Goal: Task Accomplishment & Management: Manage account settings

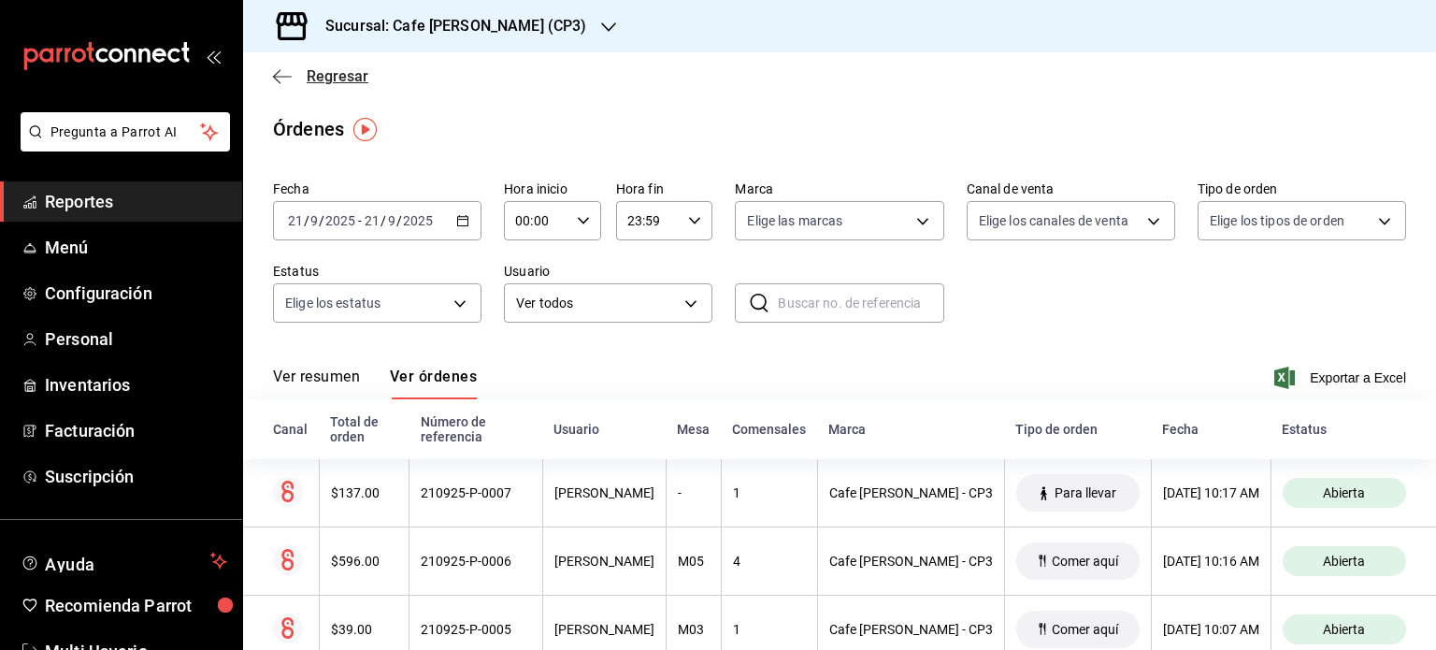
click at [281, 80] on icon "button" at bounding box center [282, 76] width 19 height 17
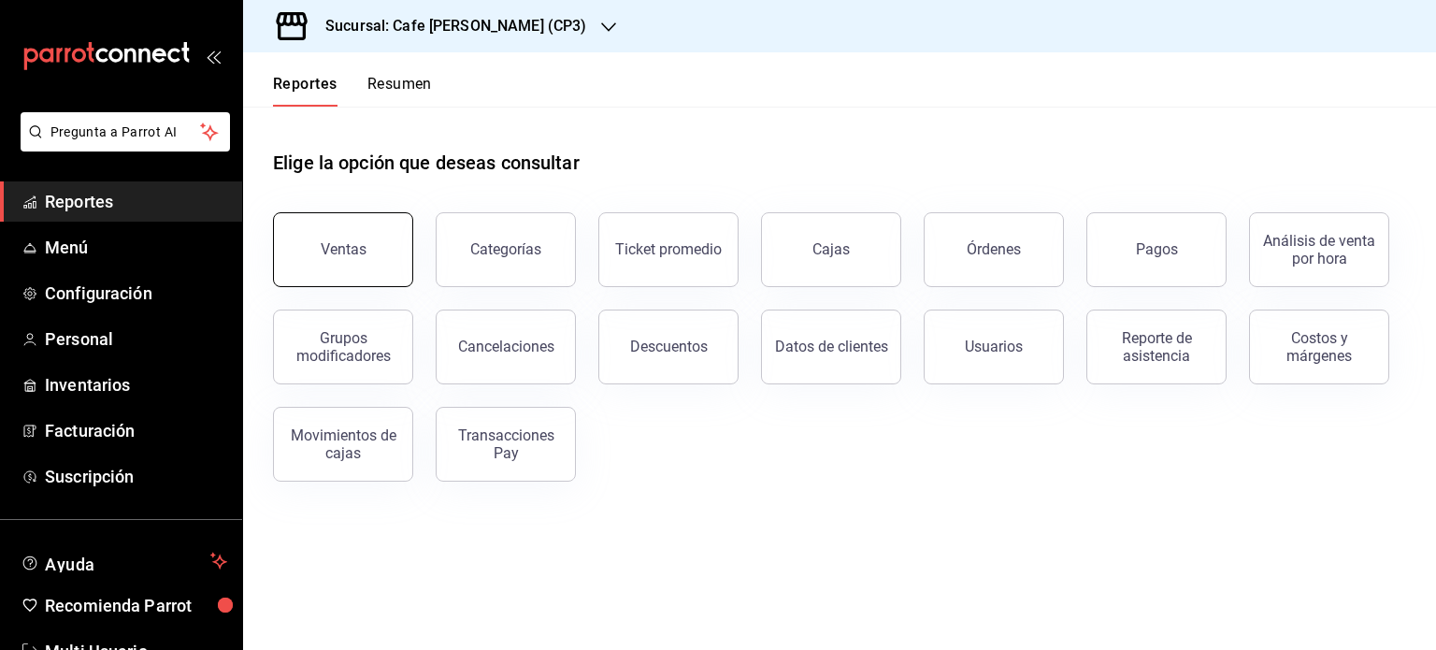
click at [348, 250] on div "Ventas" at bounding box center [344, 249] width 46 height 18
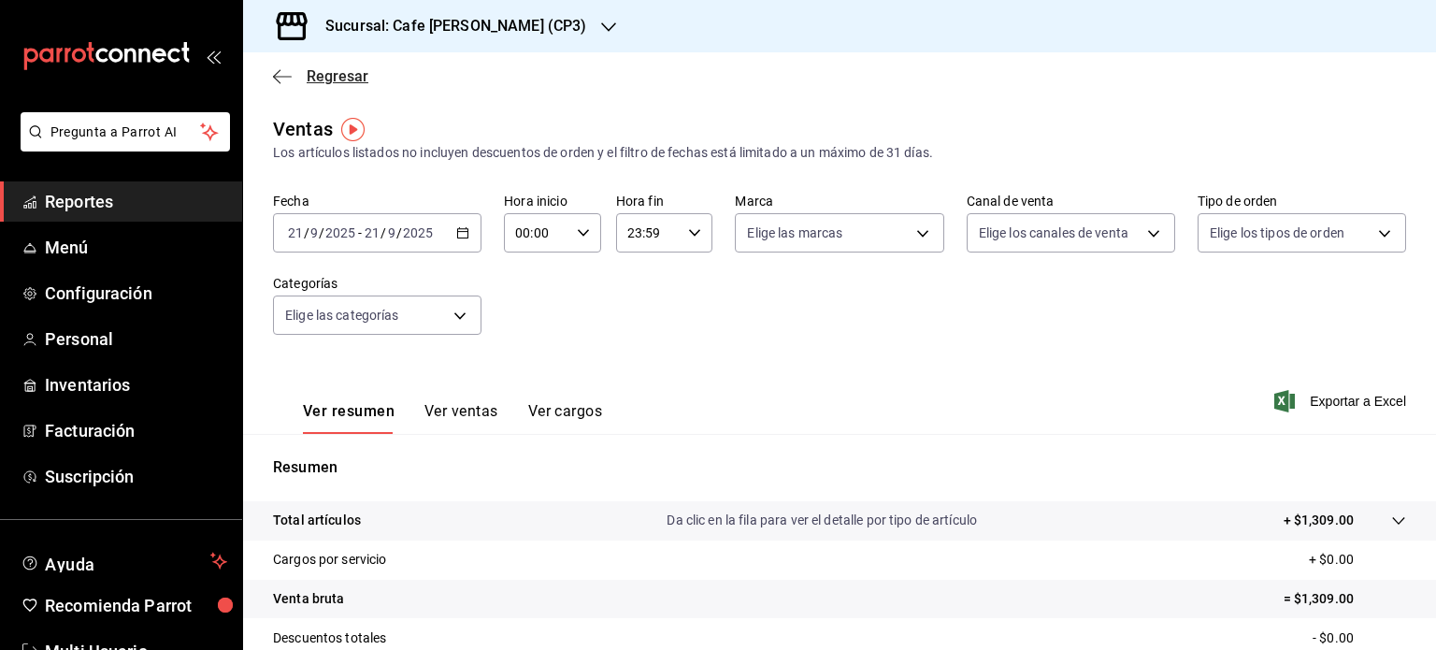
click at [291, 78] on icon "button" at bounding box center [282, 76] width 19 height 17
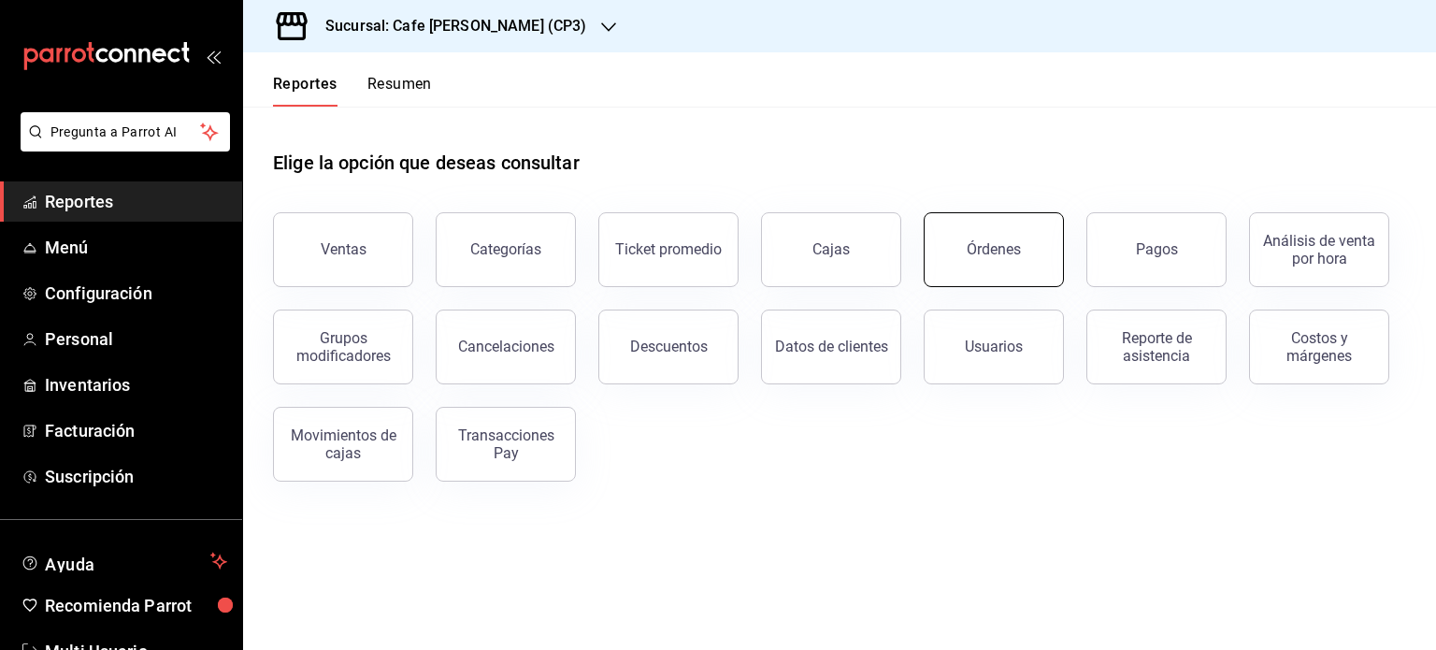
click at [977, 250] on div "Órdenes" at bounding box center [994, 249] width 54 height 18
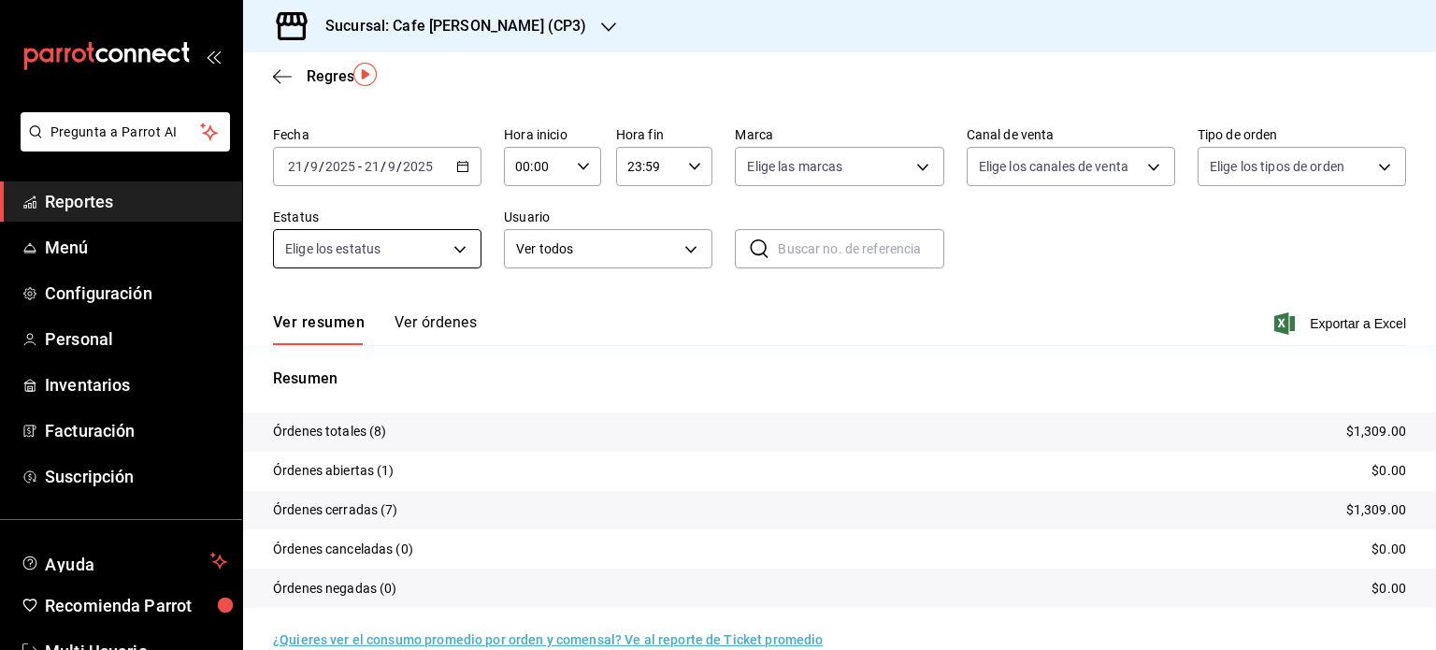
scroll to position [84, 0]
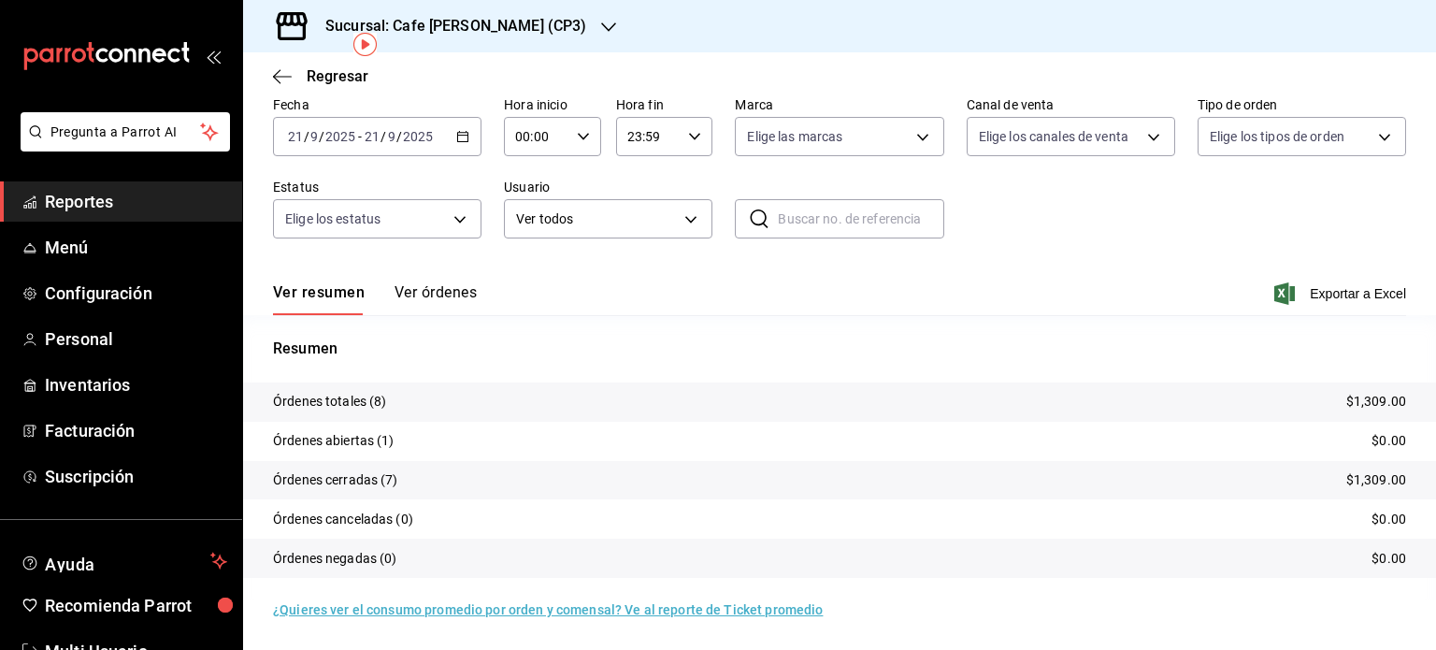
click at [435, 289] on button "Ver órdenes" at bounding box center [436, 299] width 82 height 32
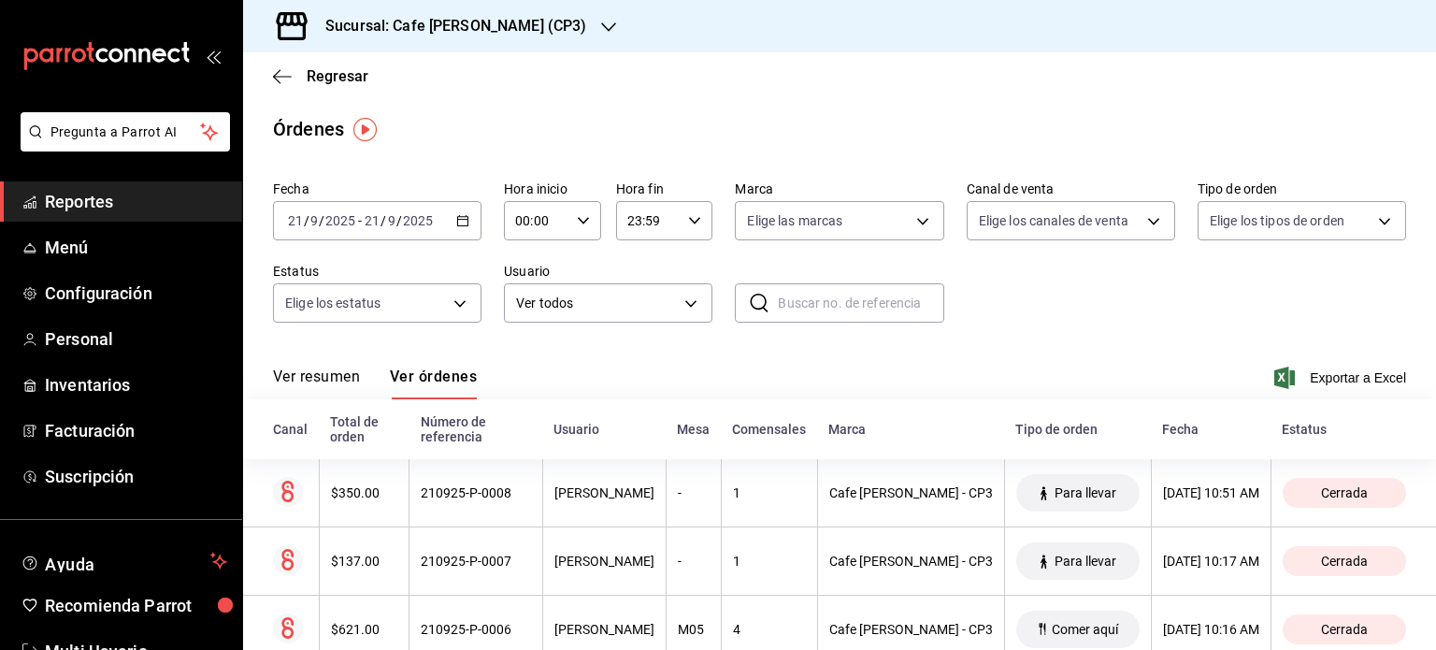
click at [310, 372] on button "Ver resumen" at bounding box center [316, 383] width 87 height 32
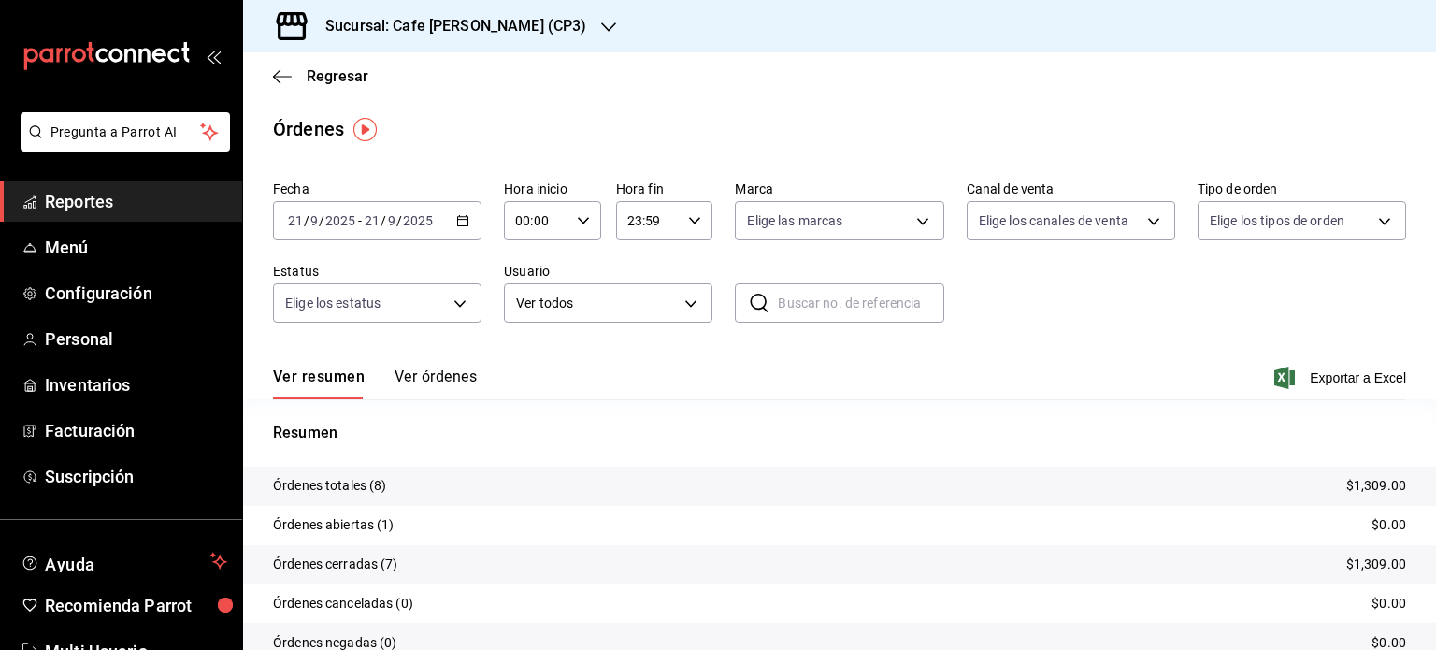
click at [446, 377] on button "Ver órdenes" at bounding box center [436, 383] width 82 height 32
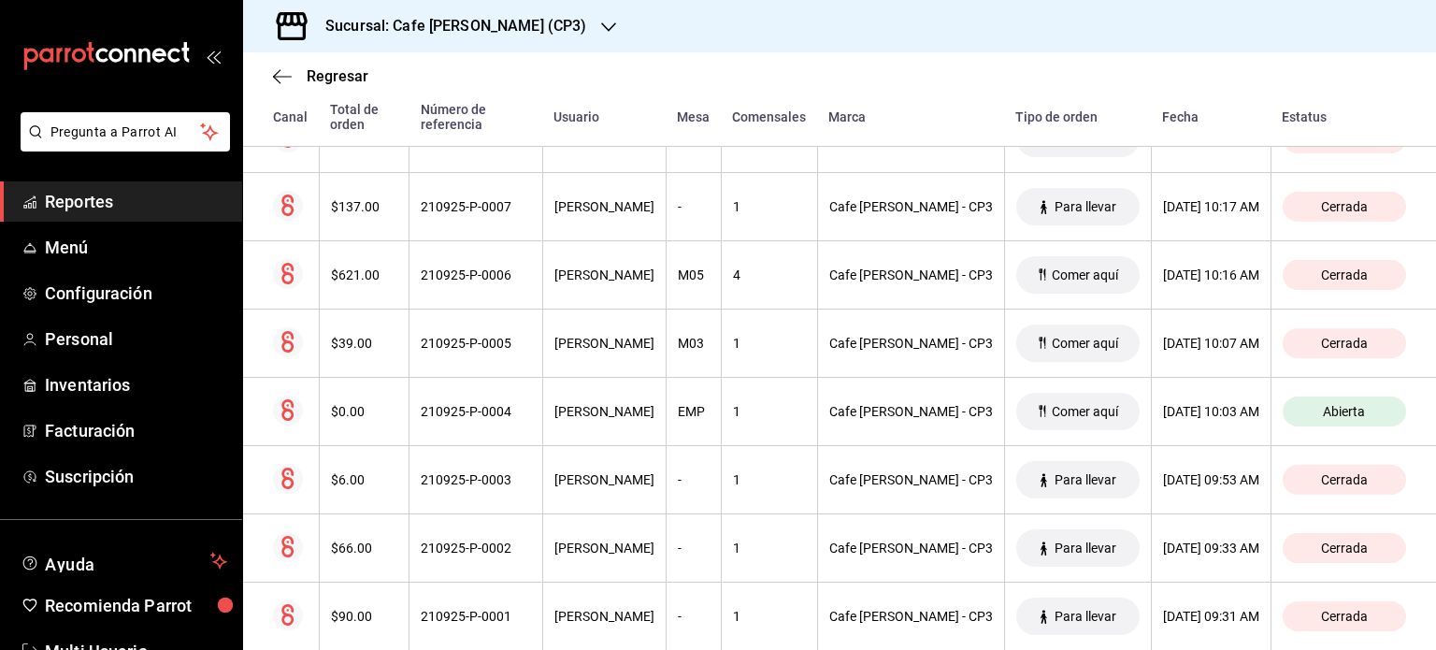
scroll to position [393, 0]
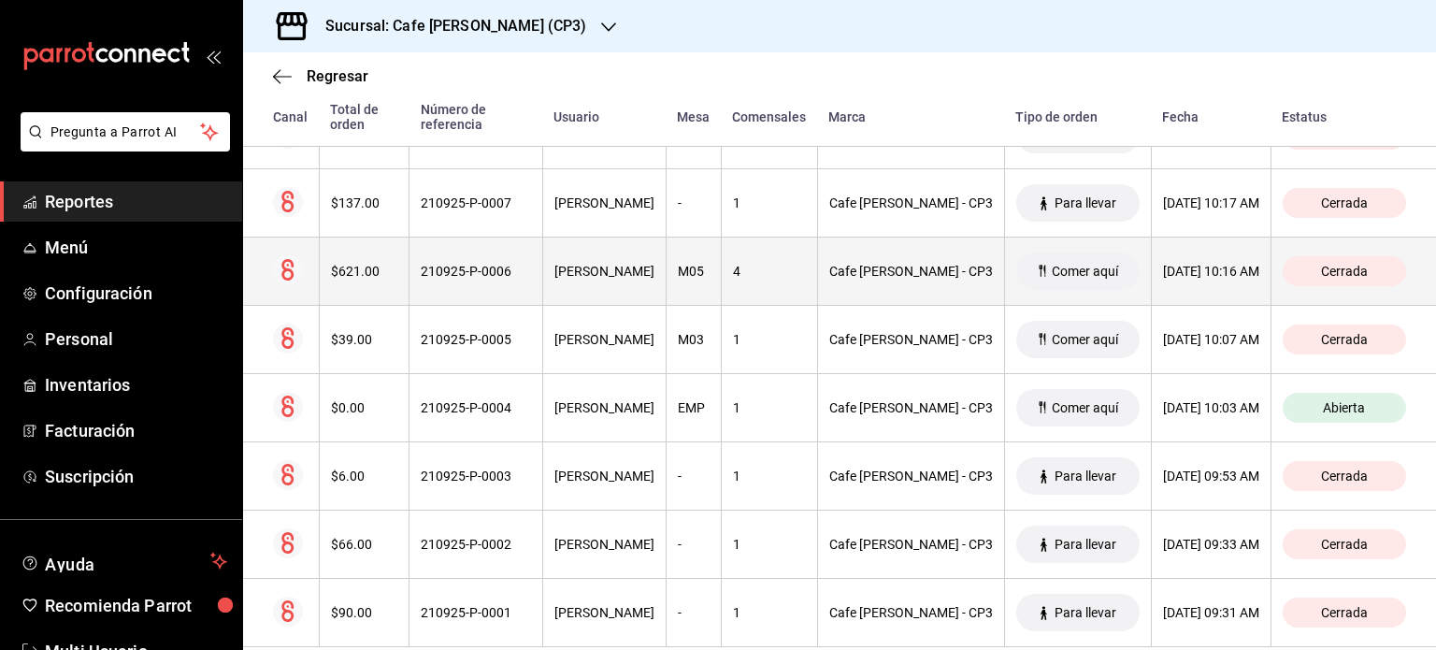
click at [353, 268] on div "$621.00" at bounding box center [364, 271] width 67 height 15
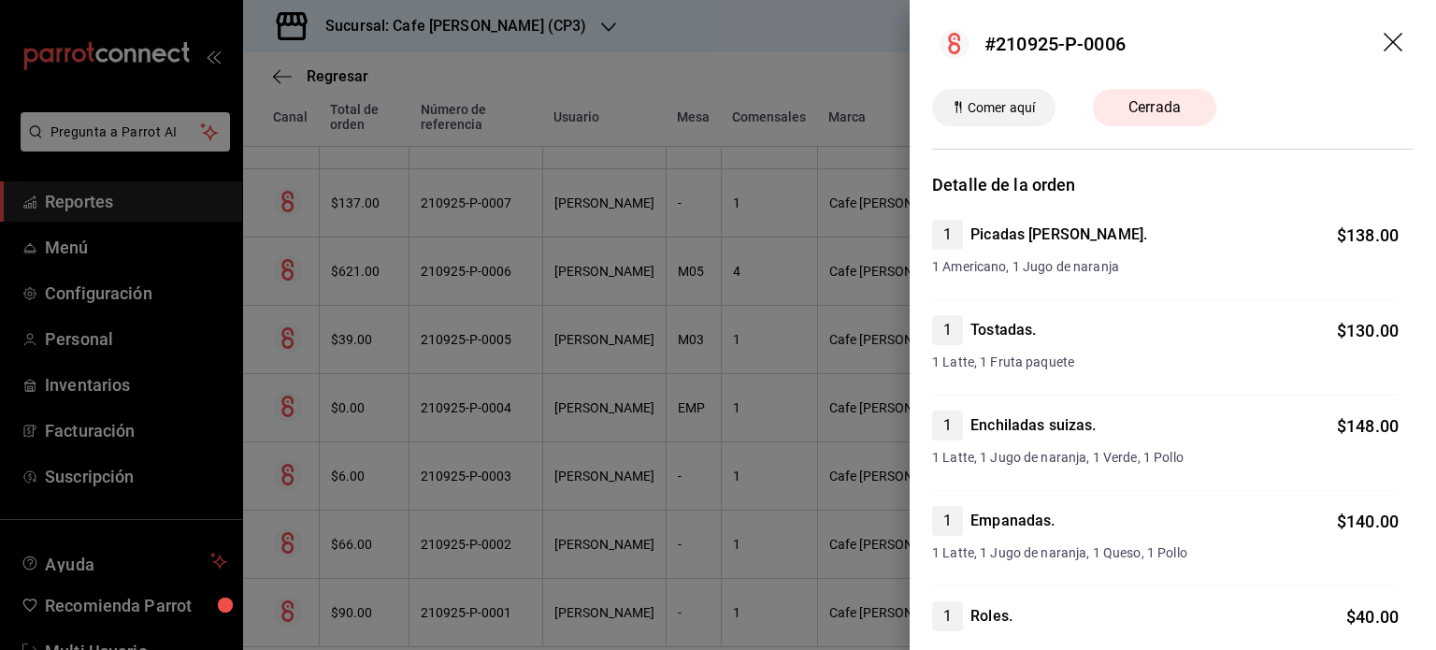
scroll to position [0, 0]
click at [1384, 44] on icon "drag" at bounding box center [1395, 45] width 22 height 22
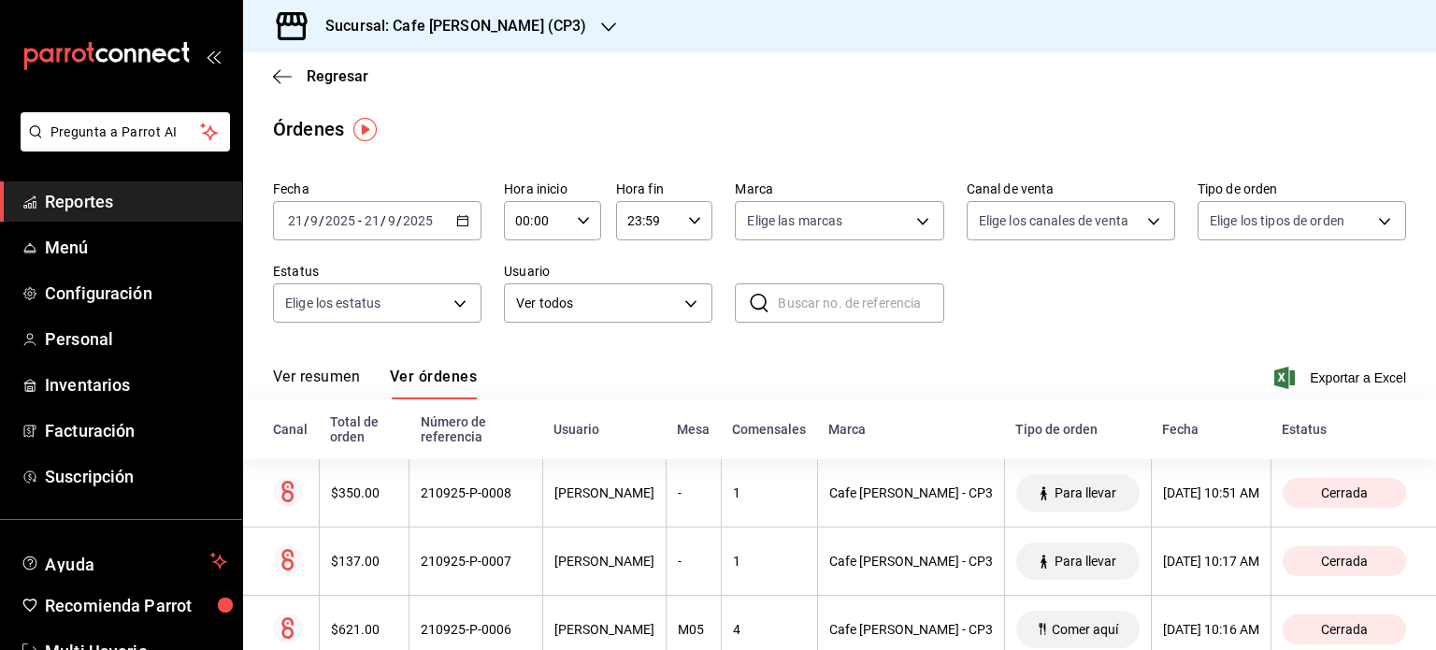
click at [311, 377] on button "Ver resumen" at bounding box center [316, 383] width 87 height 32
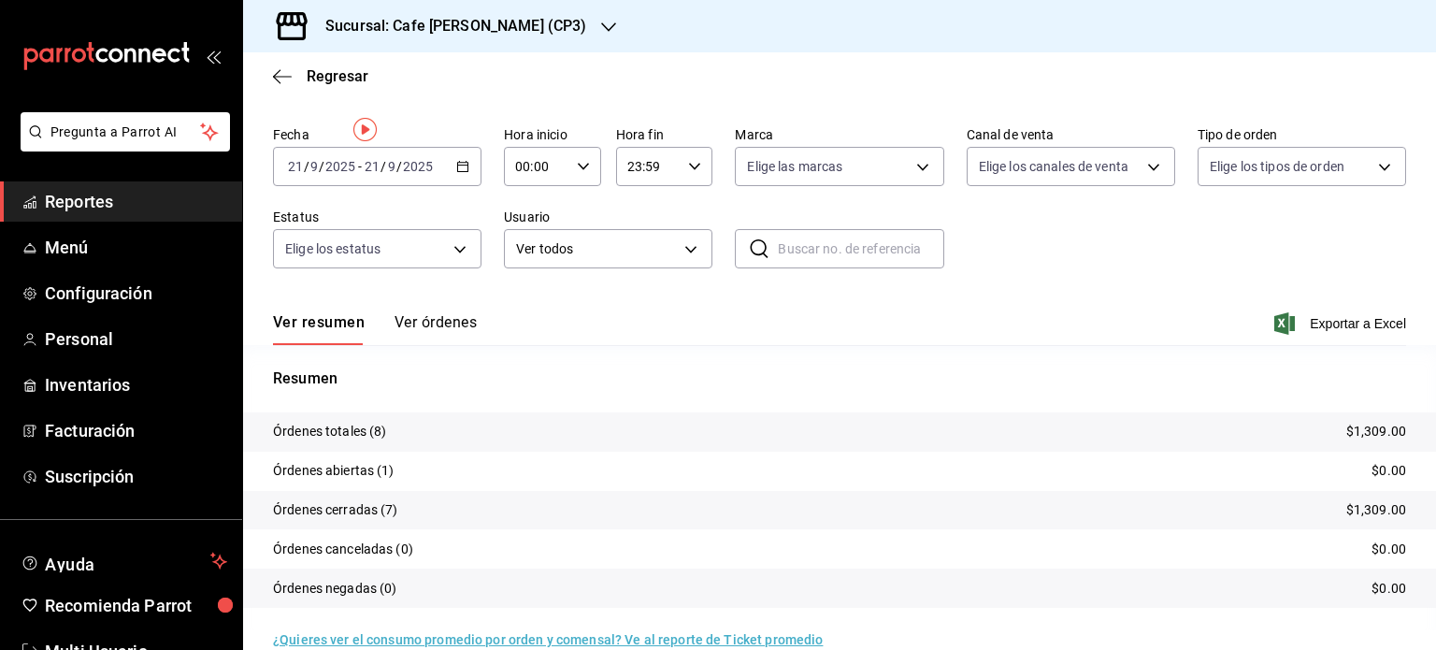
scroll to position [84, 0]
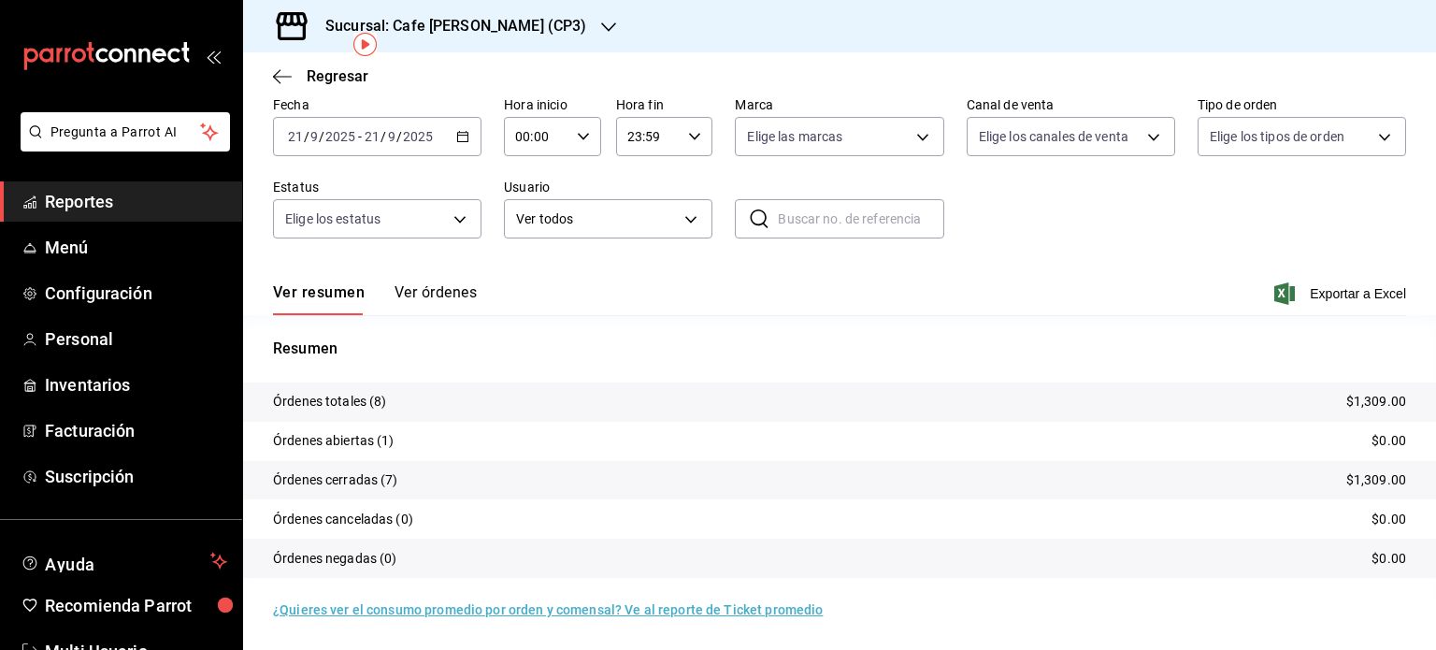
click at [516, 28] on h3 "Sucursal: Cafe Moretto (CP3)" at bounding box center [448, 26] width 276 height 22
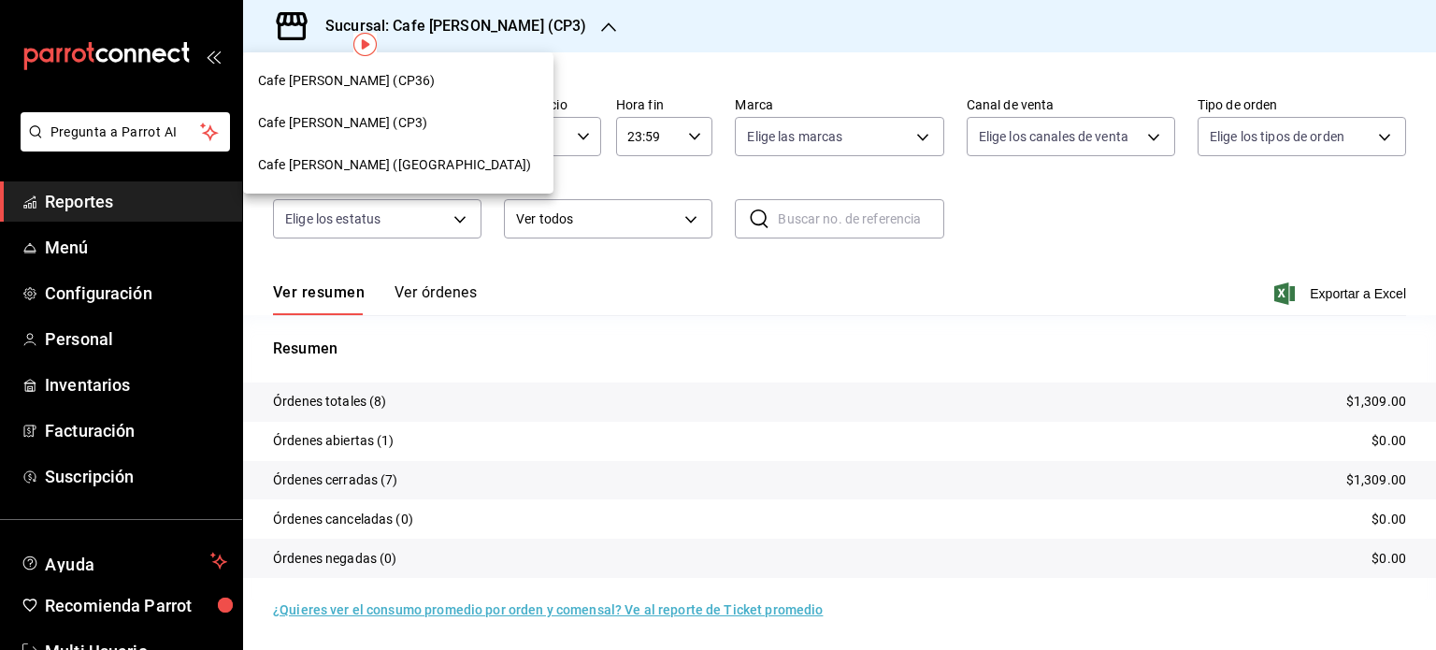
click at [393, 164] on span "Cafe Moretto (Plaza Crystal)" at bounding box center [394, 165] width 273 height 20
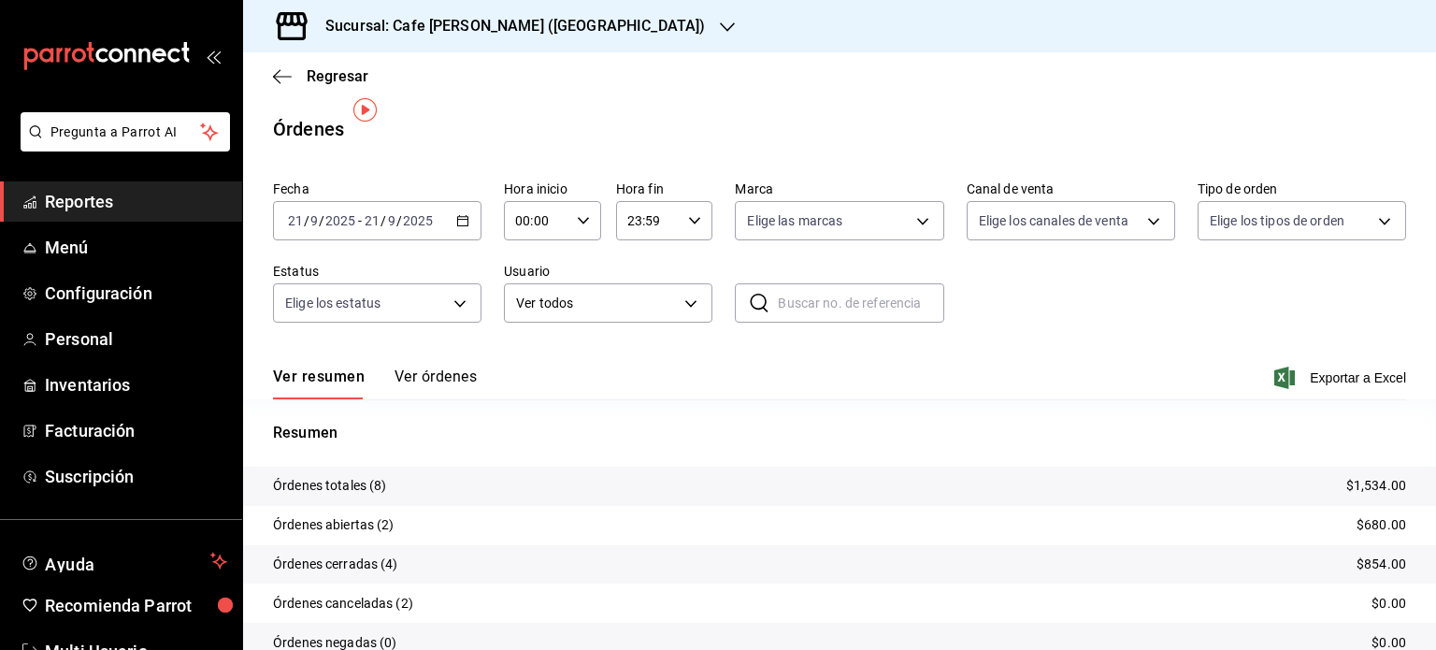
scroll to position [84, 0]
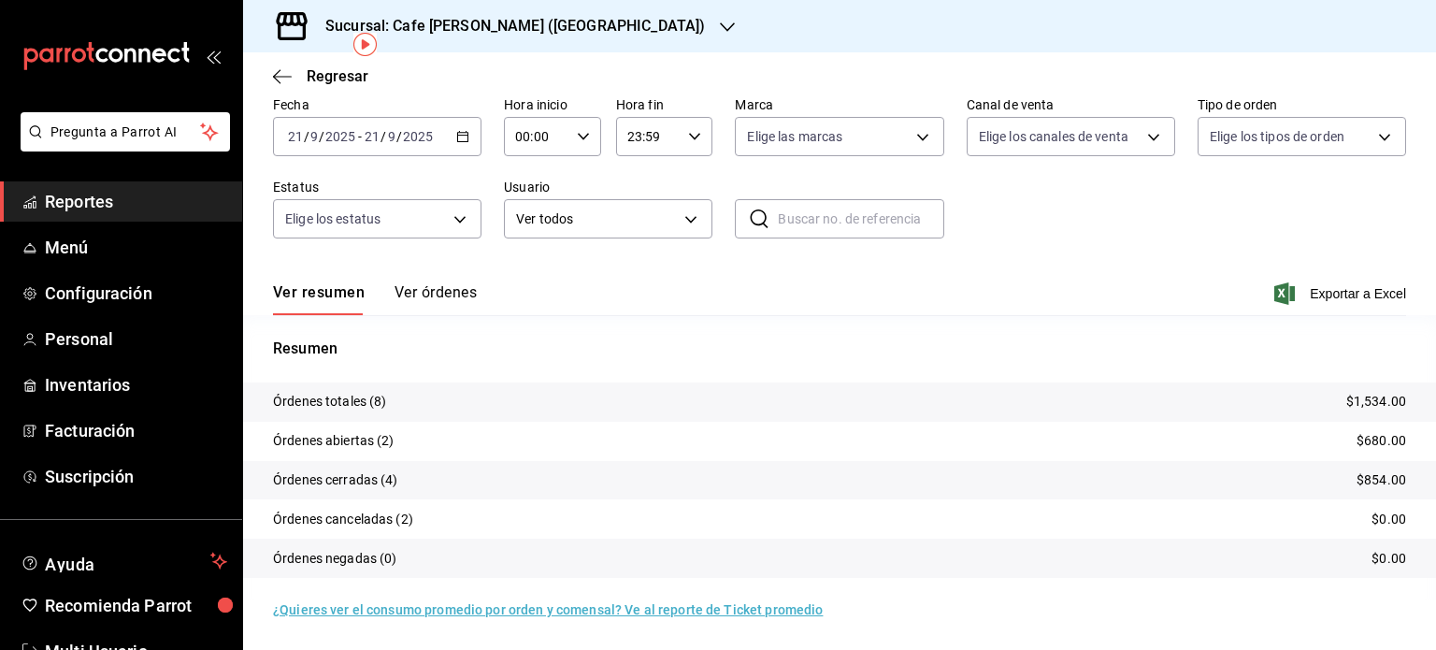
click at [524, 29] on h3 "Sucursal: Cafe Moretto (Plaza Crystal)" at bounding box center [507, 26] width 395 height 22
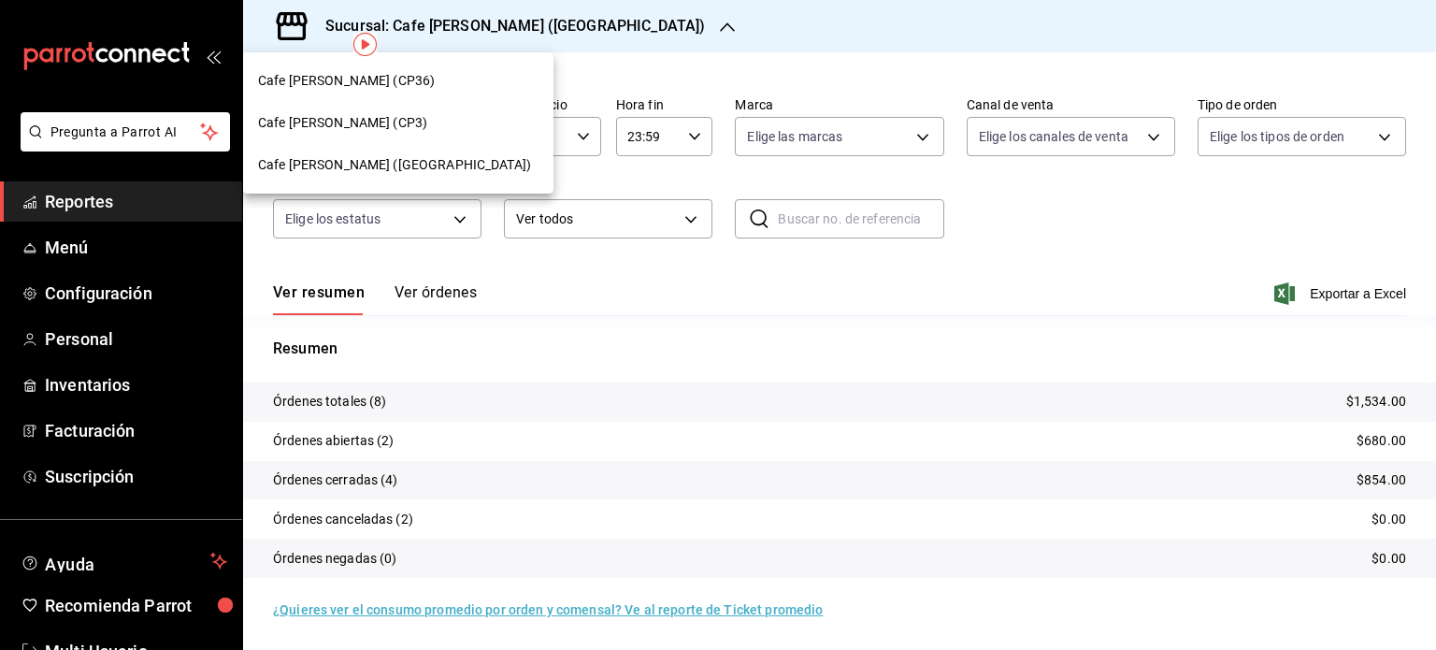
click at [372, 123] on span "Cafe Moretto (CP3)" at bounding box center [342, 123] width 169 height 20
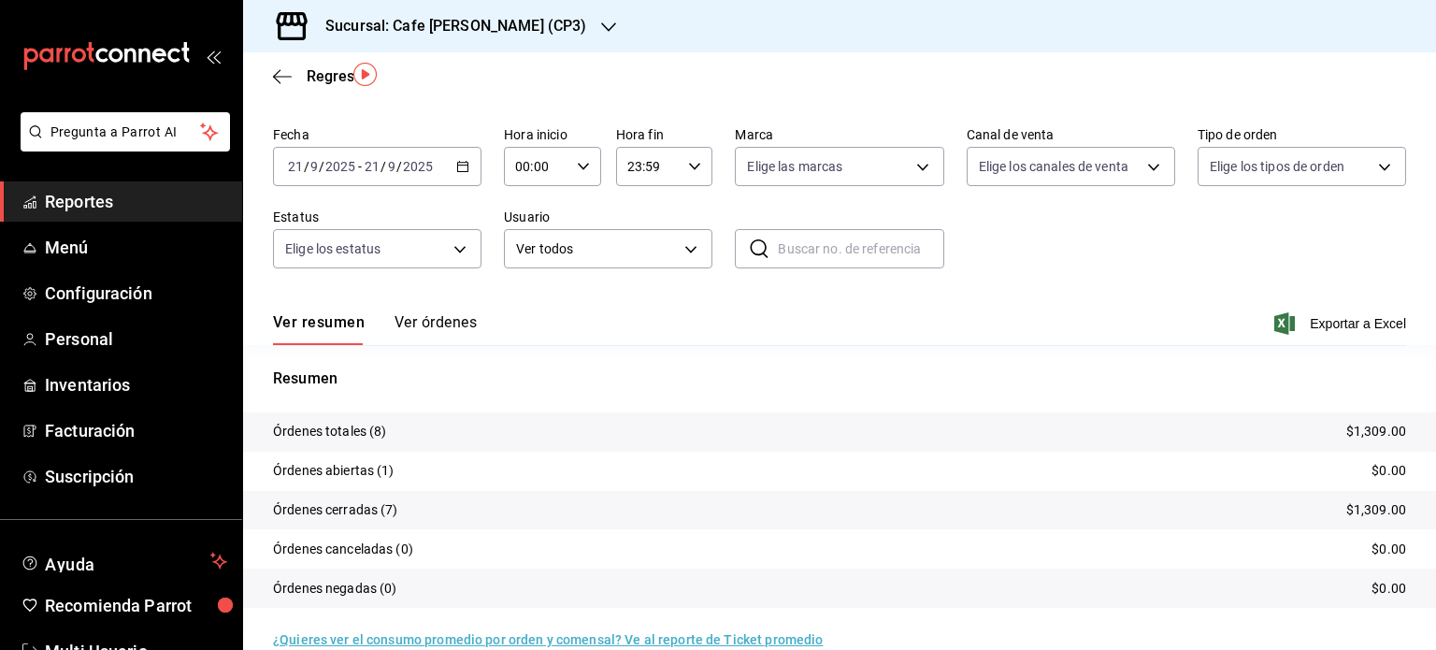
scroll to position [84, 0]
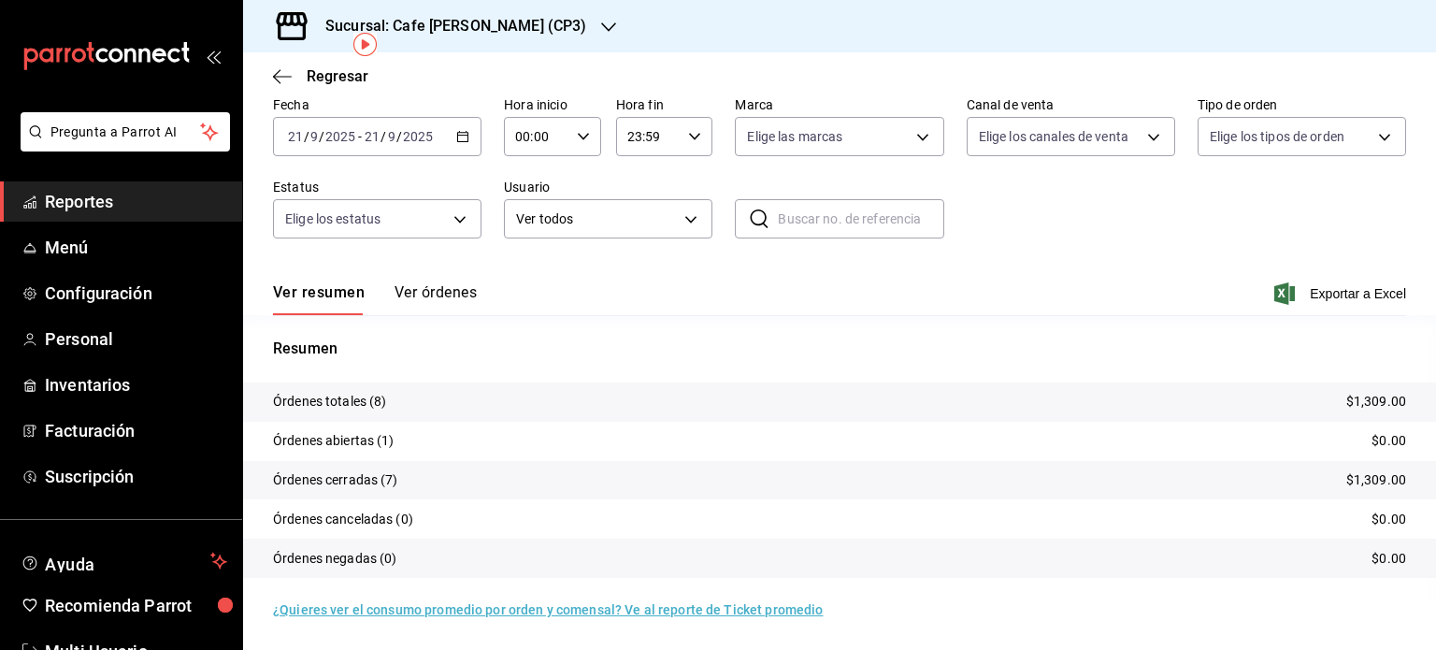
click at [511, 33] on h3 "Sucursal: Cafe Moretto (CP3)" at bounding box center [448, 26] width 276 height 22
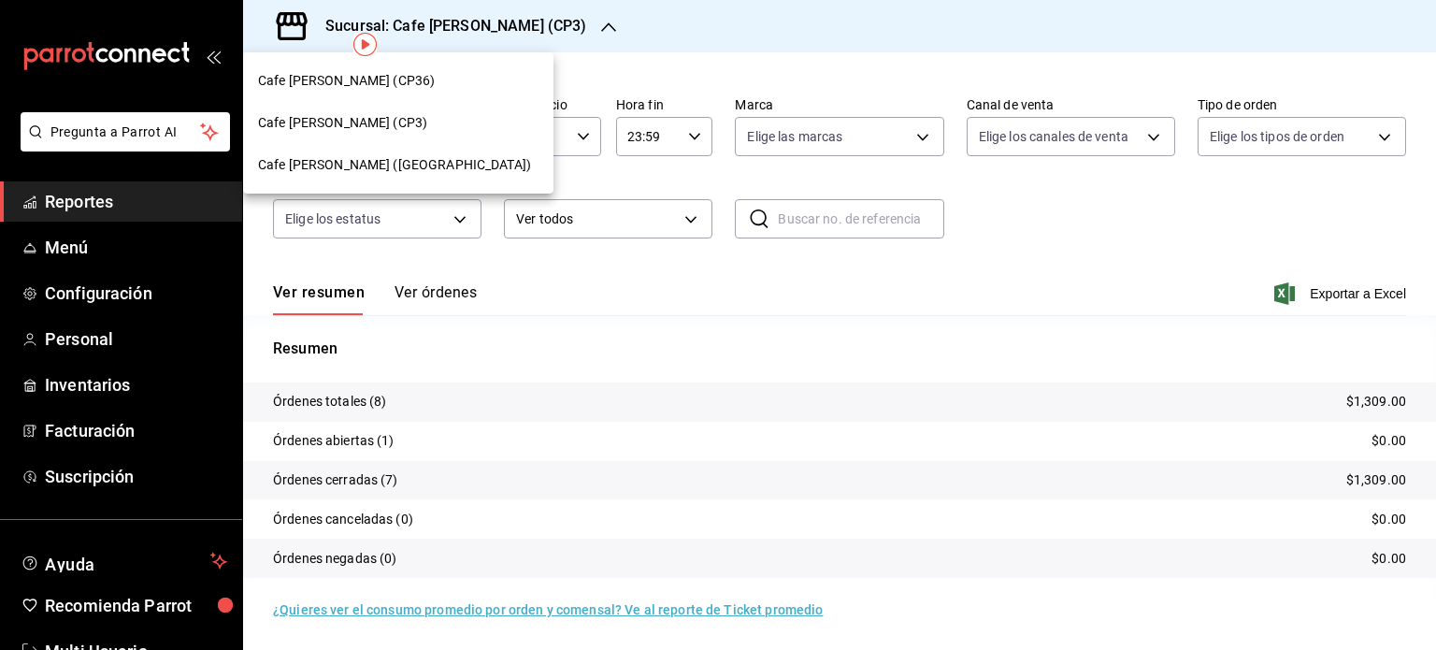
click at [389, 160] on span "Cafe Moretto (Plaza Crystal)" at bounding box center [394, 165] width 273 height 20
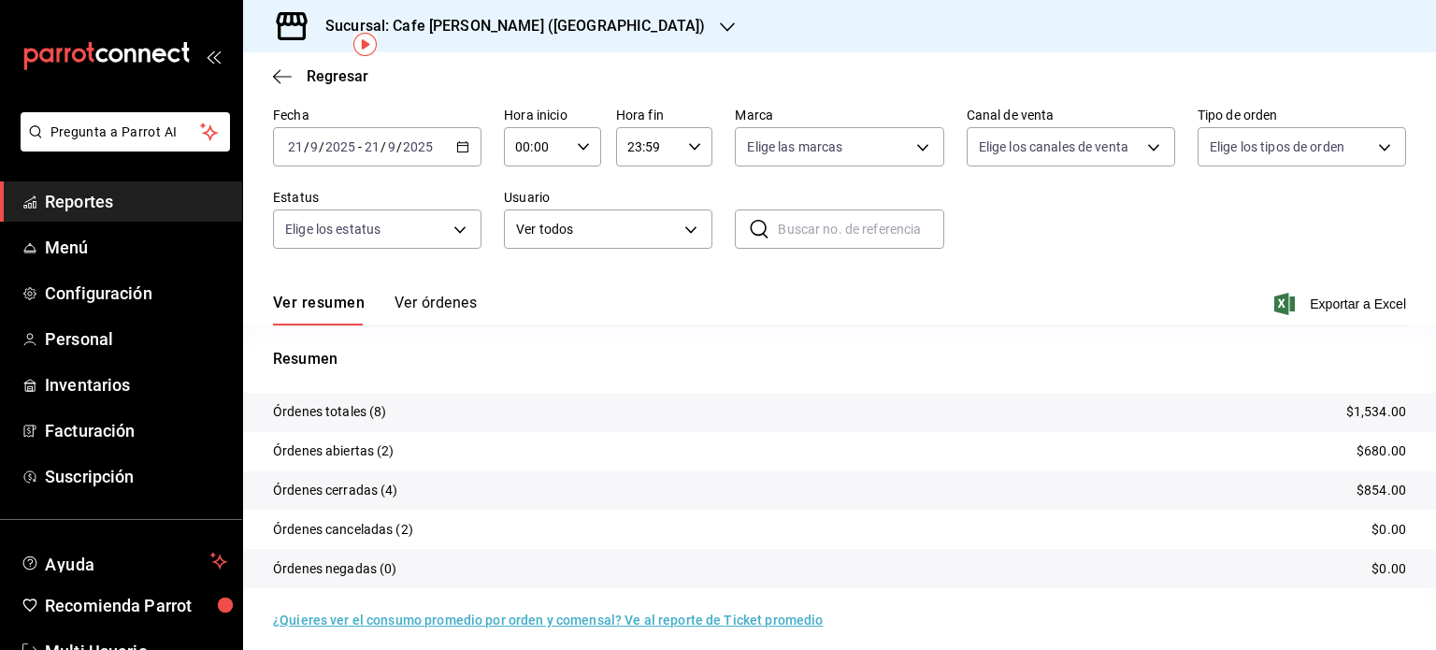
scroll to position [84, 0]
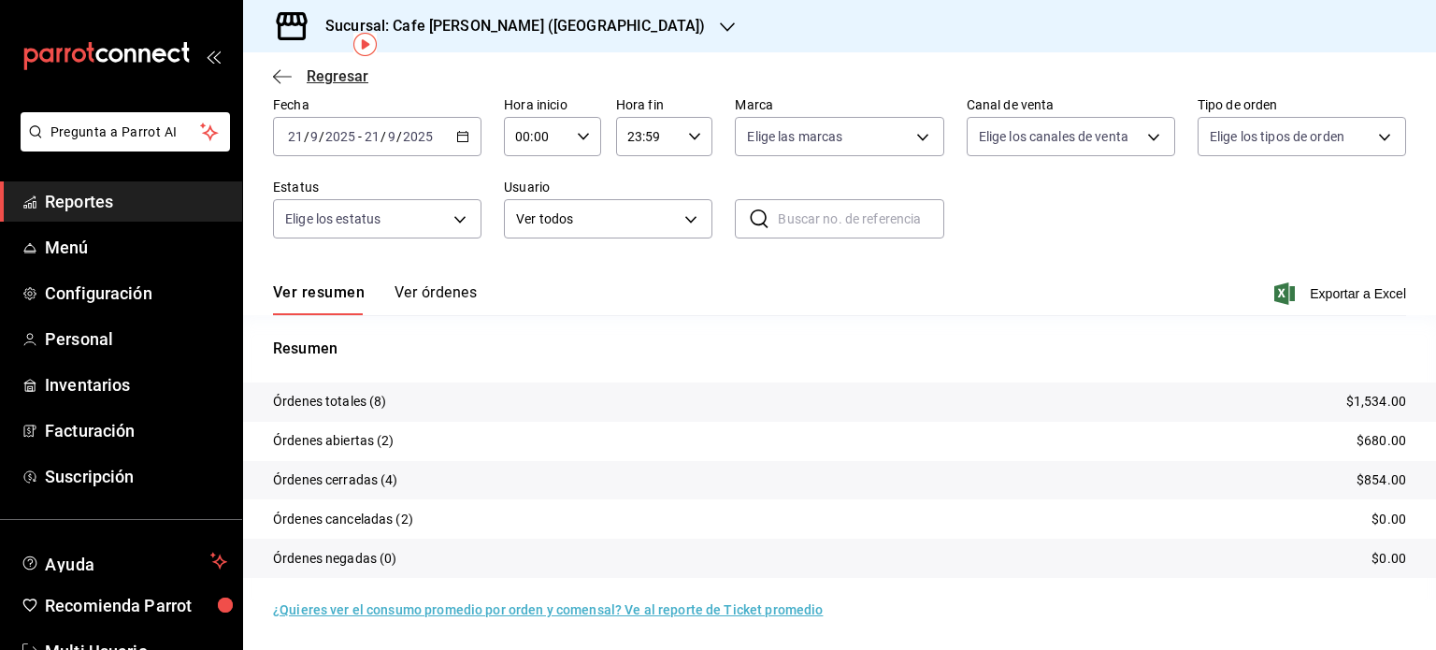
click at [329, 71] on span "Regresar" at bounding box center [338, 76] width 62 height 18
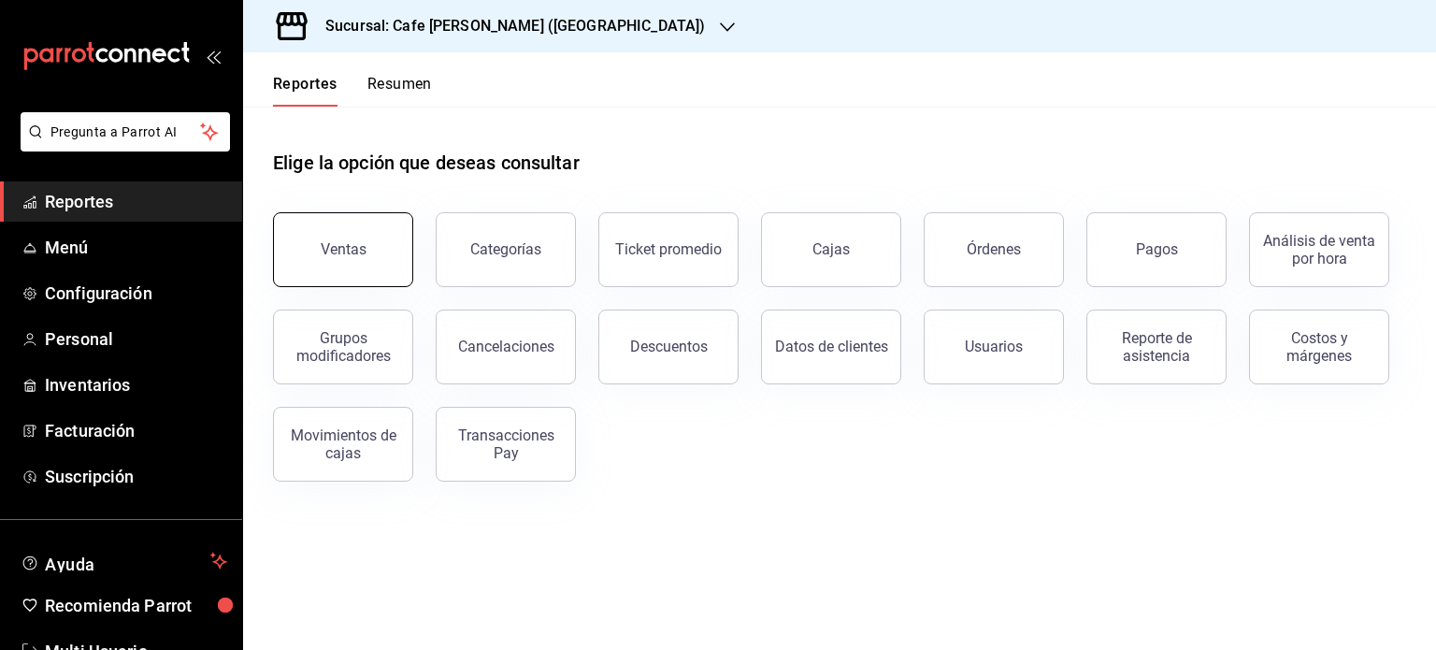
click at [352, 245] on div "Ventas" at bounding box center [344, 249] width 46 height 18
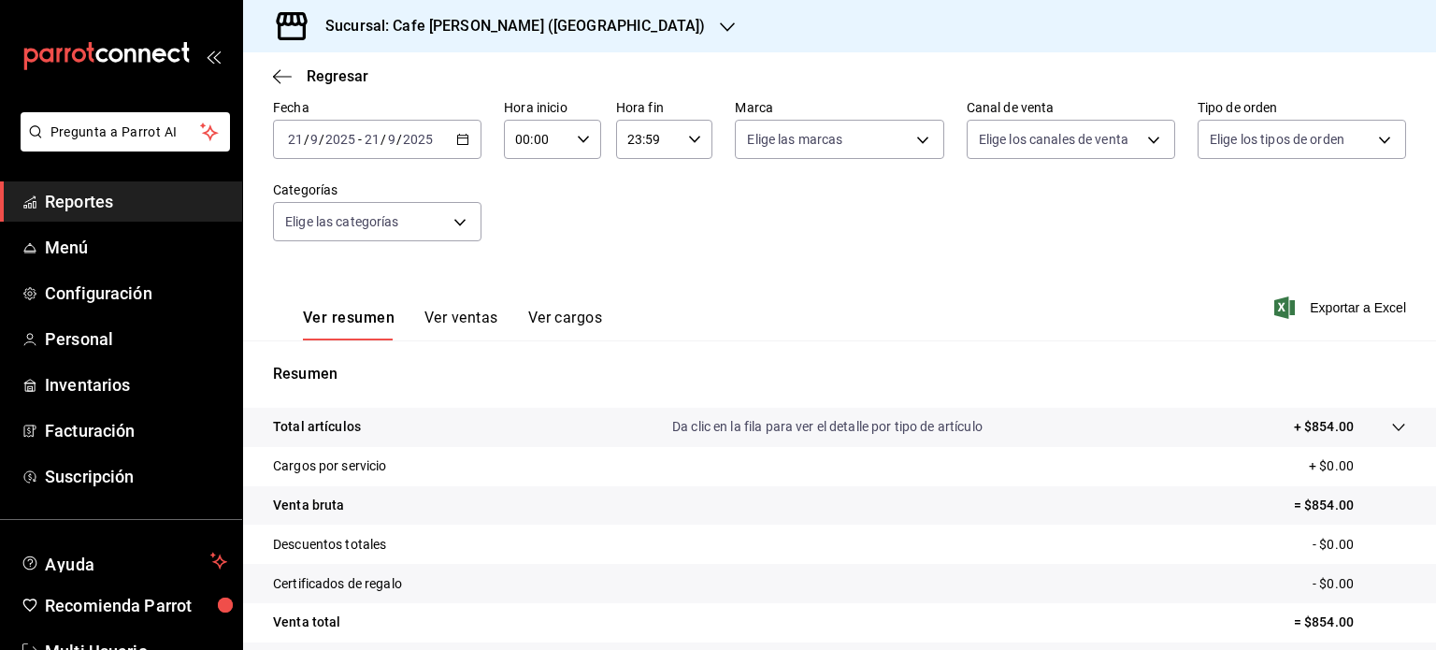
scroll to position [187, 0]
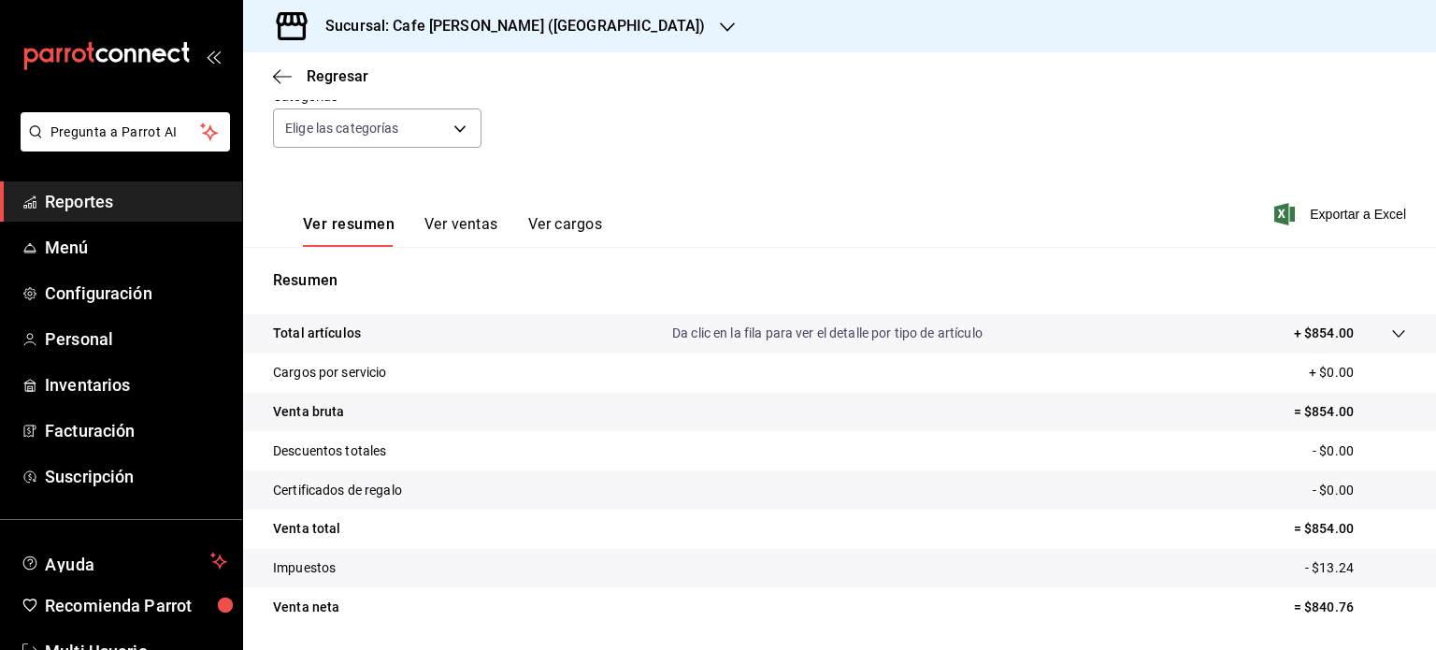
click at [550, 17] on h3 "Sucursal: Cafe Moretto (Plaza Crystal)" at bounding box center [507, 26] width 395 height 22
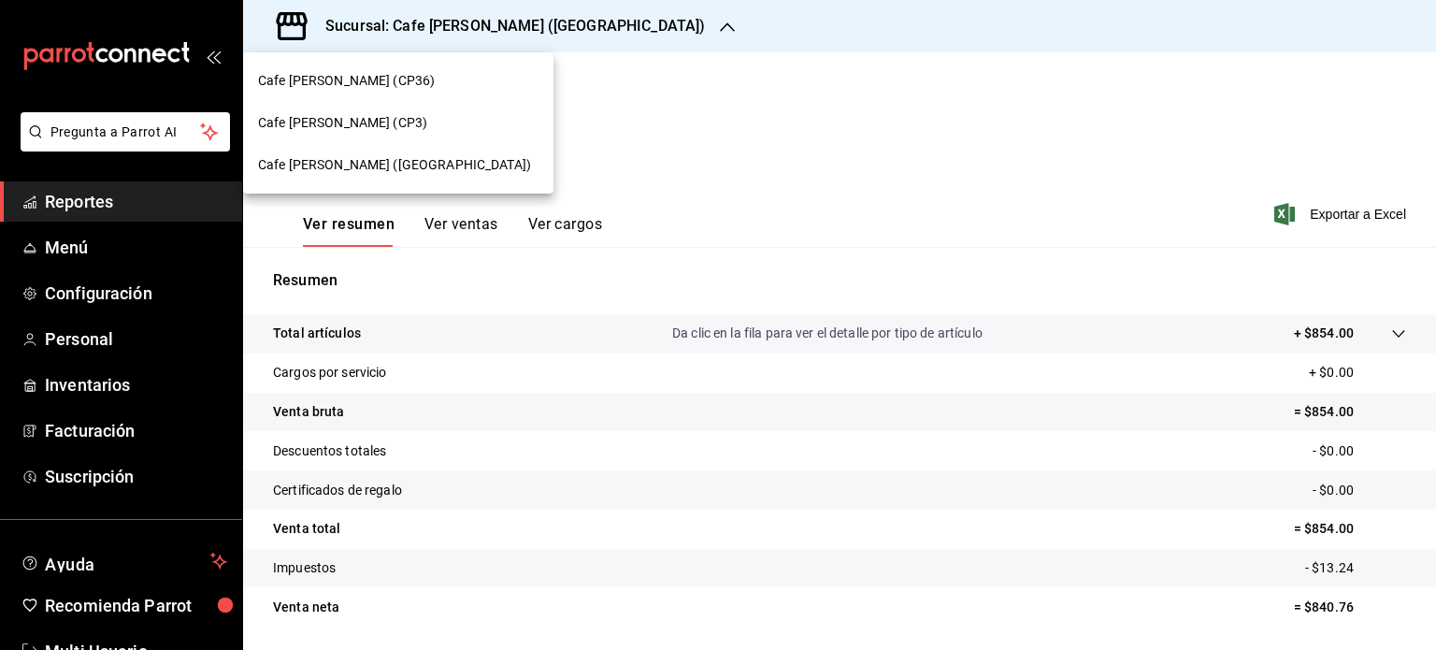
click at [369, 125] on span "Cafe Moretto (CP3)" at bounding box center [342, 123] width 169 height 20
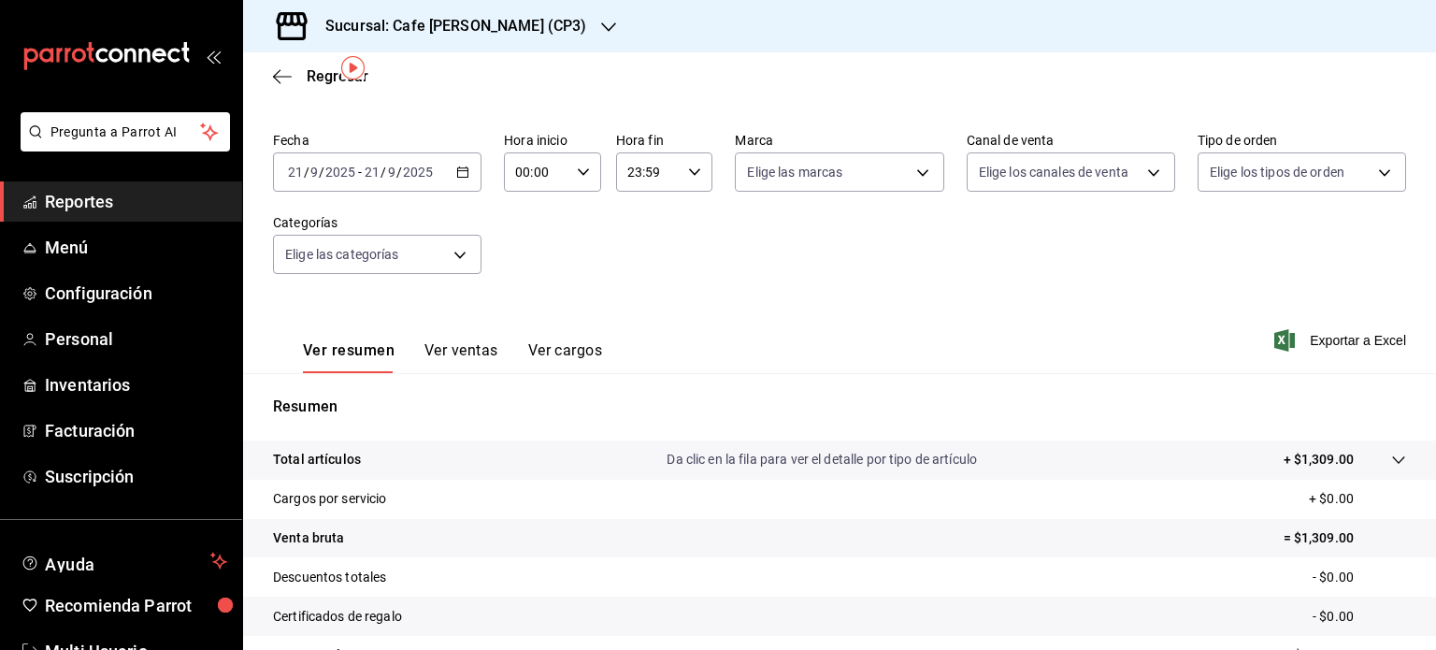
scroll to position [94, 0]
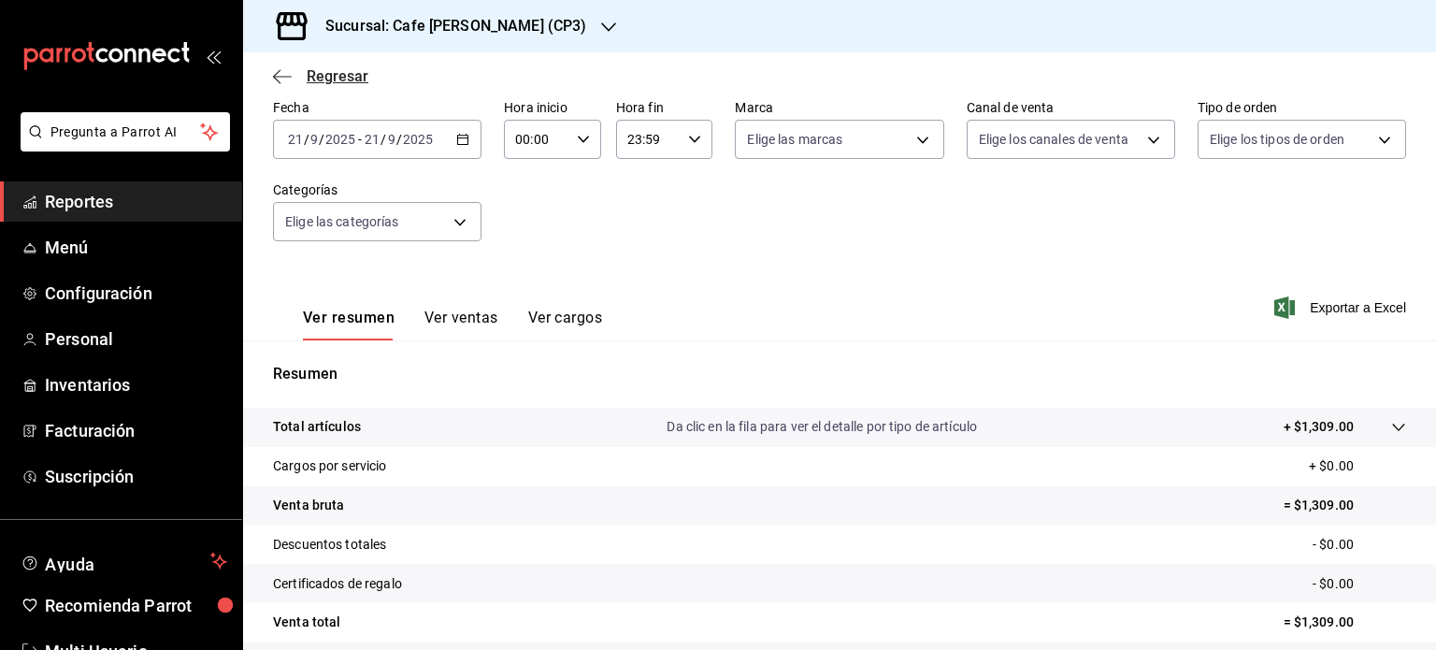
click at [332, 67] on span "Regresar" at bounding box center [338, 76] width 62 height 18
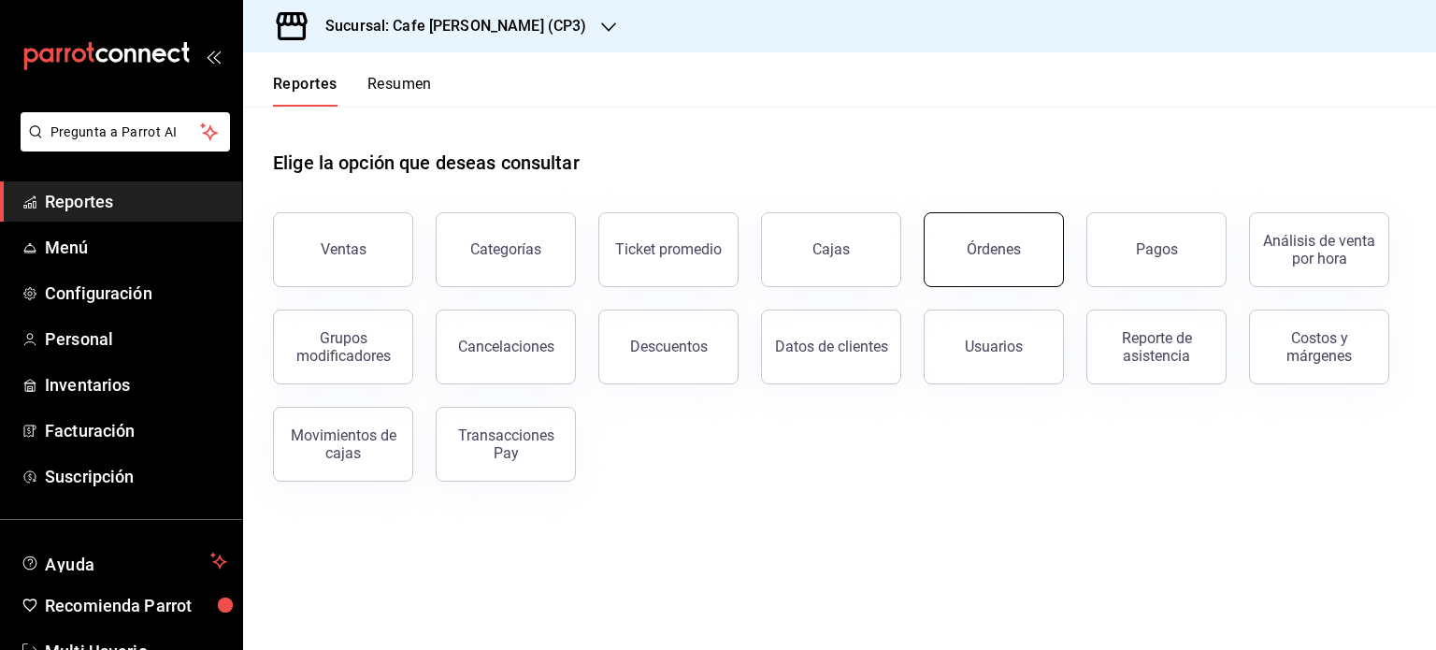
click at [990, 254] on div "Órdenes" at bounding box center [994, 249] width 54 height 18
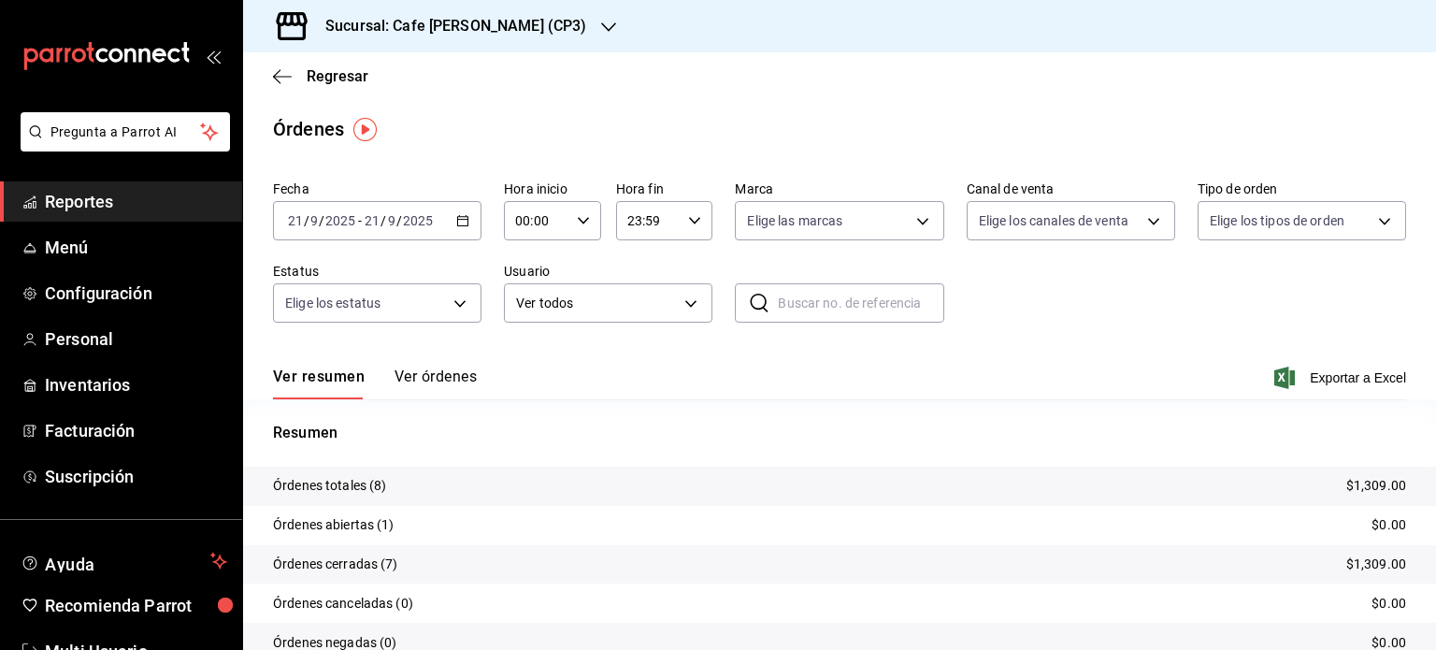
click at [482, 29] on h3 "Sucursal: Cafe Moretto (CP3)" at bounding box center [448, 26] width 276 height 22
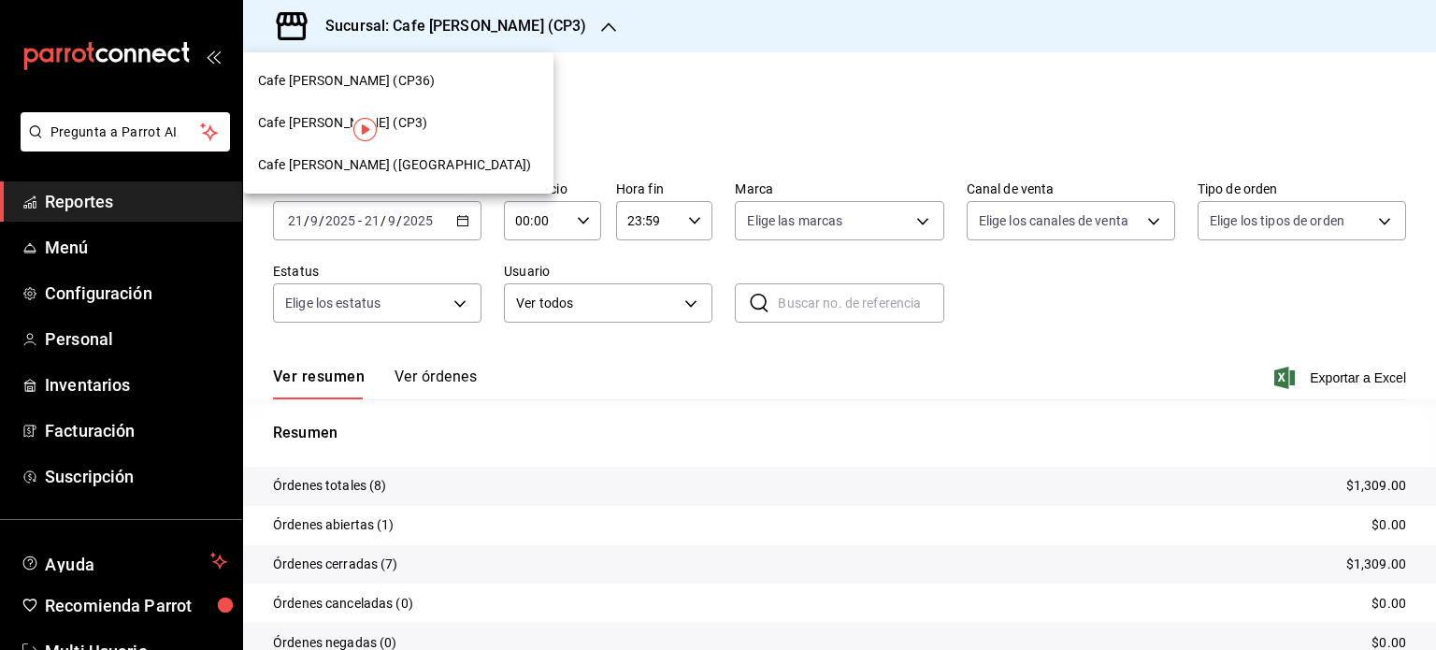
click at [400, 165] on span "Cafe Moretto (Plaza Crystal)" at bounding box center [394, 165] width 273 height 20
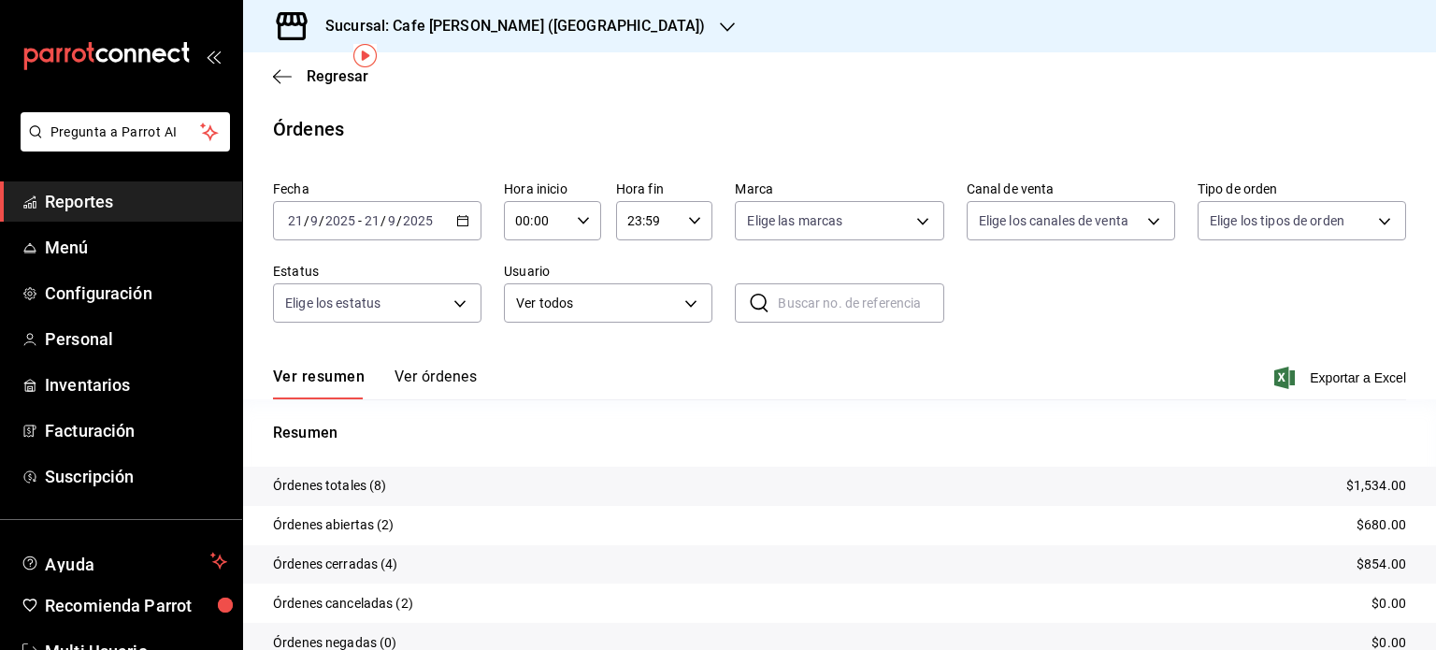
scroll to position [84, 0]
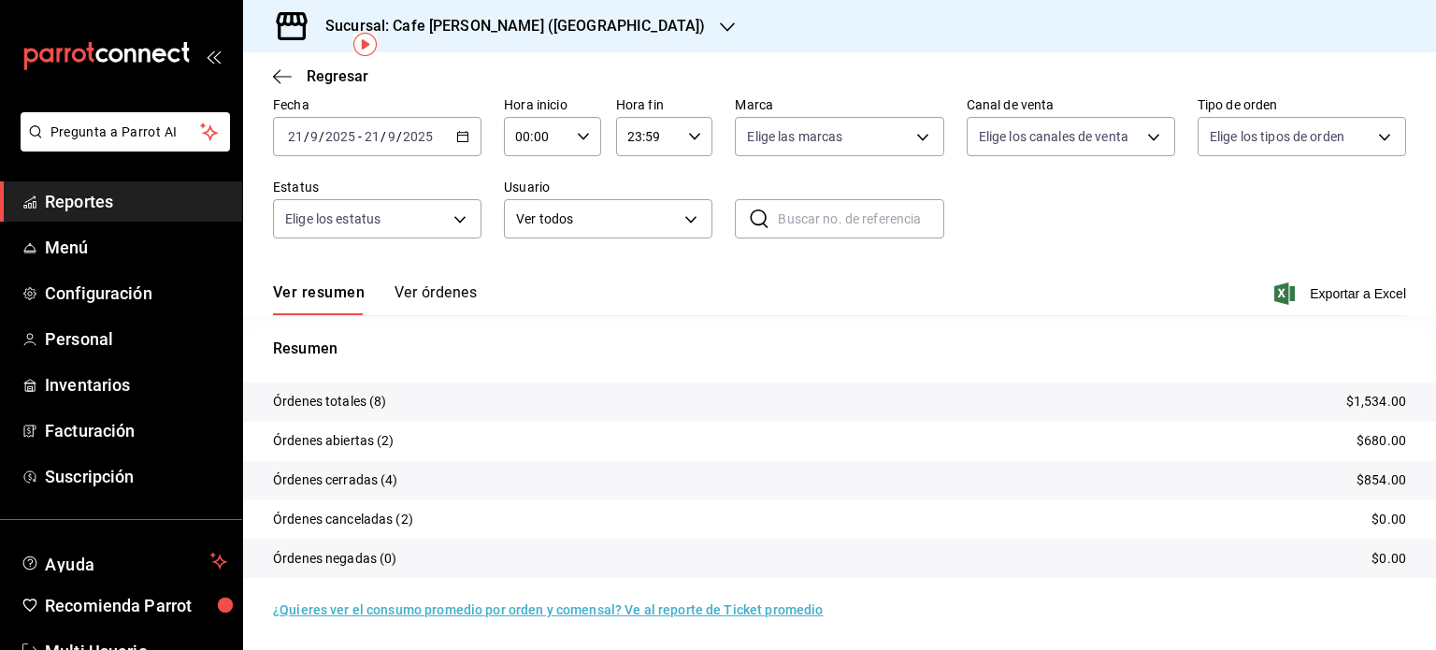
click at [441, 285] on button "Ver órdenes" at bounding box center [436, 299] width 82 height 32
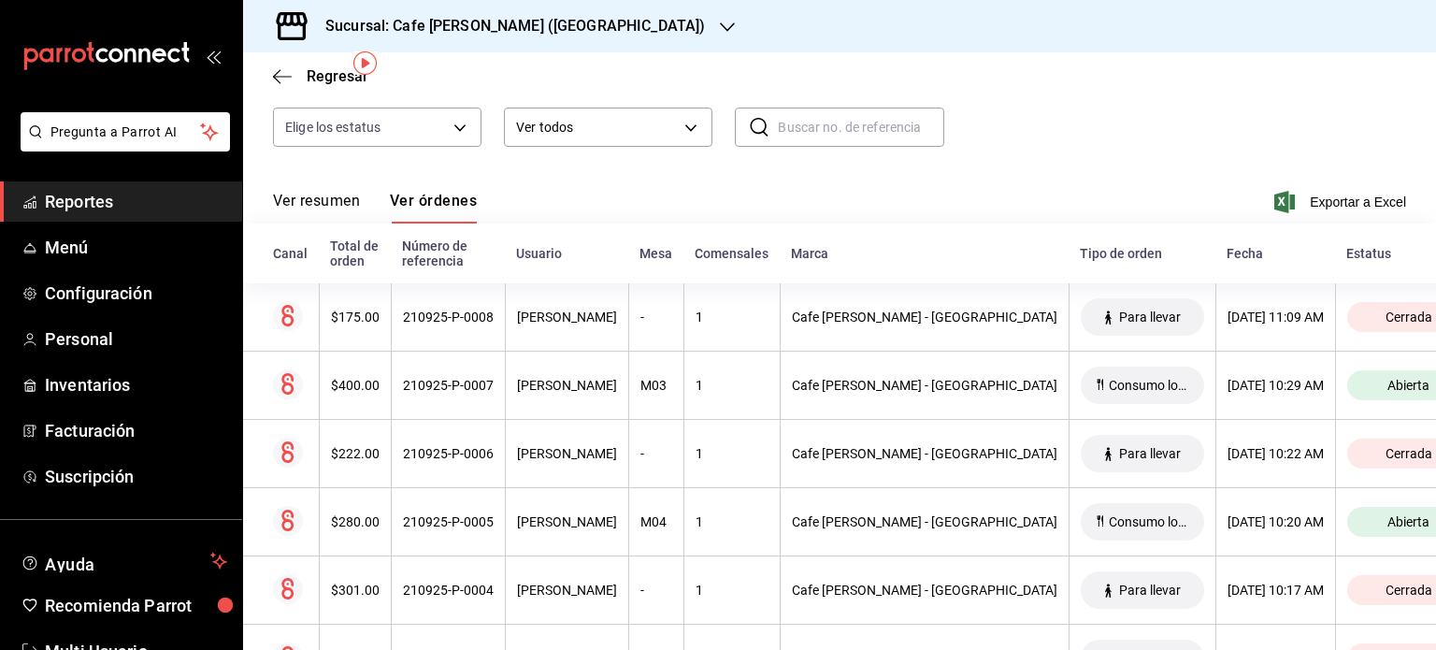
scroll to position [187, 0]
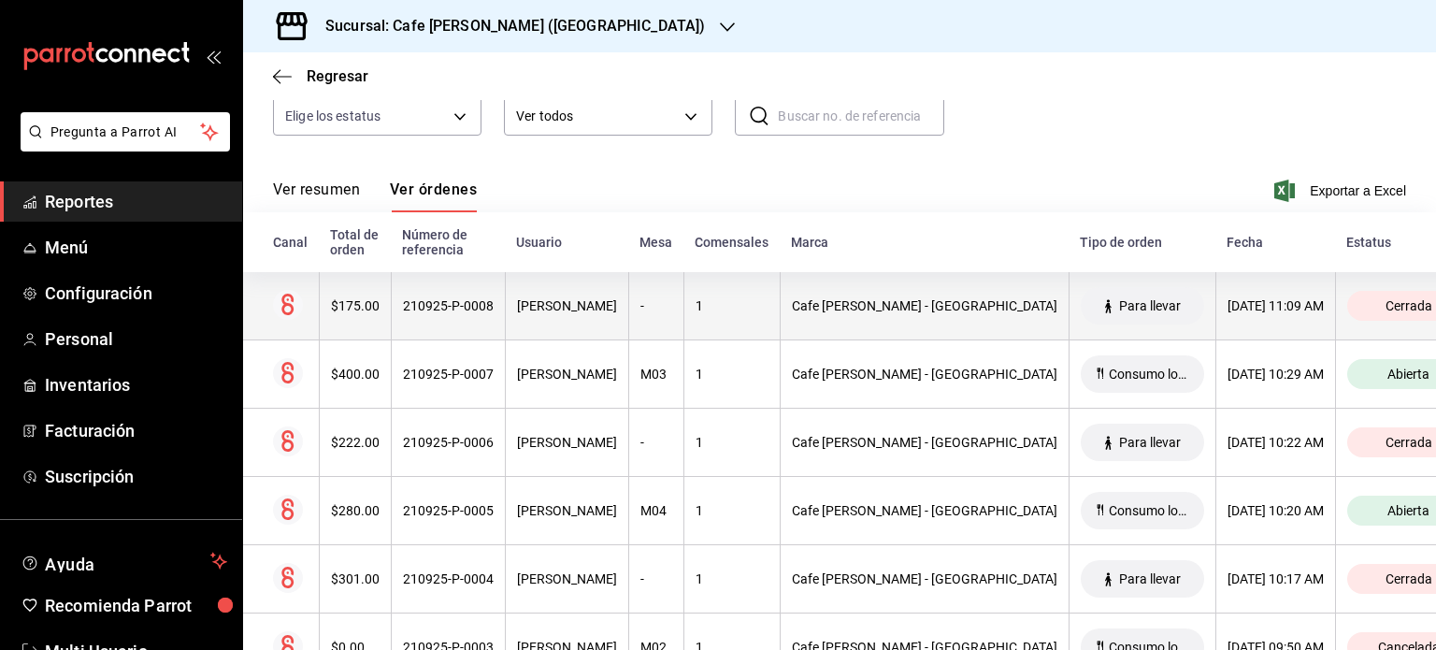
click at [350, 309] on div "$175.00" at bounding box center [355, 305] width 49 height 15
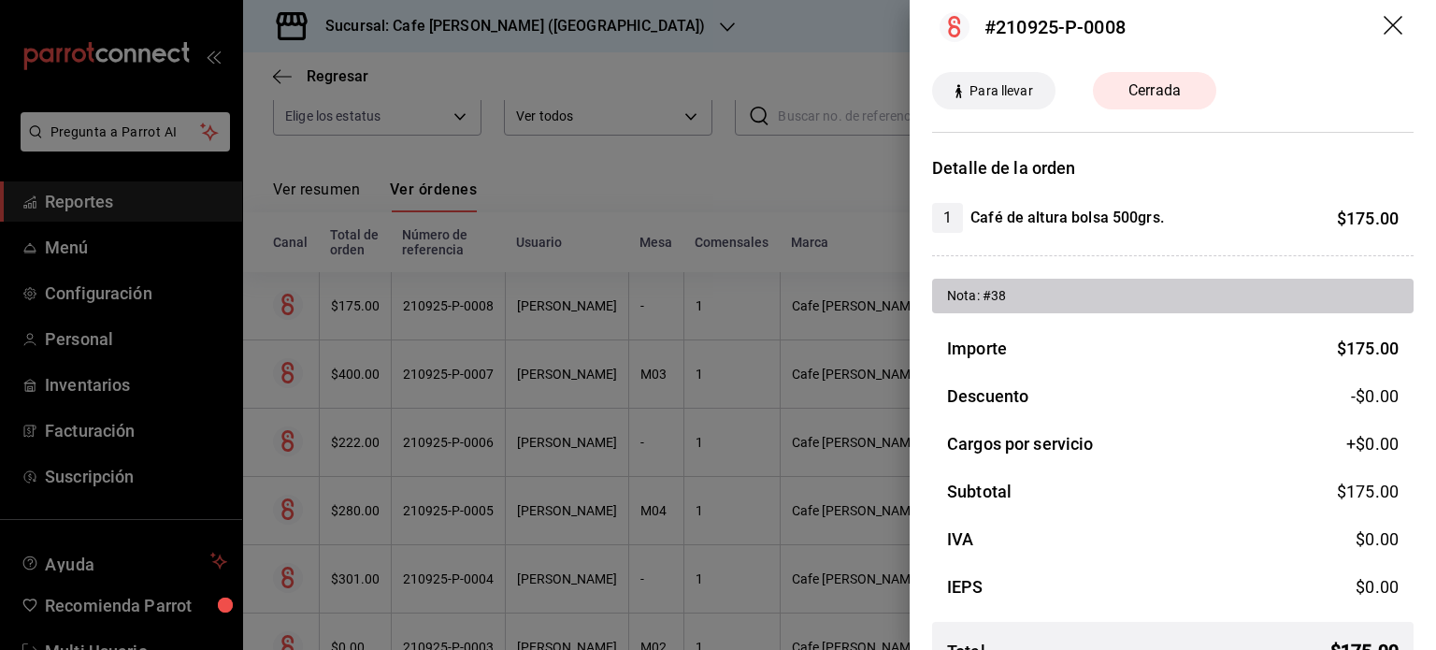
scroll to position [0, 0]
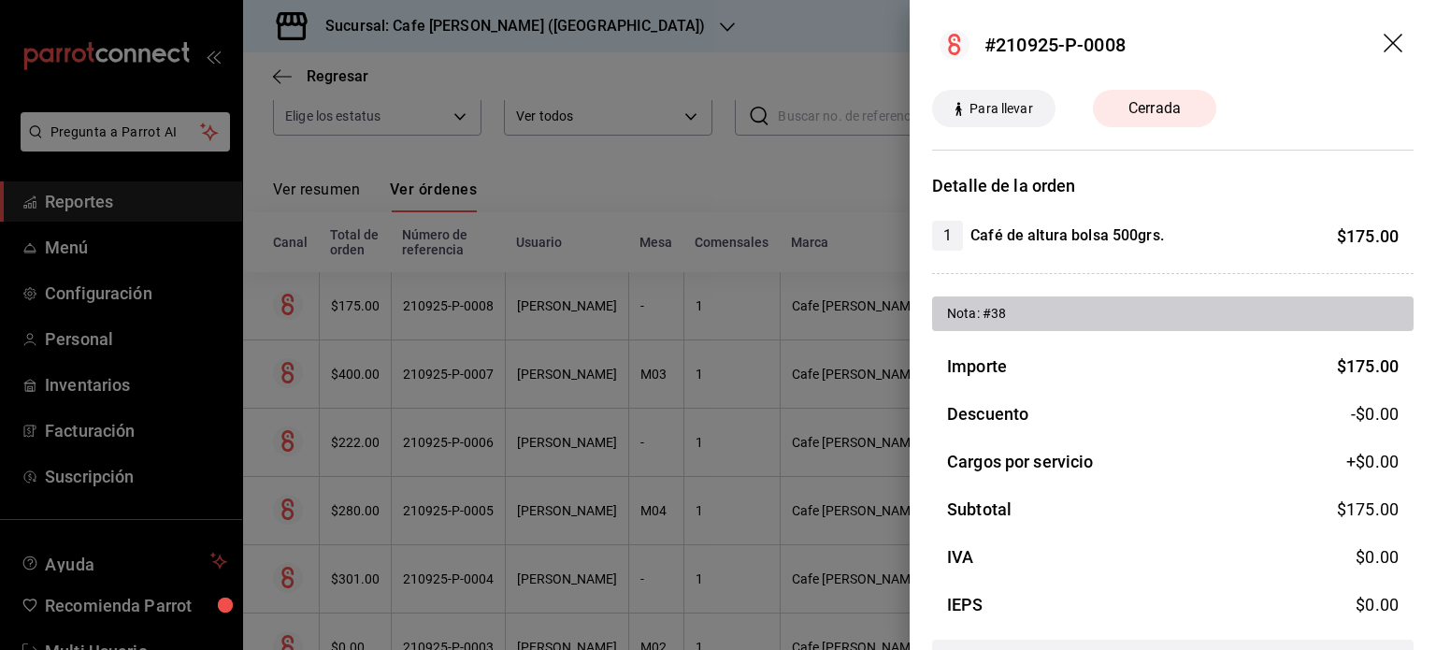
click at [1384, 43] on icon "drag" at bounding box center [1393, 43] width 19 height 19
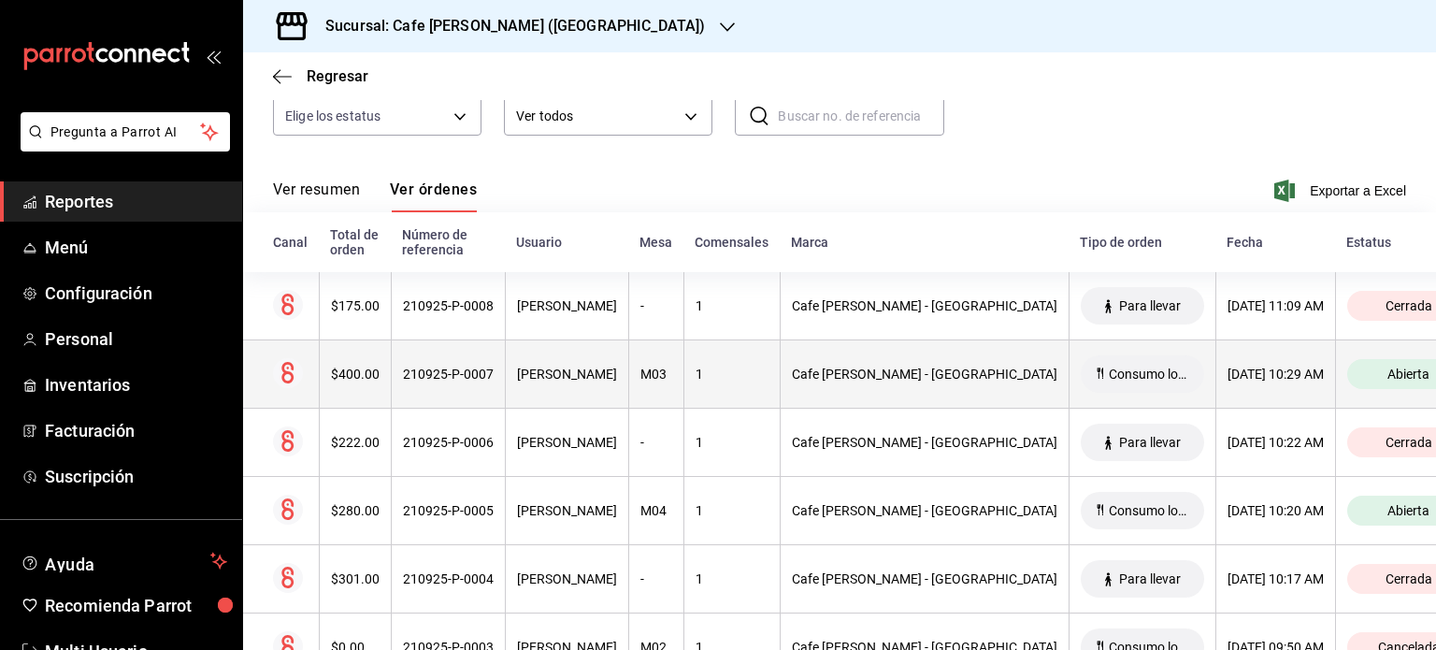
click at [352, 368] on div "$400.00" at bounding box center [355, 374] width 49 height 15
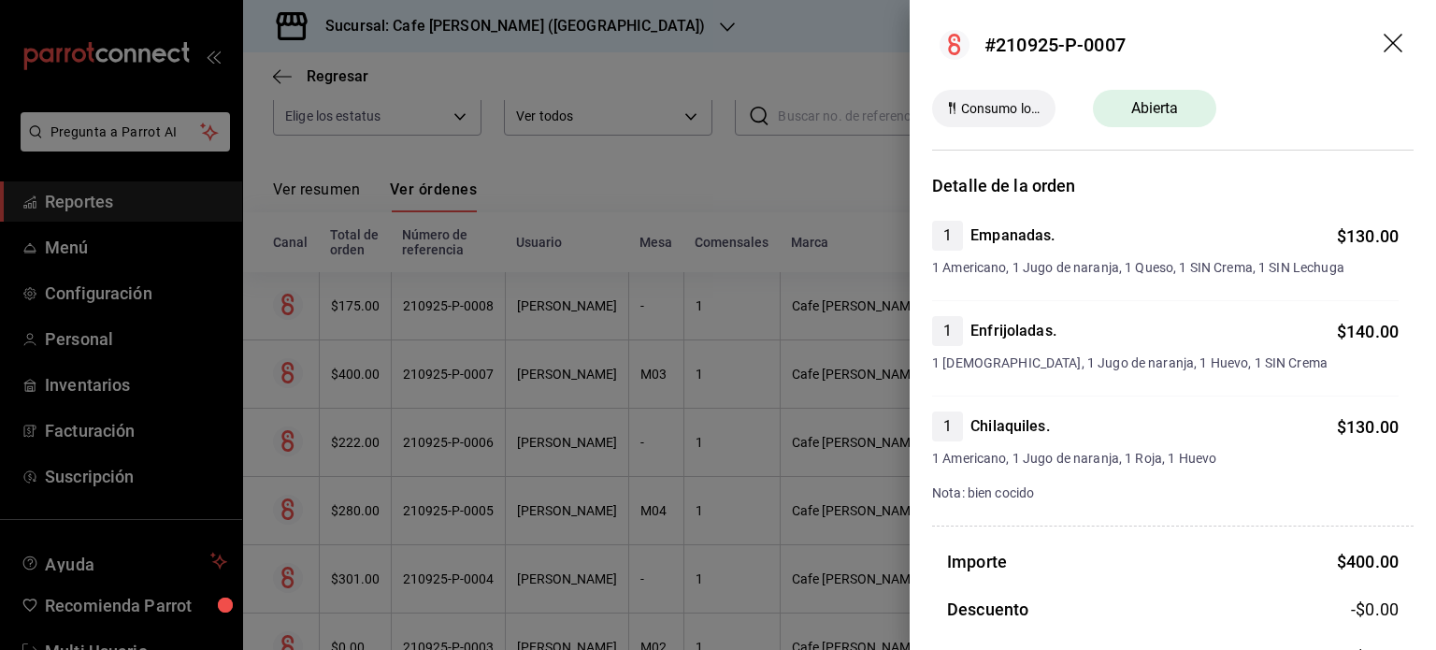
click at [1384, 39] on icon "drag" at bounding box center [1395, 45] width 22 height 22
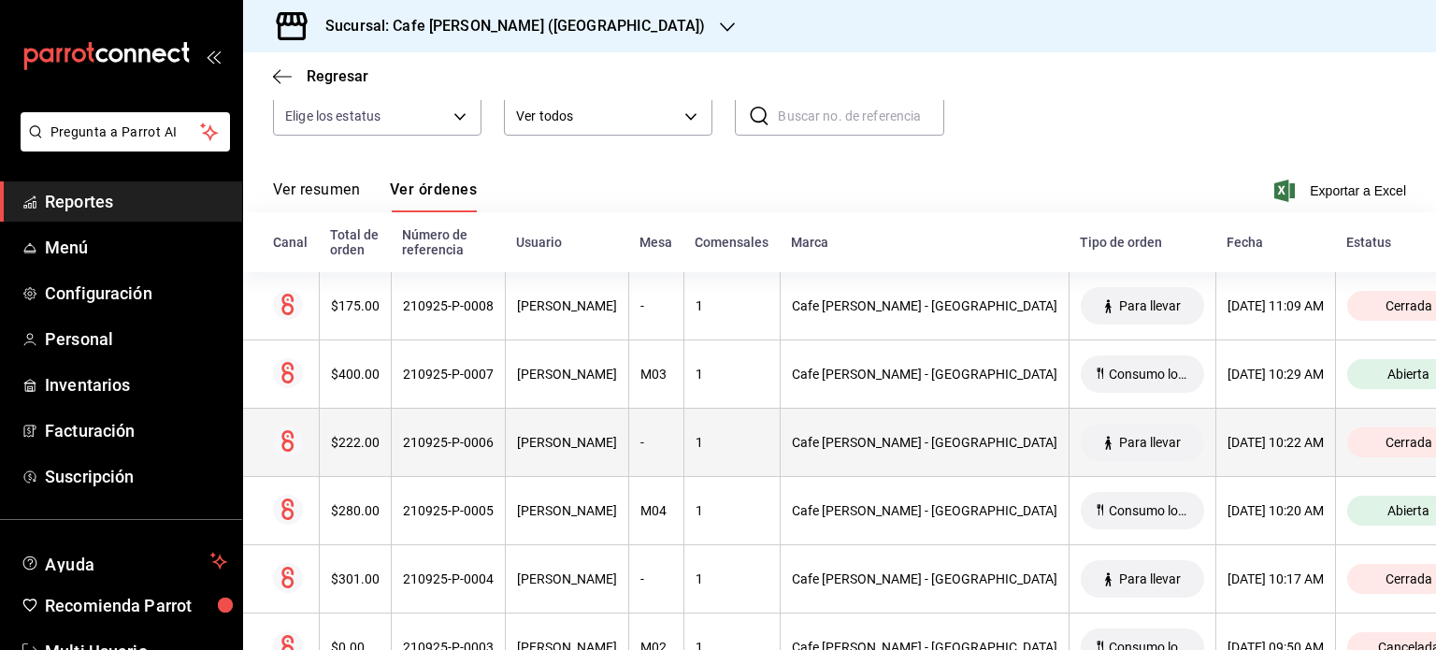
click at [348, 444] on div "$222.00" at bounding box center [355, 442] width 49 height 15
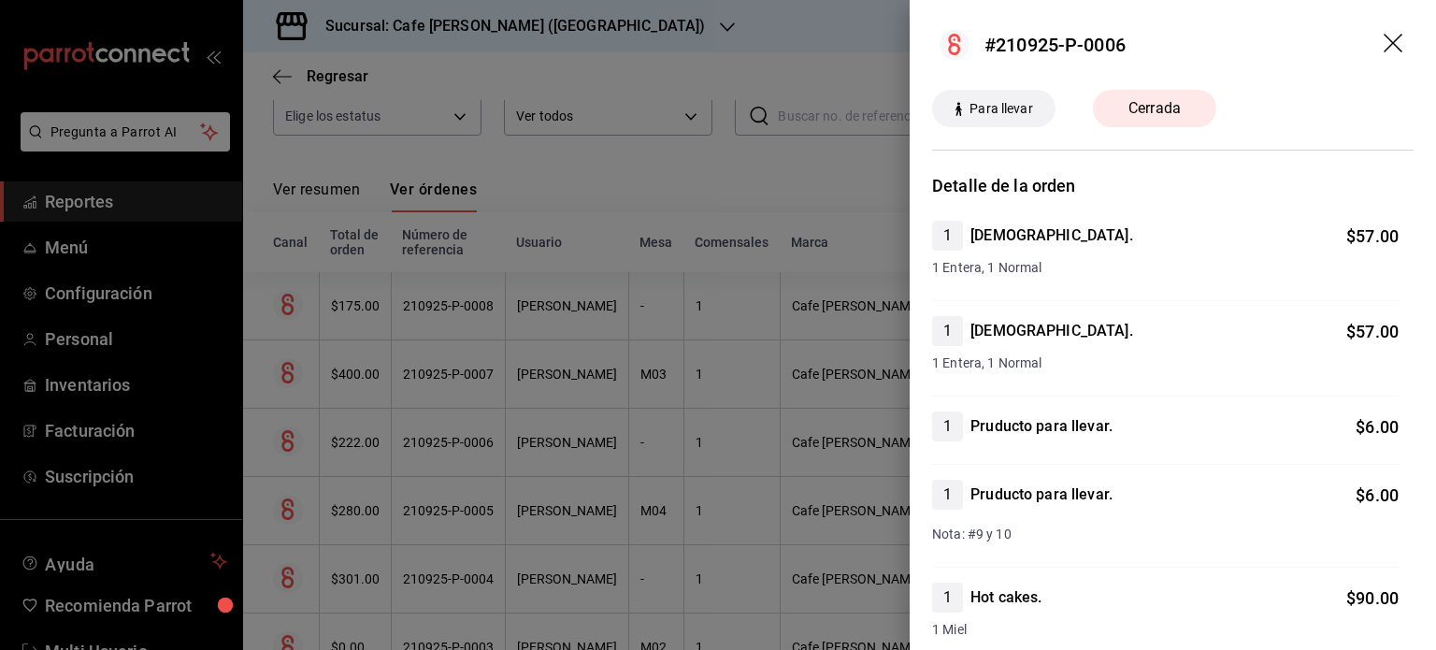
click at [1384, 43] on icon "drag" at bounding box center [1395, 45] width 22 height 22
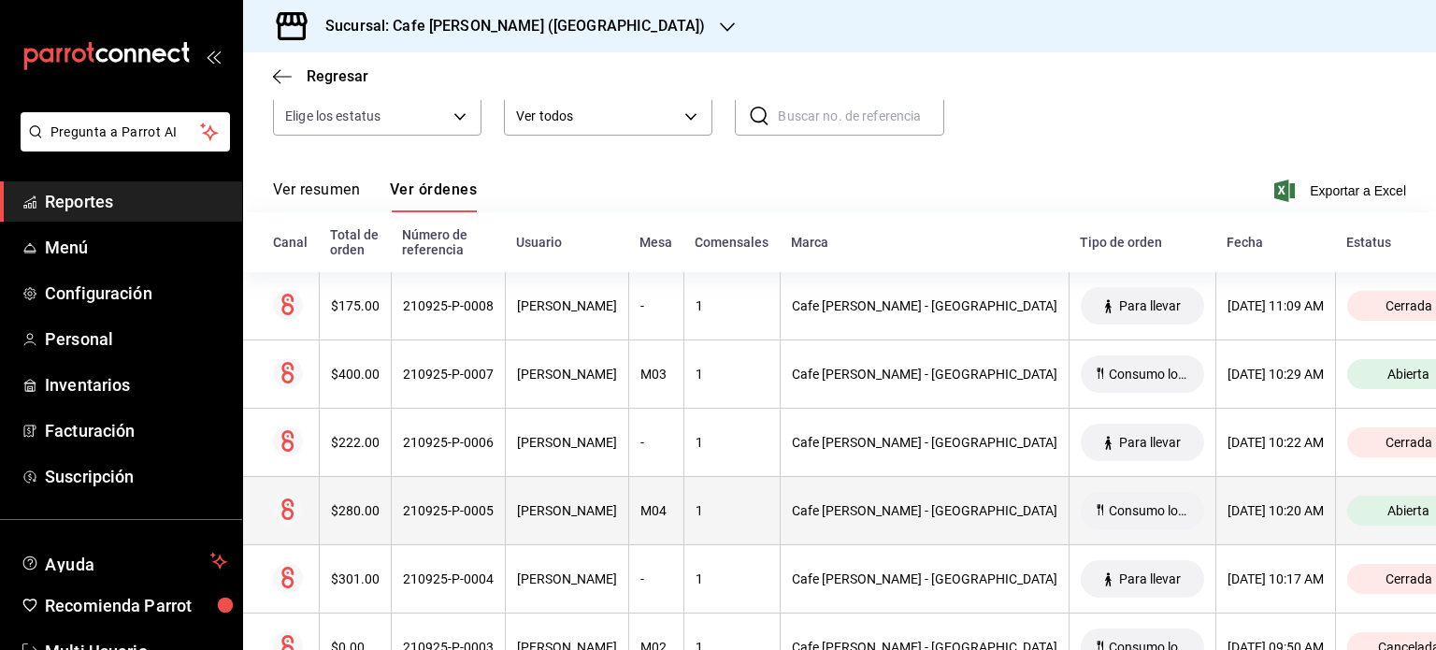
click at [366, 508] on div "$280.00" at bounding box center [355, 510] width 49 height 15
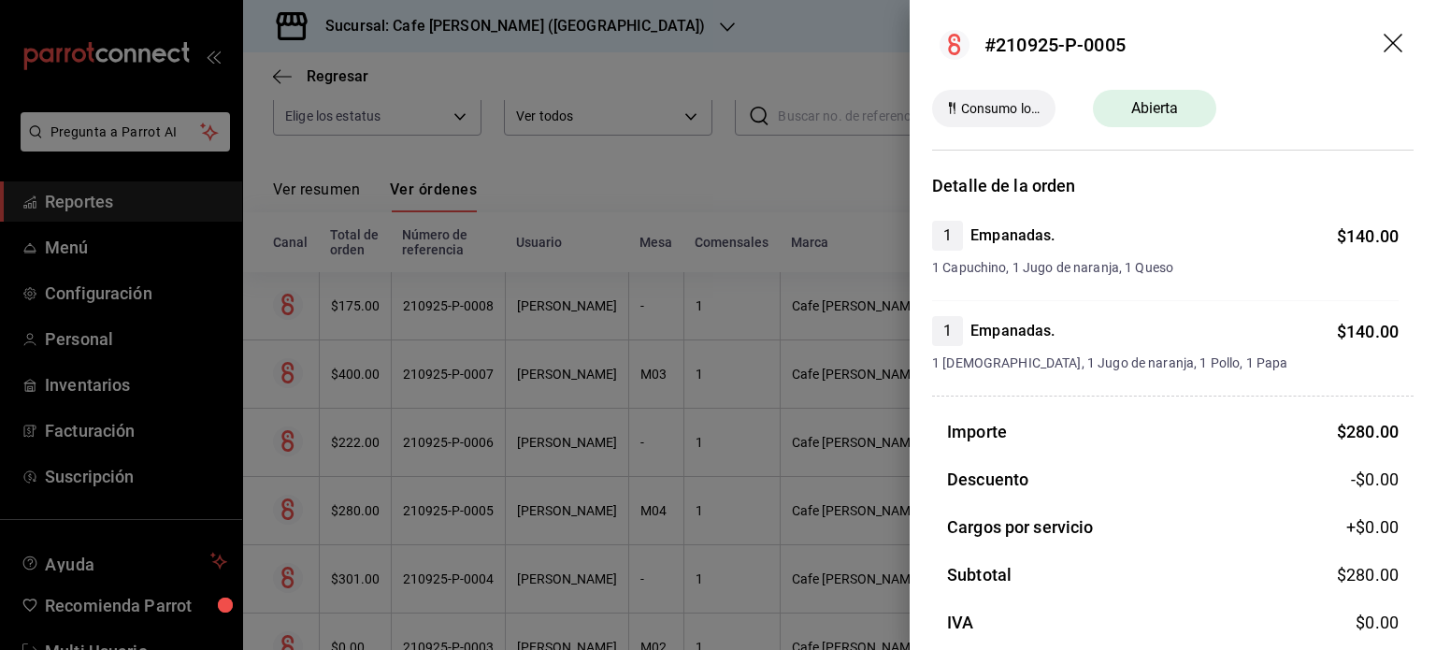
click at [1384, 45] on icon "drag" at bounding box center [1393, 43] width 19 height 19
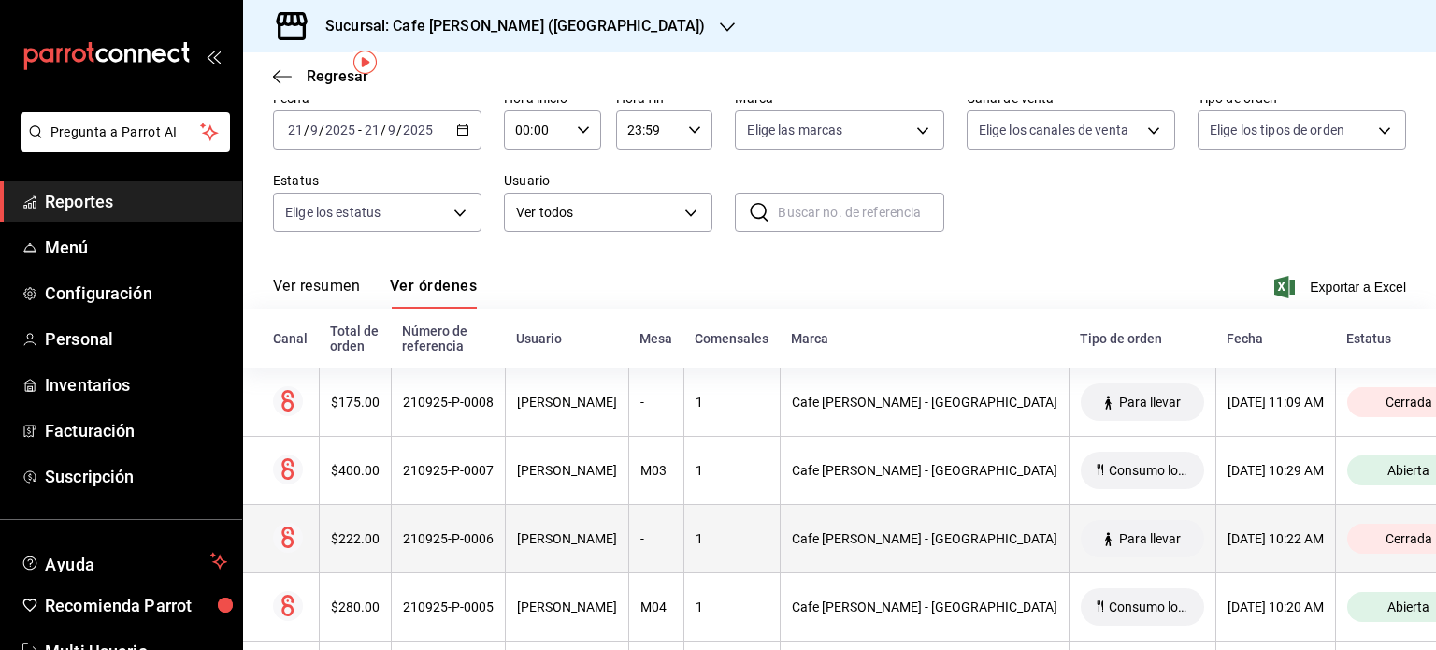
scroll to position [67, 0]
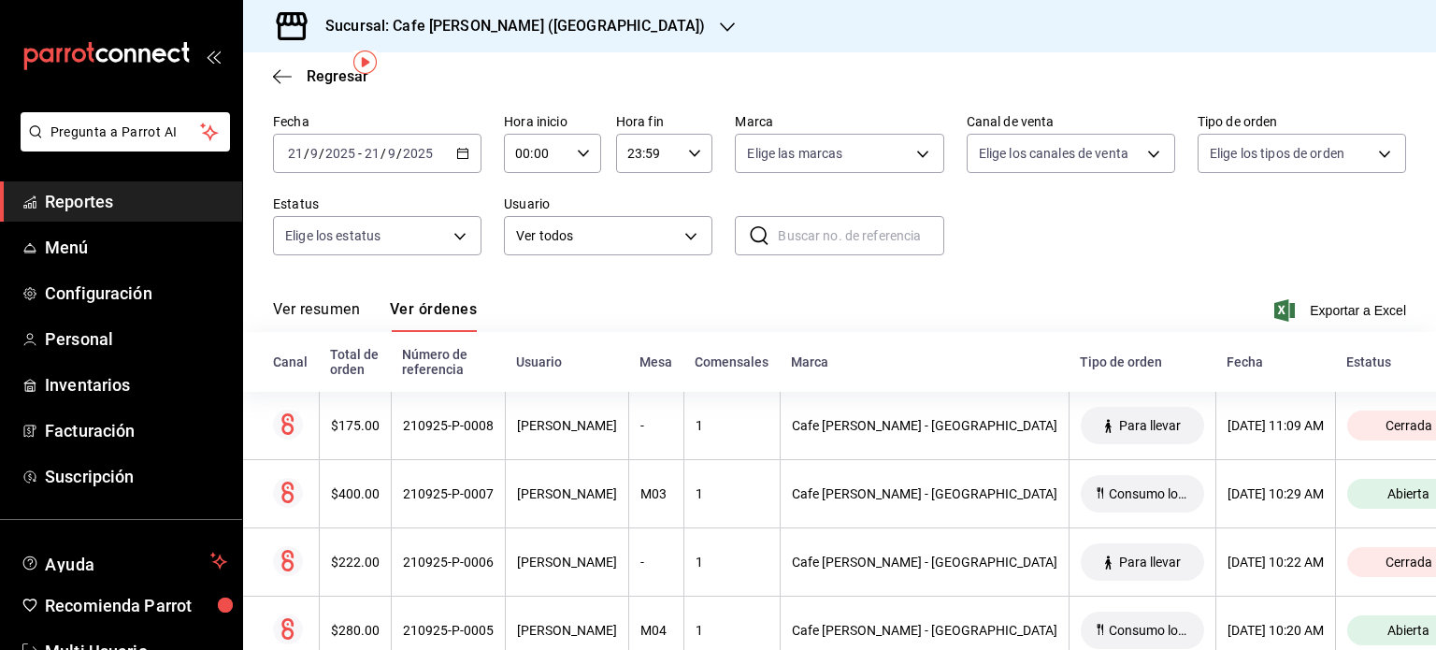
click at [566, 22] on h3 "Sucursal: Cafe Moretto (Plaza Crystal)" at bounding box center [507, 26] width 395 height 22
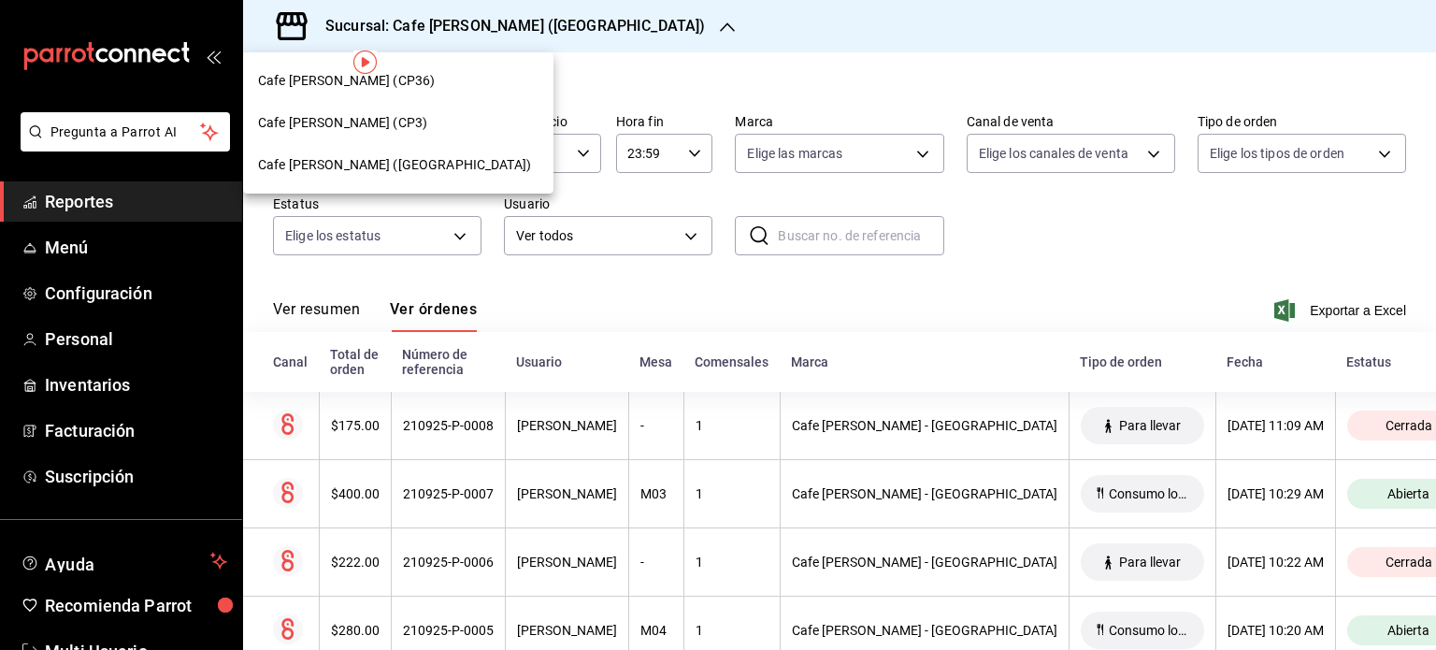
click at [347, 122] on span "Cafe Moretto (CP3)" at bounding box center [342, 123] width 169 height 20
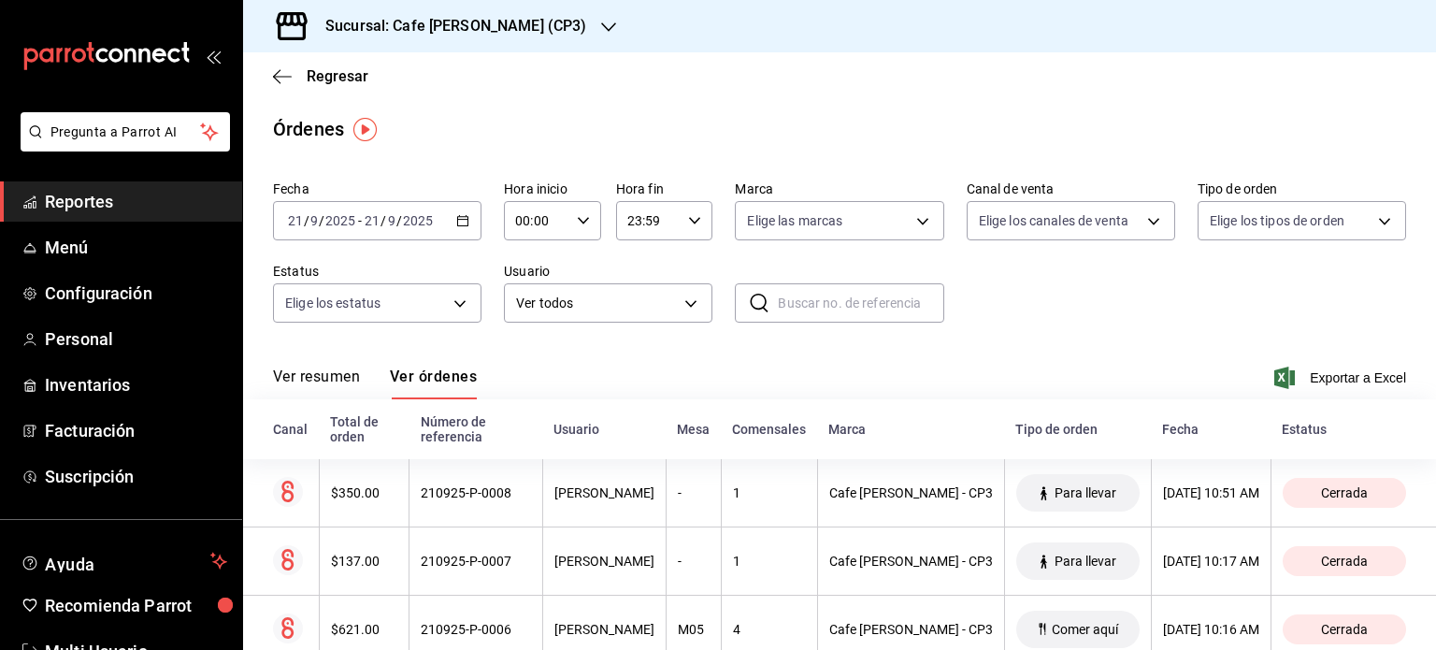
click at [509, 29] on h3 "Sucursal: Cafe Moretto (CP3)" at bounding box center [448, 26] width 276 height 22
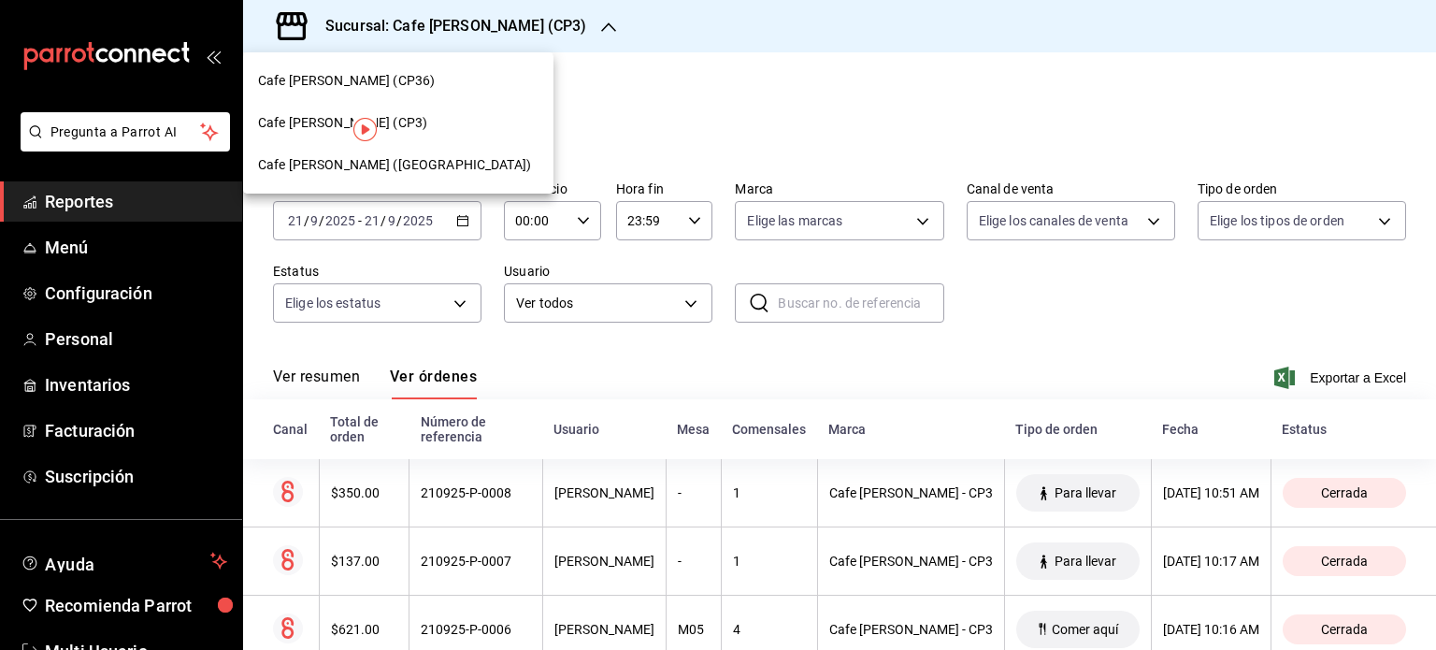
click at [104, 384] on div at bounding box center [718, 325] width 1436 height 650
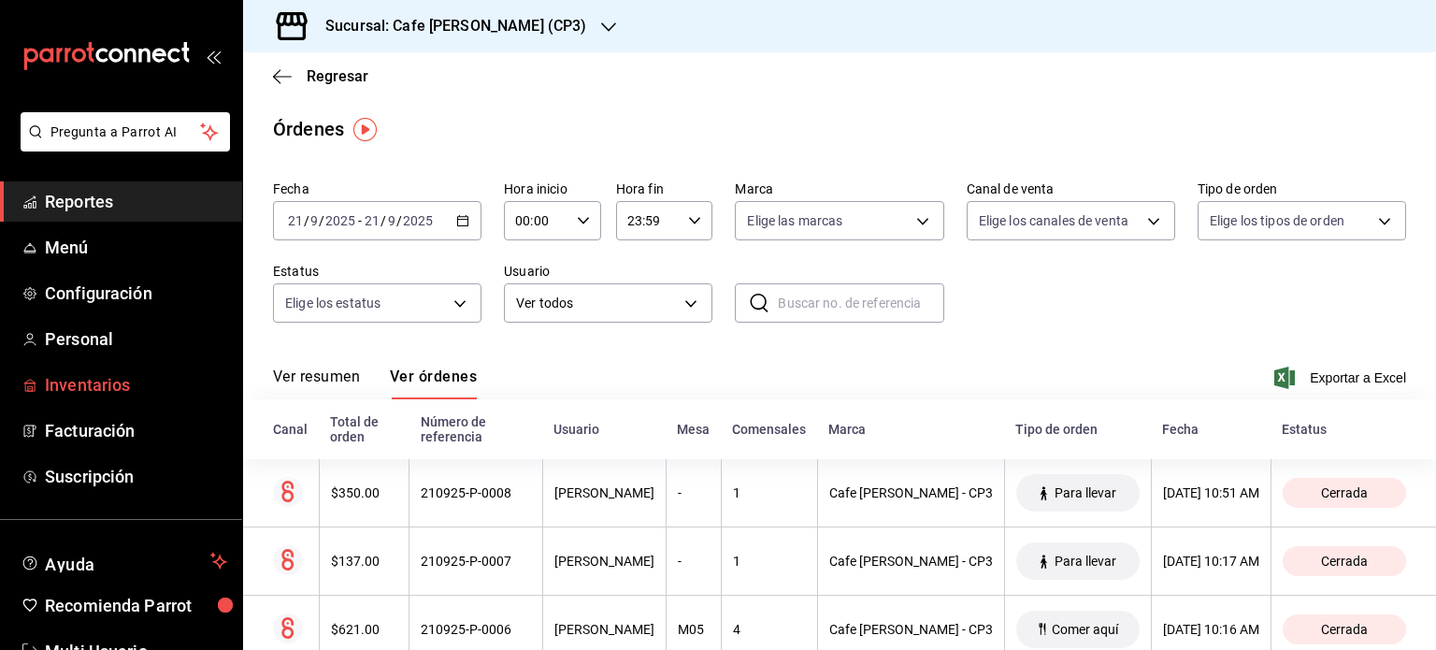
click at [95, 382] on span "Inventarios" at bounding box center [136, 384] width 182 height 25
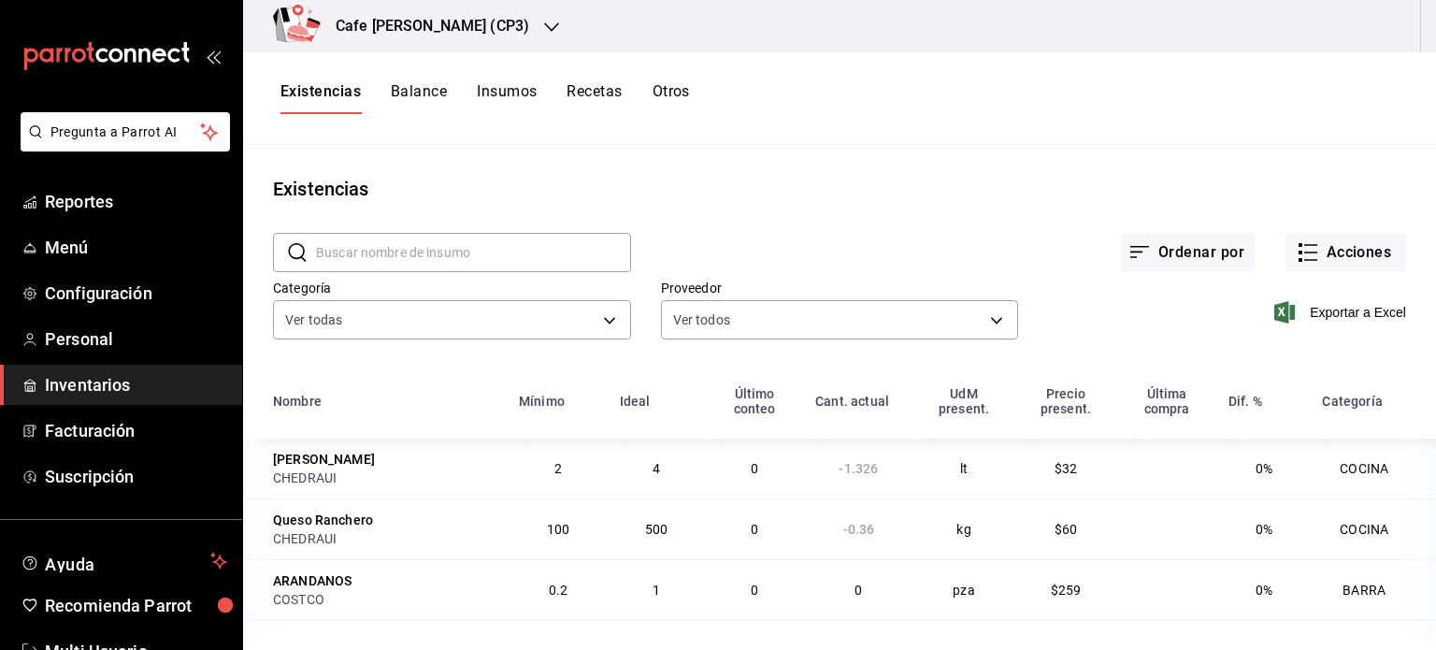
click at [602, 89] on button "Recetas" at bounding box center [594, 98] width 55 height 32
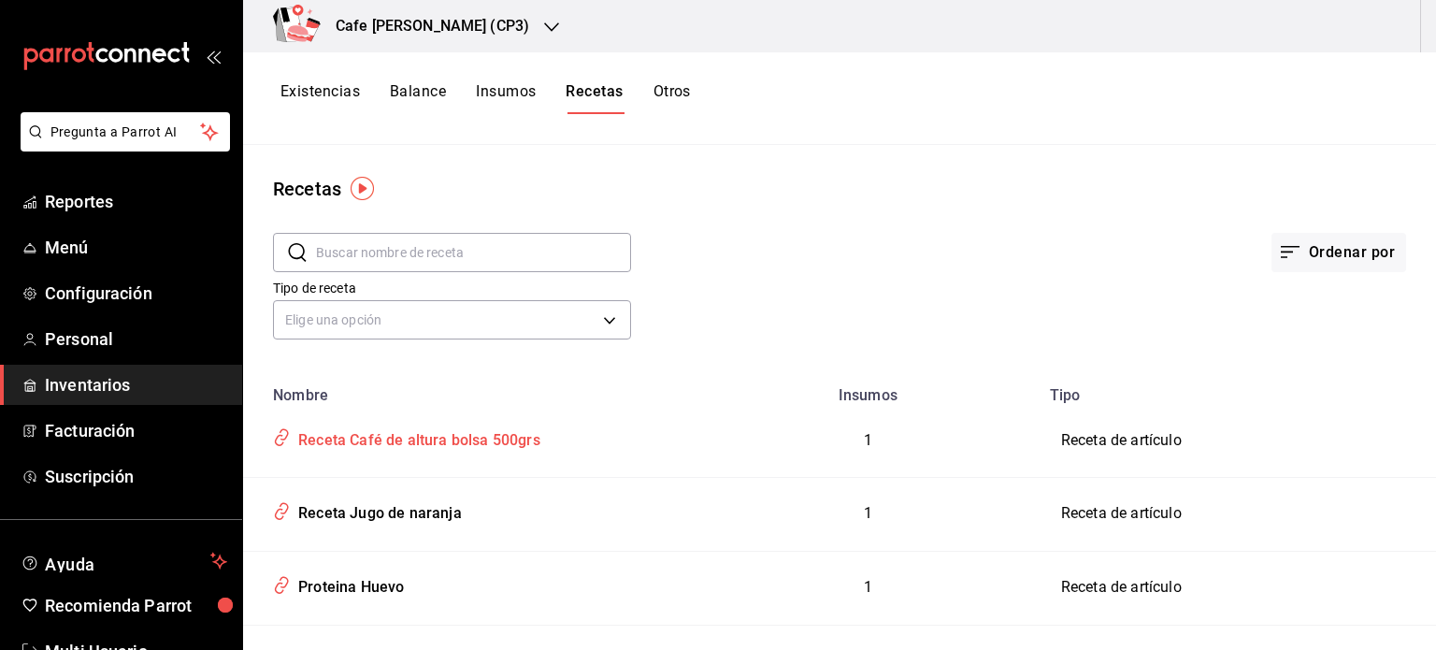
click at [444, 440] on div "Receta Café de altura bolsa 500grs" at bounding box center [416, 437] width 250 height 29
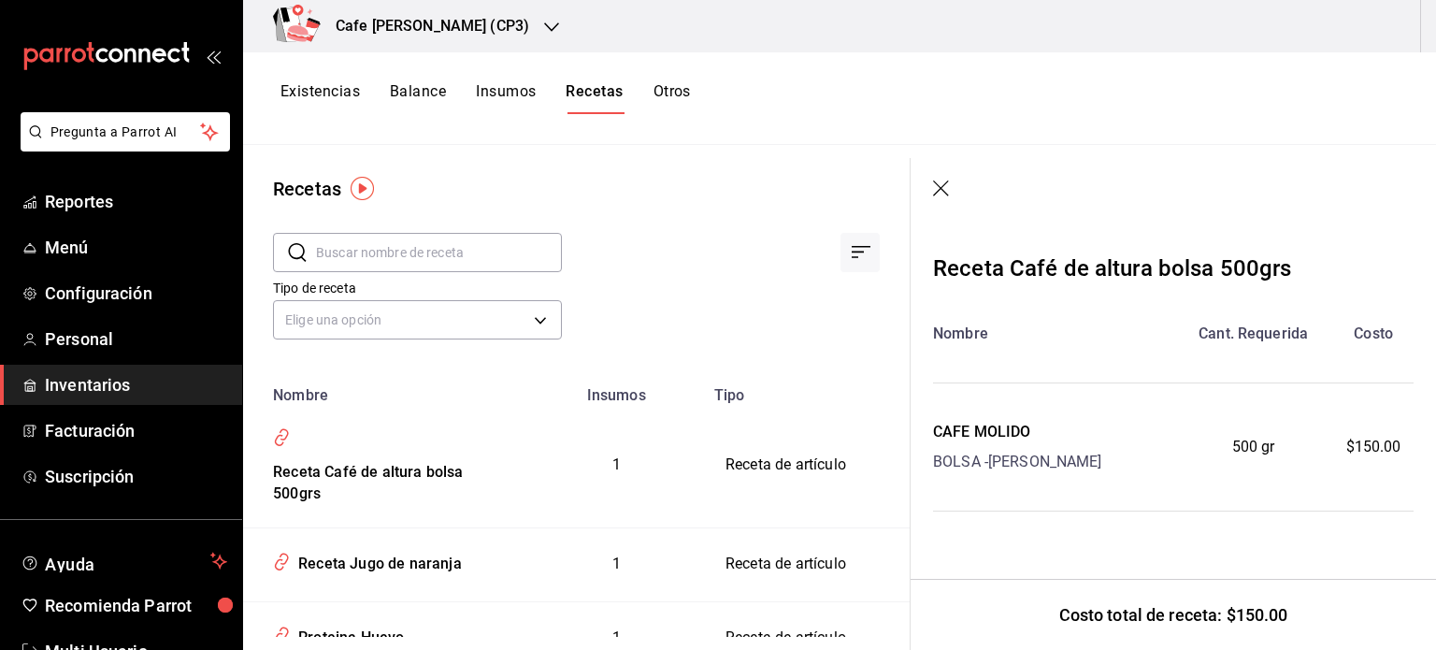
click at [945, 187] on icon "button" at bounding box center [942, 189] width 19 height 19
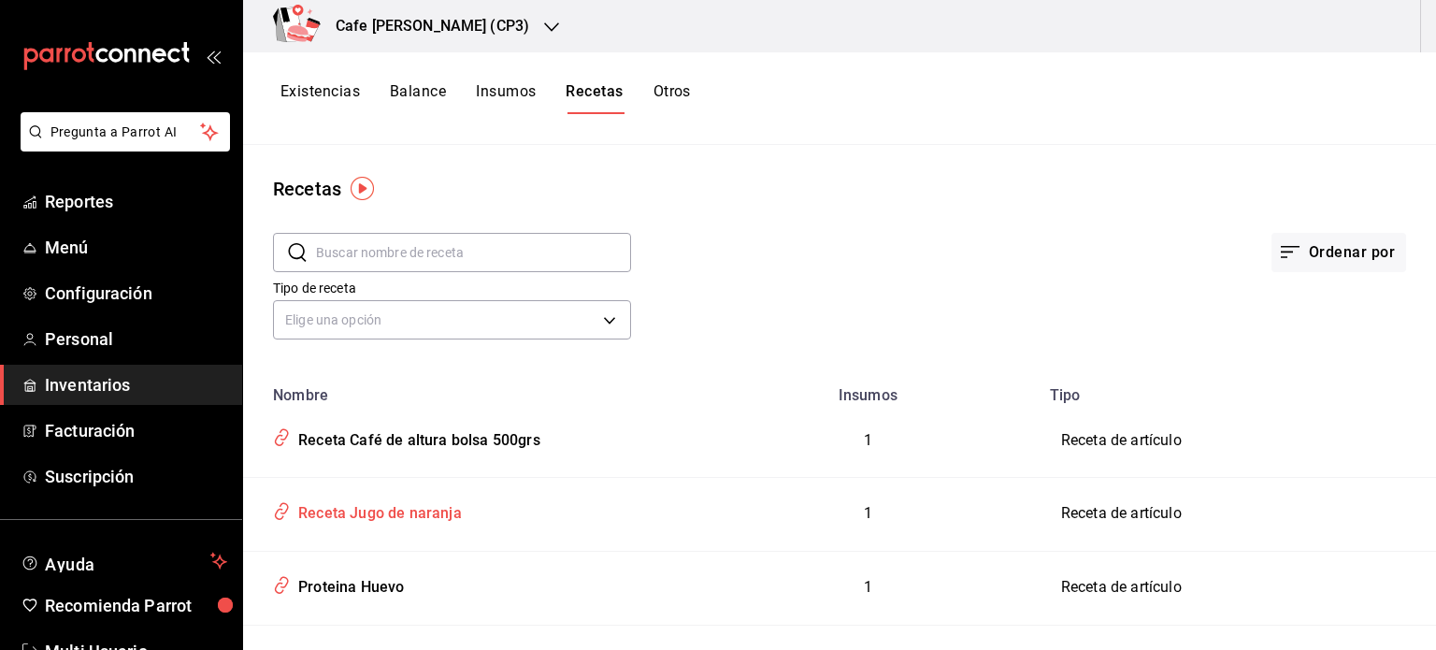
click at [396, 511] on div "Receta Jugo de naranja" at bounding box center [376, 510] width 171 height 29
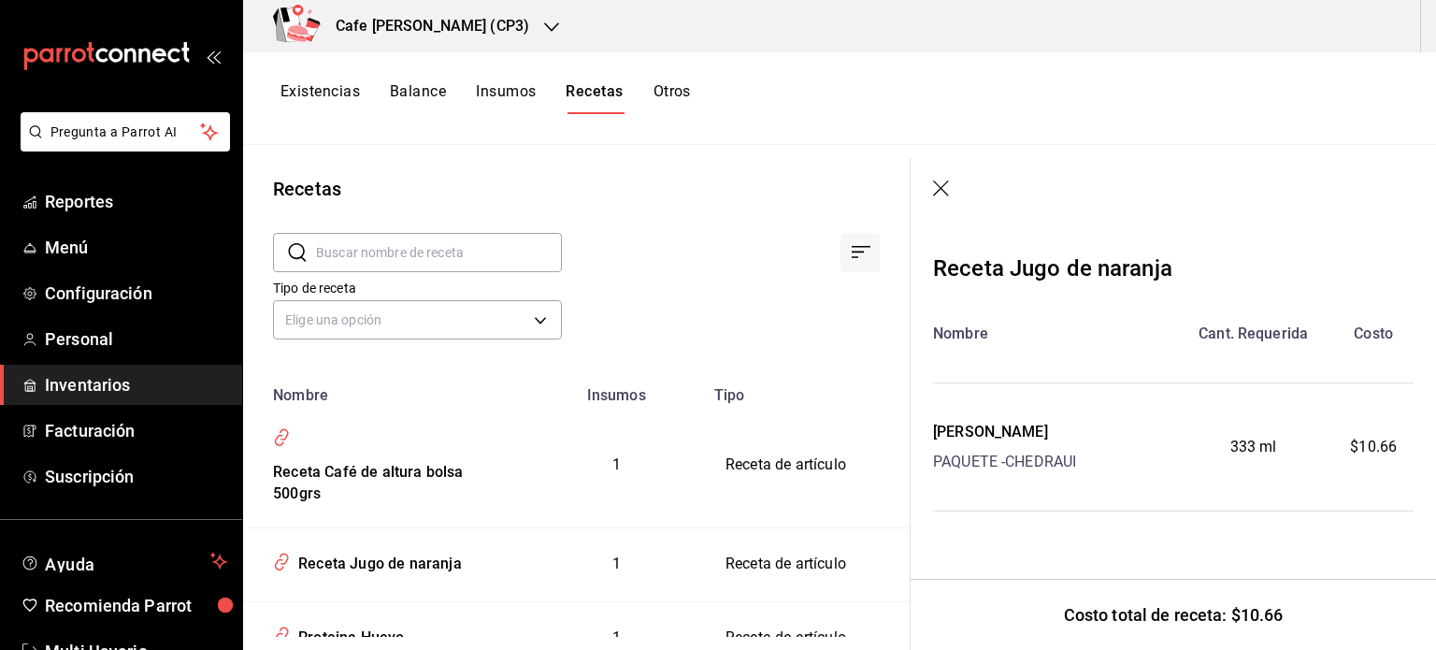
click at [939, 187] on icon "button" at bounding box center [941, 188] width 16 height 16
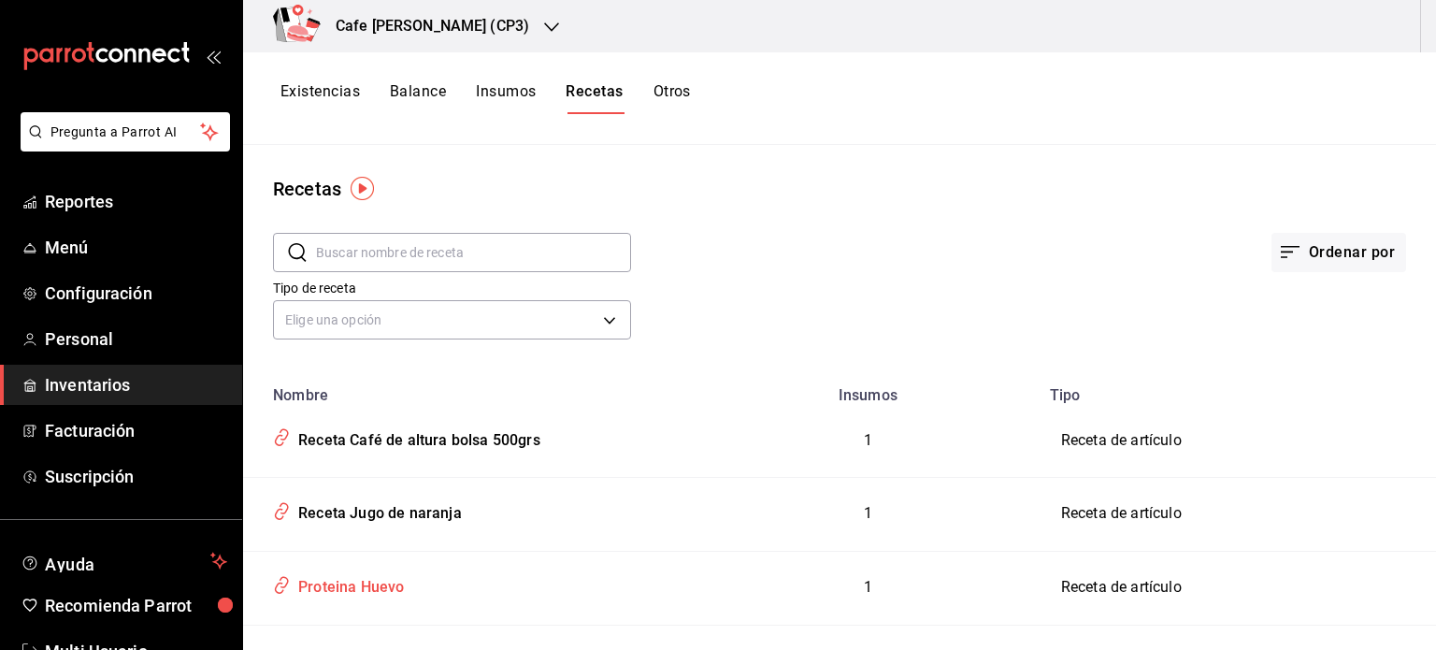
click at [367, 589] on div "Proteina Huevo" at bounding box center [347, 583] width 113 height 29
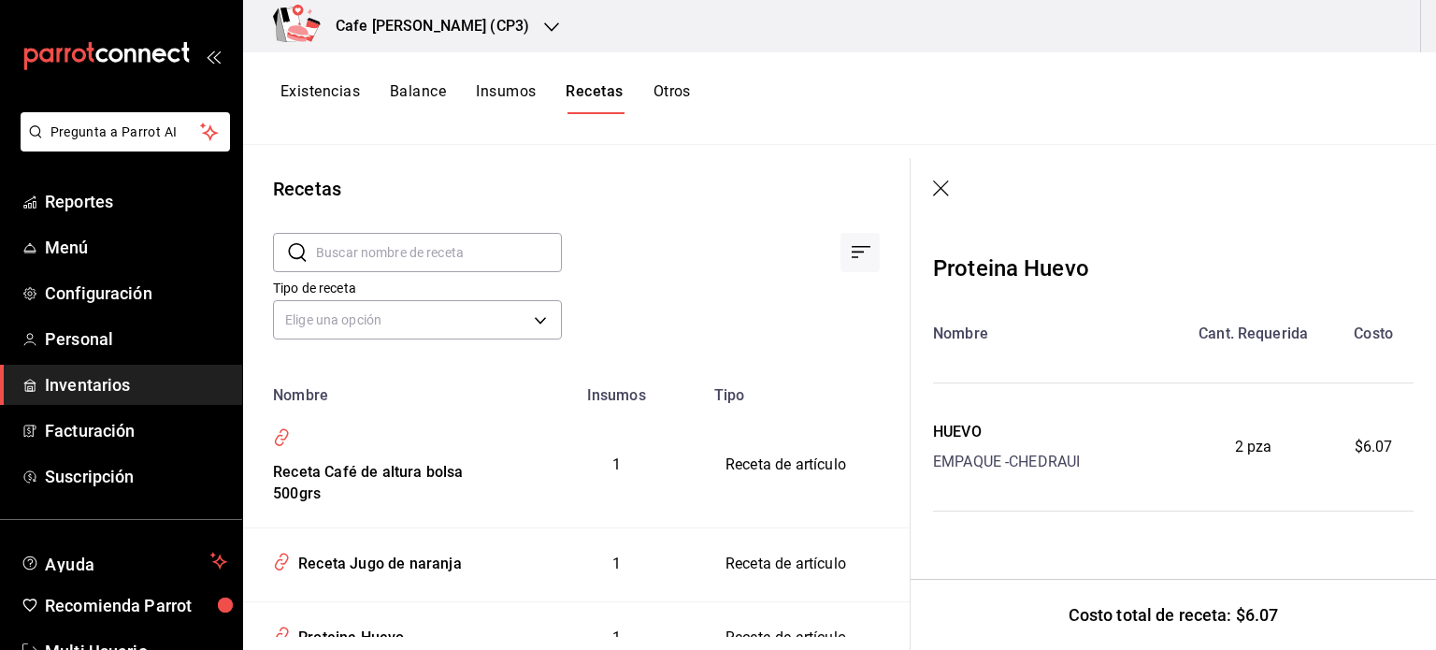
click at [943, 186] on icon "button" at bounding box center [942, 189] width 19 height 19
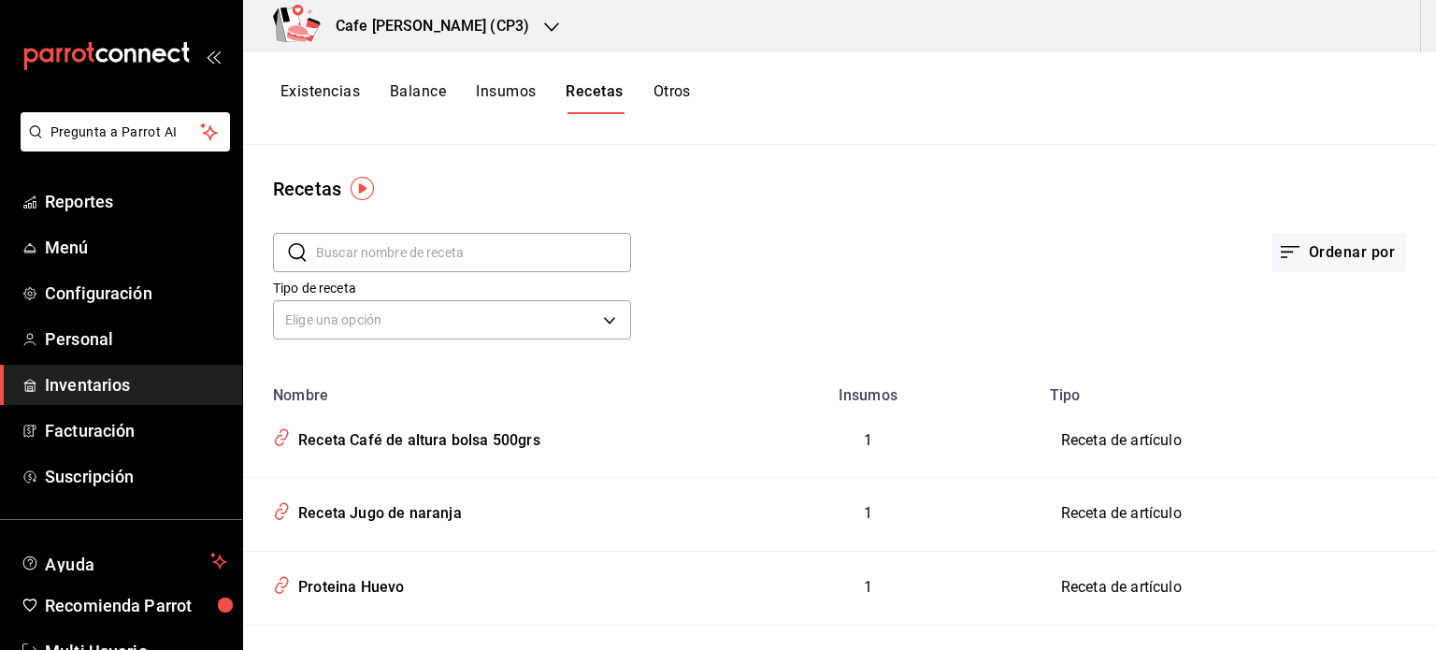
click at [321, 89] on button "Existencias" at bounding box center [320, 98] width 79 height 32
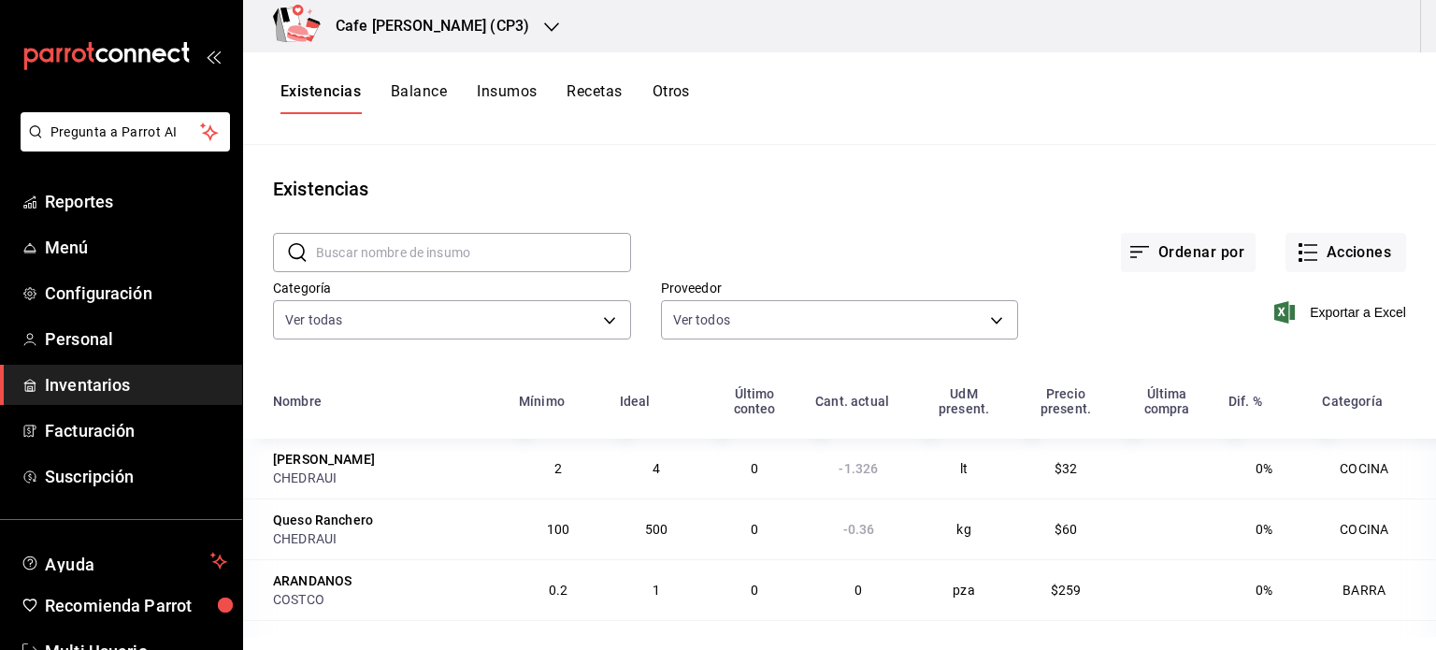
click at [385, 253] on input "text" at bounding box center [473, 252] width 315 height 37
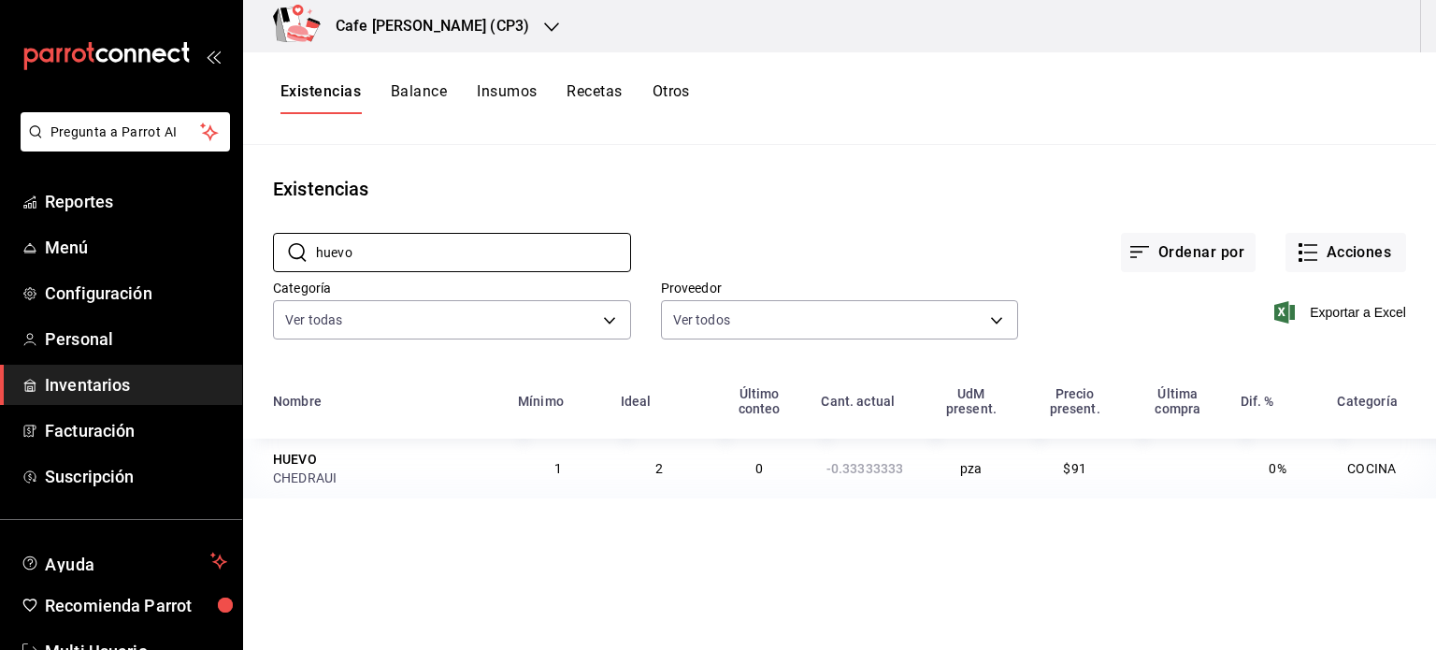
type input "huevo"
click at [301, 462] on div "HUEVO" at bounding box center [295, 459] width 44 height 19
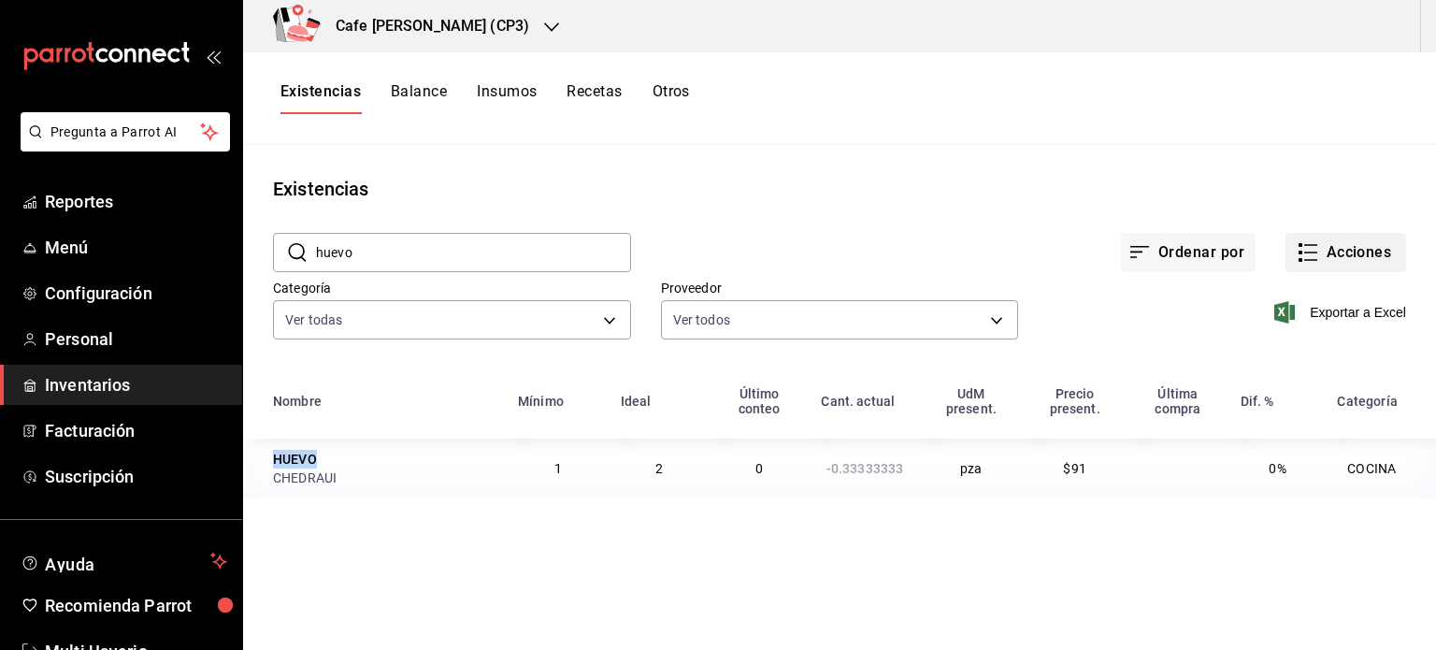
click at [1346, 257] on button "Acciones" at bounding box center [1346, 252] width 121 height 39
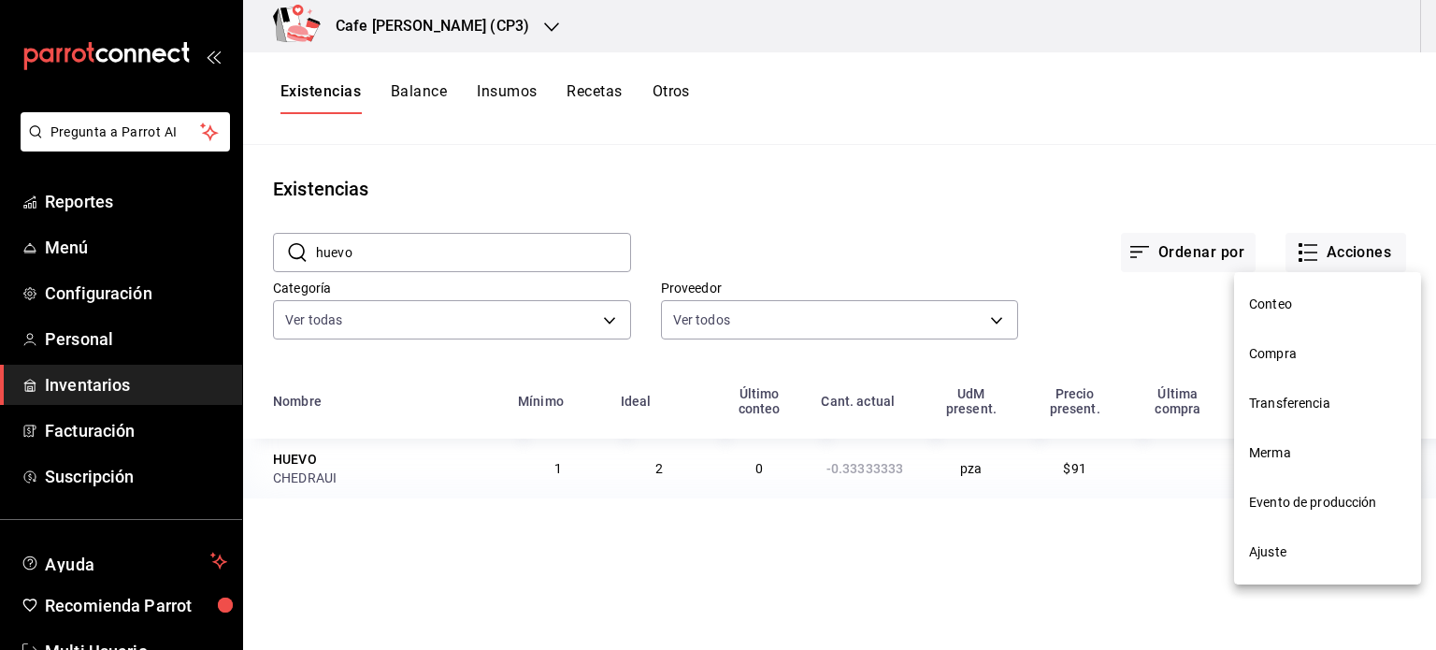
click at [1028, 139] on div at bounding box center [718, 325] width 1436 height 650
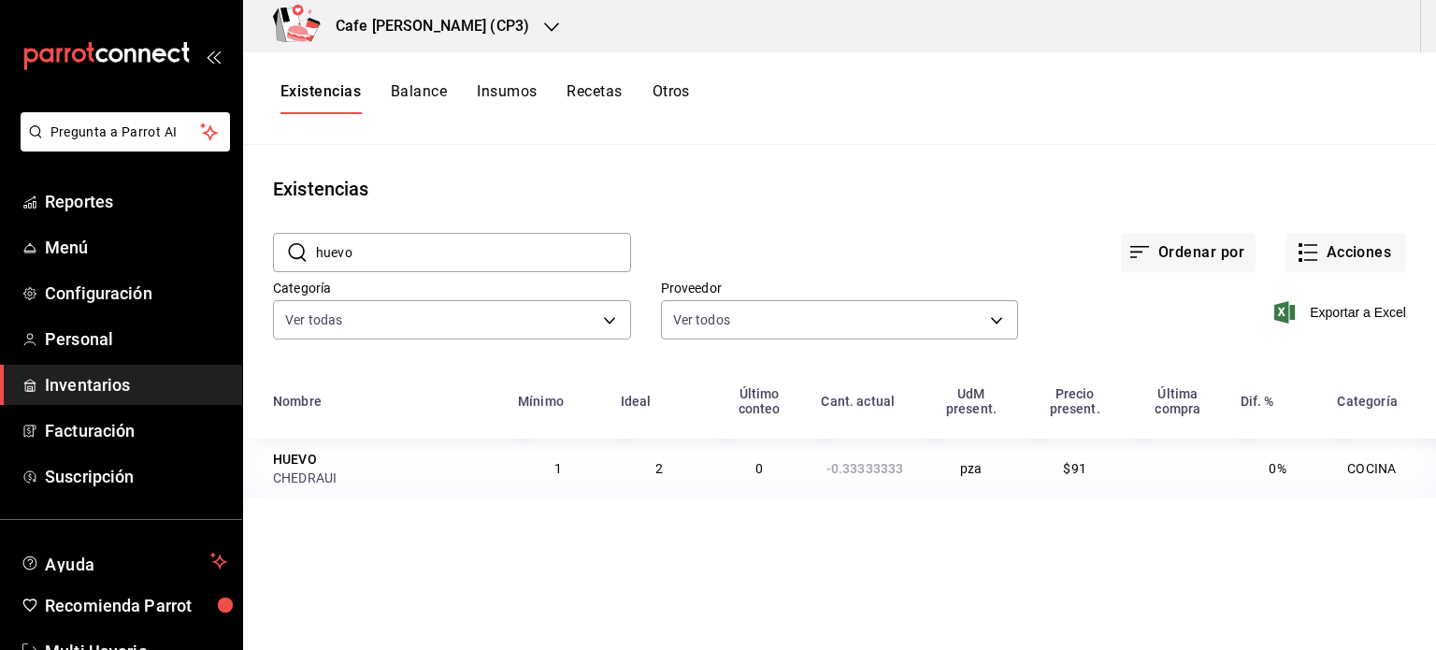
click at [501, 90] on button "Insumos" at bounding box center [507, 98] width 60 height 32
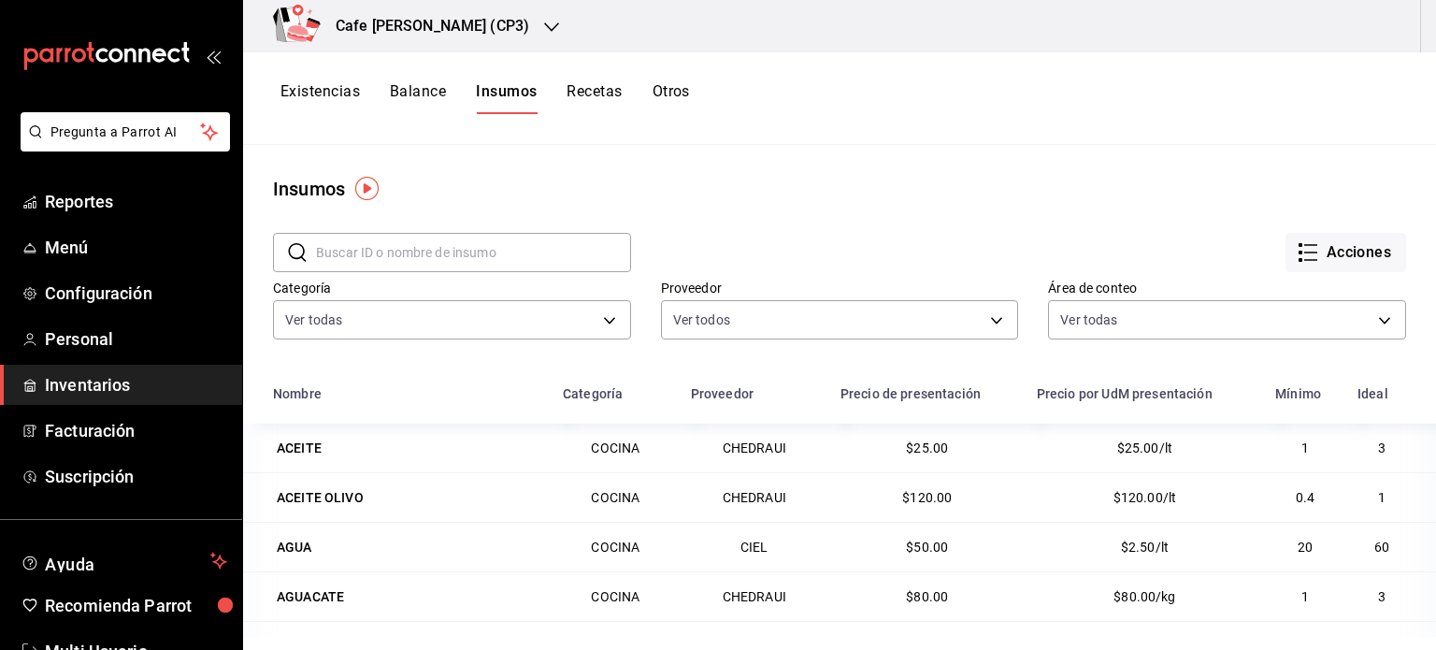
click at [383, 248] on input "text" at bounding box center [473, 252] width 315 height 37
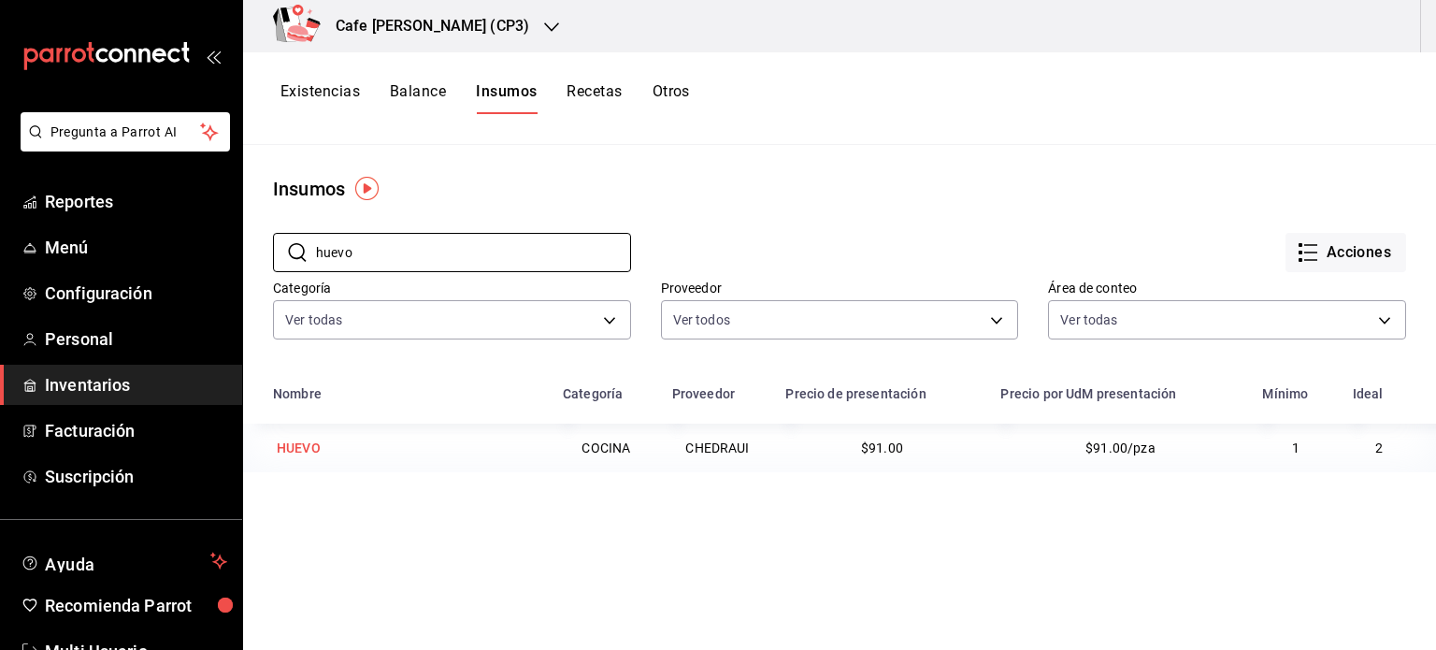
type input "huevo"
click at [291, 453] on div "HUEVO" at bounding box center [299, 448] width 44 height 19
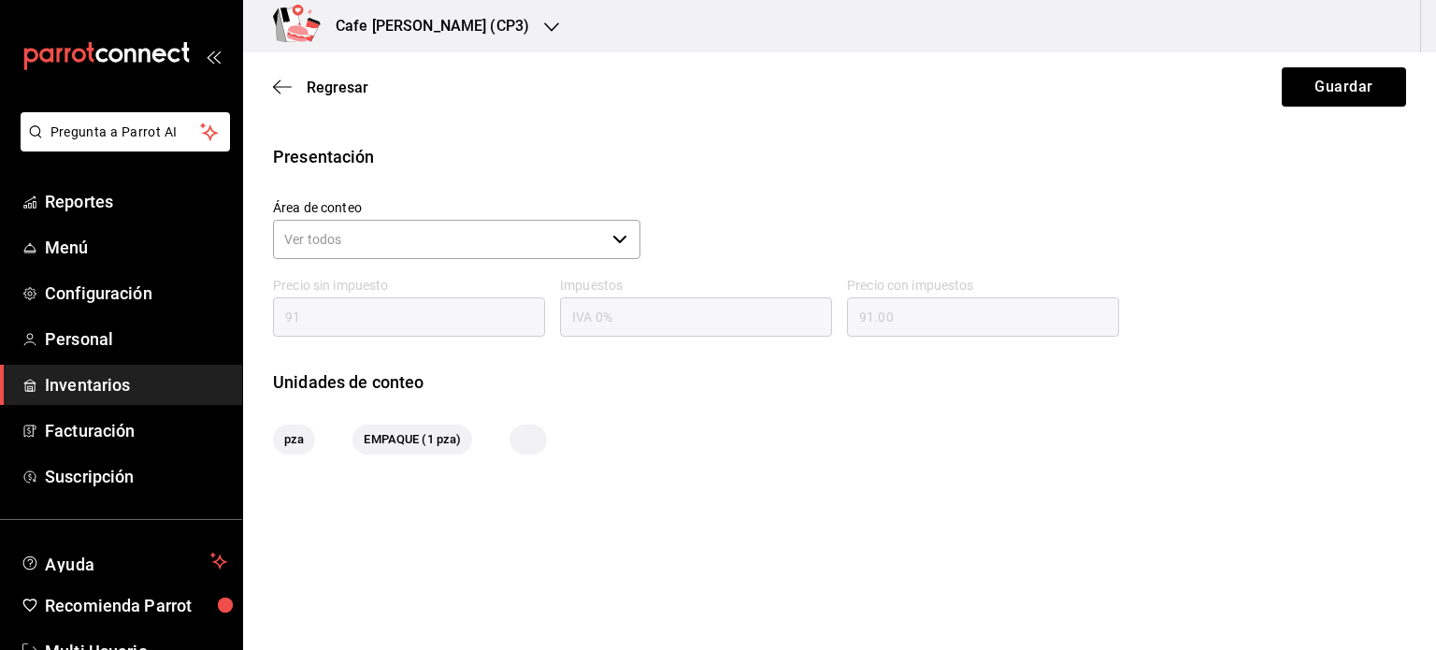
scroll to position [235, 0]
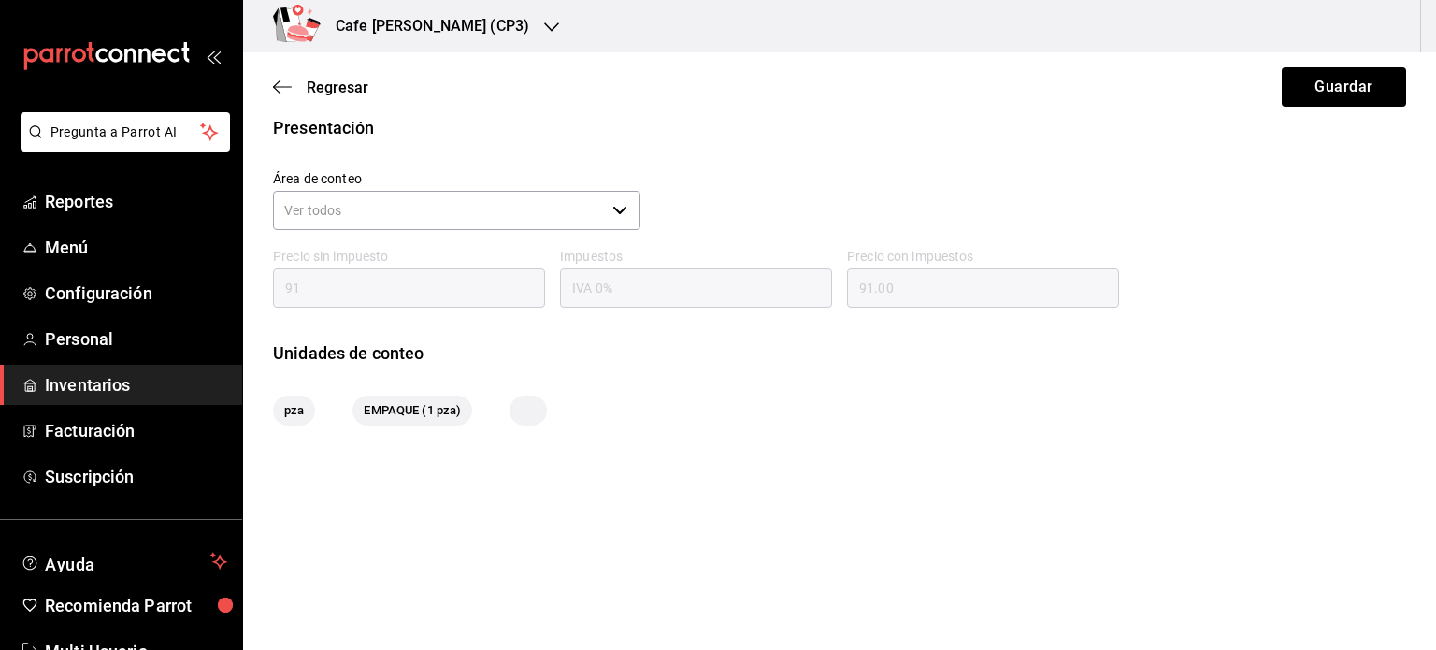
click at [613, 206] on icon "button" at bounding box center [619, 210] width 15 height 15
click at [1101, 123] on div "Presentación" at bounding box center [839, 127] width 1133 height 25
click at [749, 472] on div "HUEVO IN-1756596276526-31 Mínimo 1 Ideal 2 Presentación Área de conteo ​ Precio…" at bounding box center [839, 216] width 1193 height 598
click at [1316, 191] on div "Área de conteo ​" at bounding box center [832, 194] width 1148 height 78
click at [407, 290] on li "Area 1" at bounding box center [451, 285] width 363 height 50
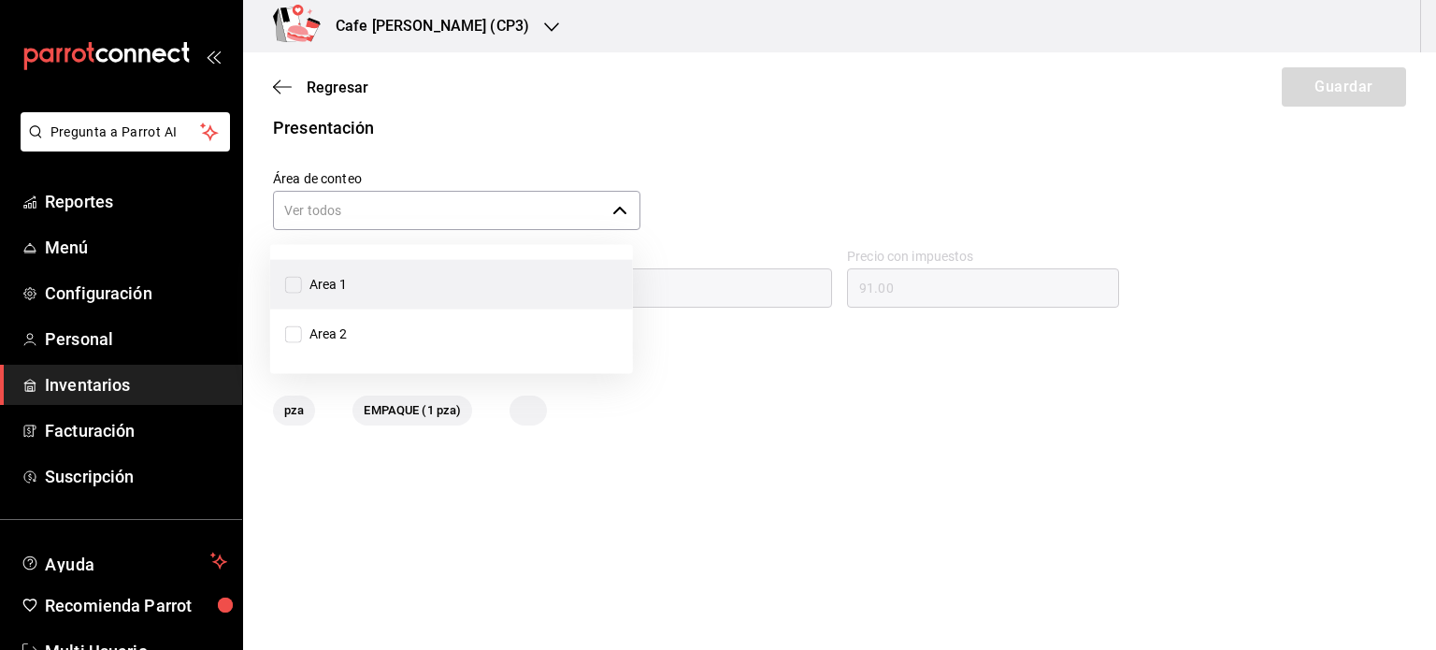
click at [365, 278] on li "Area 1" at bounding box center [451, 285] width 363 height 50
checkbox input "true"
click at [717, 381] on div "Presentación Área de conteo ​ Precio sin impuesto 91 Impuestos IVA 0% Precio co…" at bounding box center [839, 270] width 1193 height 310
click at [358, 79] on span "Regresar" at bounding box center [338, 88] width 62 height 18
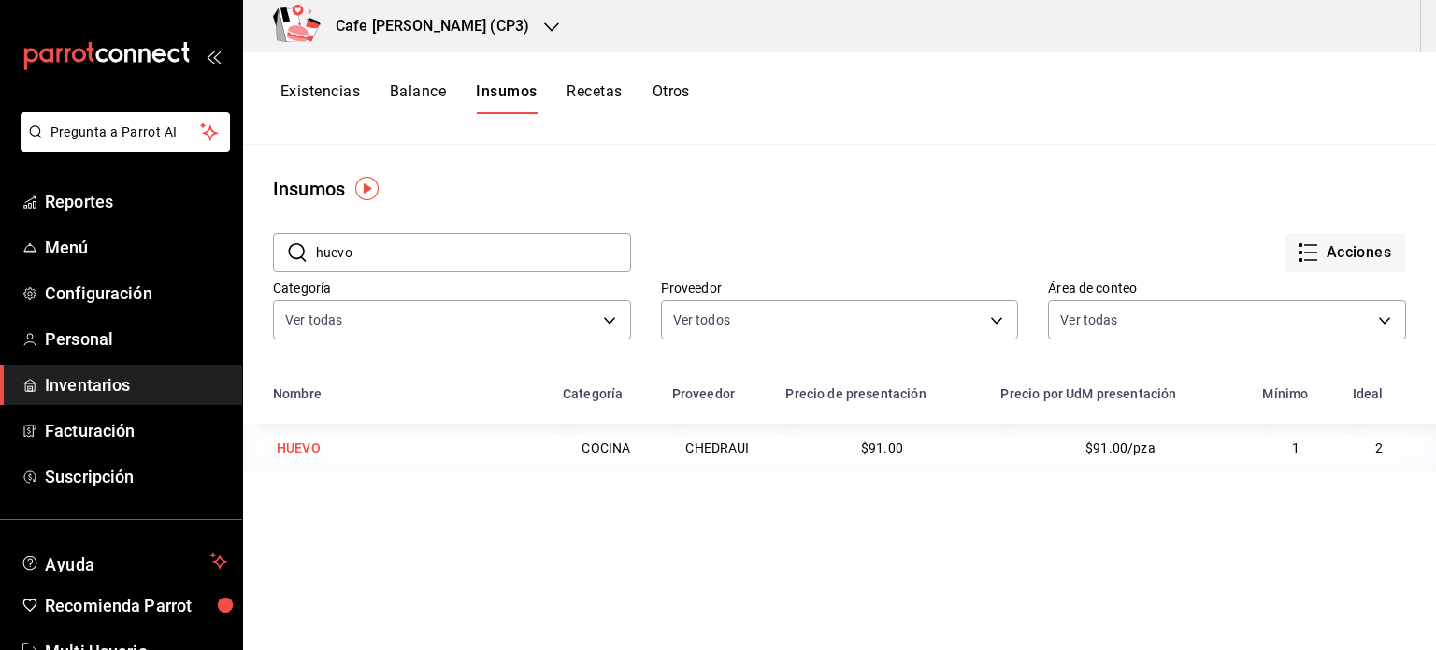
click at [295, 444] on div "HUEVO" at bounding box center [299, 448] width 44 height 19
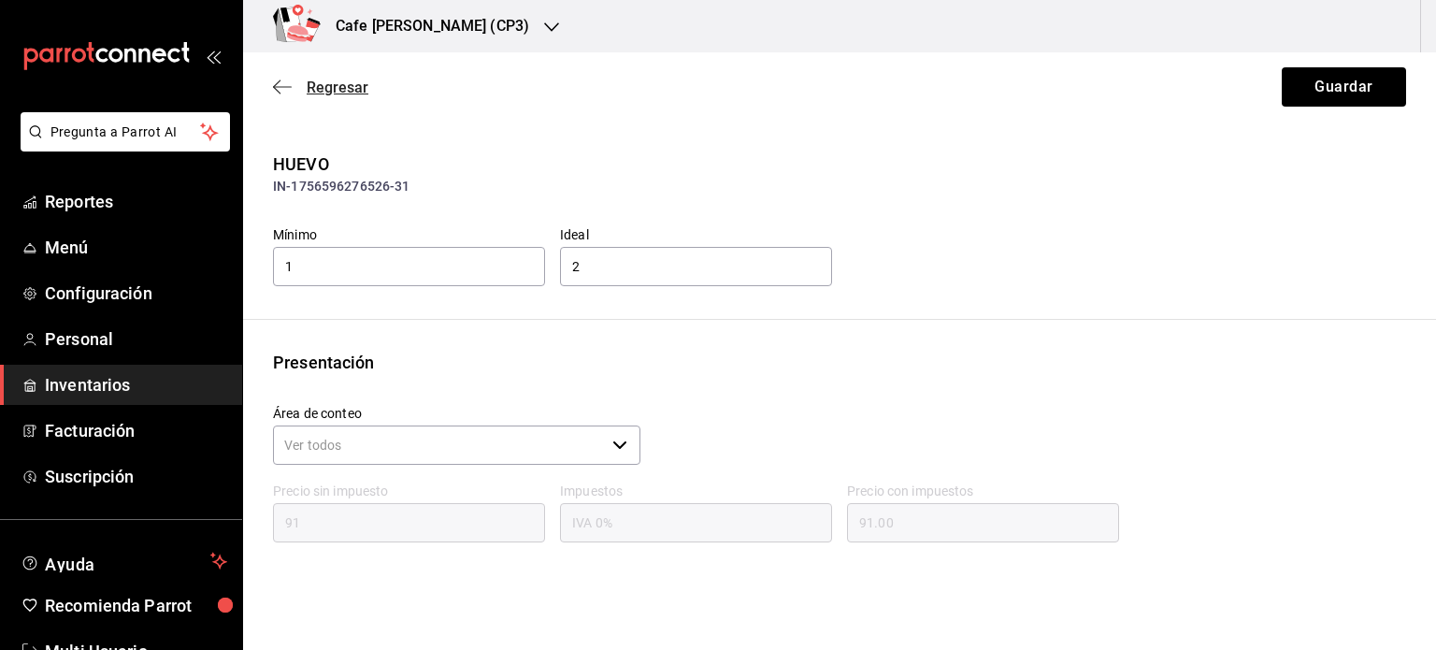
click at [322, 89] on span "Regresar" at bounding box center [338, 88] width 62 height 18
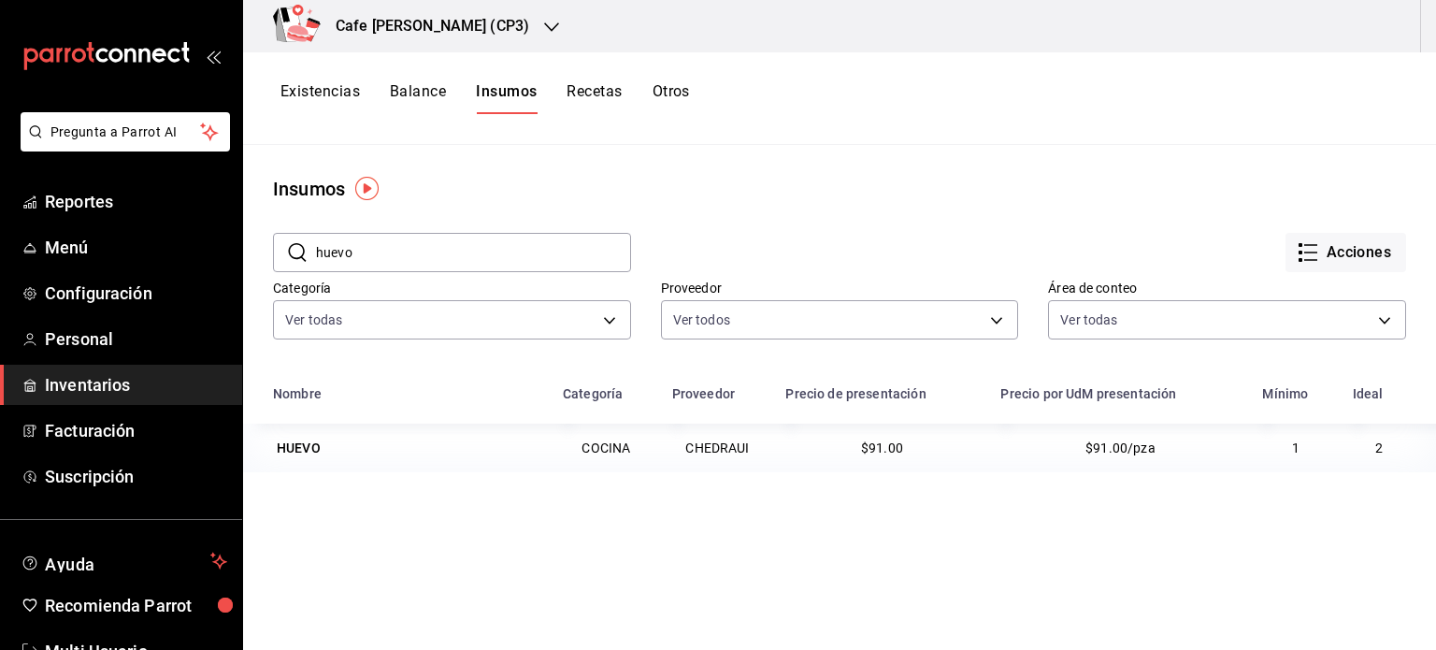
click at [669, 91] on button "Otros" at bounding box center [671, 98] width 37 height 32
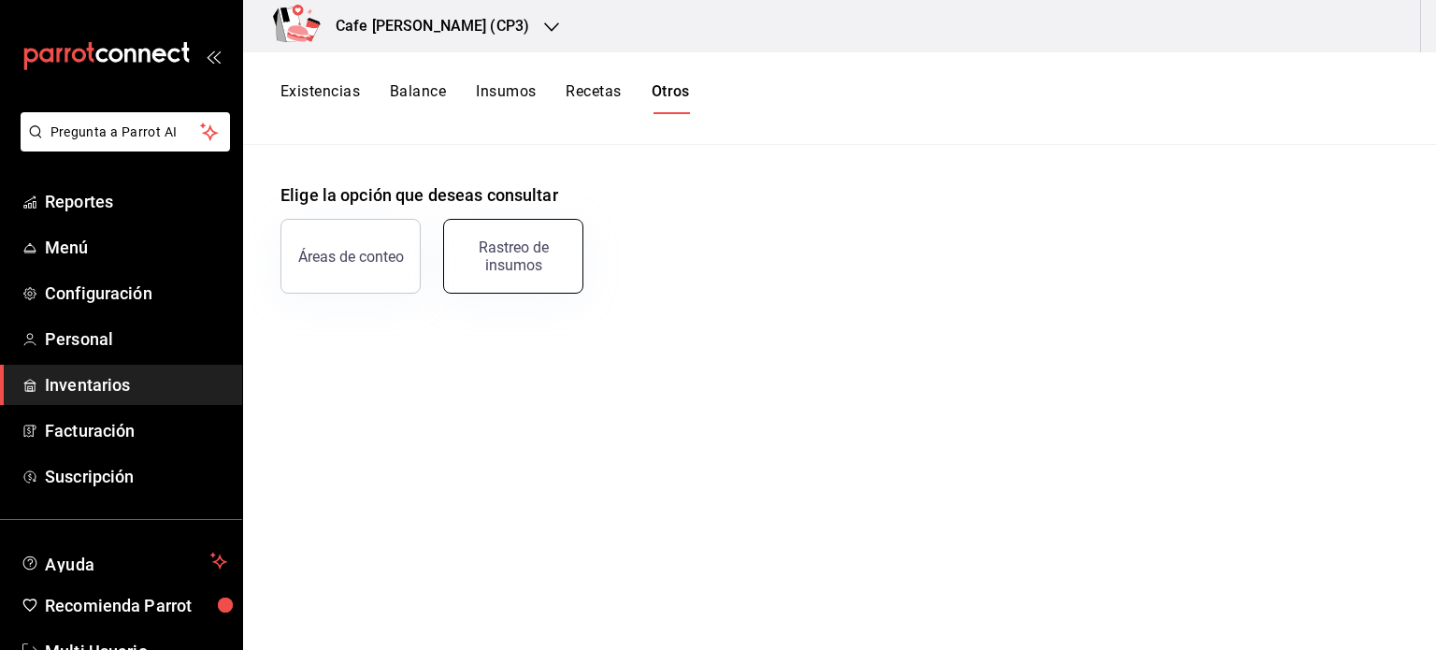
click at [531, 266] on div "Rastreo de insumos" at bounding box center [513, 256] width 116 height 36
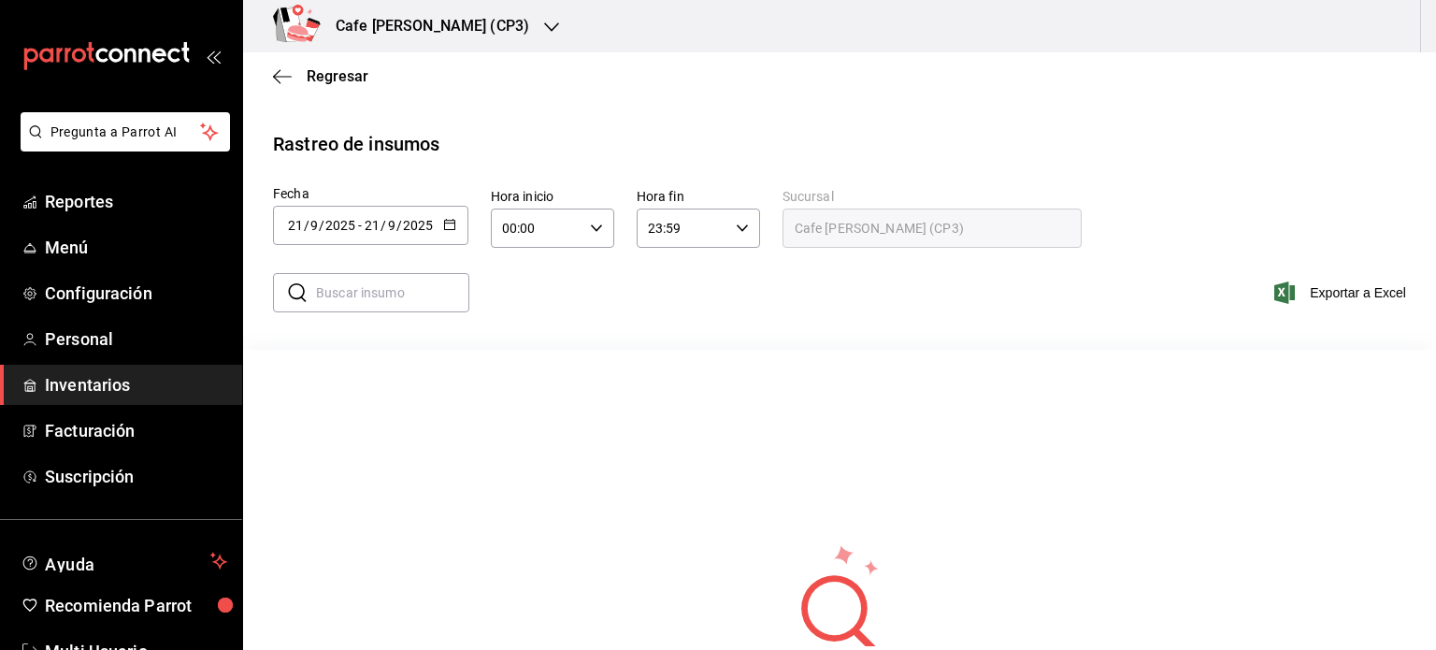
click at [340, 296] on input "text" at bounding box center [392, 292] width 153 height 37
type input "huevo"
click at [342, 70] on span "Regresar" at bounding box center [338, 76] width 62 height 18
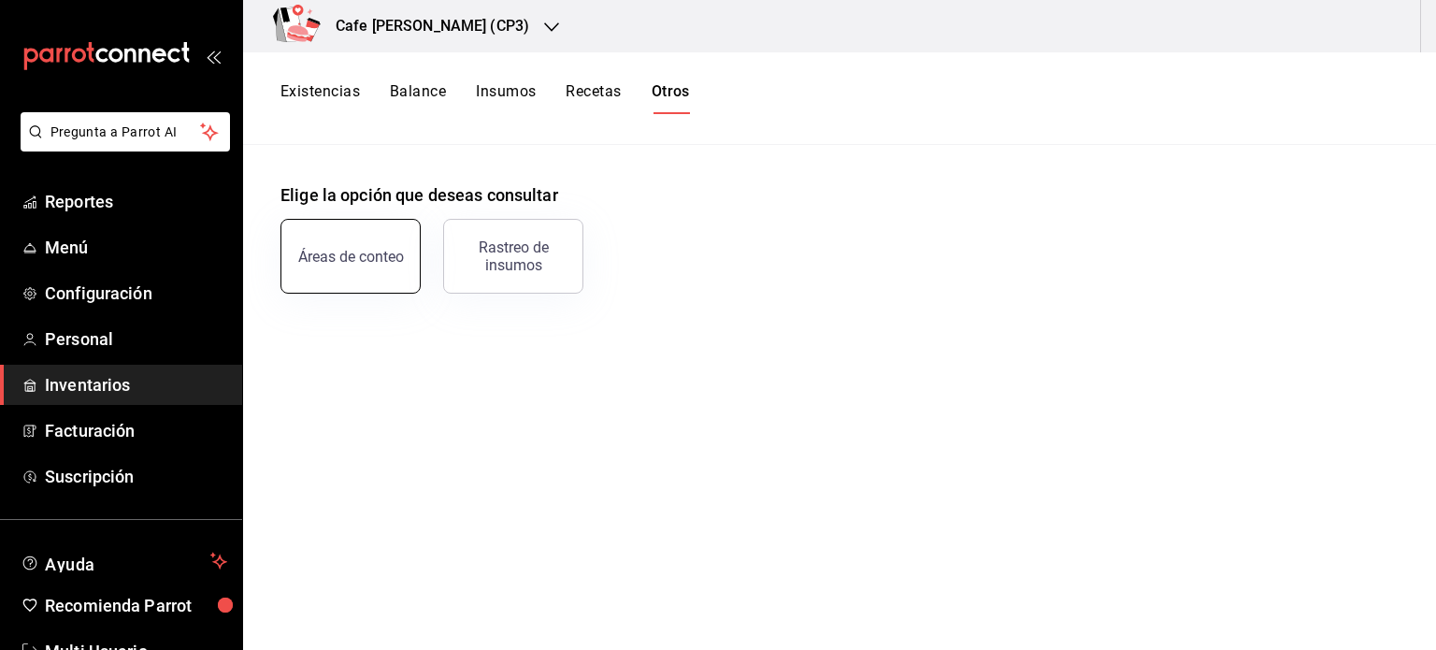
click at [333, 261] on div "Áreas de conteo" at bounding box center [351, 257] width 106 height 18
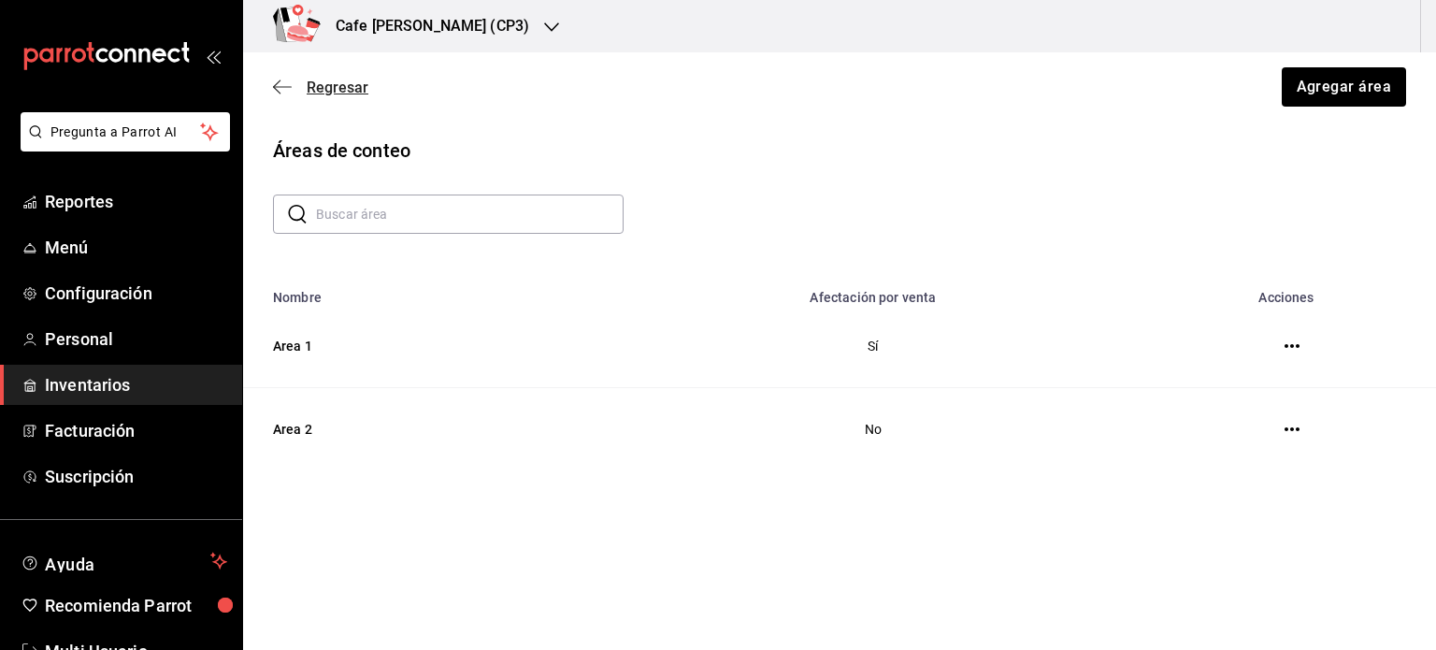
click at [330, 94] on span "Regresar" at bounding box center [338, 88] width 62 height 18
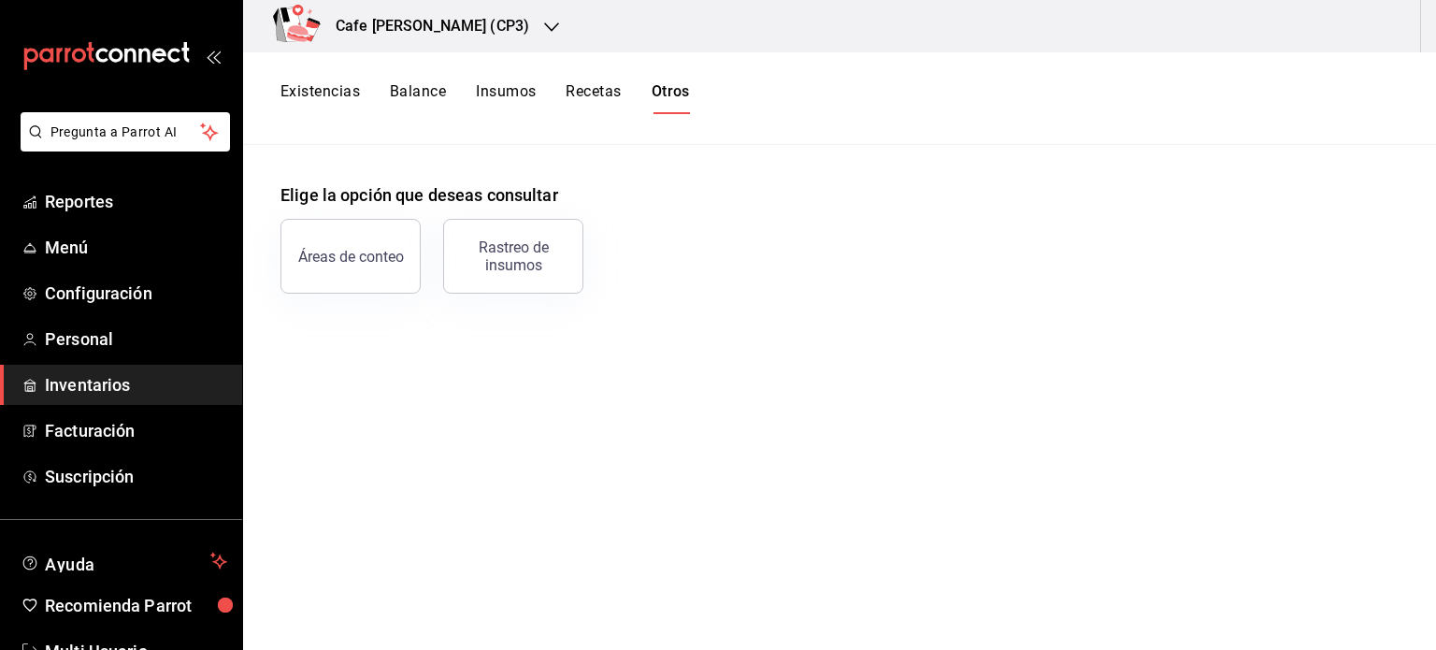
click at [586, 95] on button "Recetas" at bounding box center [593, 98] width 55 height 32
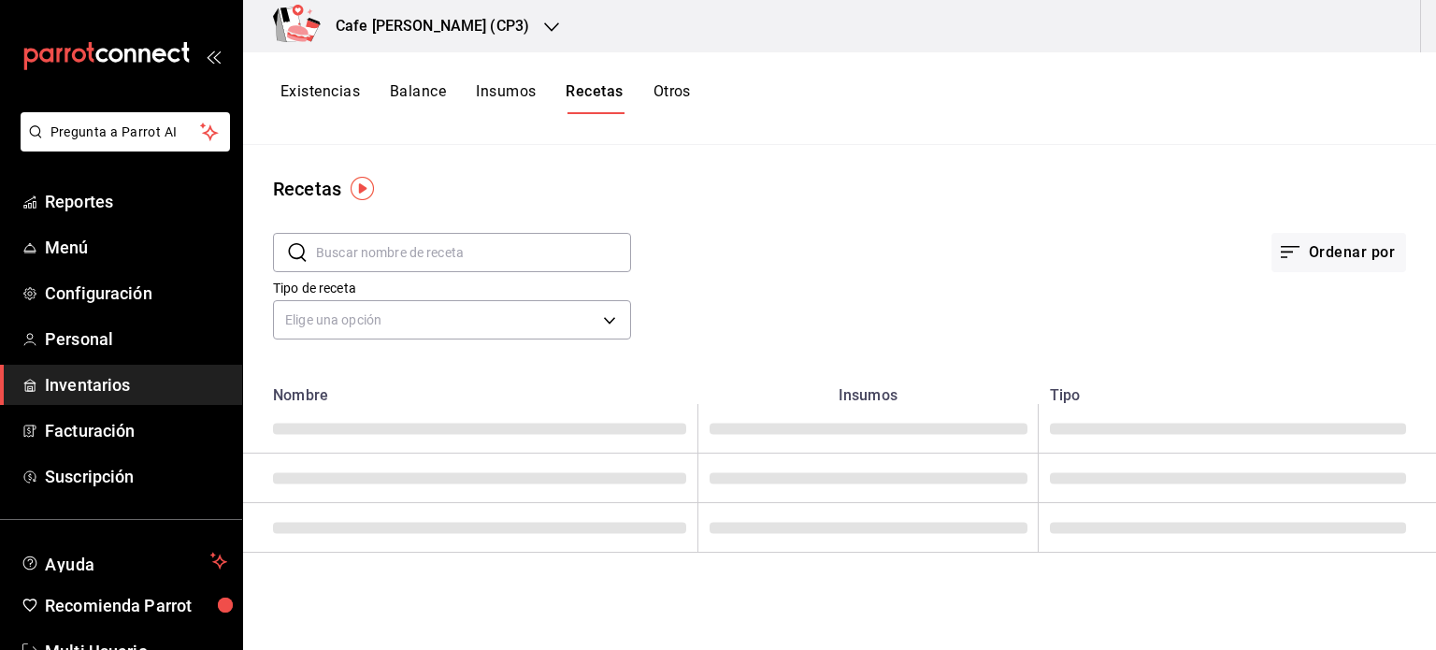
click at [392, 255] on input "text" at bounding box center [473, 252] width 315 height 37
type input "huevo"
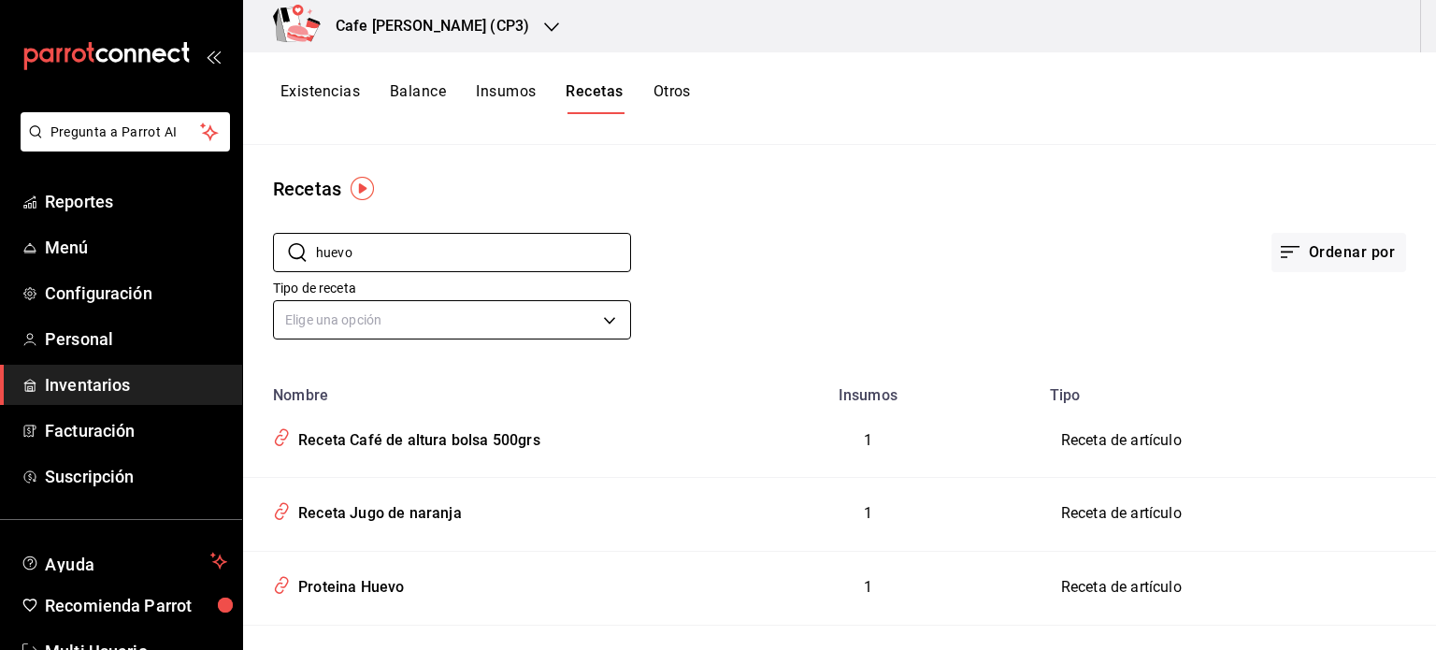
click at [602, 317] on body "Pregunta a Parrot AI Reportes Menú Configuración Personal Inventarios Facturaci…" at bounding box center [718, 318] width 1436 height 637
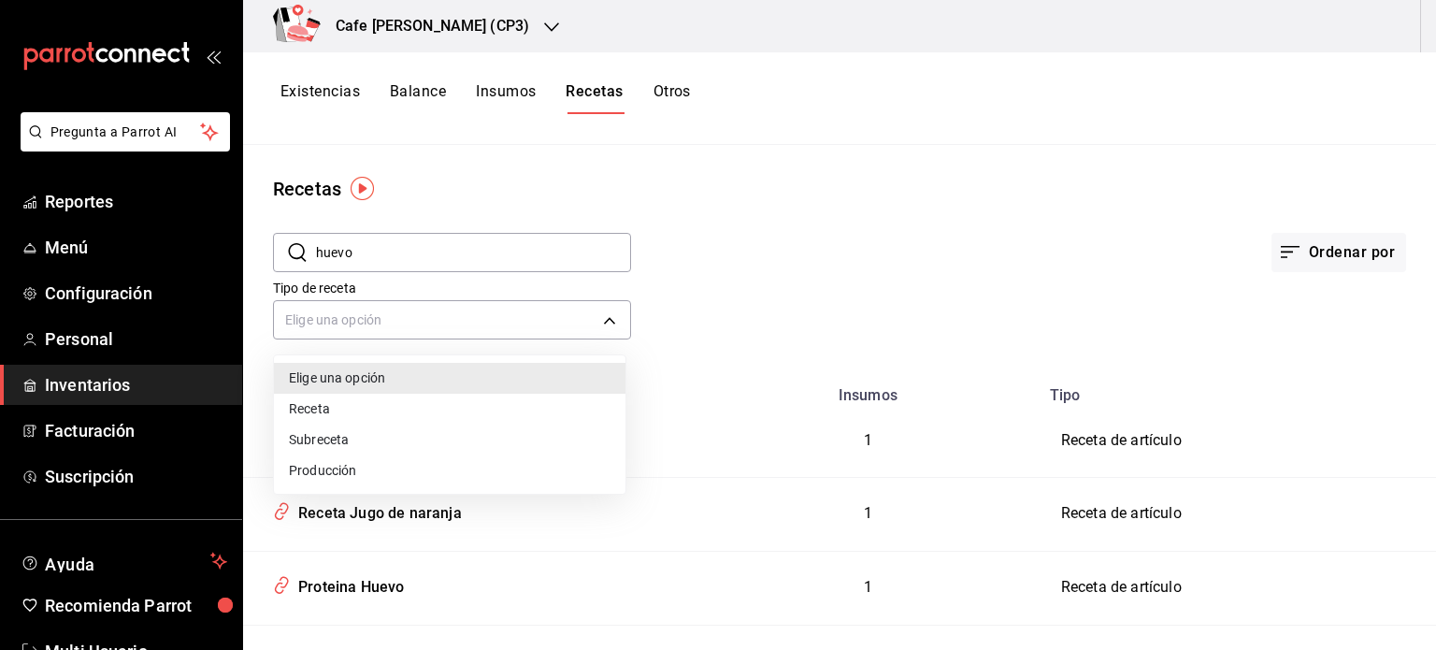
click at [833, 242] on div at bounding box center [718, 325] width 1436 height 650
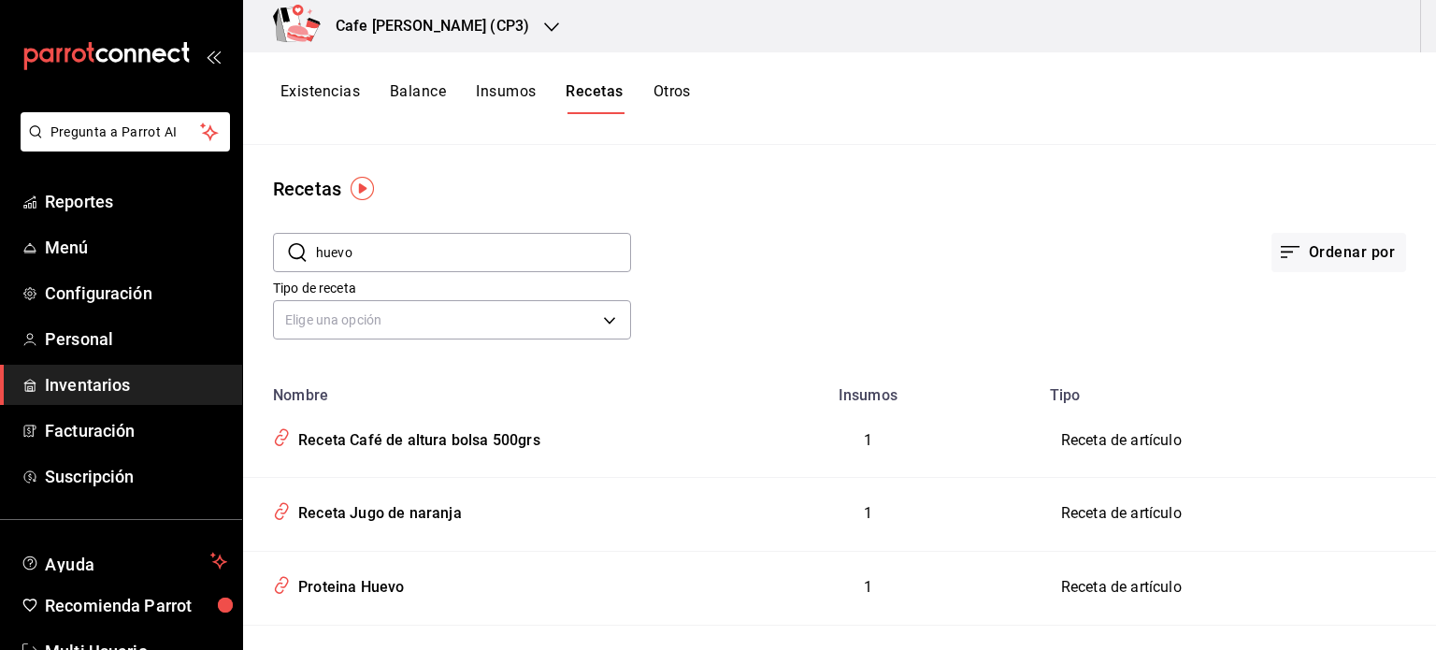
click at [882, 76] on div "Existencias Balance Insumos Recetas Otros" at bounding box center [839, 98] width 1193 height 93
click at [411, 96] on button "Balance" at bounding box center [418, 98] width 56 height 32
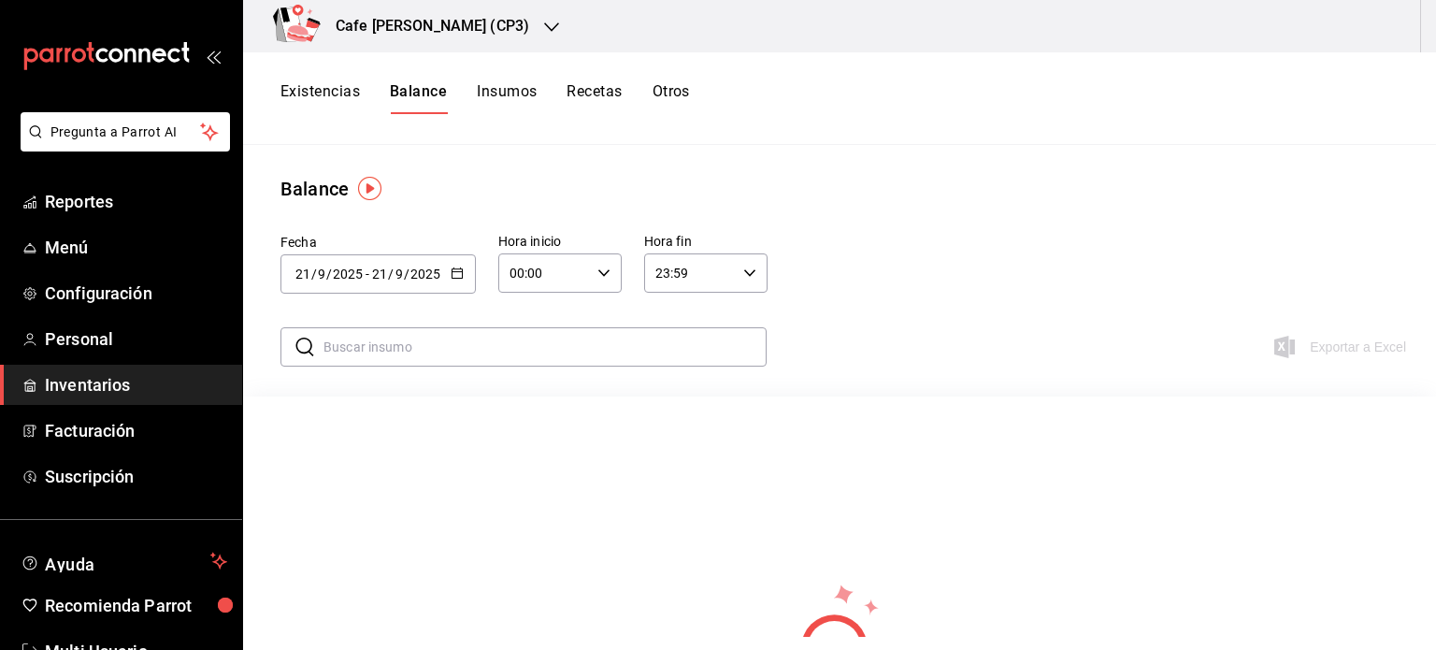
click at [392, 343] on input "text" at bounding box center [545, 346] width 443 height 37
type input "huevo"
click at [396, 343] on input "huevo" at bounding box center [545, 346] width 443 height 37
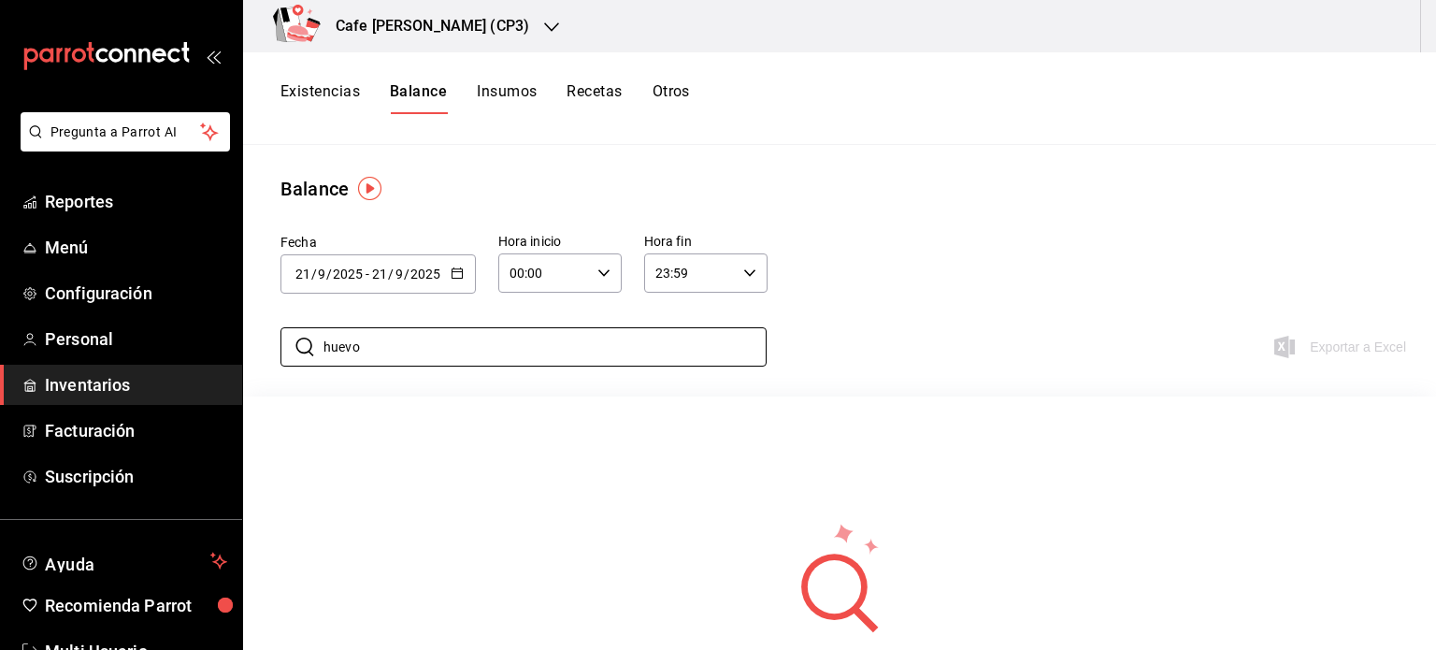
click at [913, 298] on div "Fecha 2025-09-21 21 / 9 / 2025 - 2025-09-21 21 / 9 / 2025 Hora inicio 00:00 Hor…" at bounding box center [839, 261] width 1193 height 117
click at [458, 25] on h3 "Cafe Moretto (CP3)" at bounding box center [425, 26] width 209 height 22
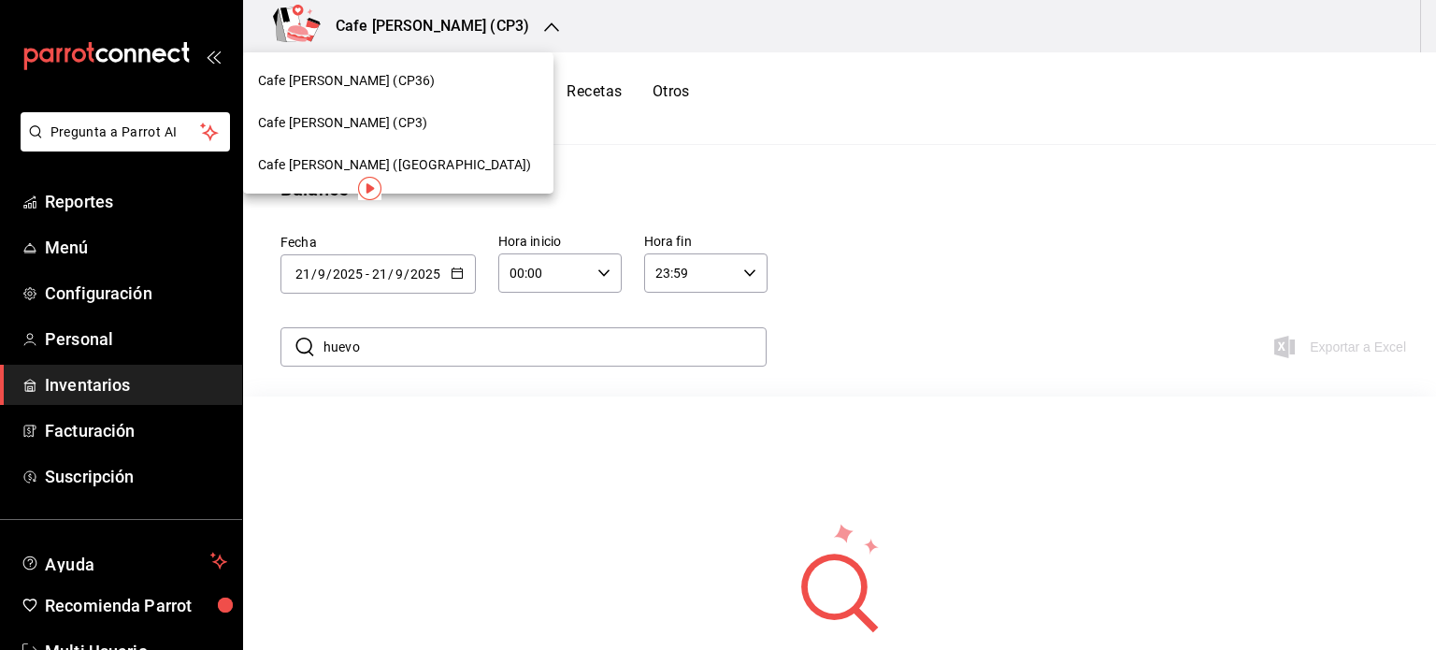
click at [97, 381] on div at bounding box center [718, 325] width 1436 height 650
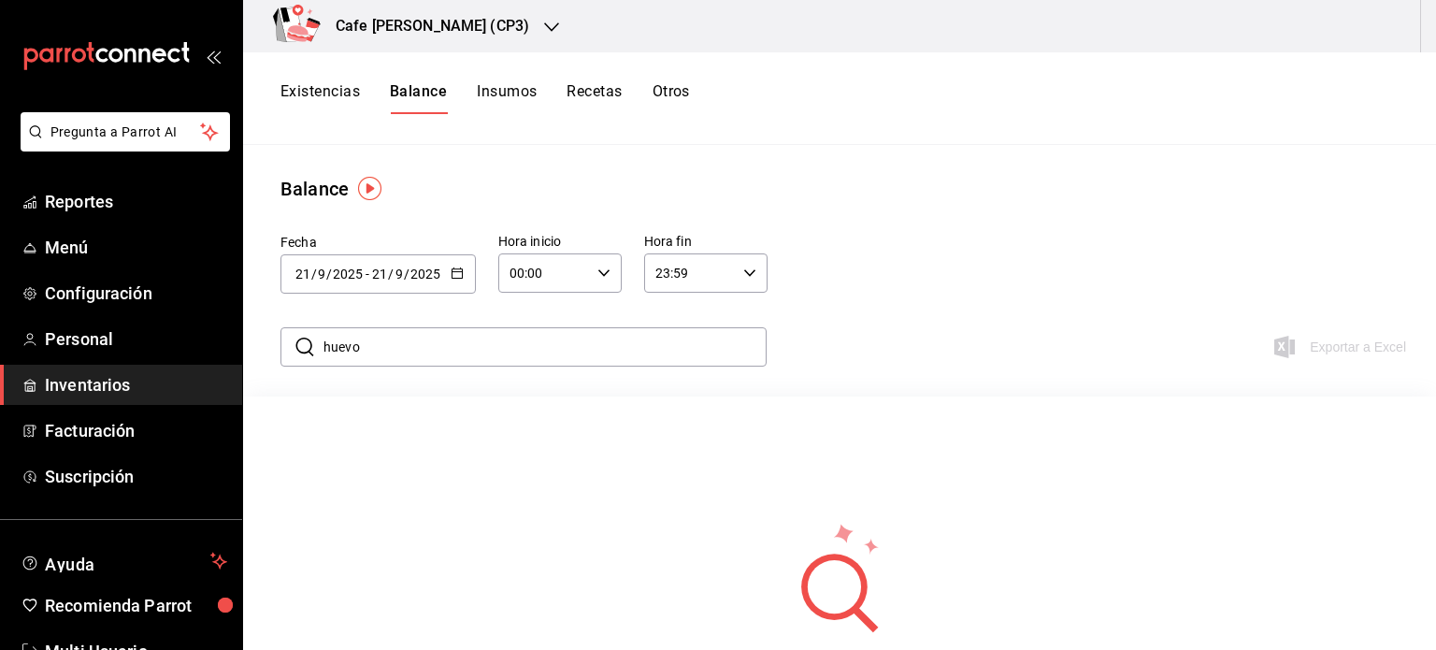
click at [97, 381] on span "Inventarios" at bounding box center [136, 384] width 182 height 25
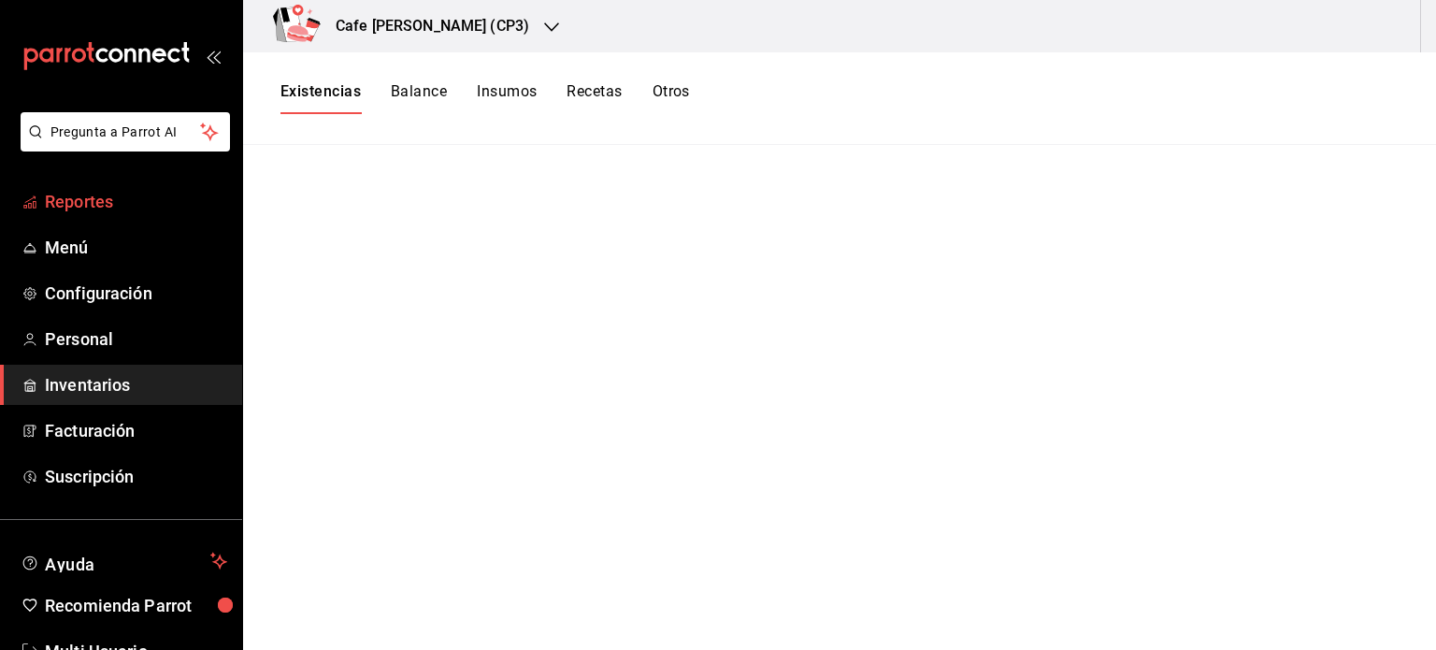
click at [80, 202] on span "Reportes" at bounding box center [136, 201] width 182 height 25
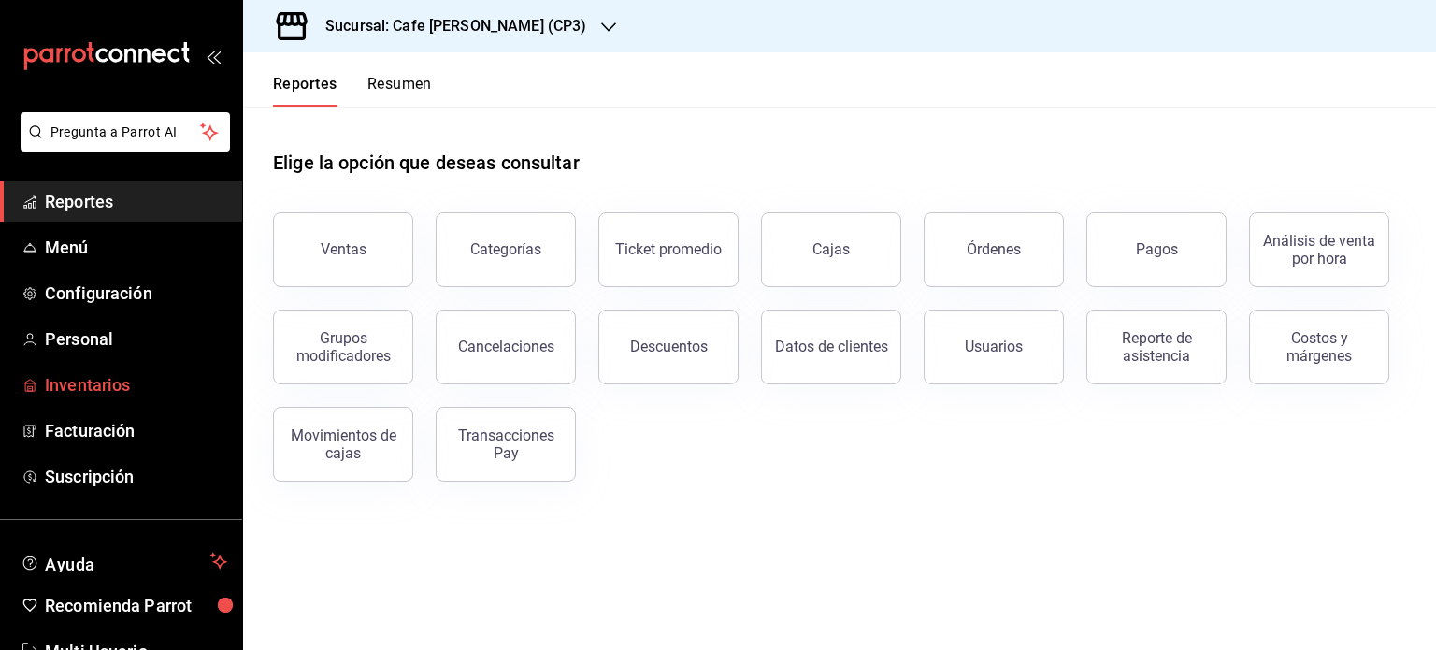
click at [98, 385] on span "Inventarios" at bounding box center [136, 384] width 182 height 25
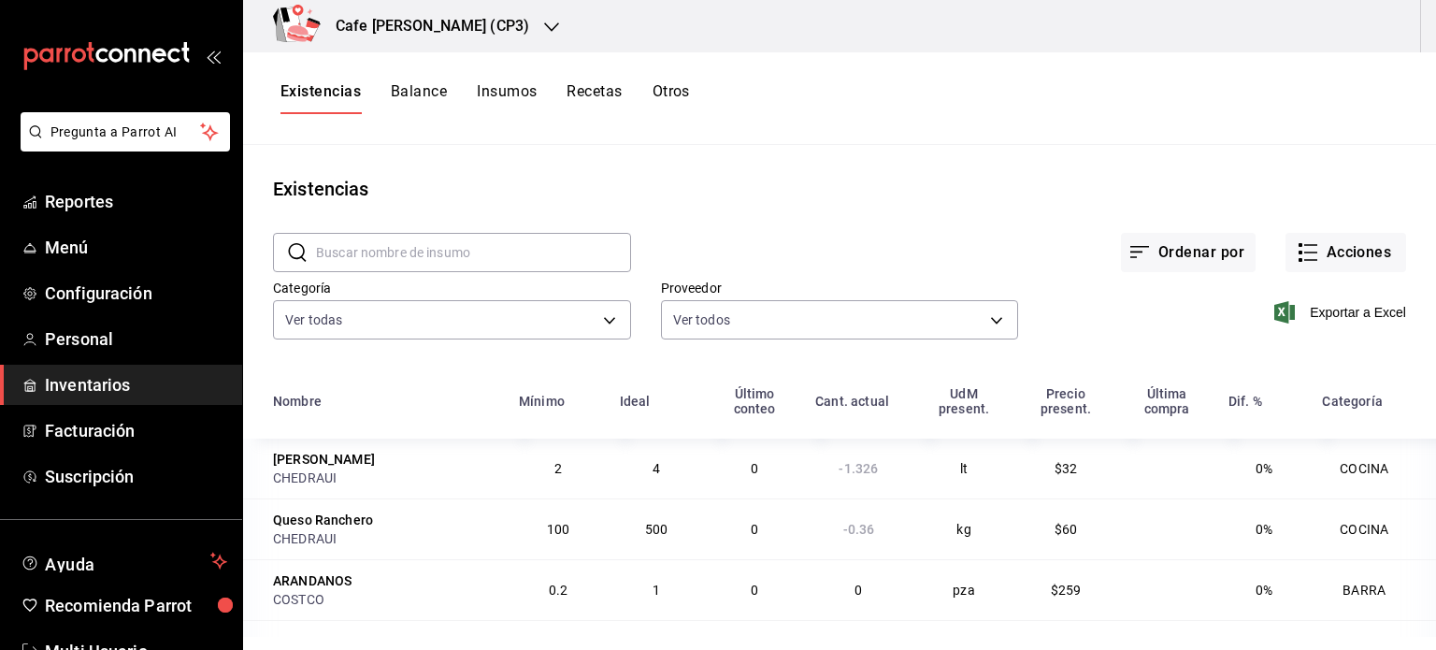
click at [347, 242] on input "text" at bounding box center [473, 252] width 315 height 37
type input "huevo"
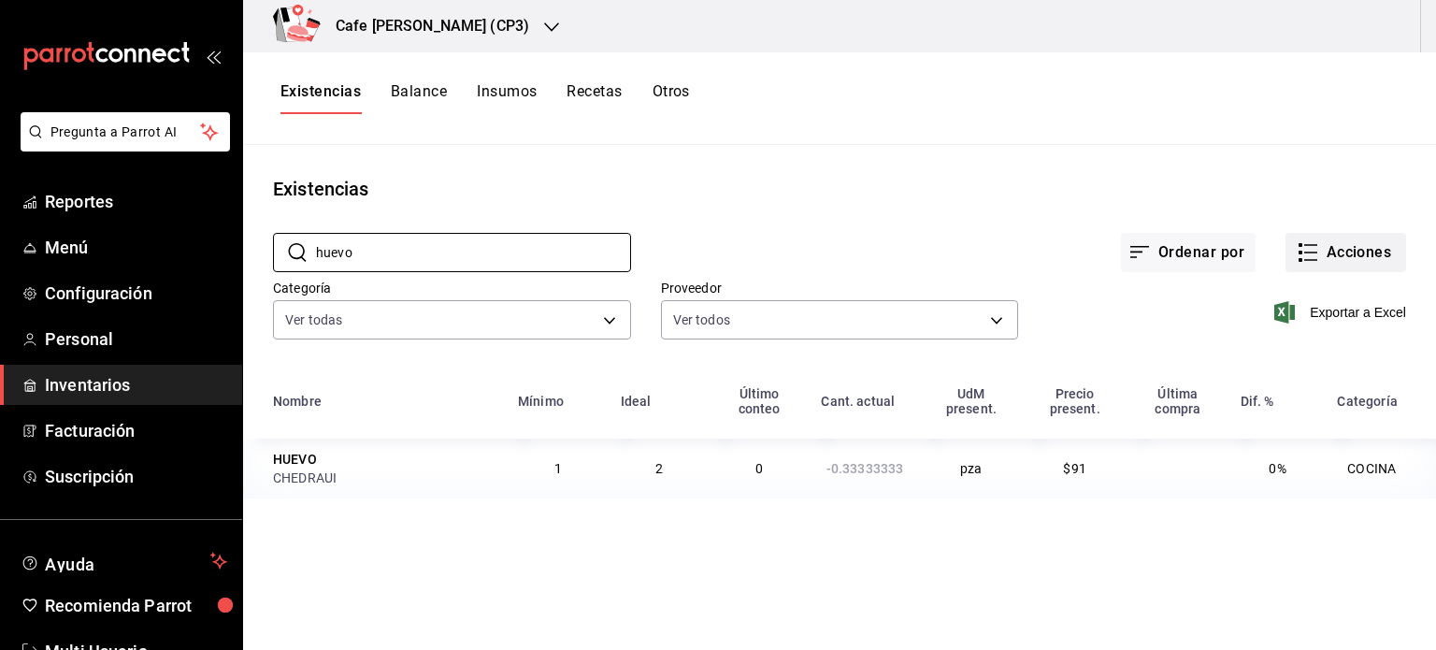
click at [1327, 246] on button "Acciones" at bounding box center [1346, 252] width 121 height 39
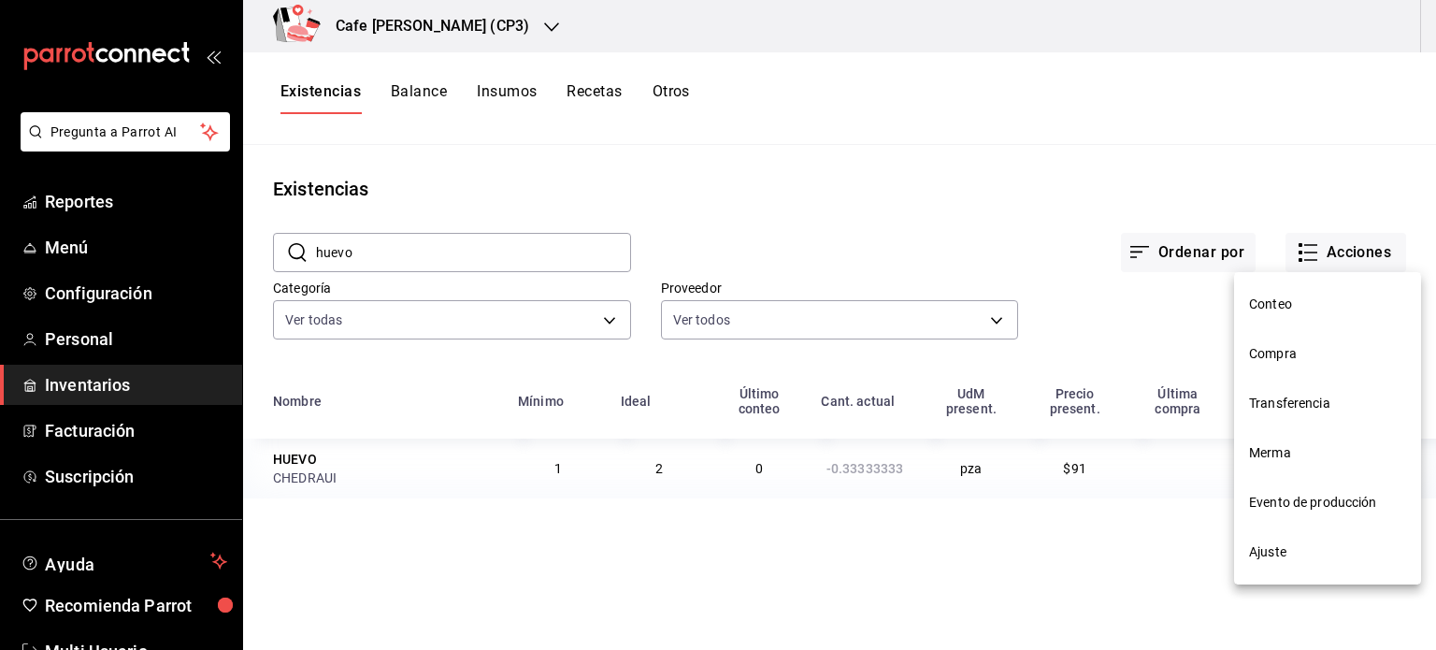
click at [1286, 351] on span "Compra" at bounding box center [1327, 354] width 157 height 20
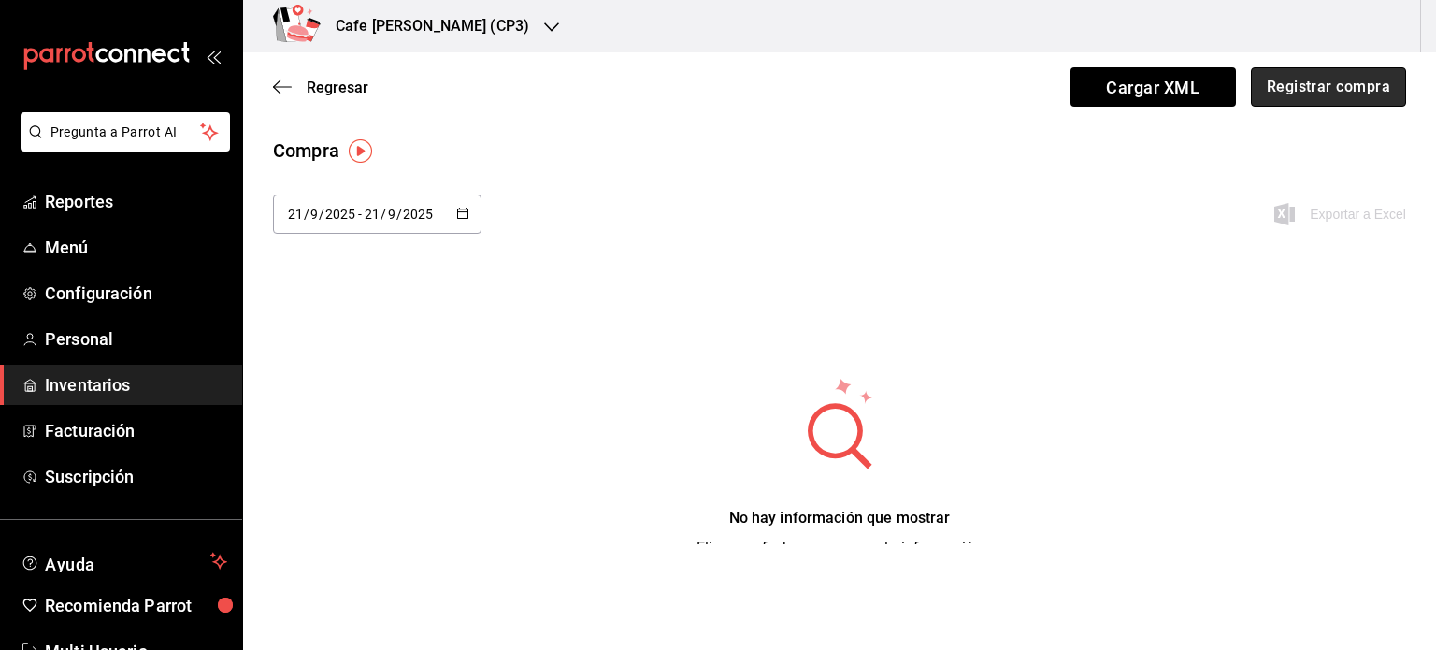
click at [1324, 85] on button "Registrar compra" at bounding box center [1328, 86] width 155 height 39
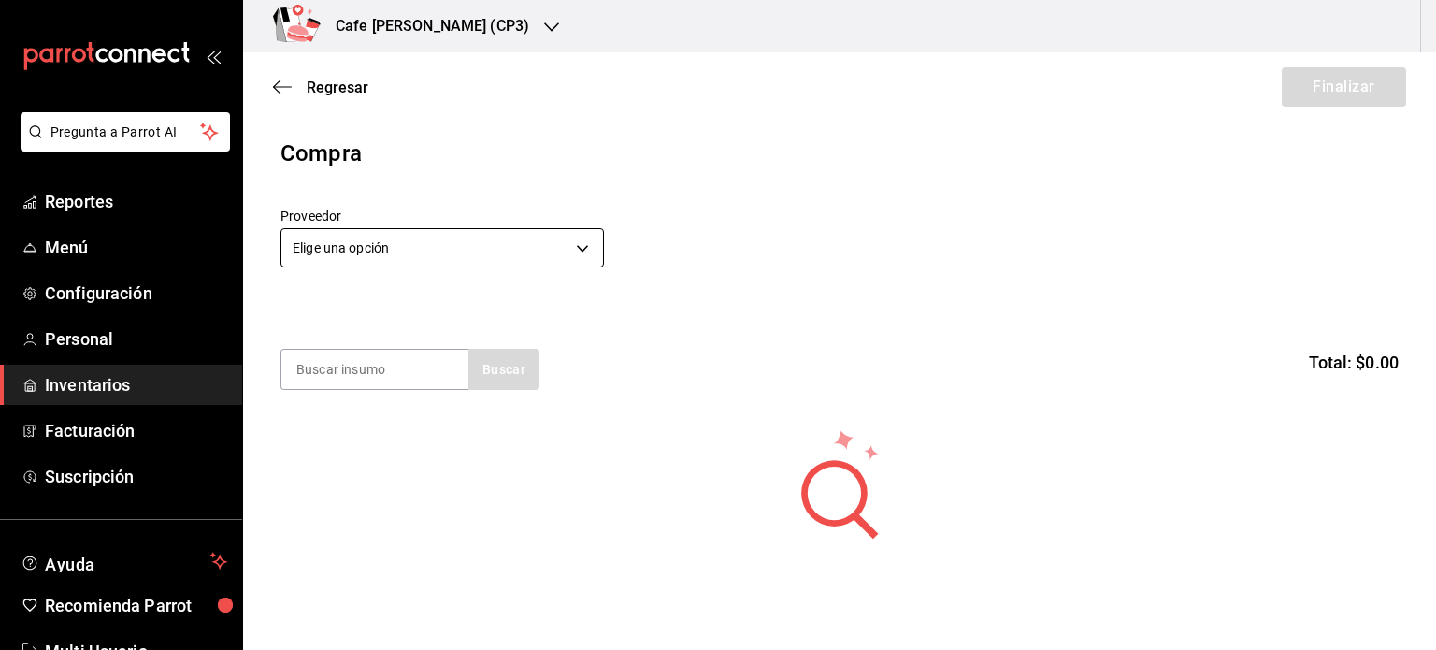
click at [583, 251] on body "Pregunta a Parrot AI Reportes Menú Configuración Personal Inventarios Facturaci…" at bounding box center [718, 272] width 1436 height 544
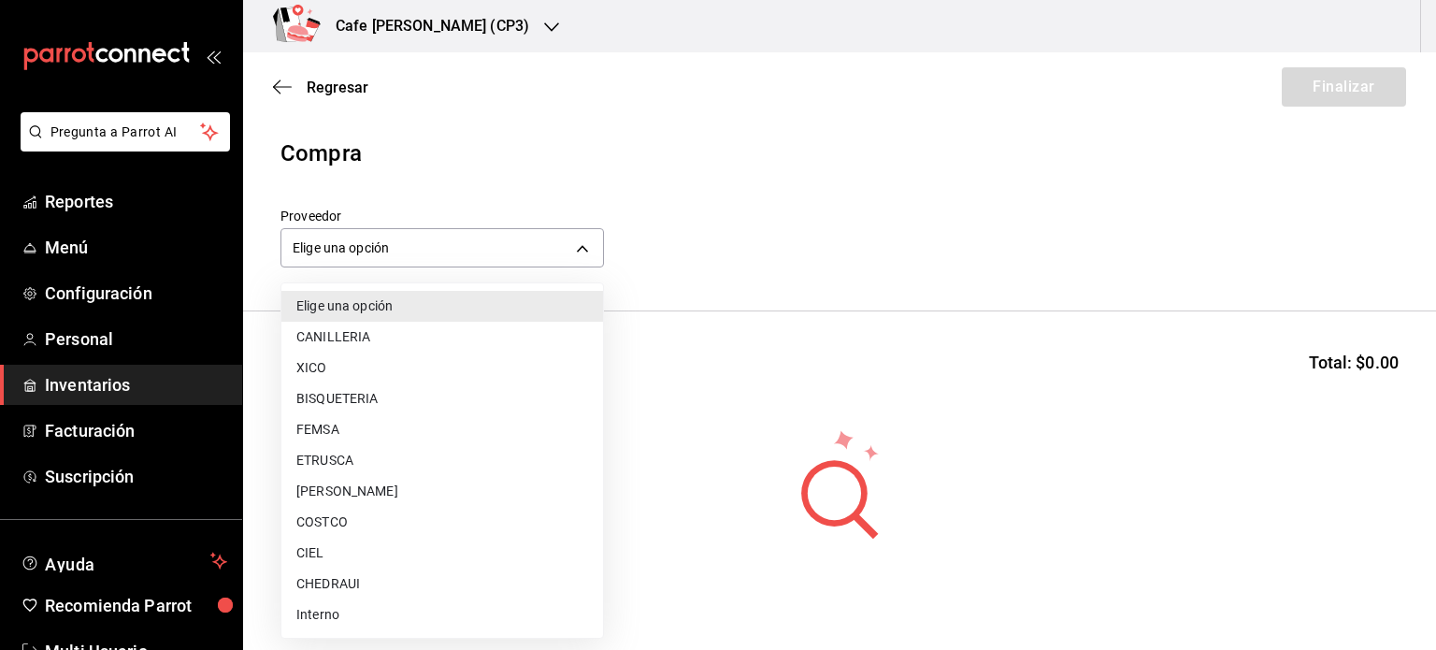
click at [357, 583] on li "CHEDRAUI" at bounding box center [442, 583] width 322 height 31
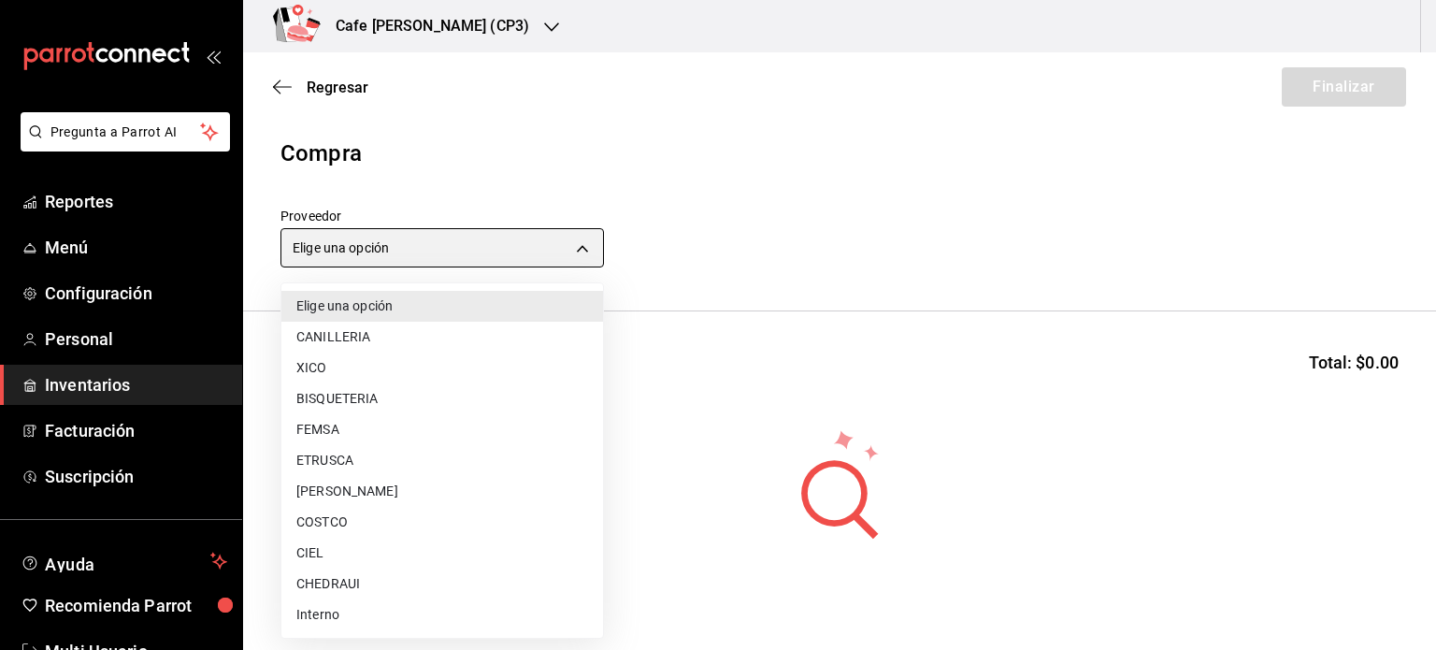
type input "ddae27de-5013-46d2-8757-043cbd1e1edf"
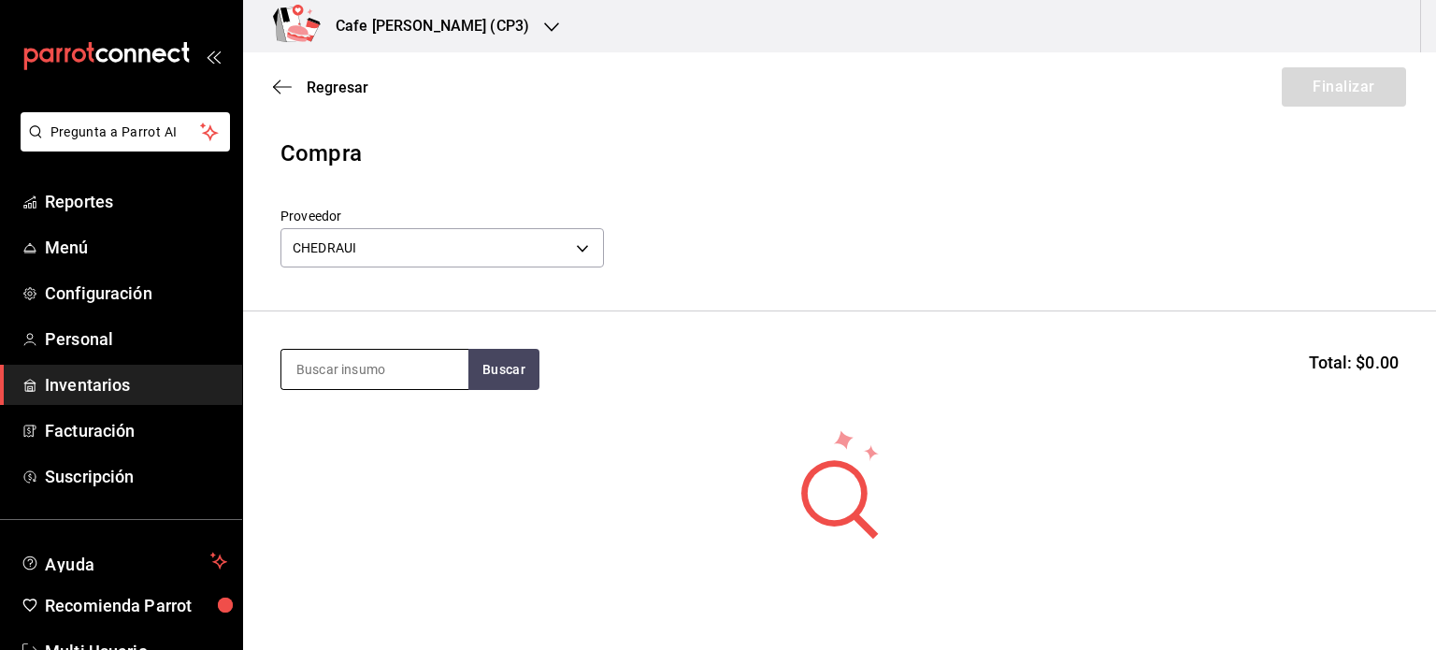
click at [360, 373] on input at bounding box center [374, 369] width 187 height 39
type input "huevo"
click at [499, 365] on button "Buscar" at bounding box center [503, 369] width 71 height 41
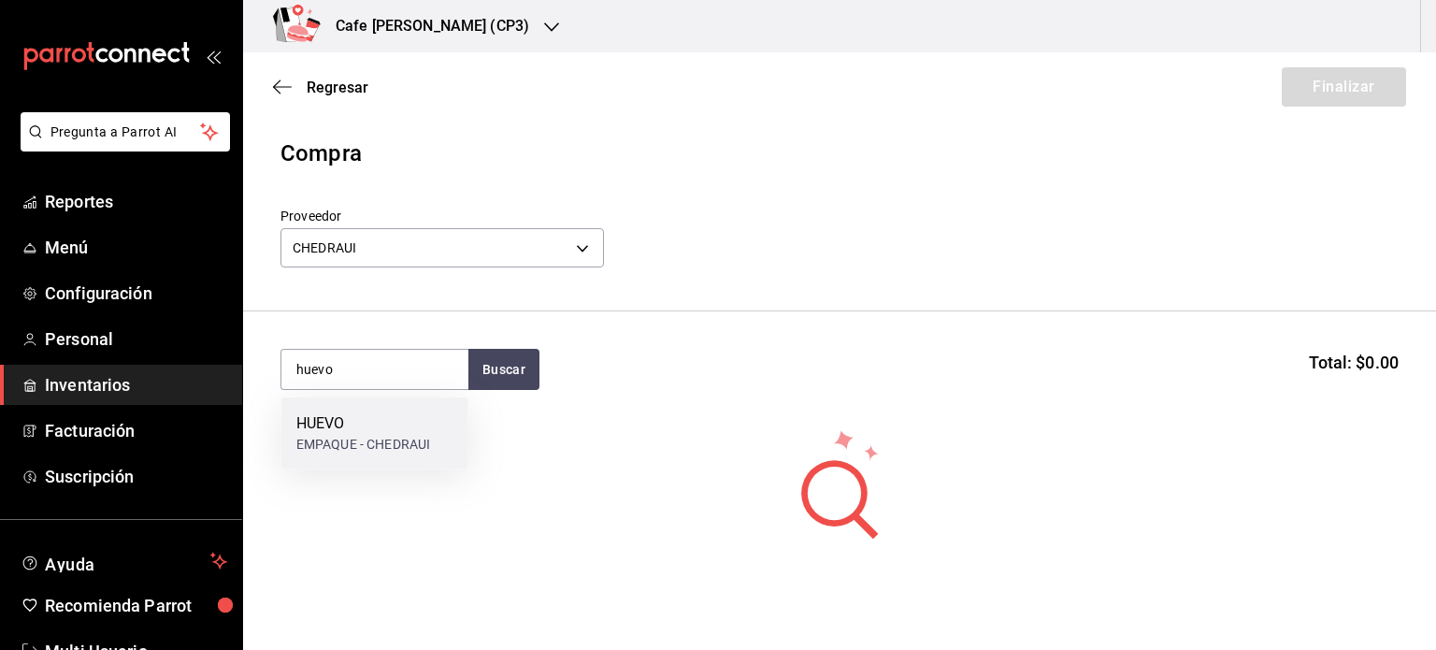
click at [346, 423] on div "HUEVO" at bounding box center [363, 423] width 134 height 22
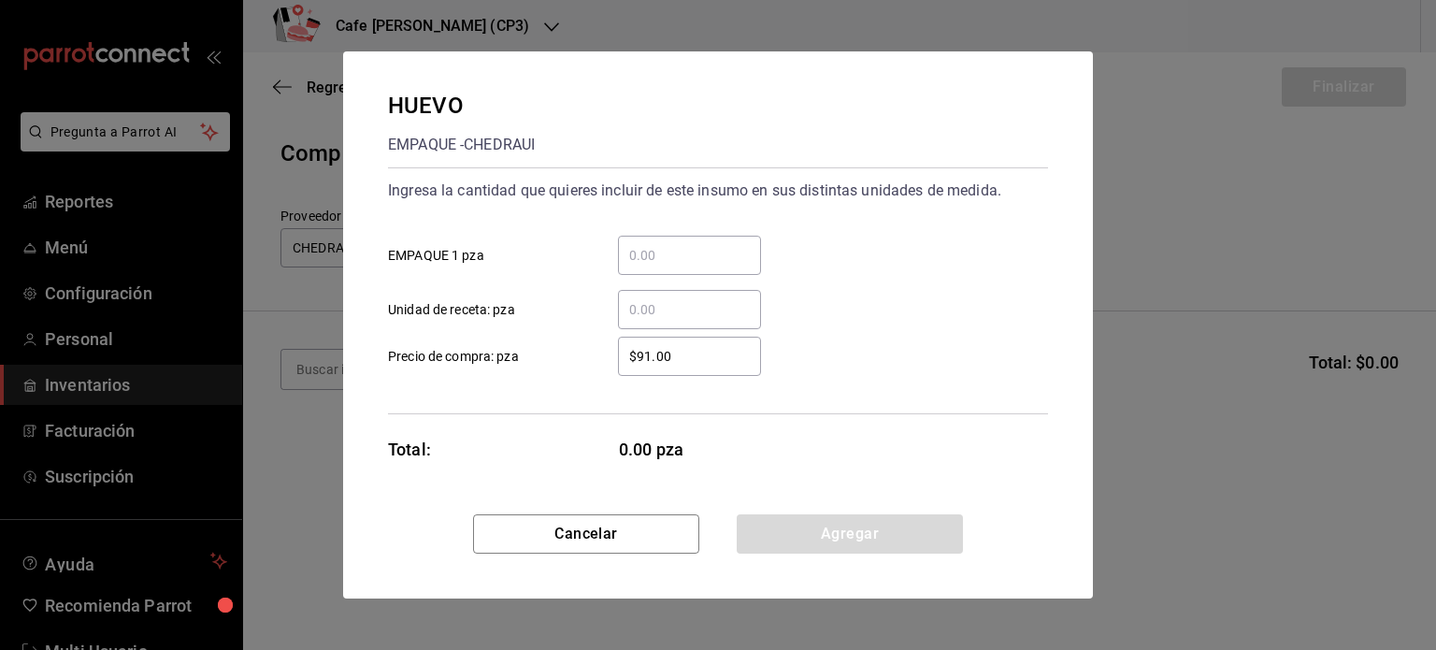
click at [681, 253] on input "​ EMPAQUE 1 pza" at bounding box center [689, 255] width 143 height 22
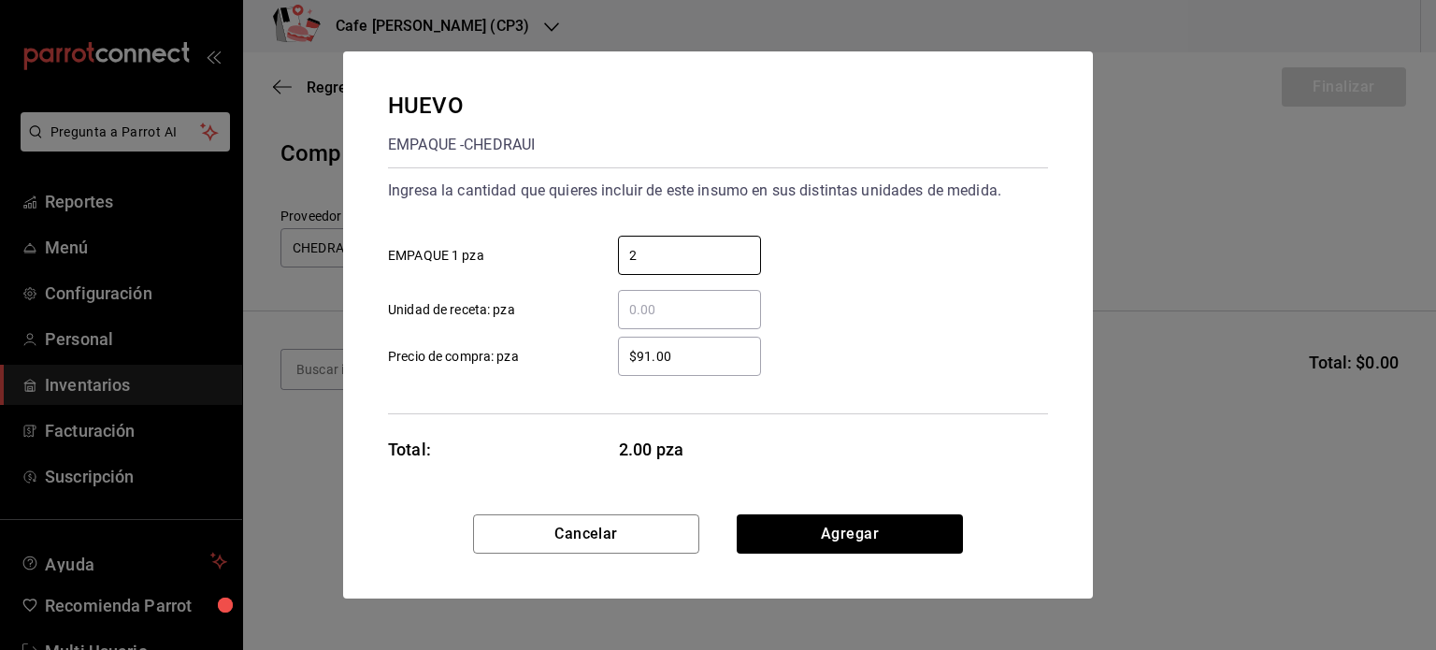
type input "2"
click at [676, 306] on input "​ Unidad de receta: pza" at bounding box center [689, 309] width 143 height 22
type input "1"
type input "2"
type input "3"
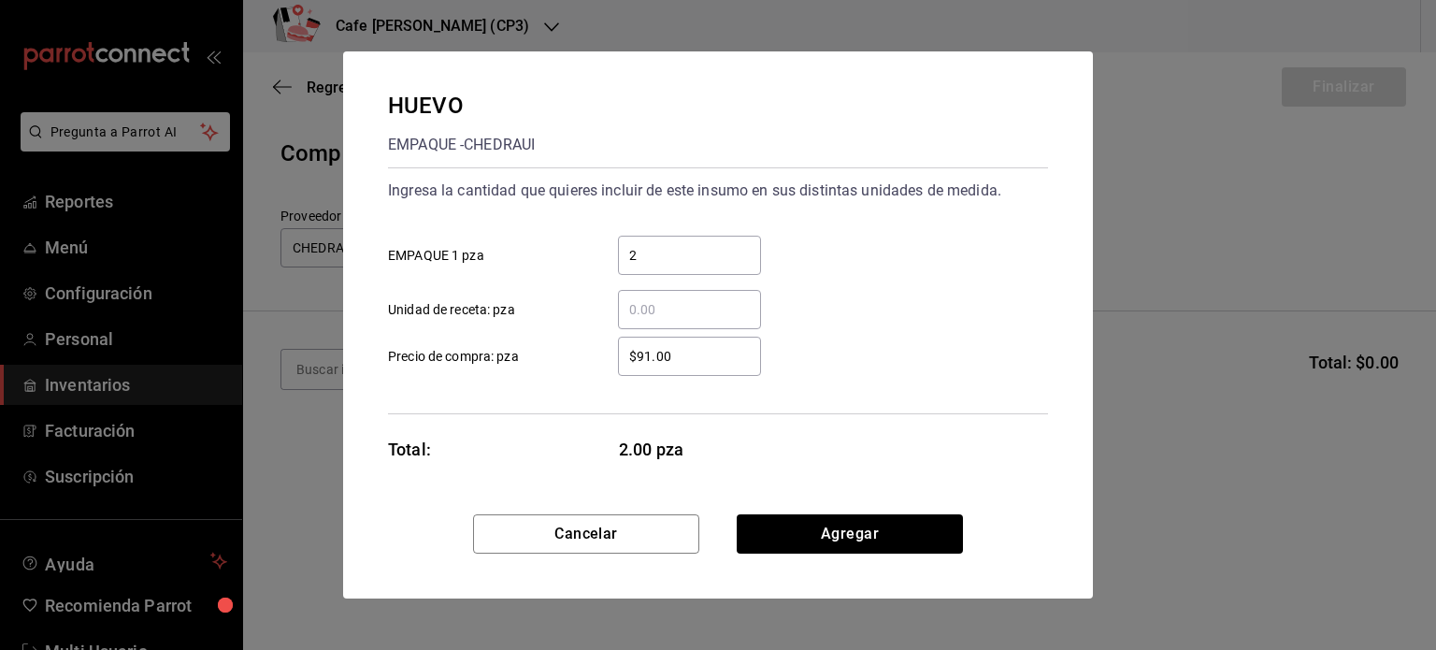
click at [651, 255] on input "2" at bounding box center [689, 255] width 143 height 22
type input "1"
click at [669, 306] on input "​ Unidad de receta: pza" at bounding box center [689, 309] width 143 height 22
type input "2"
type input "1"
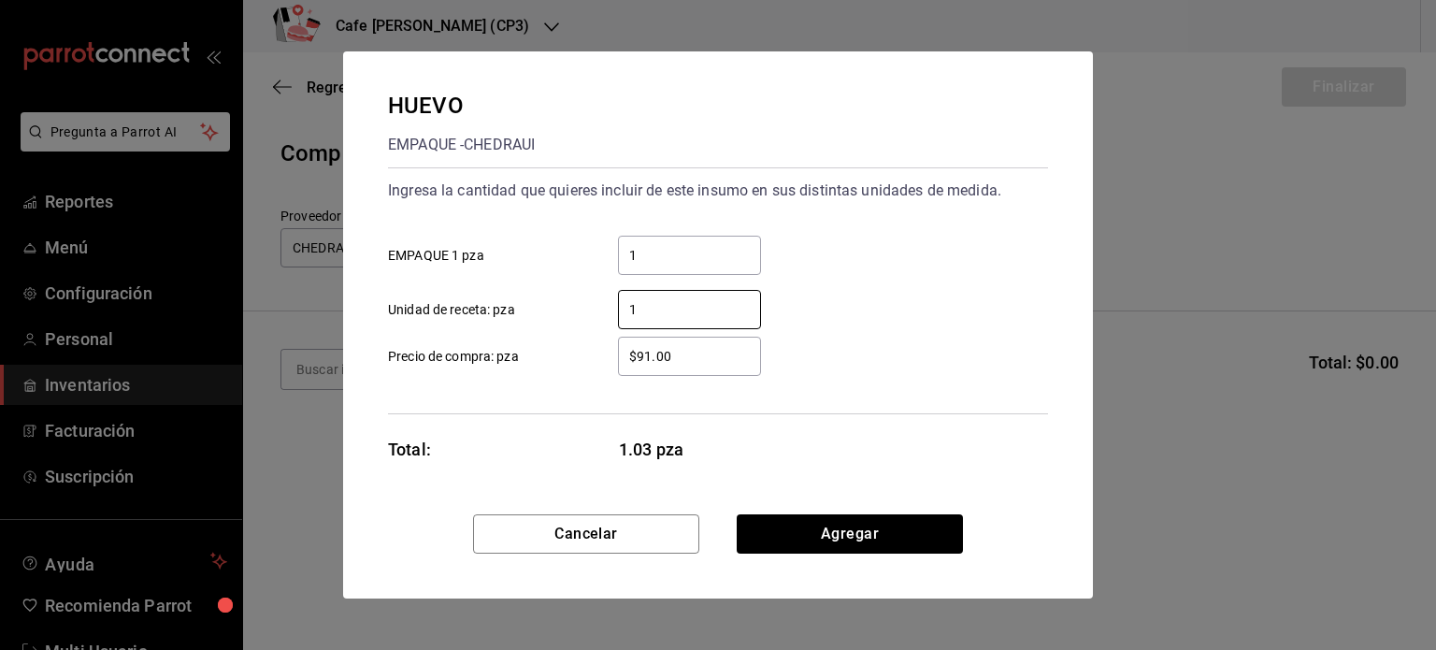
click at [661, 254] on input "1" at bounding box center [689, 255] width 143 height 22
type input "3"
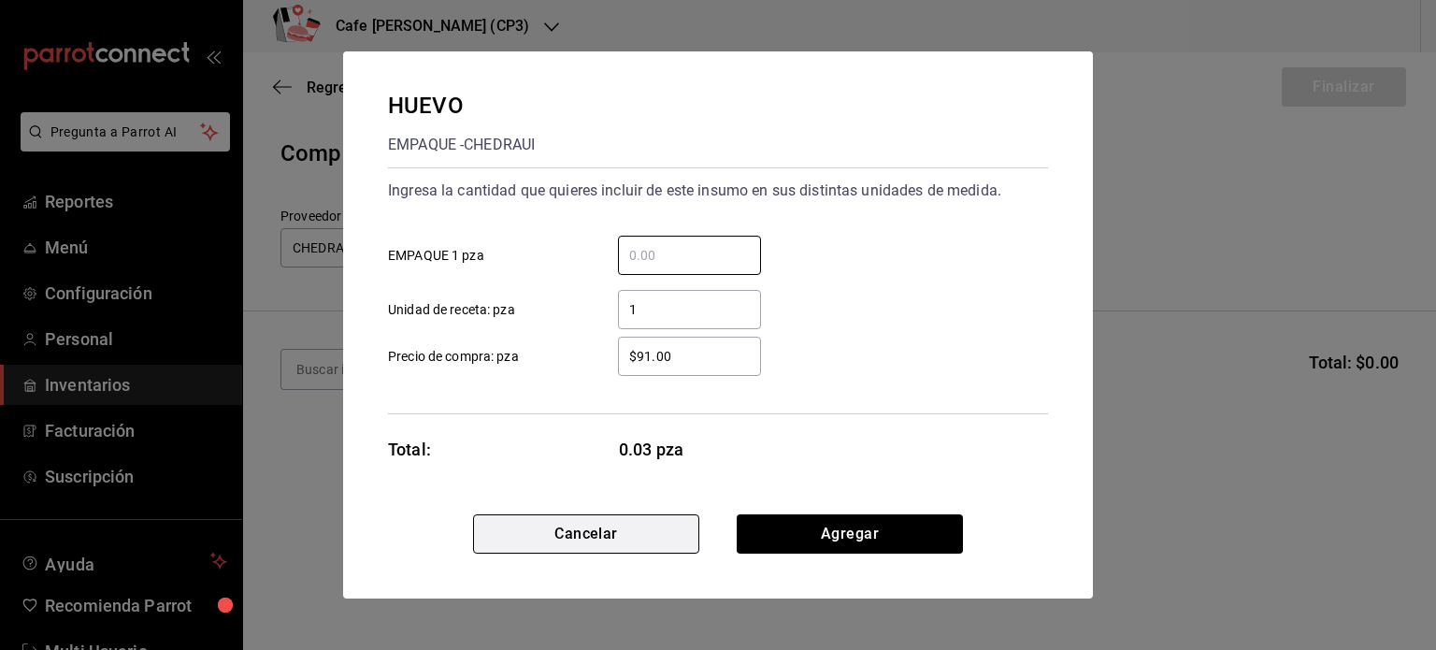
click at [670, 529] on button "Cancelar" at bounding box center [586, 533] width 226 height 39
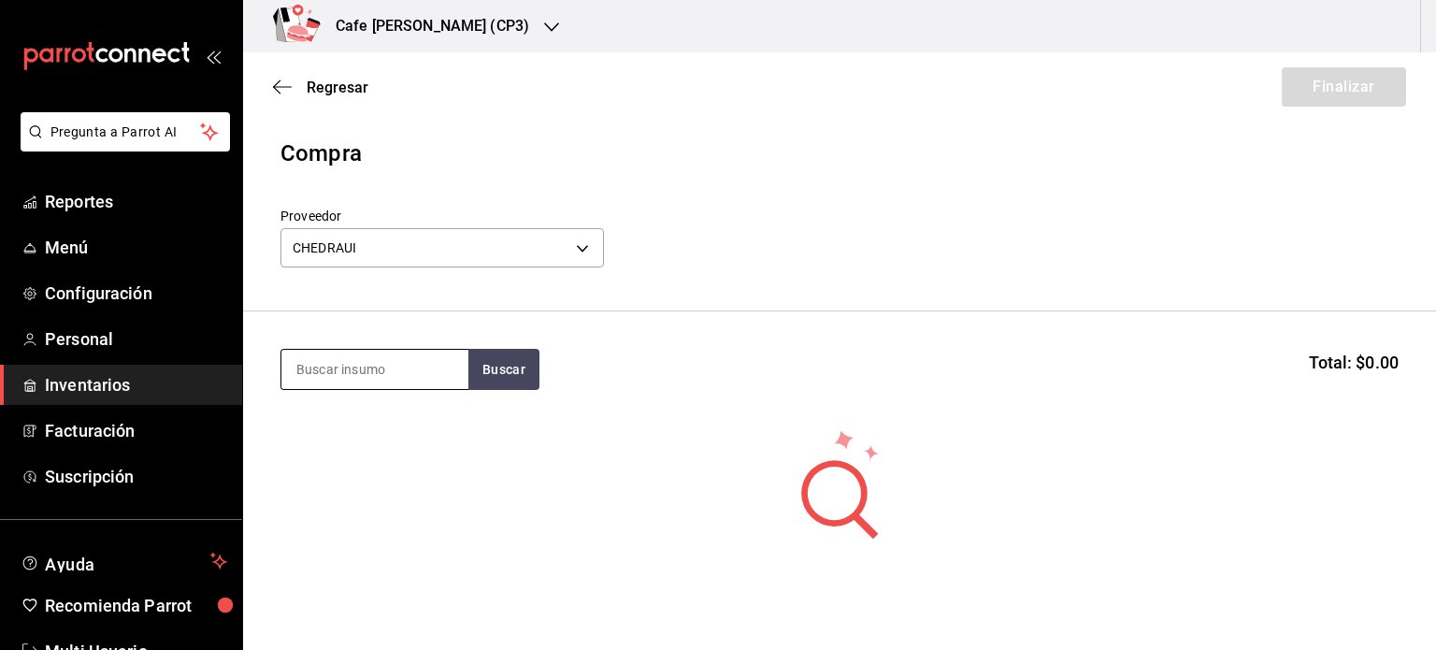
click at [349, 373] on input at bounding box center [374, 369] width 187 height 39
click at [289, 81] on icon "button" at bounding box center [282, 87] width 19 height 17
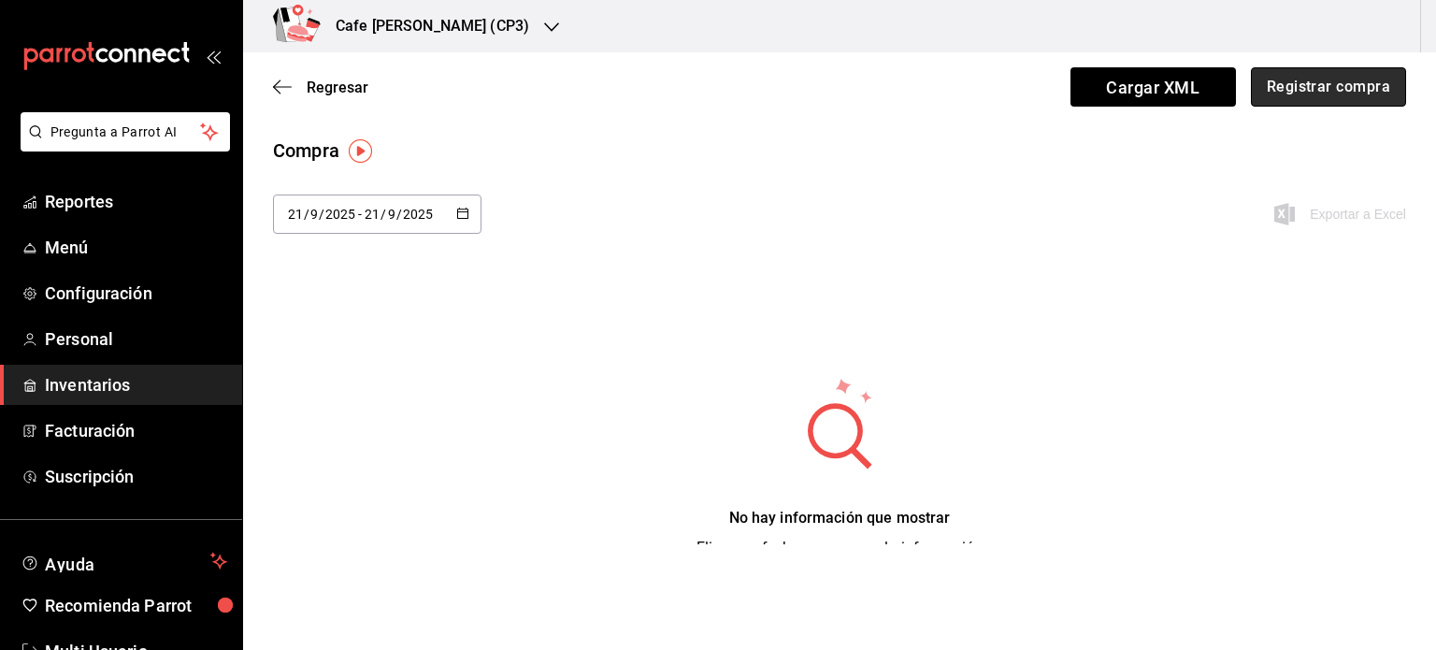
click at [1311, 87] on button "Registrar compra" at bounding box center [1328, 86] width 155 height 39
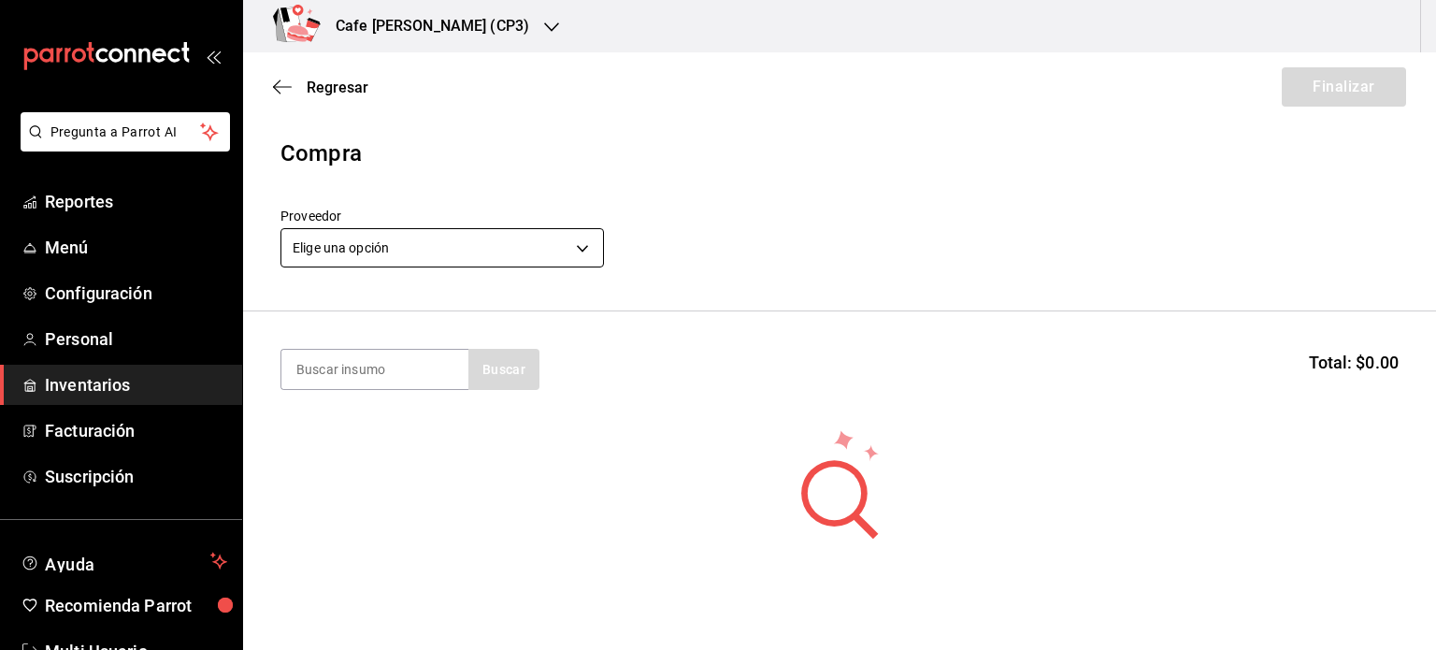
click at [587, 245] on body "Pregunta a Parrot AI Reportes Menú Configuración Personal Inventarios Facturaci…" at bounding box center [718, 272] width 1436 height 544
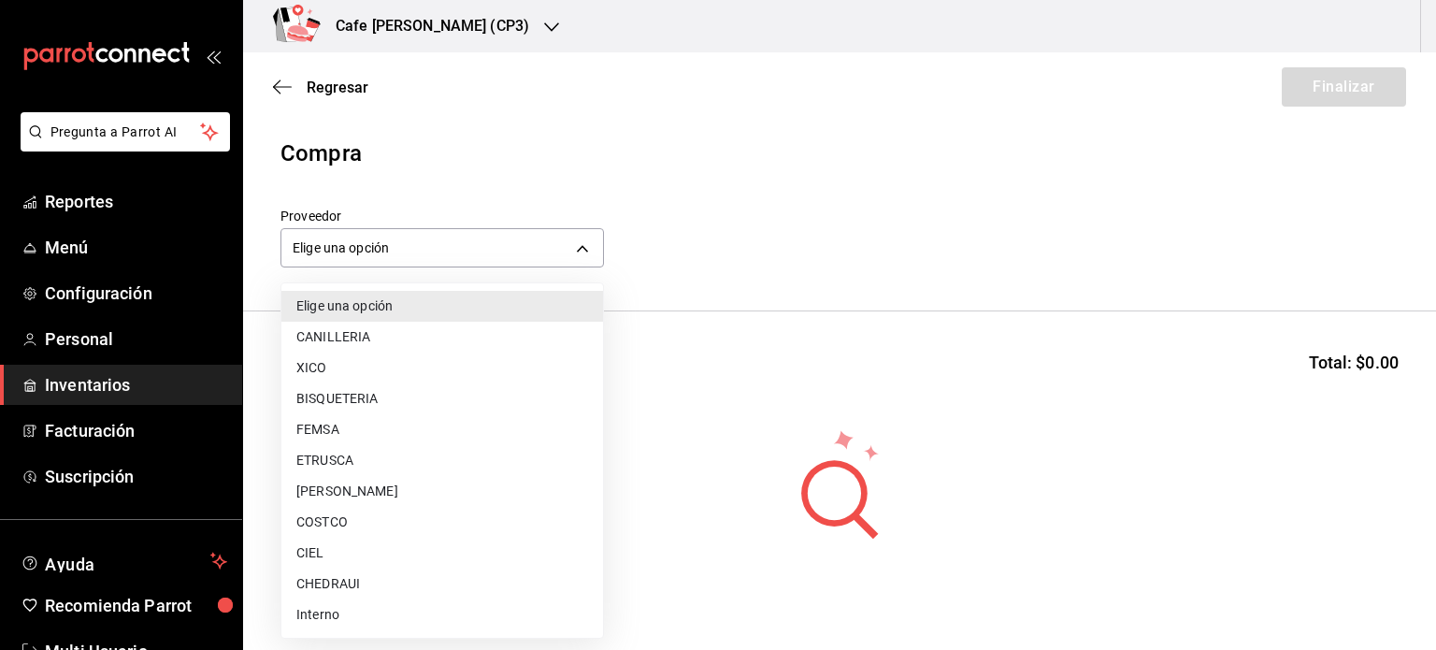
click at [334, 584] on li "CHEDRAUI" at bounding box center [442, 583] width 322 height 31
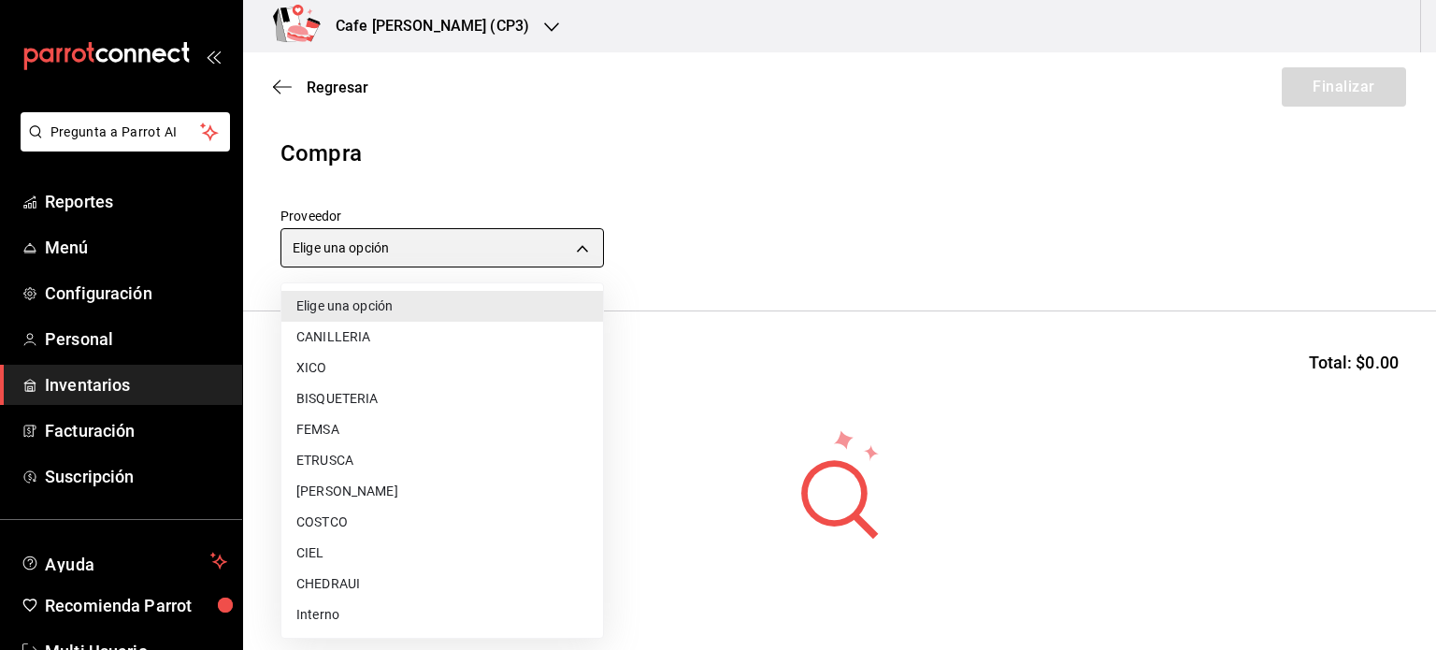
type input "ddae27de-5013-46d2-8757-043cbd1e1edf"
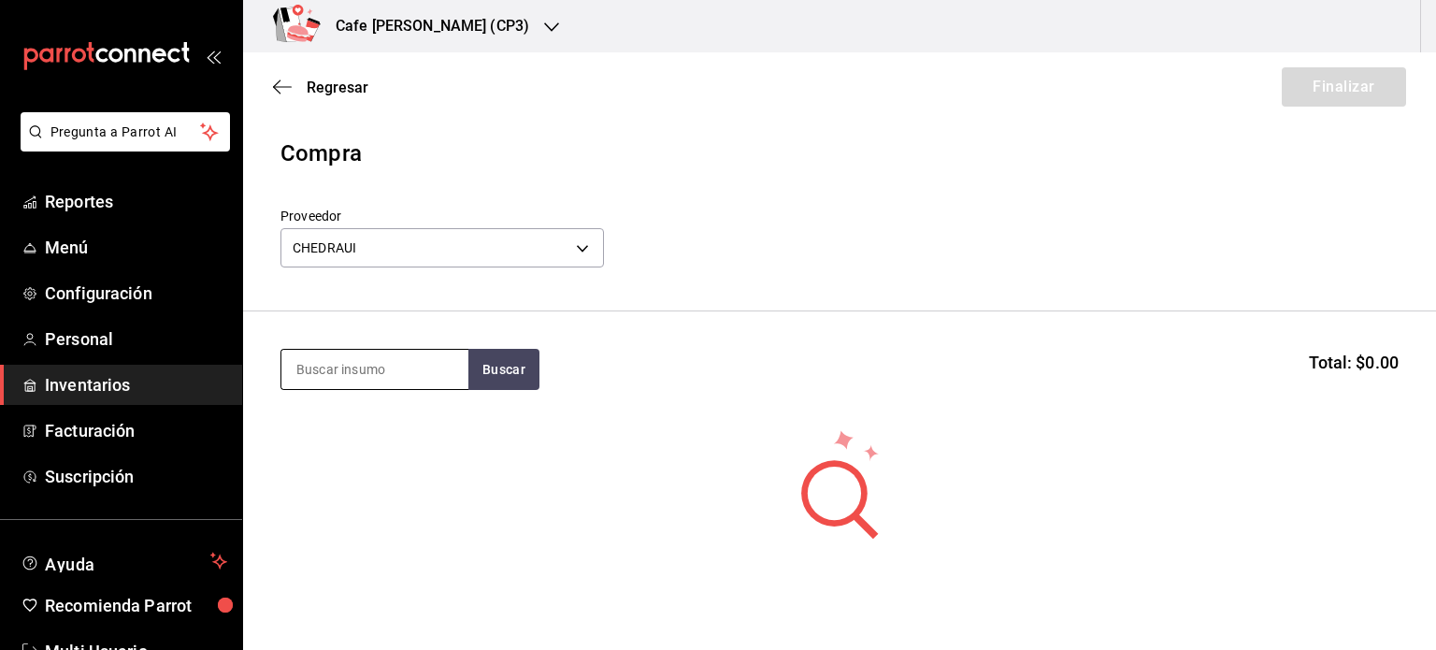
click at [384, 373] on input at bounding box center [374, 369] width 187 height 39
type input "queso"
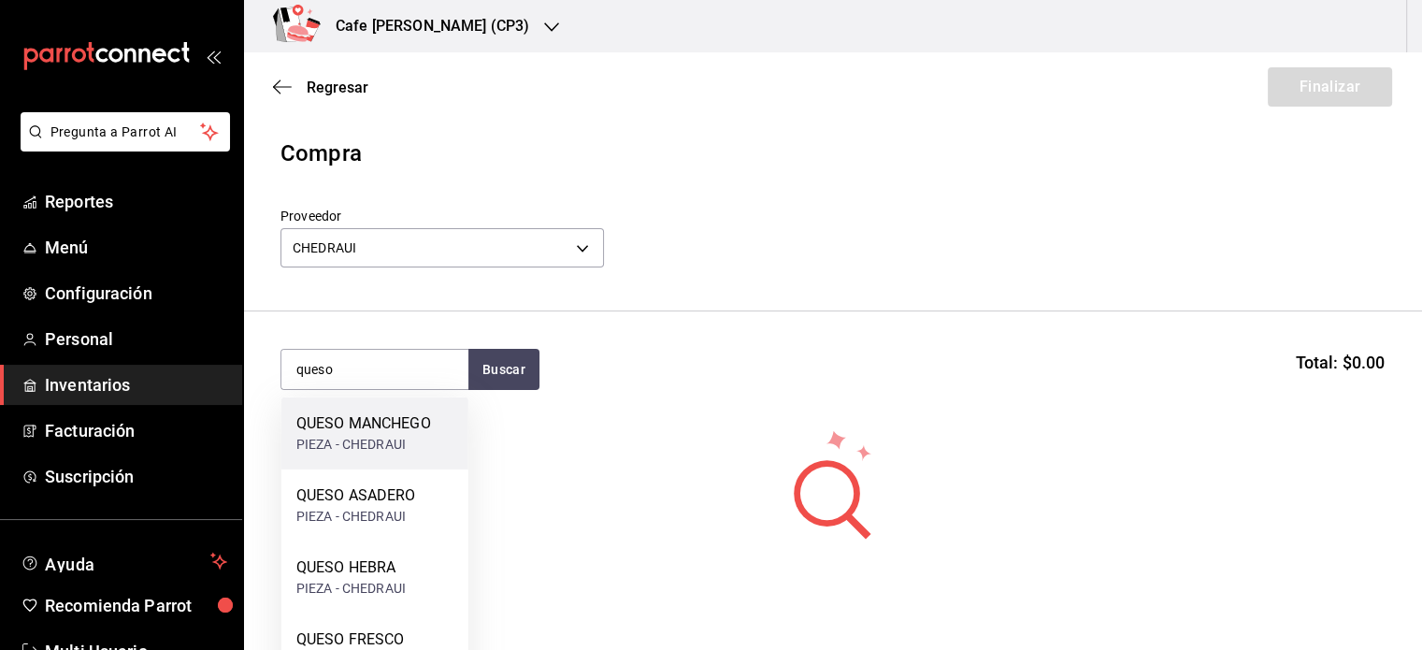
click at [374, 444] on div "PIEZA - CHEDRAUI" at bounding box center [363, 445] width 135 height 20
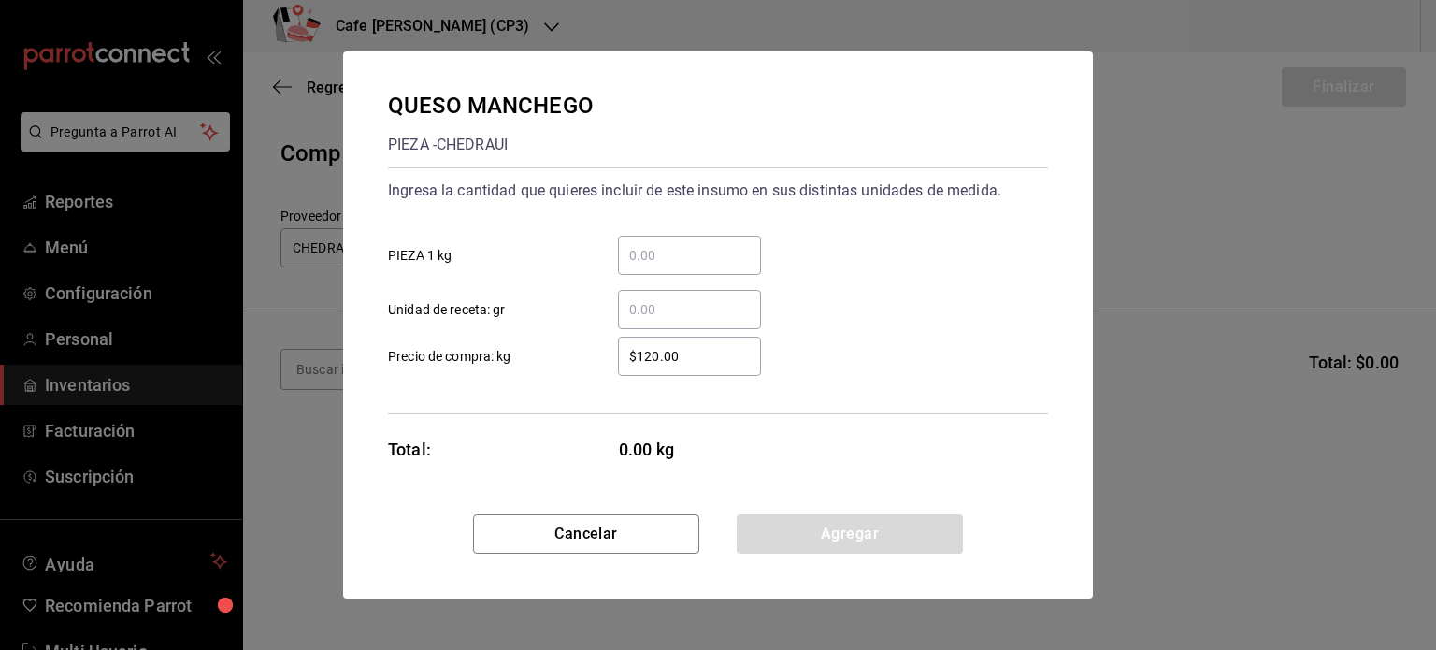
click at [673, 253] on input "​ PIEZA 1 kg" at bounding box center [689, 255] width 143 height 22
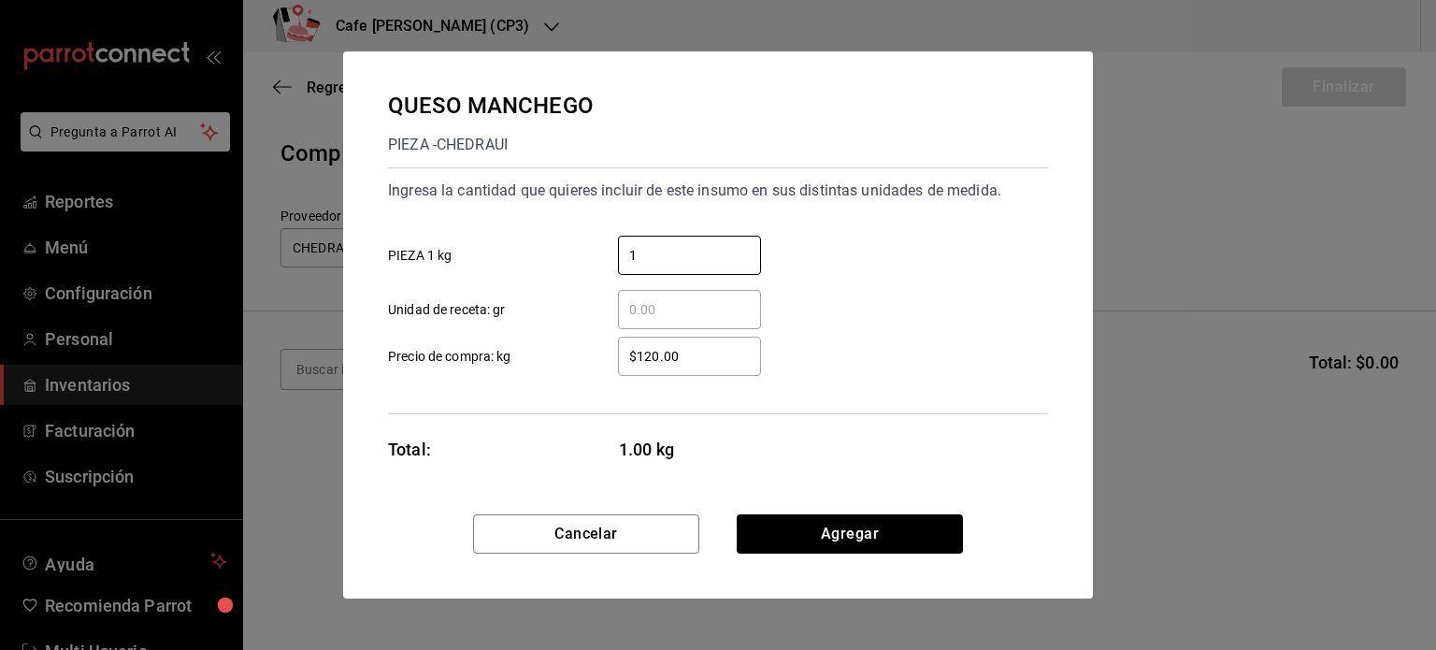
type input "1"
click at [628, 309] on input "​ Unidad de receta: gr" at bounding box center [689, 309] width 143 height 22
click at [803, 363] on div "$120.00 ​ Precio de compra: kg" at bounding box center [710, 349] width 675 height 54
click at [668, 315] on input "20" at bounding box center [689, 309] width 143 height 22
type input "2"
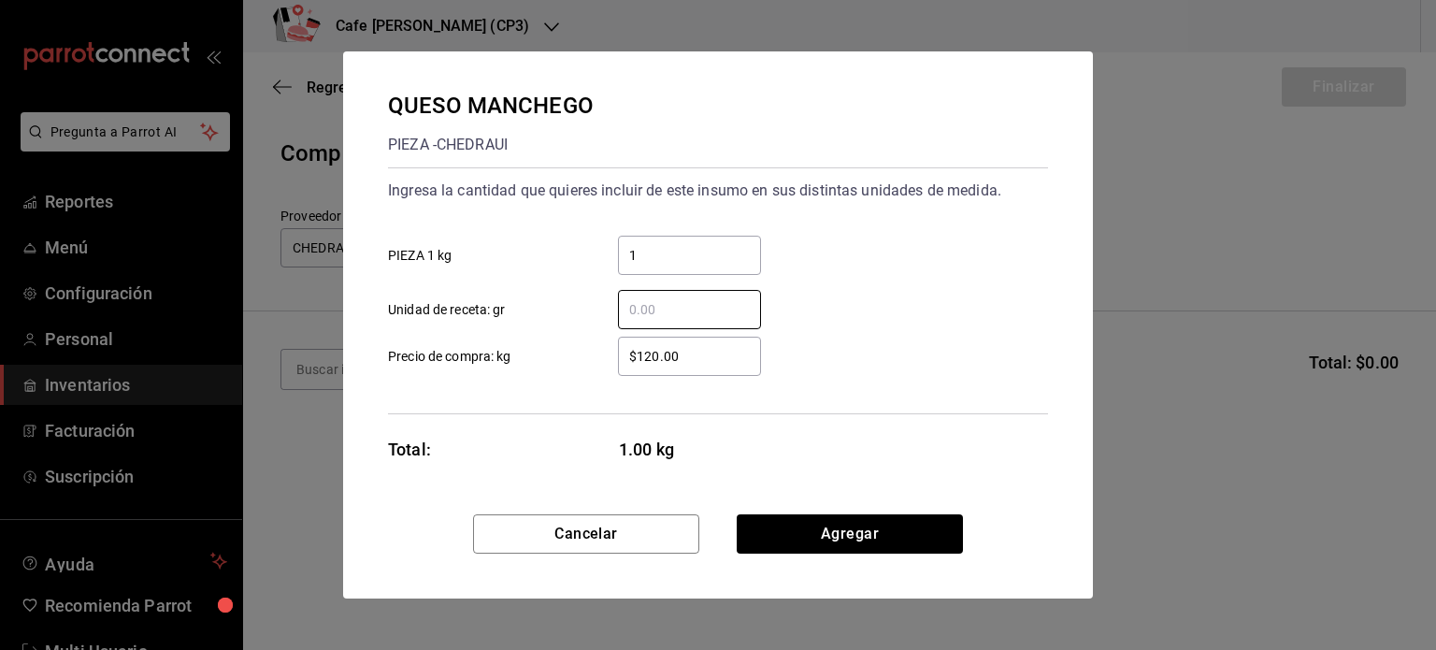
click at [819, 437] on div "QUESO MANCHEGO PIEZA - CHEDRAUI Ingresa la cantidad que quieres incluir de este…" at bounding box center [718, 282] width 750 height 463
click at [628, 309] on input "​ Unidad de receta: gr" at bounding box center [689, 309] width 143 height 22
type input "20"
click at [591, 529] on button "Cancelar" at bounding box center [586, 533] width 226 height 39
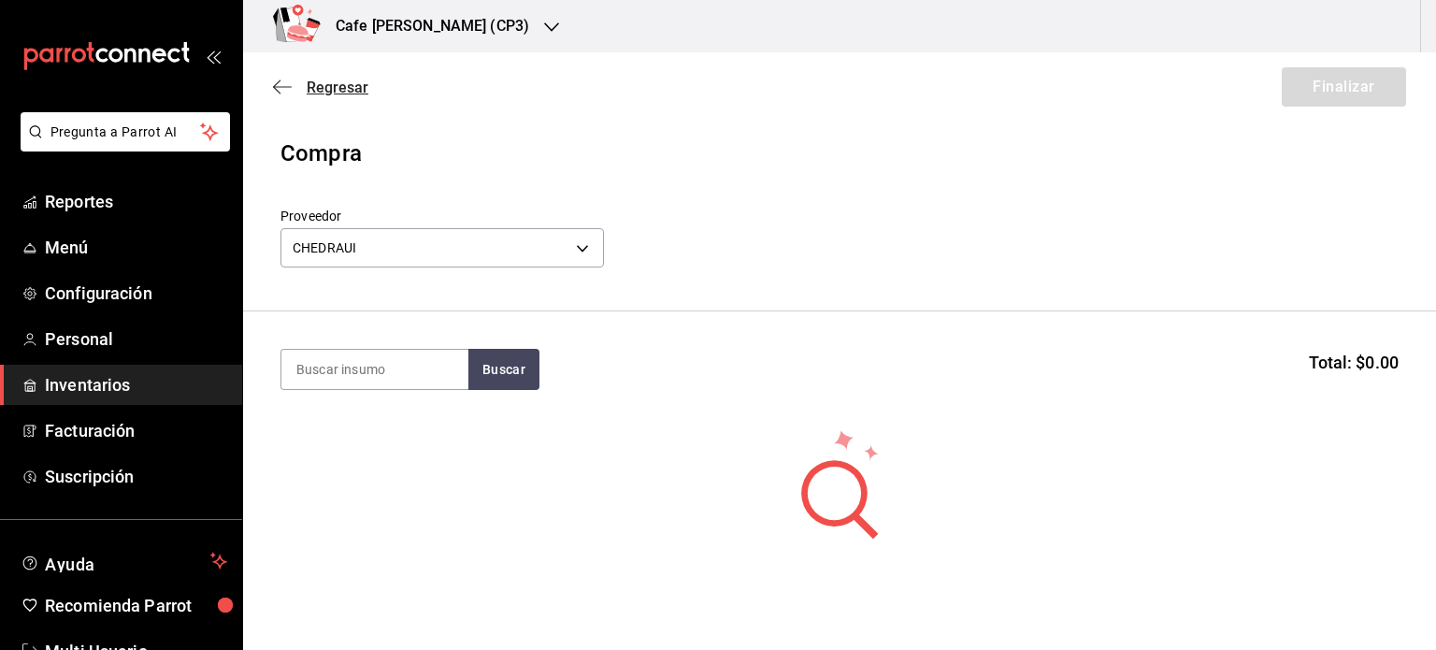
click at [304, 82] on span "Regresar" at bounding box center [320, 88] width 95 height 18
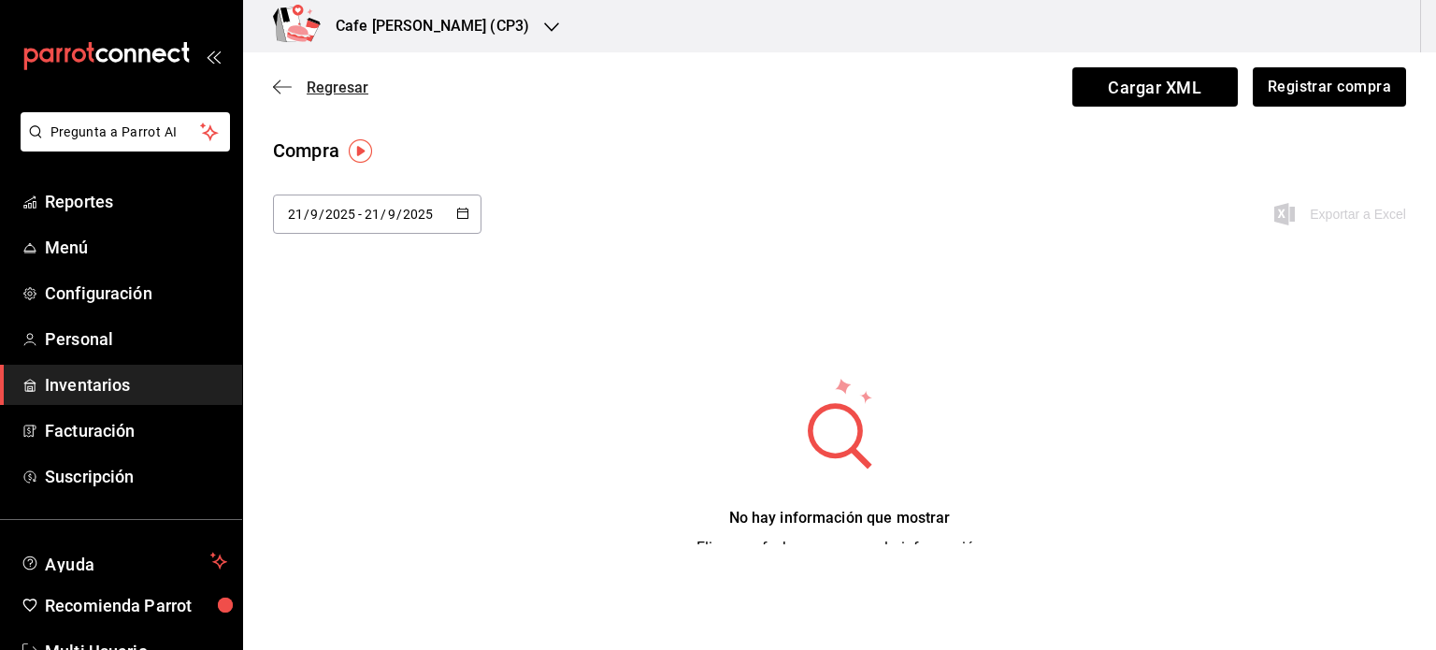
click at [333, 83] on span "Regresar" at bounding box center [338, 88] width 62 height 18
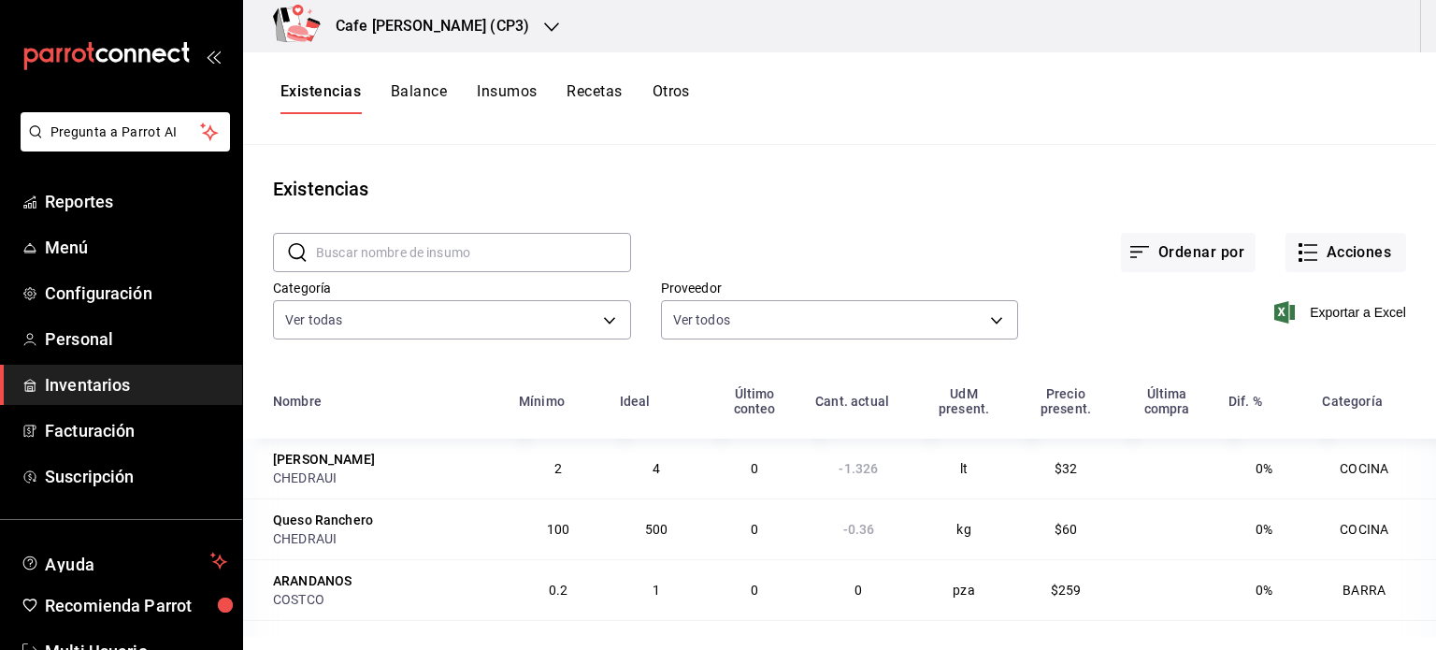
click at [352, 250] on input "text" at bounding box center [473, 252] width 315 height 37
type input "huevo"
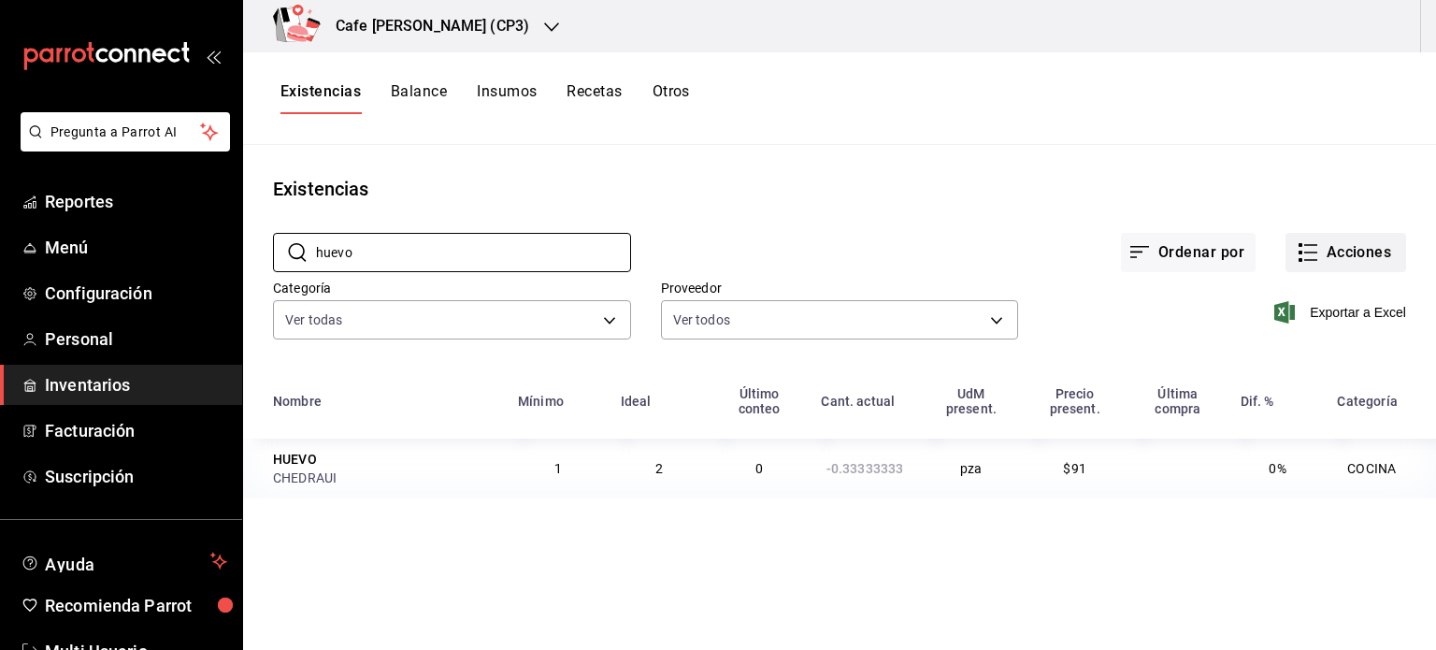
click at [1336, 253] on button "Acciones" at bounding box center [1346, 252] width 121 height 39
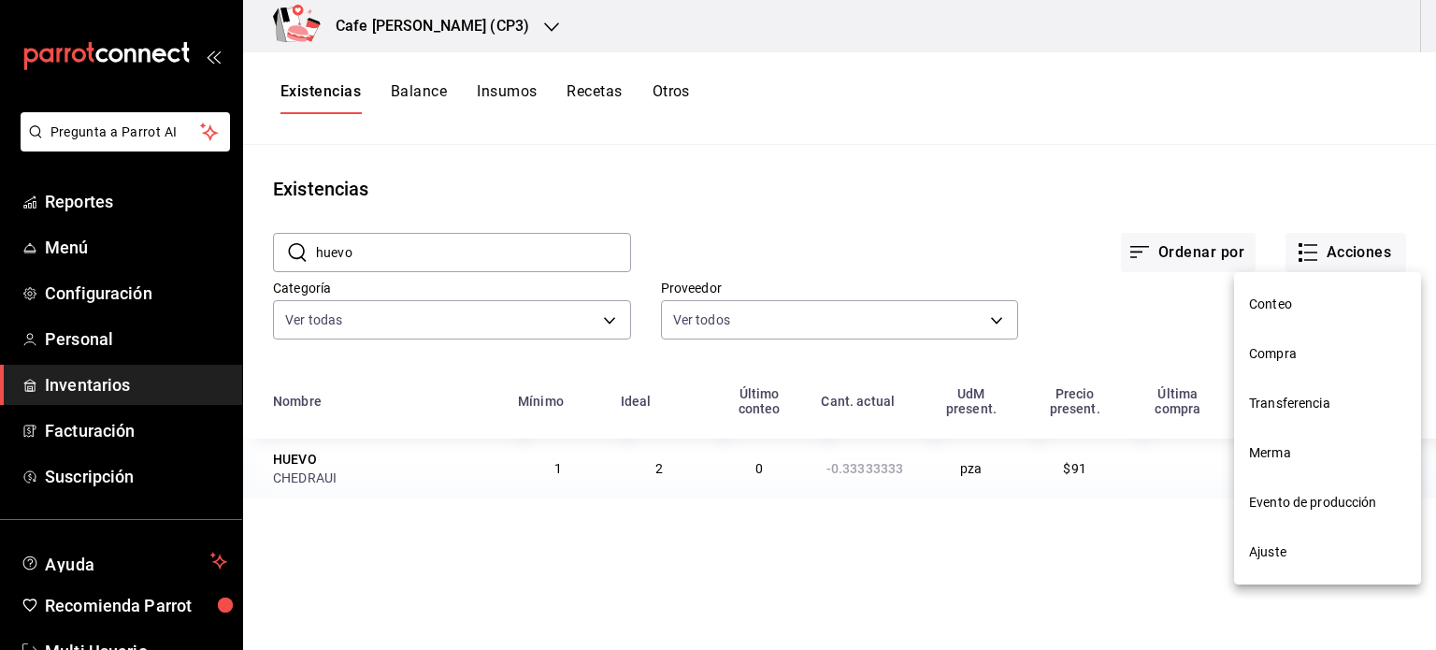
click at [1286, 547] on span "Ajuste" at bounding box center [1327, 552] width 157 height 20
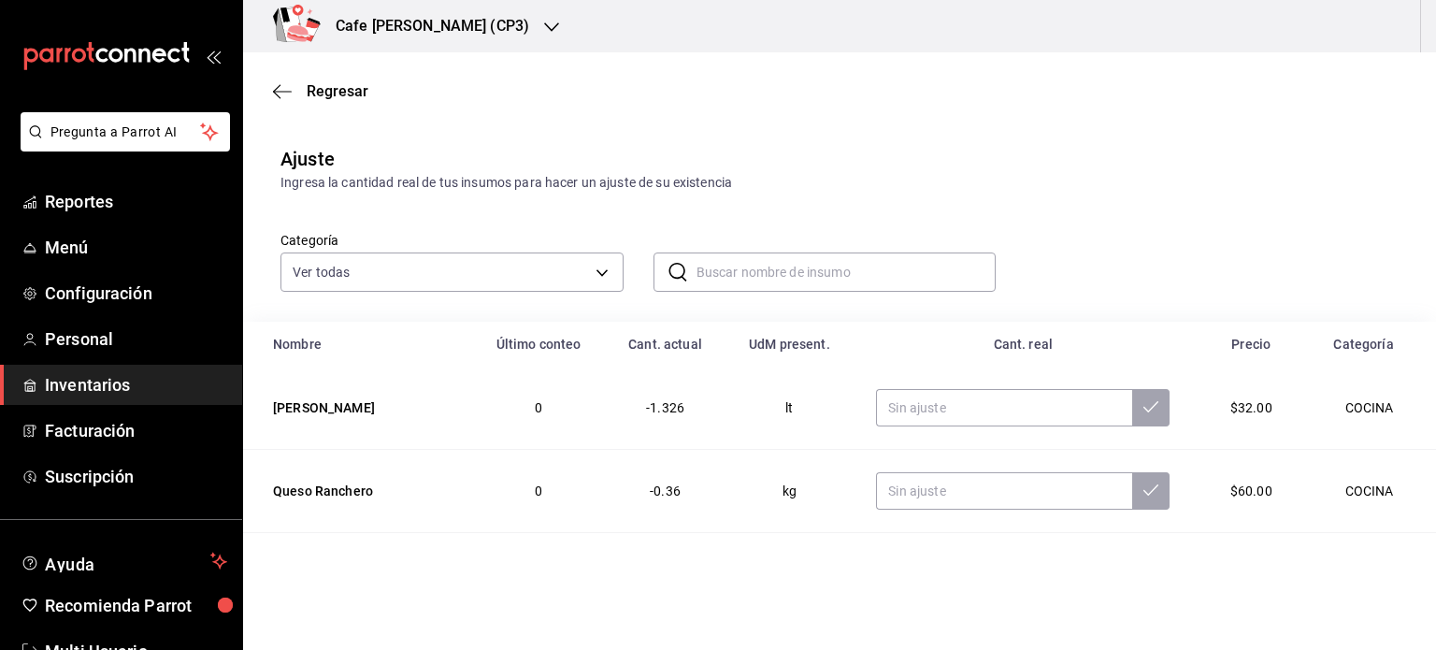
click at [716, 276] on input "text" at bounding box center [847, 271] width 300 height 37
type input "huevo"
click at [770, 272] on input "huevo" at bounding box center [847, 271] width 300 height 37
drag, startPoint x: 748, startPoint y: 272, endPoint x: 655, endPoint y: 272, distance: 93.5
click at [655, 272] on div "​ huevo ​" at bounding box center [825, 271] width 343 height 39
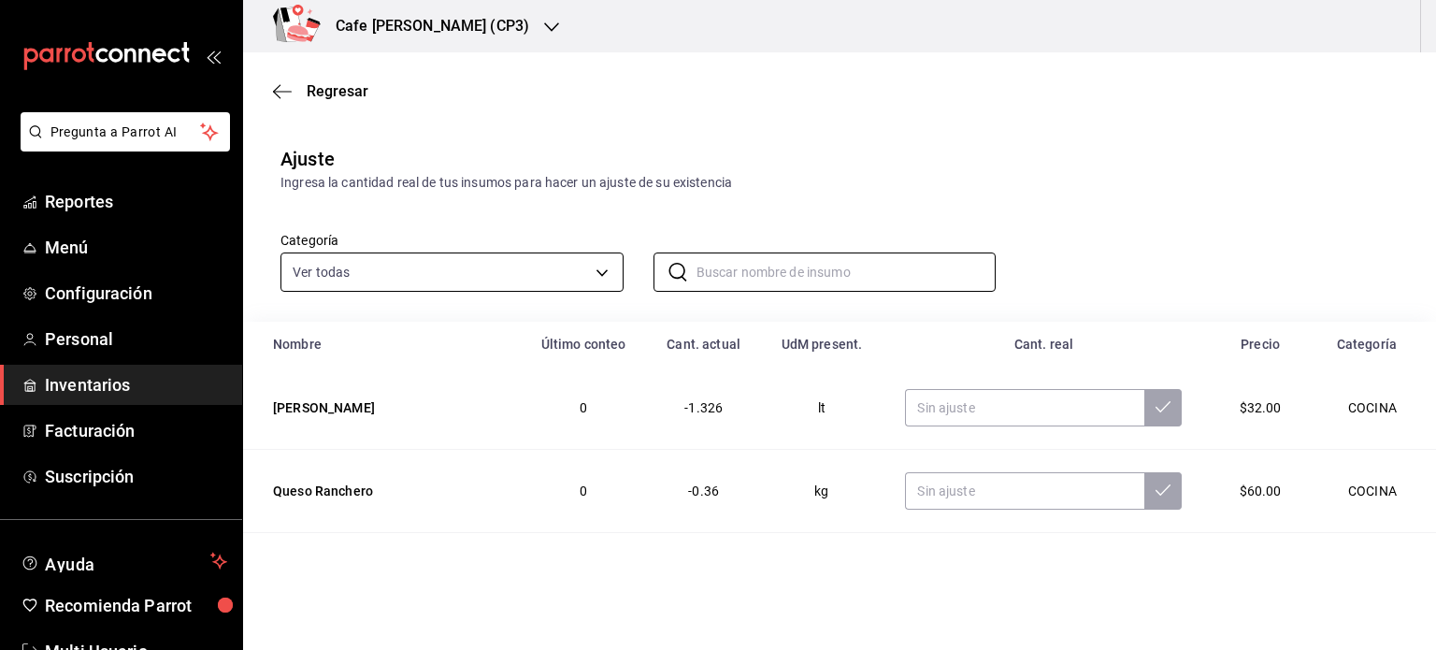
click at [596, 268] on body "Pregunta a Parrot AI Reportes Menú Configuración Personal Inventarios Facturaci…" at bounding box center [718, 272] width 1436 height 544
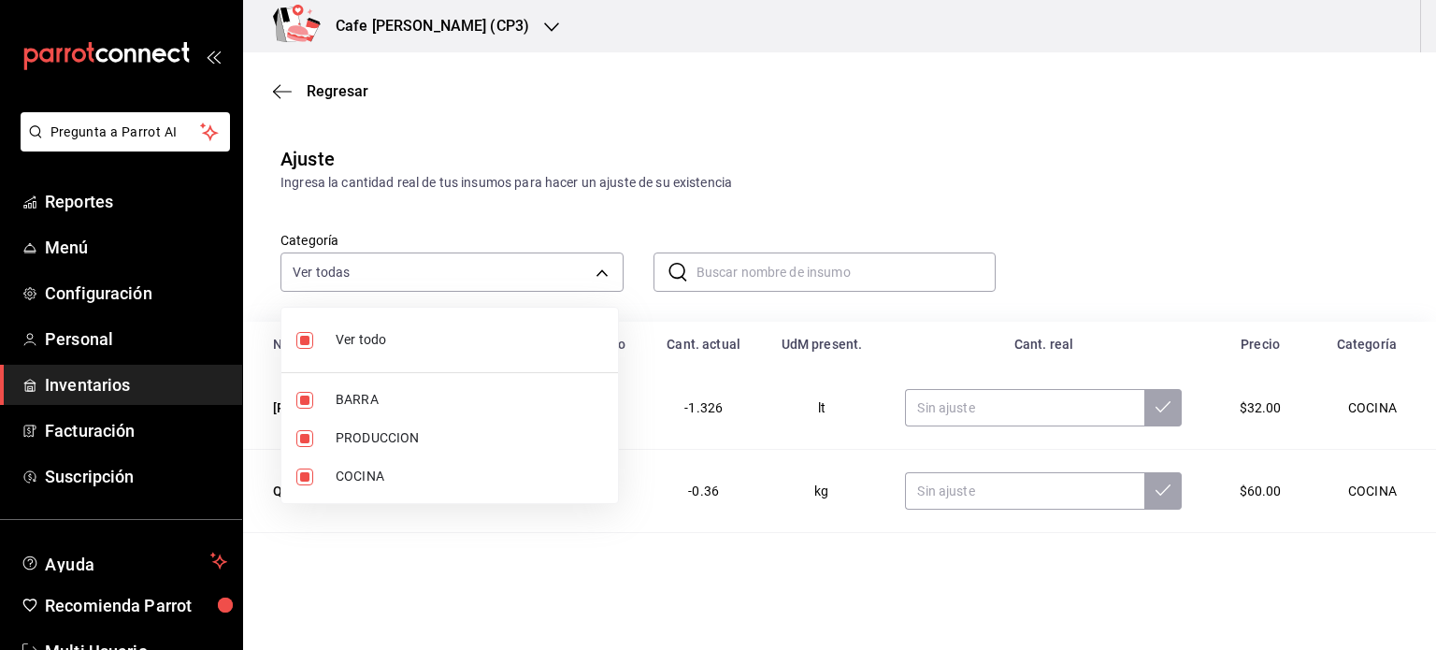
click at [669, 268] on div at bounding box center [718, 325] width 1436 height 650
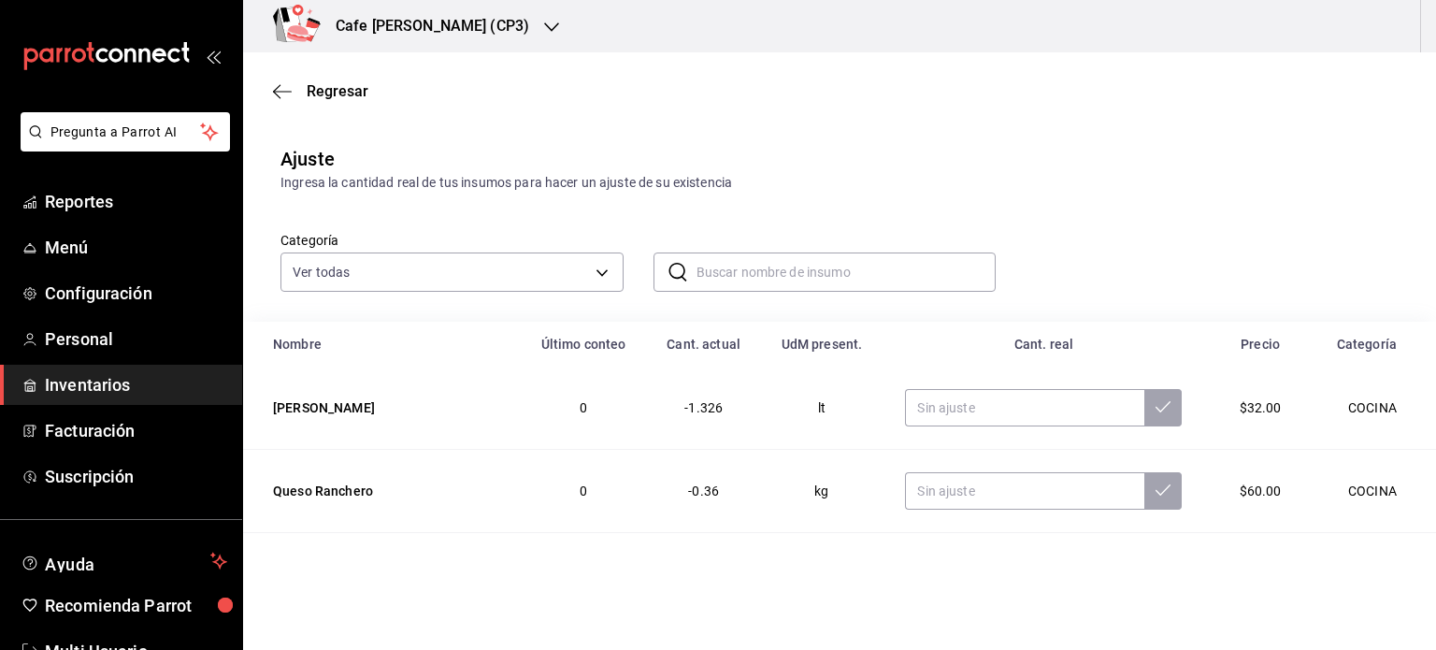
click at [700, 270] on input "text" at bounding box center [847, 271] width 300 height 37
type input "huevo"
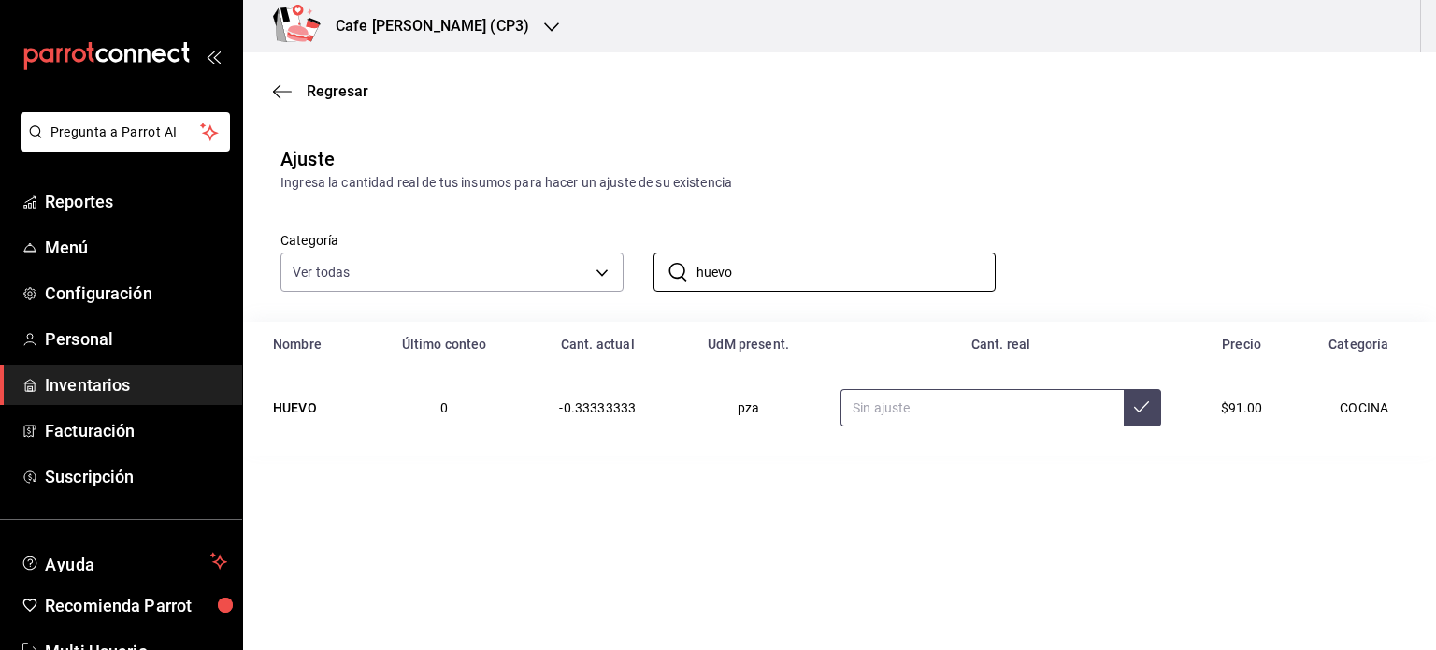
click at [1141, 407] on icon at bounding box center [1141, 406] width 15 height 15
click at [920, 411] on input "text" at bounding box center [982, 407] width 283 height 37
type input "10.00"
click at [899, 478] on main "Regresar Ajuste Ingresa la cantidad real de tus insumos para hacer un ajuste de…" at bounding box center [839, 298] width 1193 height 492
click at [1111, 187] on div "Ingresa la cantidad real de tus insumos para hacer un ajuste de su existencia" at bounding box center [840, 183] width 1118 height 20
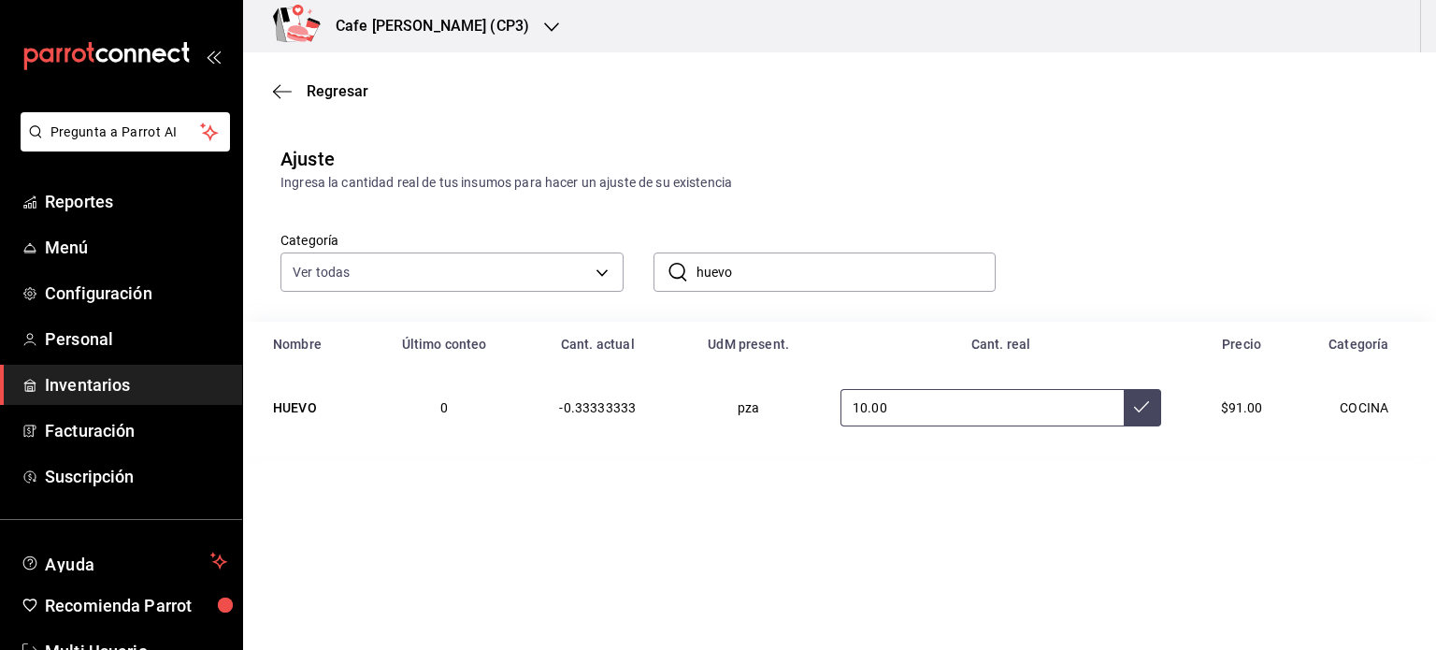
click at [1144, 403] on icon at bounding box center [1141, 406] width 15 height 11
click at [311, 93] on span "Regresar" at bounding box center [338, 91] width 62 height 18
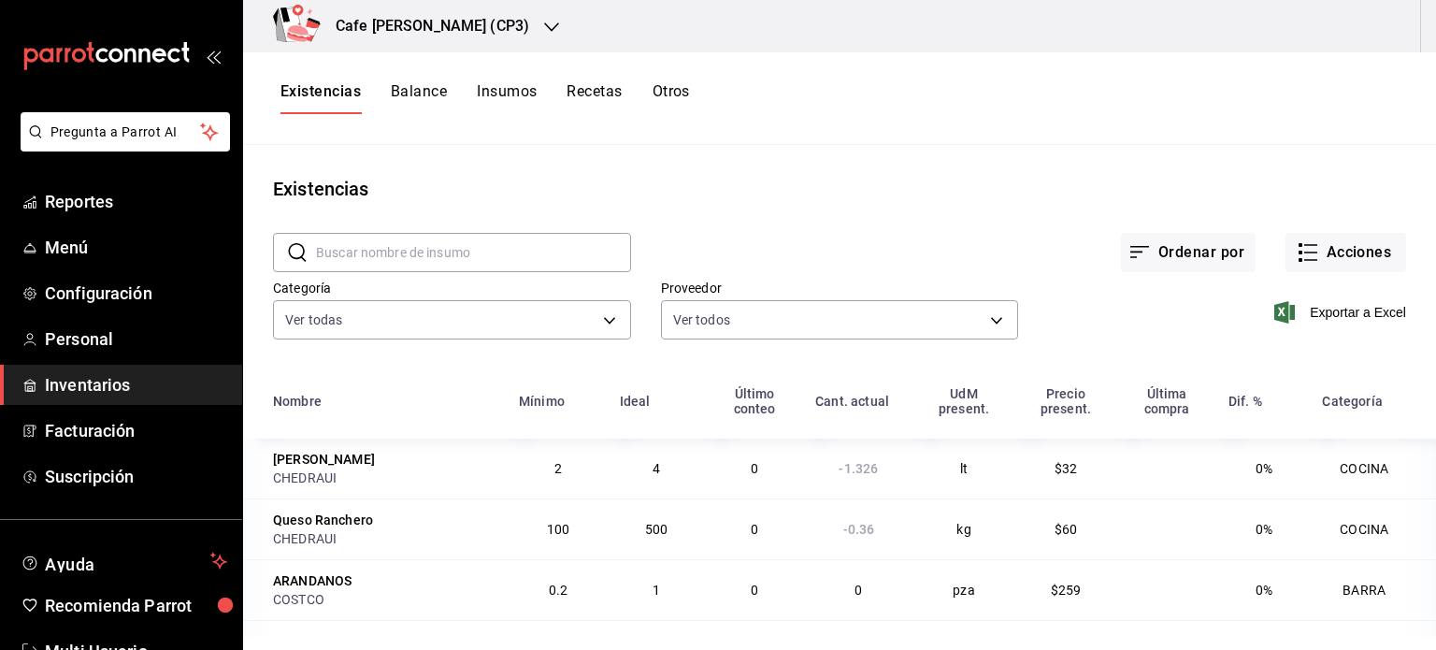
click at [378, 246] on input "text" at bounding box center [473, 252] width 315 height 37
type input "huevo"
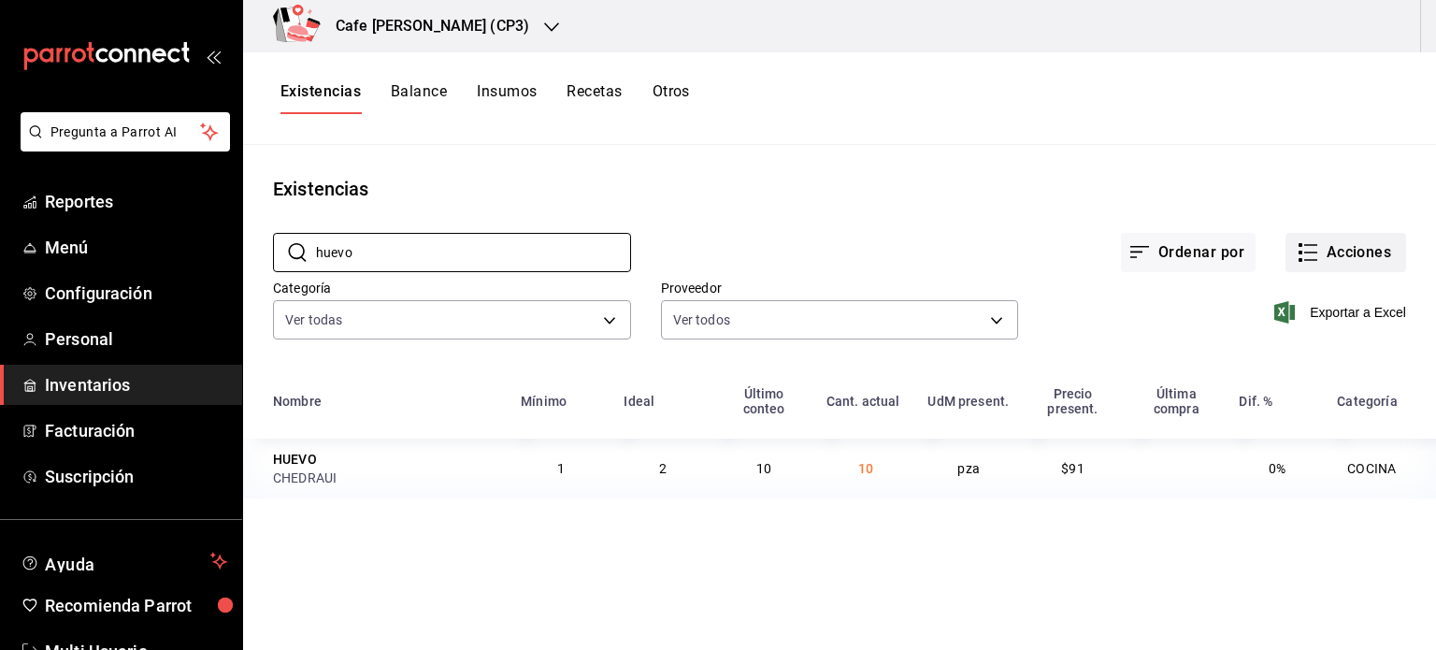
click at [1328, 254] on button "Acciones" at bounding box center [1346, 252] width 121 height 39
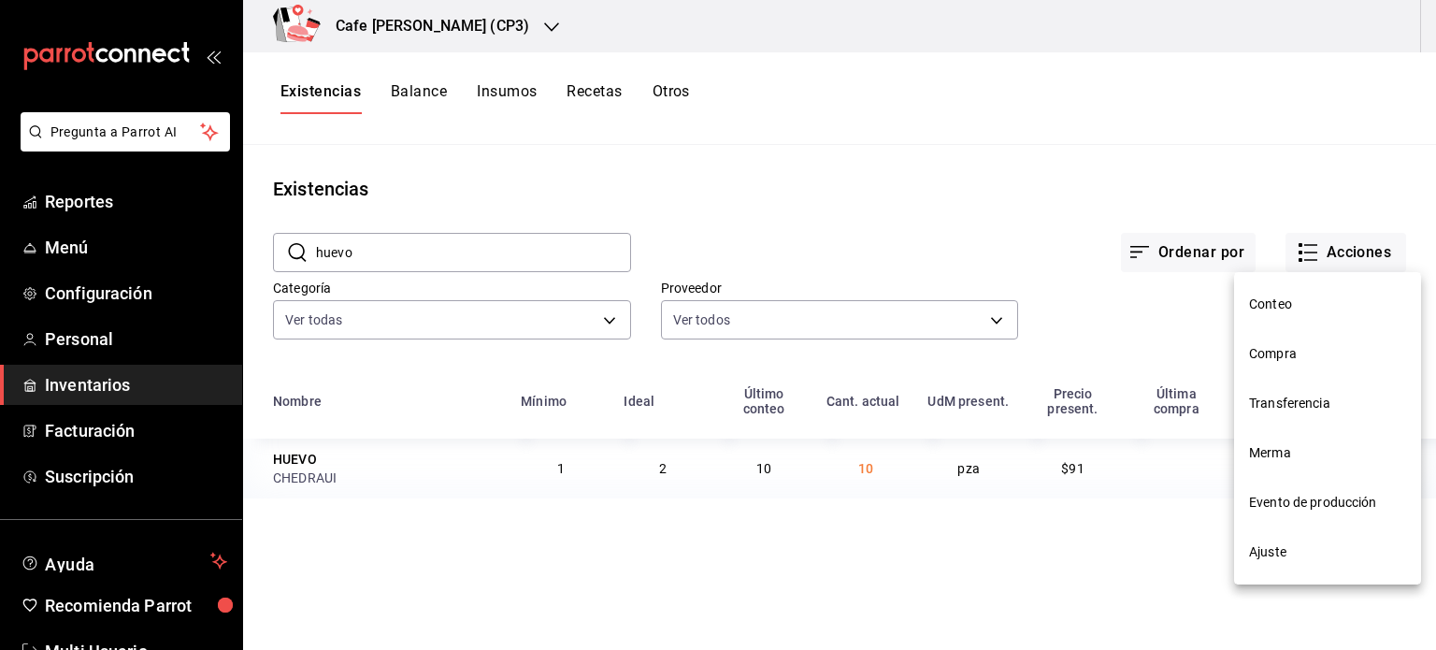
click at [1279, 354] on span "Compra" at bounding box center [1327, 354] width 157 height 20
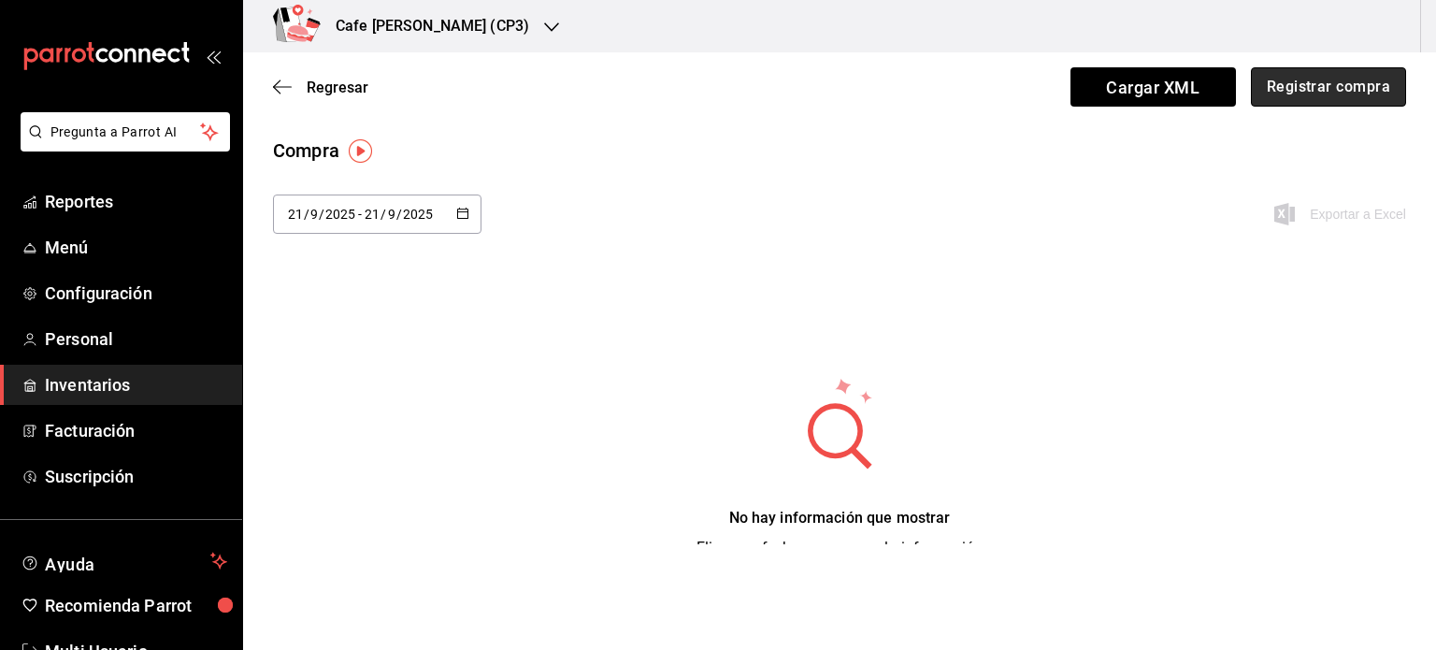
click at [1296, 93] on button "Registrar compra" at bounding box center [1328, 86] width 155 height 39
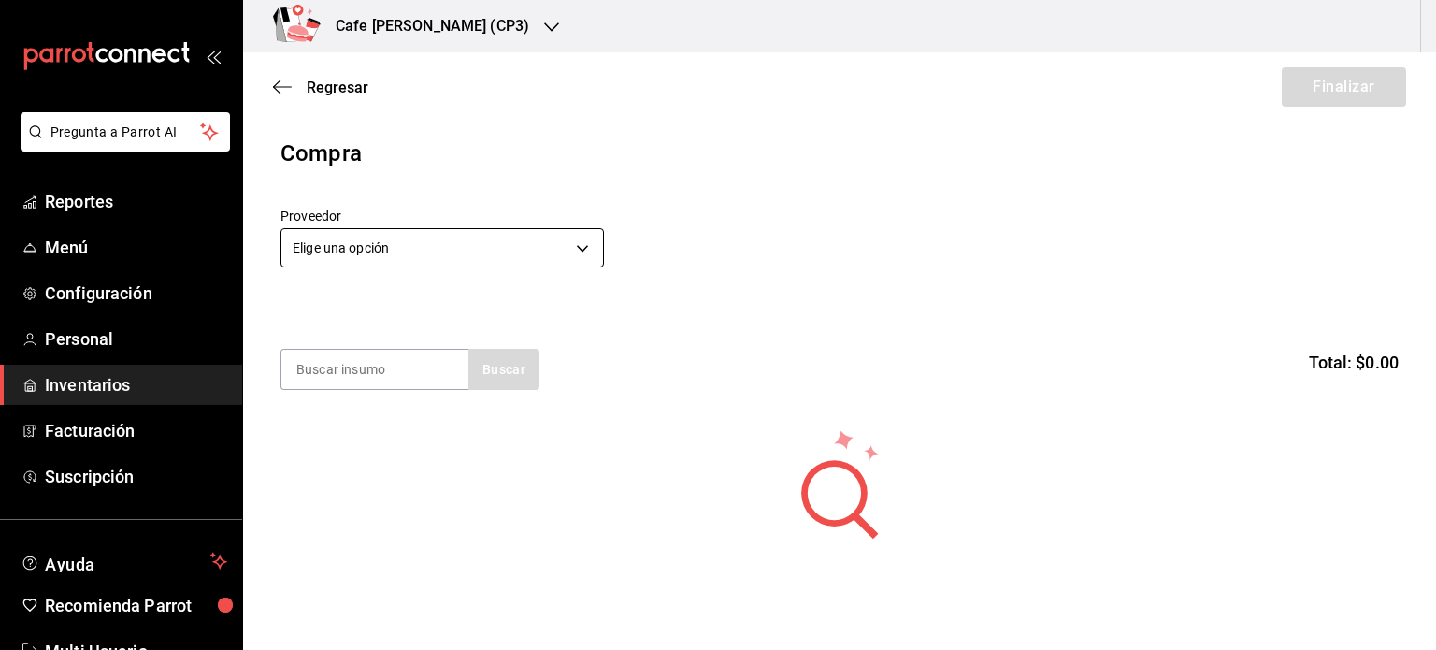
click at [408, 247] on body "Pregunta a Parrot AI Reportes Menú Configuración Personal Inventarios Facturaci…" at bounding box center [718, 272] width 1436 height 544
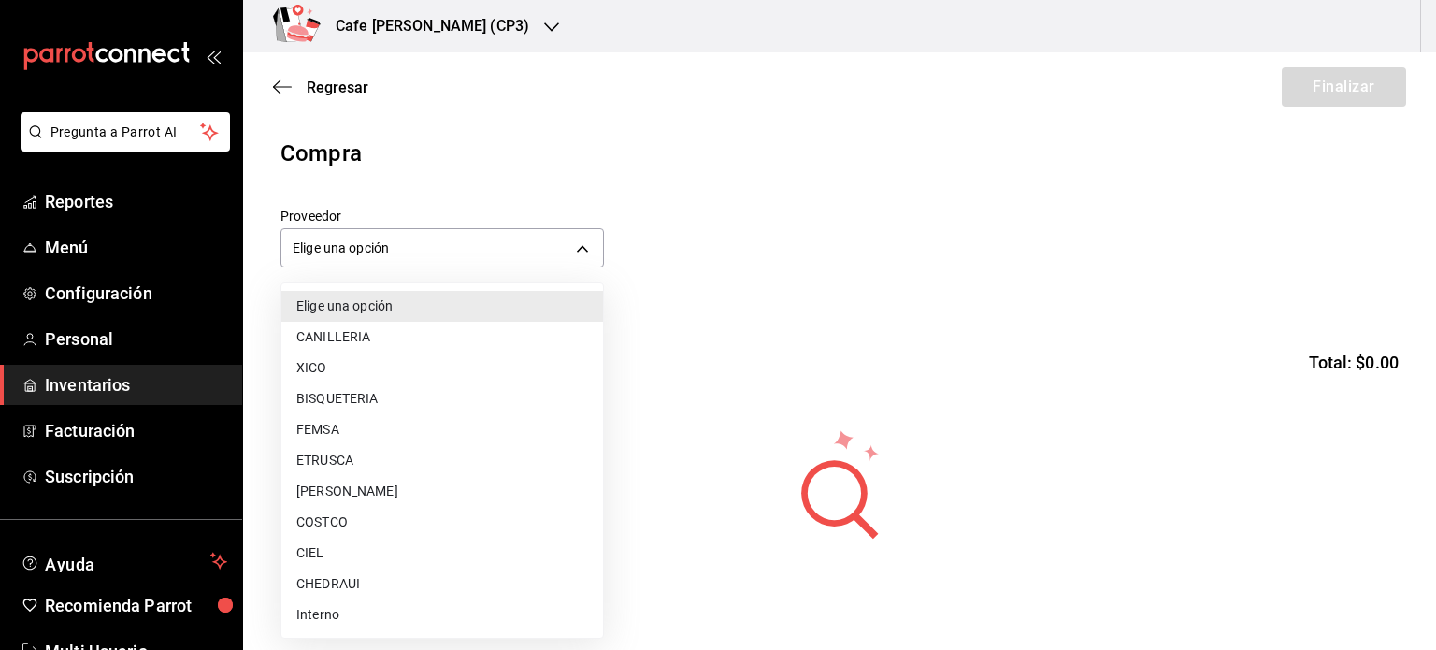
click at [332, 586] on li "CHEDRAUI" at bounding box center [442, 583] width 322 height 31
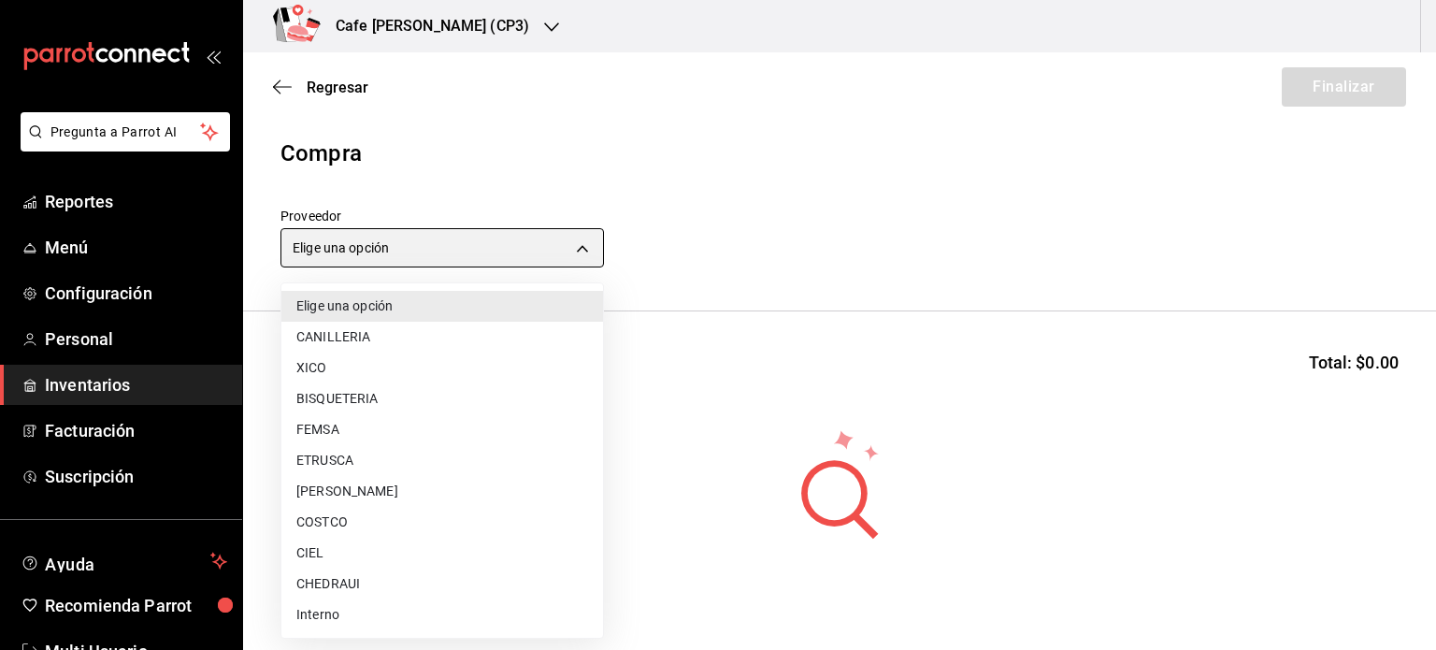
type input "ddae27de-5013-46d2-8757-043cbd1e1edf"
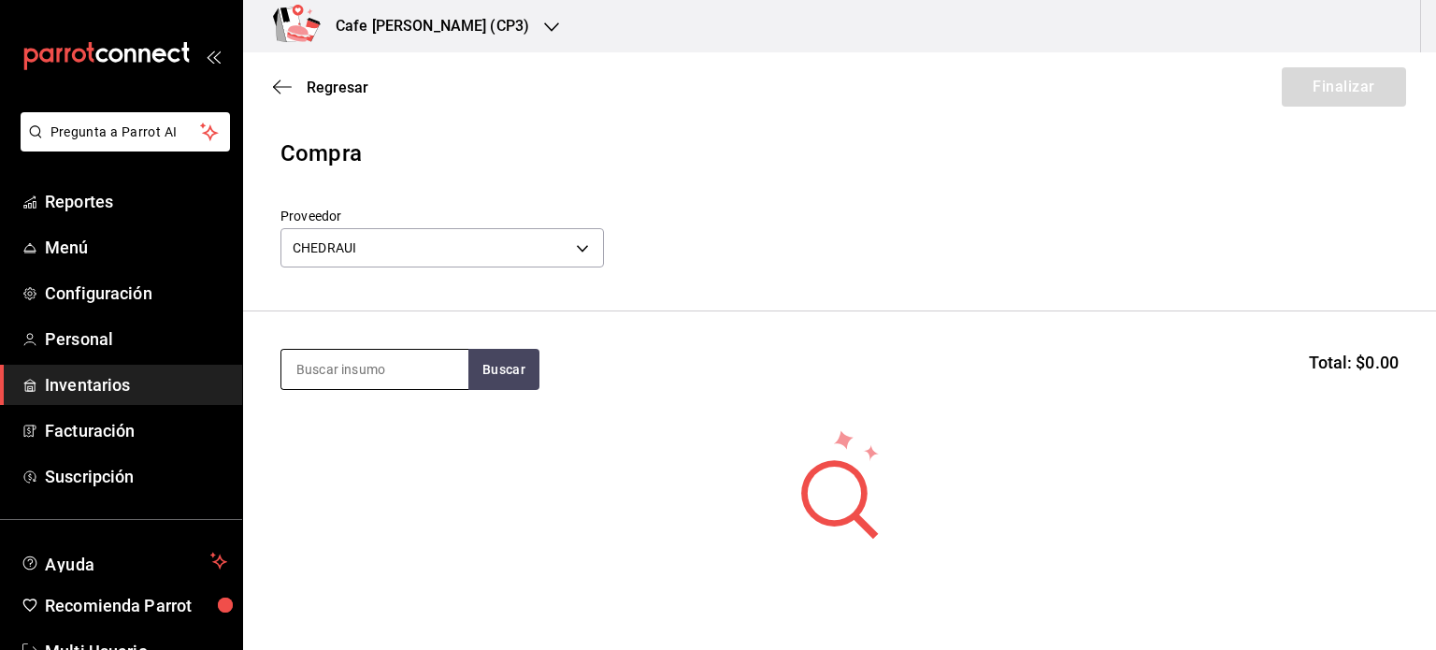
click at [359, 366] on input at bounding box center [374, 369] width 187 height 39
type input "huevo"
click at [500, 361] on button "Buscar" at bounding box center [503, 369] width 71 height 41
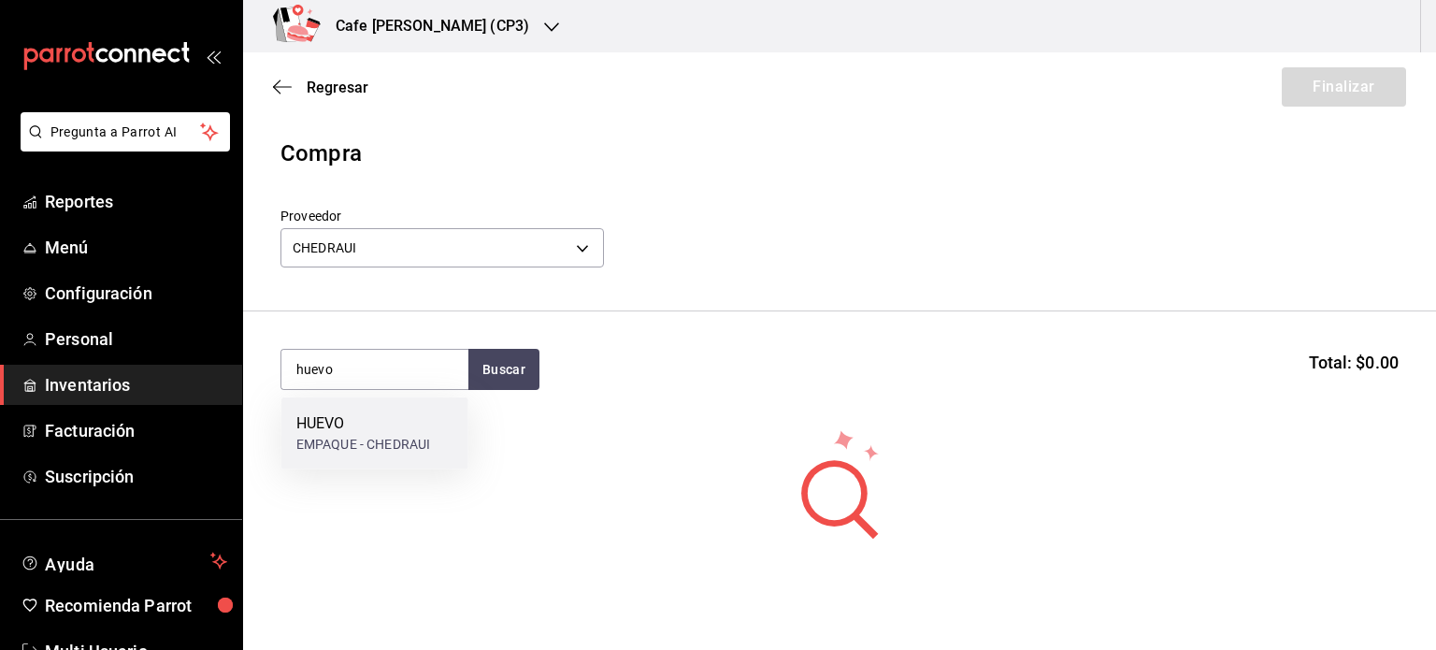
click at [338, 424] on div "HUEVO" at bounding box center [363, 423] width 134 height 22
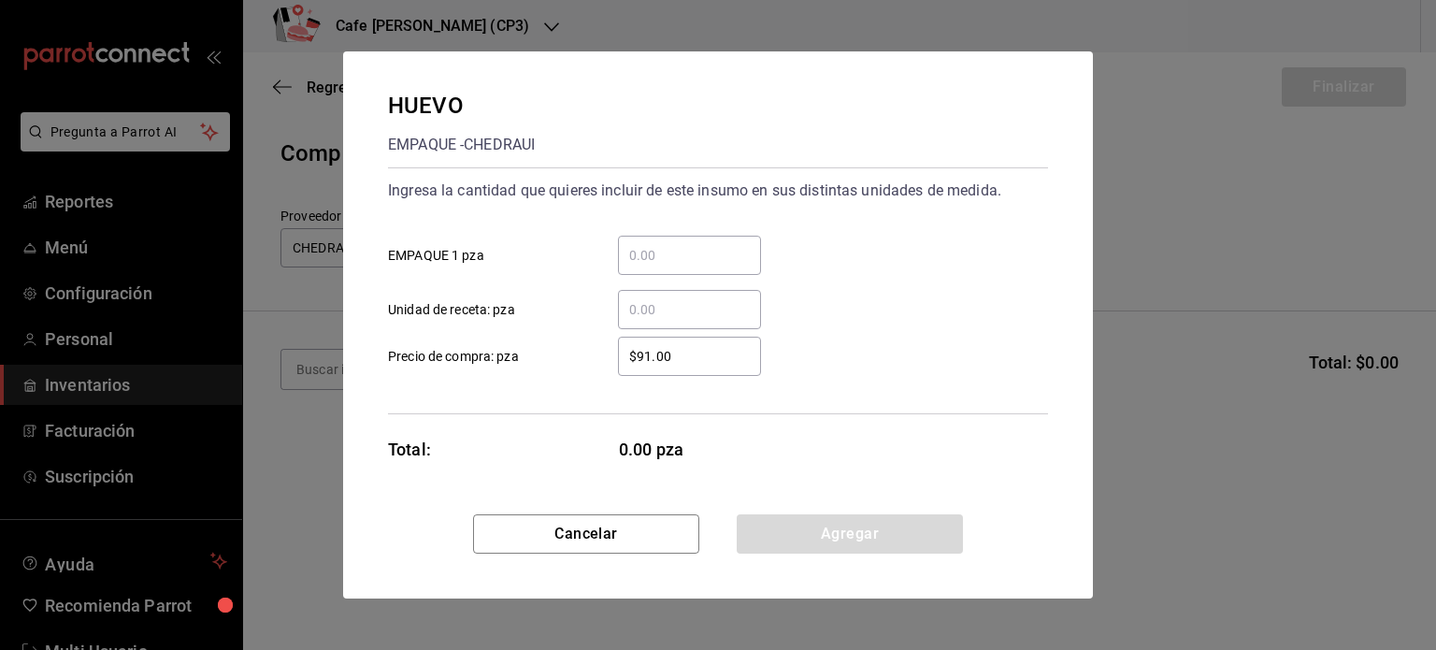
click at [635, 257] on input "​ EMPAQUE 1 pza" at bounding box center [689, 255] width 143 height 22
type input "1"
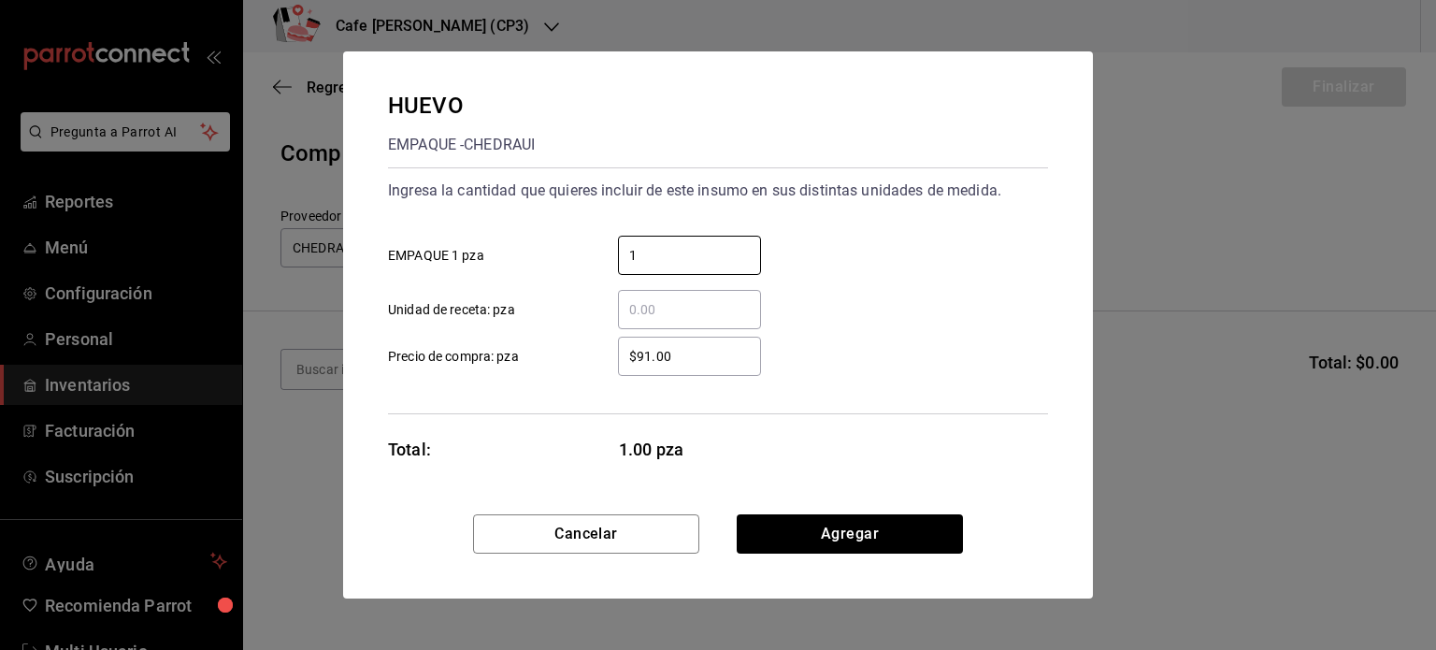
click at [638, 311] on input "​ Unidad de receta: pza" at bounding box center [689, 309] width 143 height 22
type input "1"
click at [628, 251] on input "1" at bounding box center [689, 255] width 143 height 22
type input "30"
drag, startPoint x: 674, startPoint y: 354, endPoint x: 559, endPoint y: 373, distance: 116.5
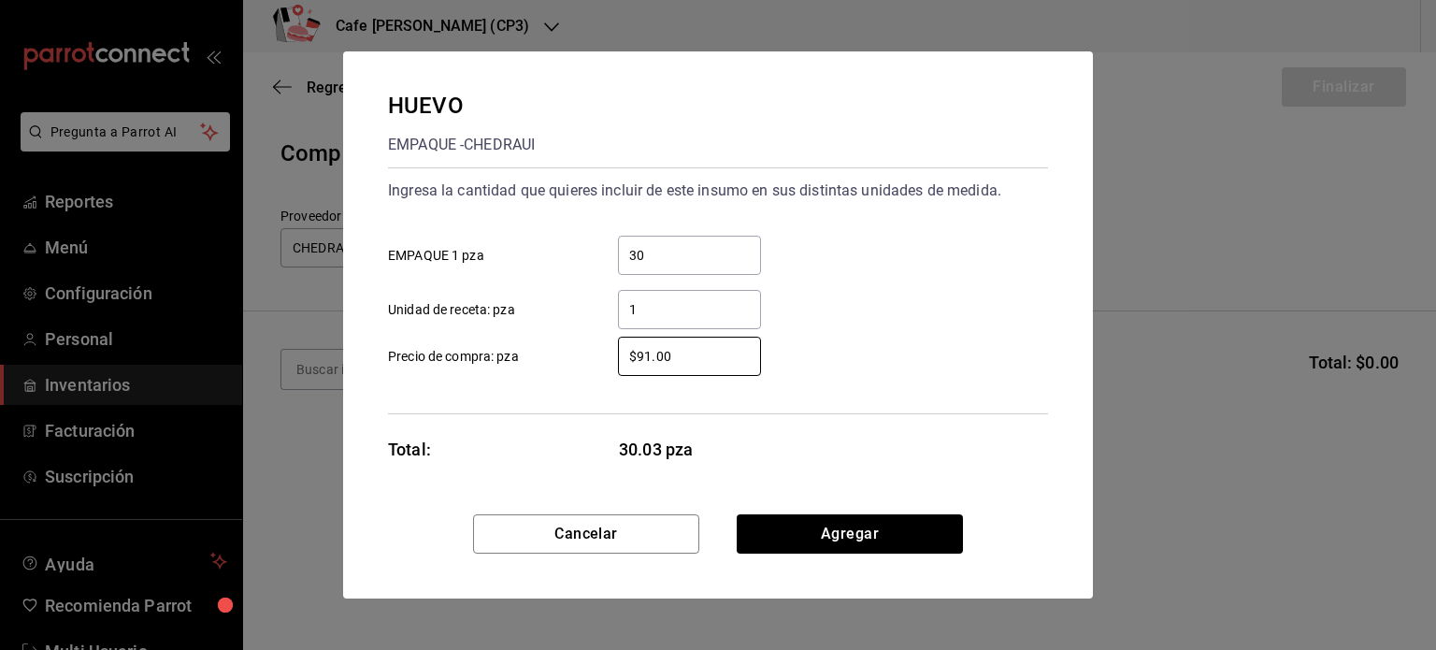
click at [559, 373] on label "$91.00 ​ Precio de compra: pza" at bounding box center [574, 356] width 373 height 39
type input "$180"
click at [856, 535] on button "Agregar" at bounding box center [850, 533] width 226 height 39
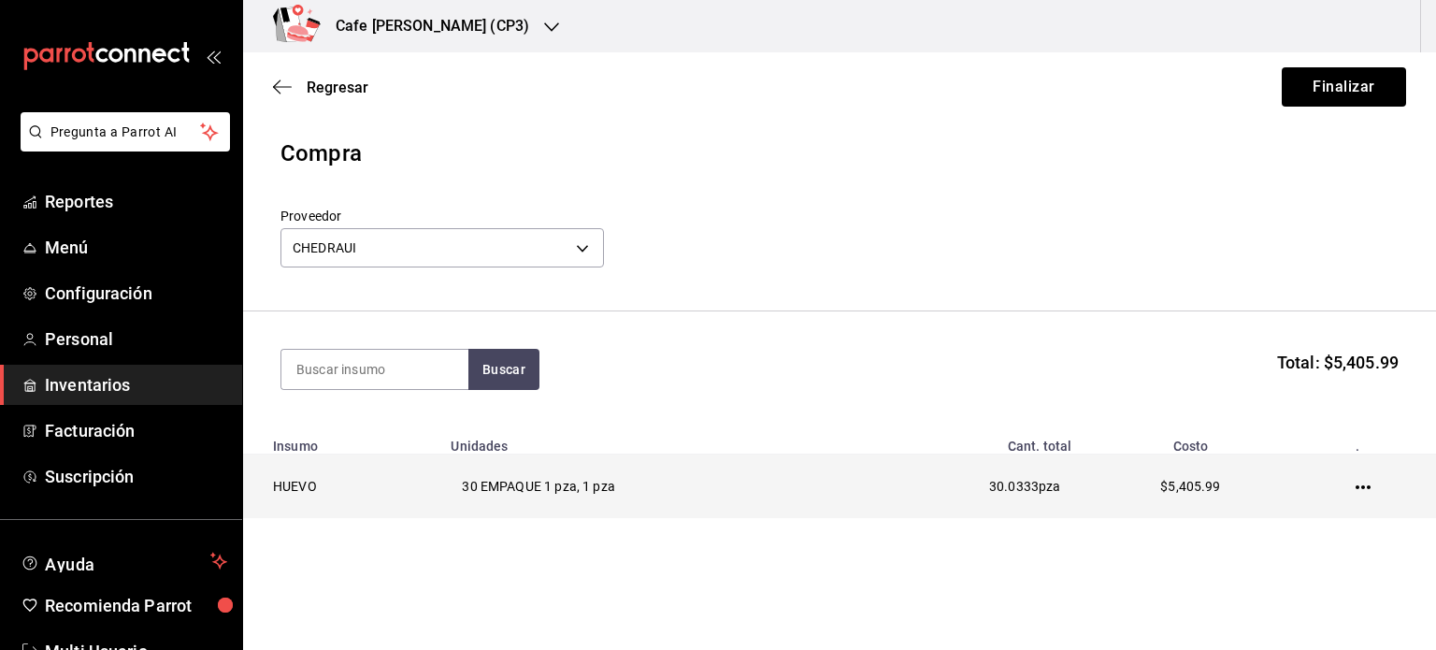
click at [1356, 484] on icon "button" at bounding box center [1363, 487] width 15 height 15
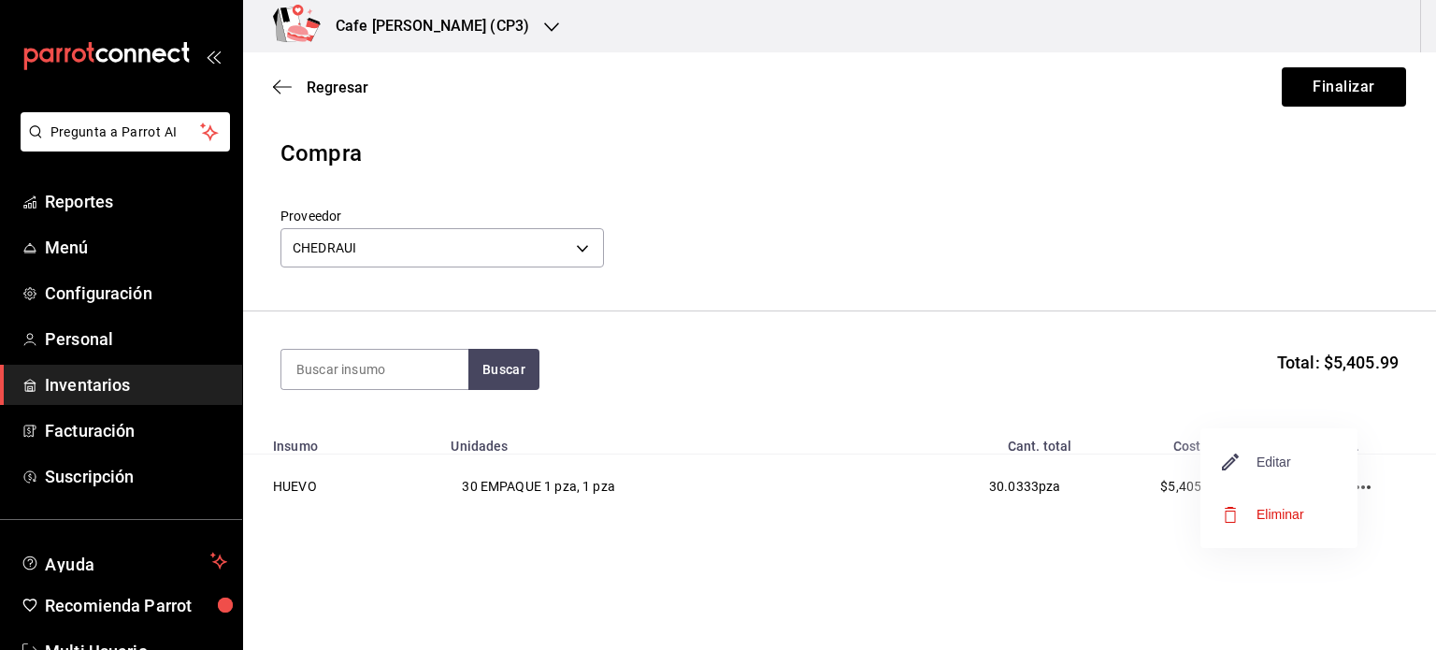
click at [1264, 463] on span "Editar" at bounding box center [1257, 462] width 68 height 22
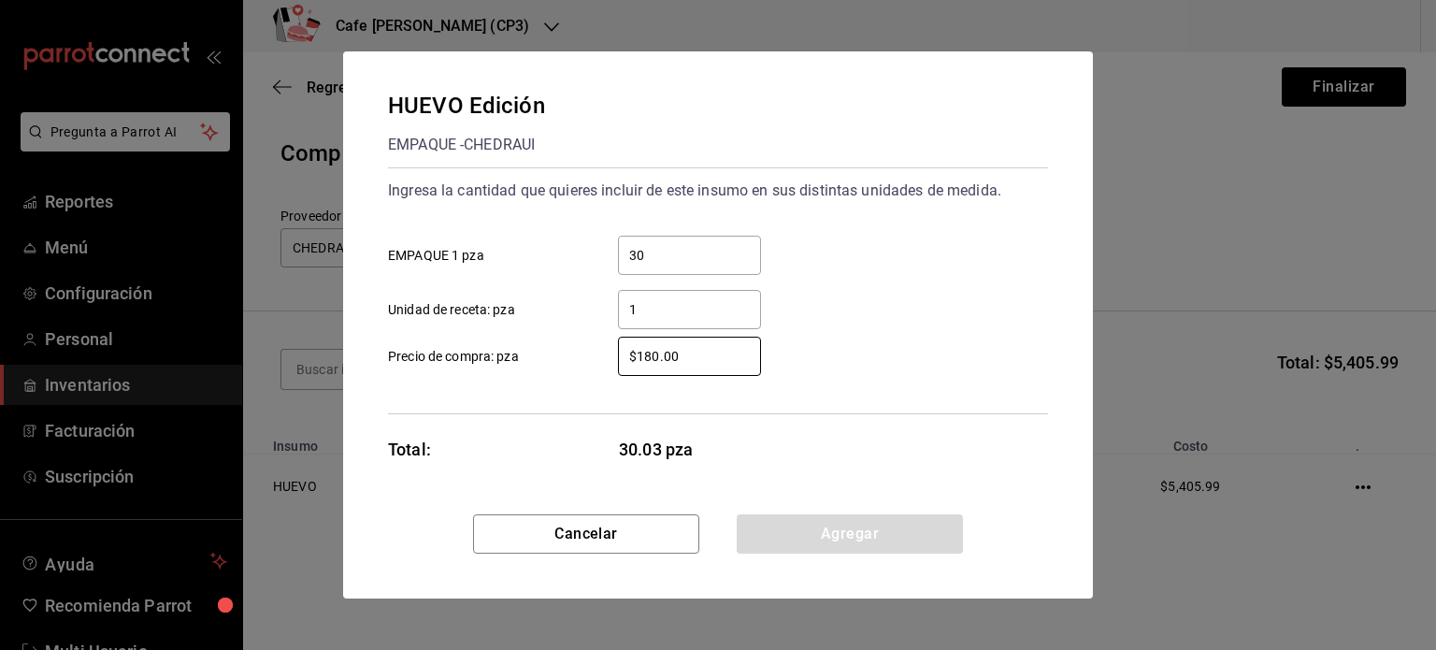
drag, startPoint x: 690, startPoint y: 353, endPoint x: 562, endPoint y: 370, distance: 129.2
click at [562, 370] on label "$180.00 ​ Precio de compra: pza" at bounding box center [574, 356] width 373 height 39
drag, startPoint x: 649, startPoint y: 254, endPoint x: 545, endPoint y: 265, distance: 104.3
click at [545, 265] on label "30 ​ EMPAQUE 1 pza" at bounding box center [574, 255] width 373 height 39
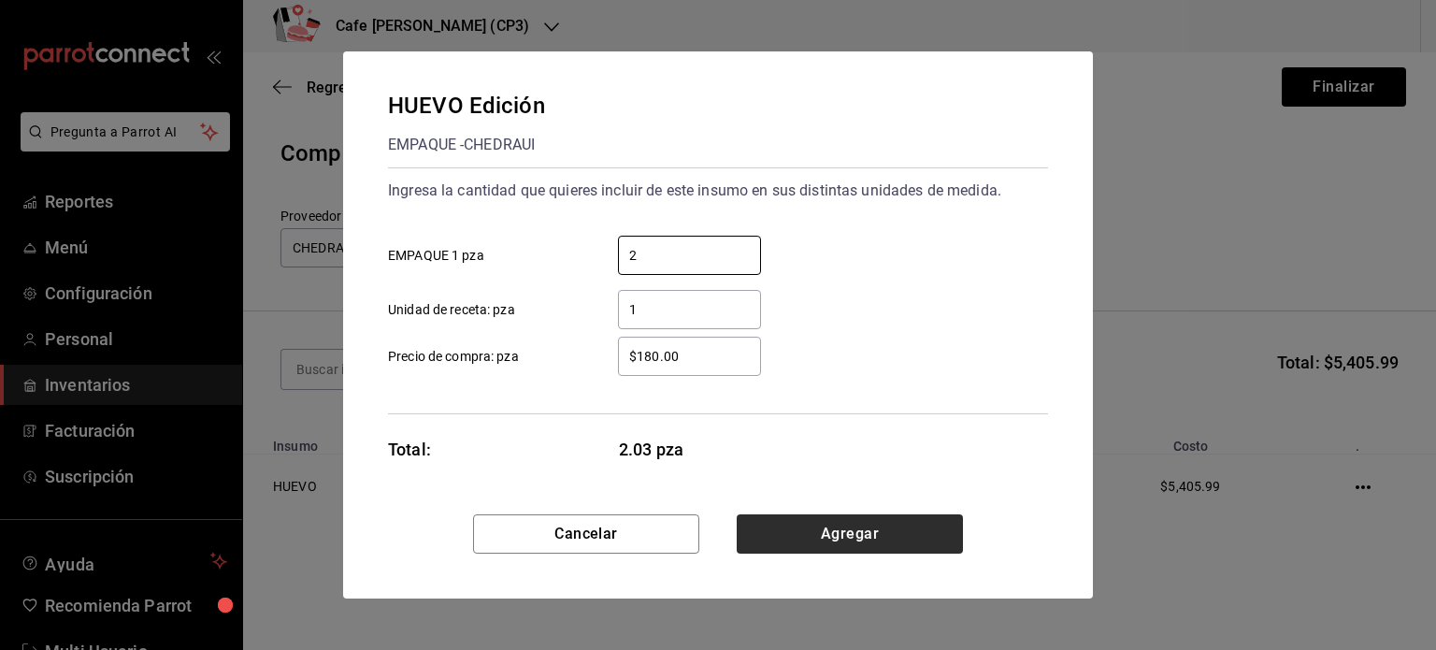
type input "2"
click at [860, 538] on button "Agregar" at bounding box center [850, 533] width 226 height 39
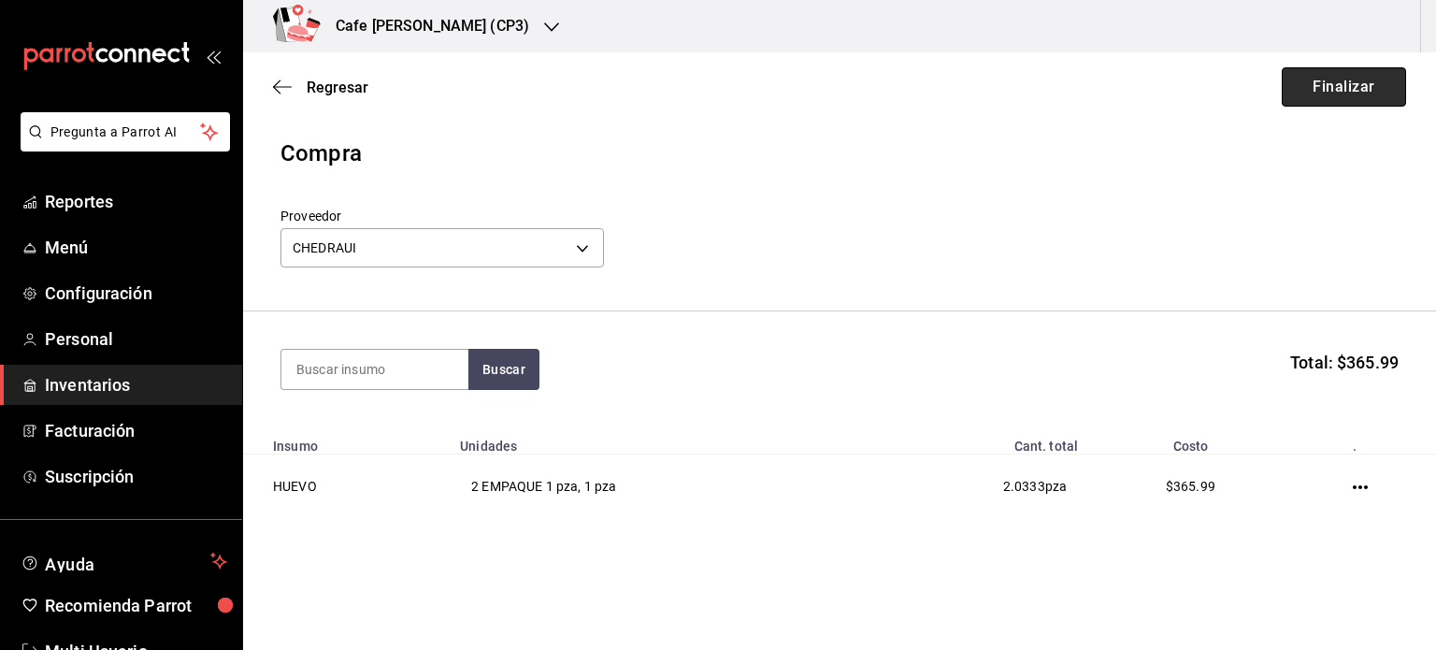
click at [1315, 89] on button "Finalizar" at bounding box center [1344, 86] width 124 height 39
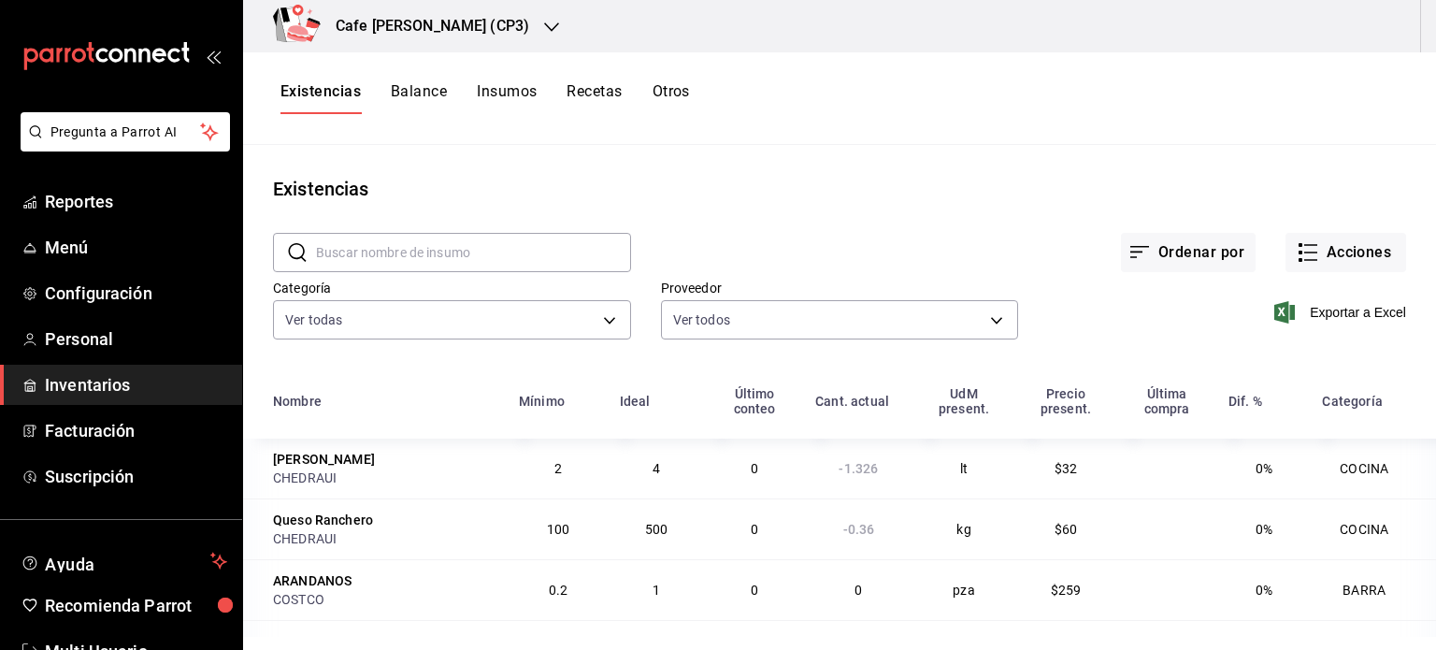
click at [359, 254] on input "text" at bounding box center [473, 252] width 315 height 37
type input "huevo"
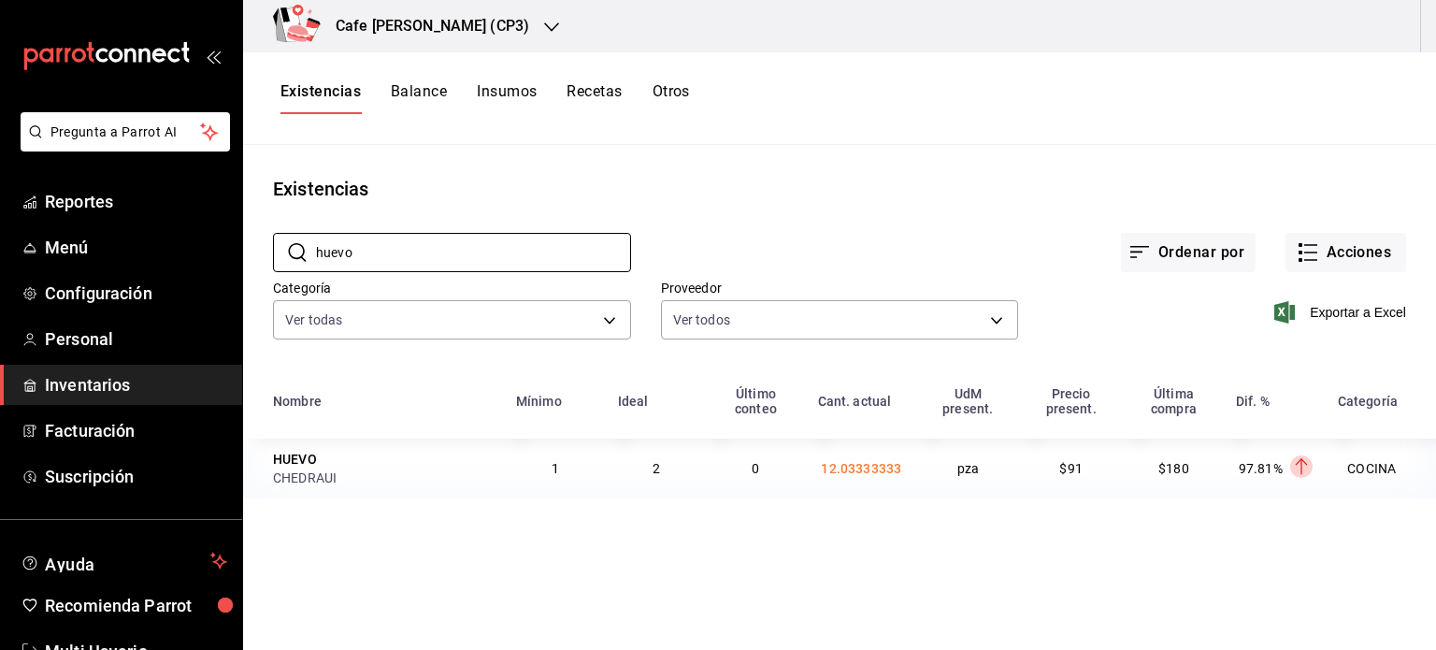
click at [596, 89] on button "Recetas" at bounding box center [594, 98] width 55 height 32
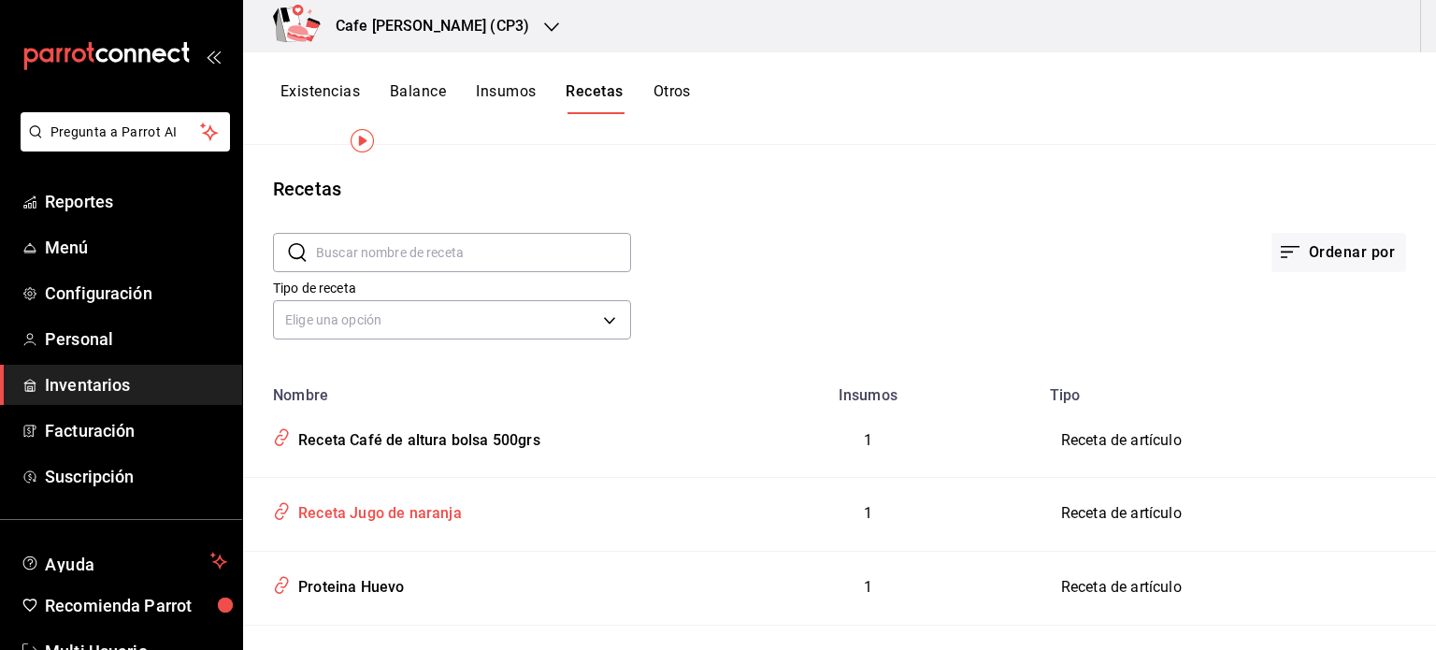
scroll to position [94, 0]
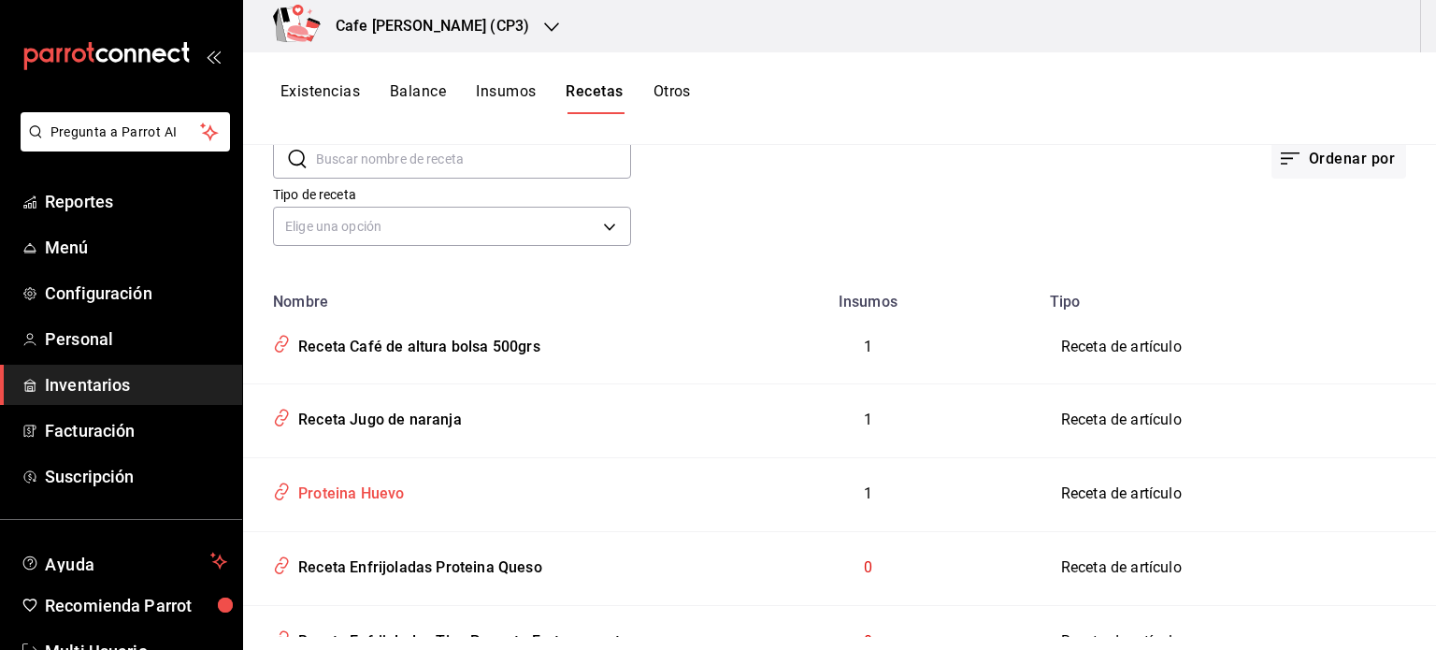
click at [360, 492] on div "Proteina Huevo" at bounding box center [347, 490] width 113 height 29
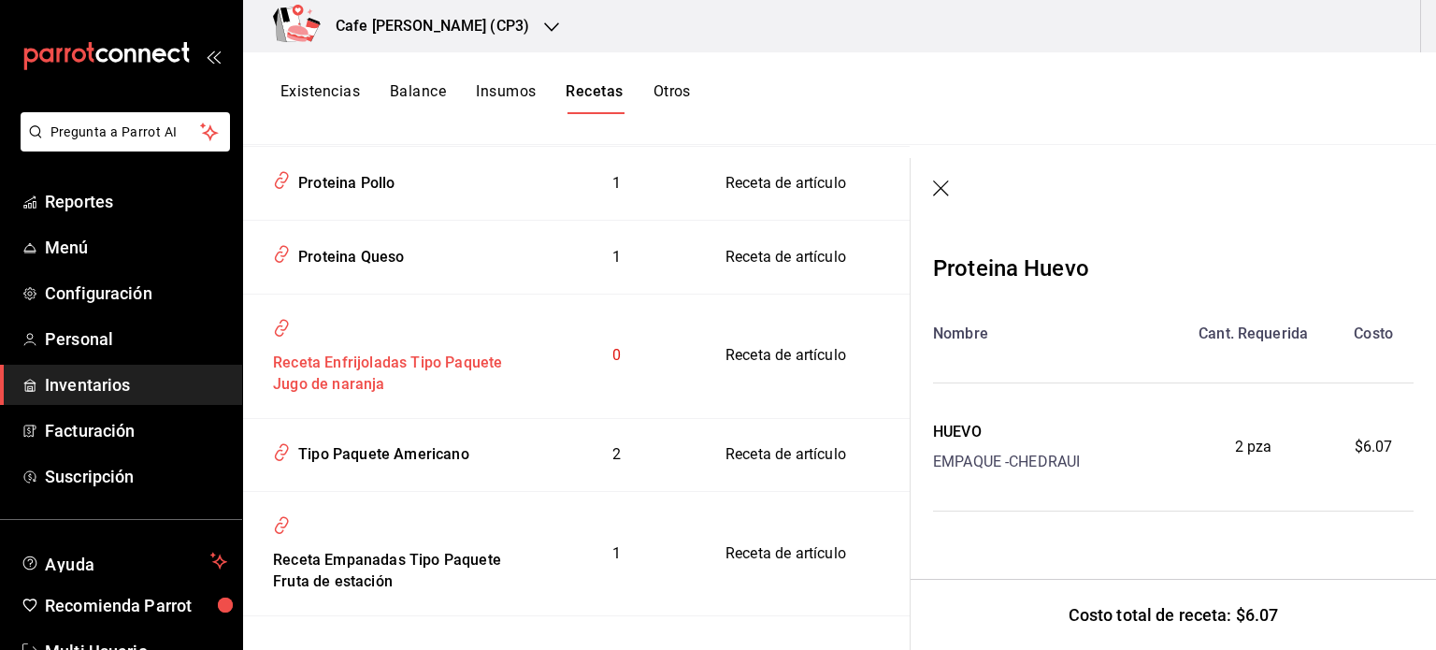
scroll to position [1403, 0]
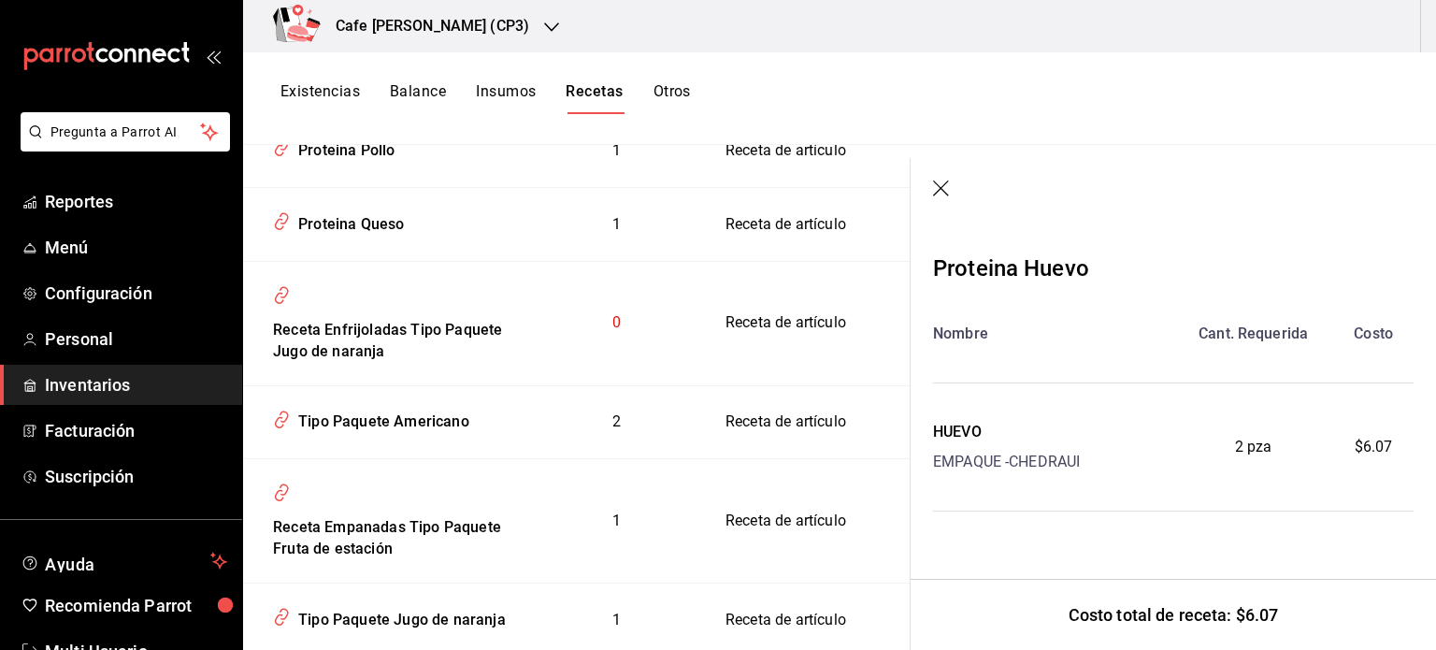
click at [935, 190] on icon "button" at bounding box center [942, 189] width 19 height 19
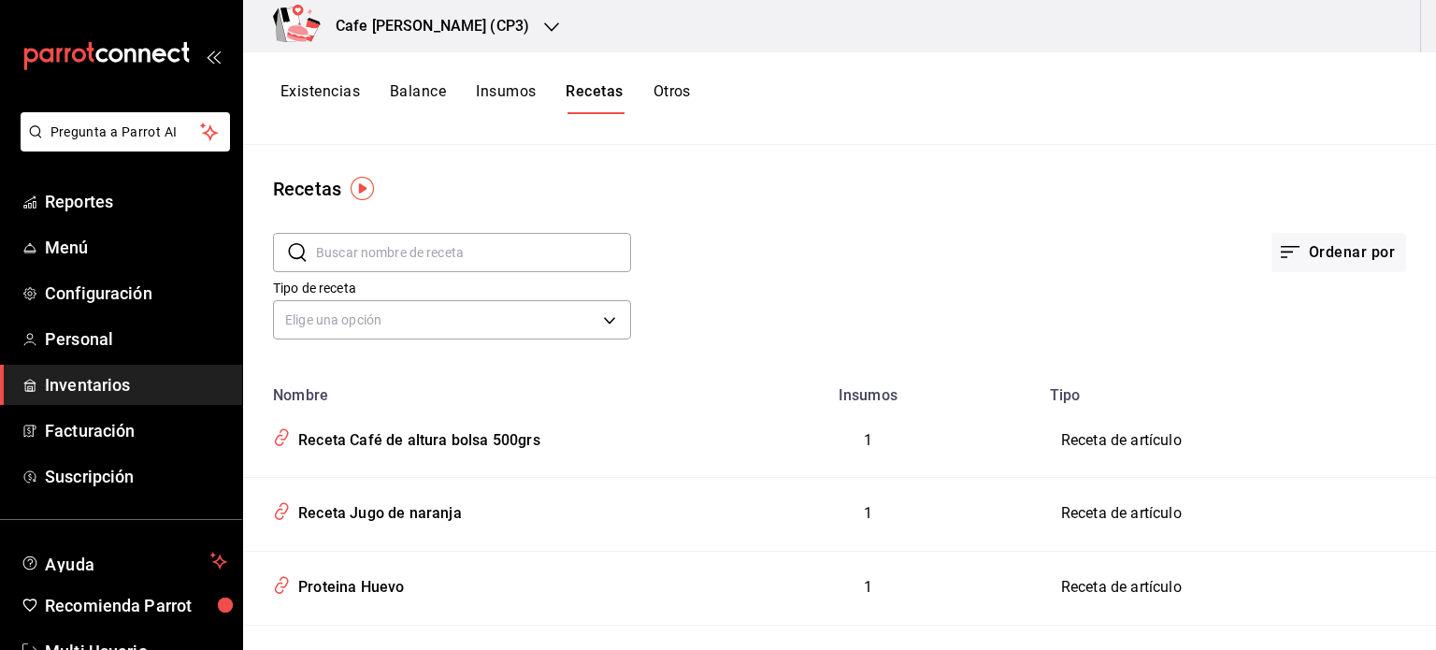
click at [76, 381] on span "Inventarios" at bounding box center [136, 384] width 182 height 25
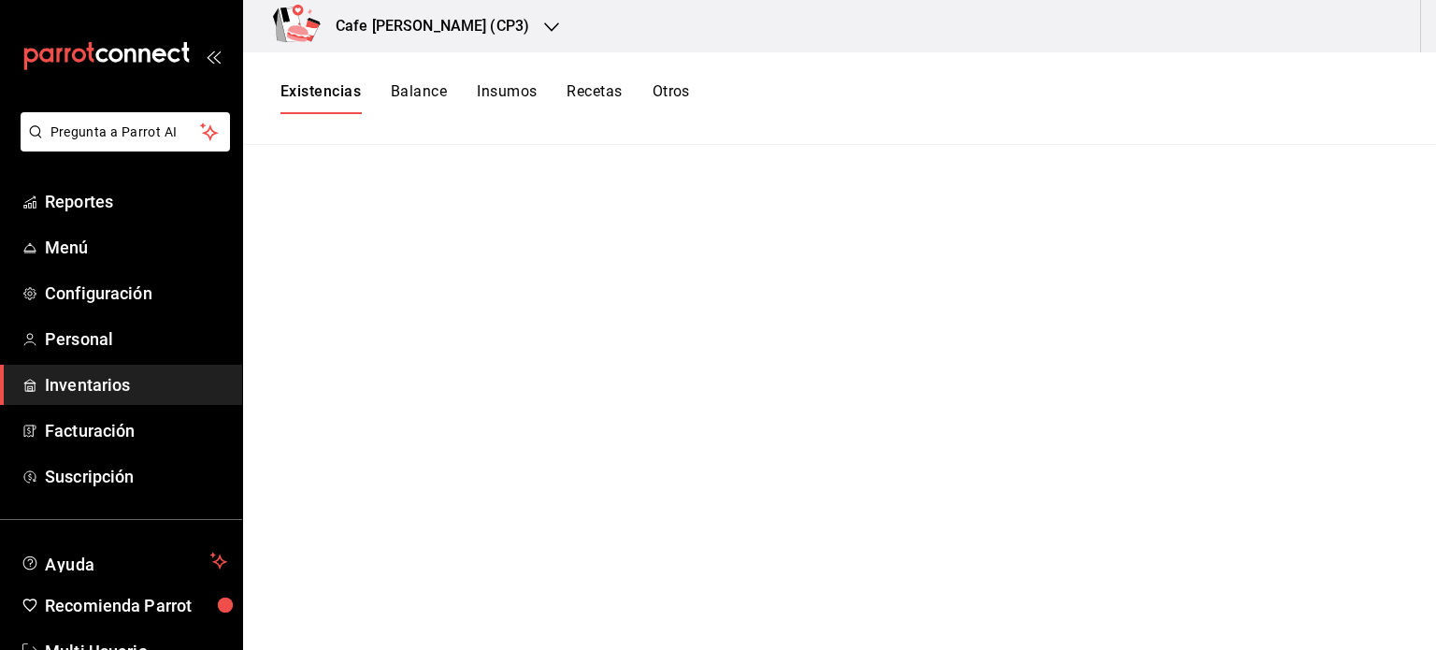
click at [94, 382] on span "Inventarios" at bounding box center [136, 384] width 182 height 25
click at [609, 90] on button "Recetas" at bounding box center [594, 98] width 55 height 32
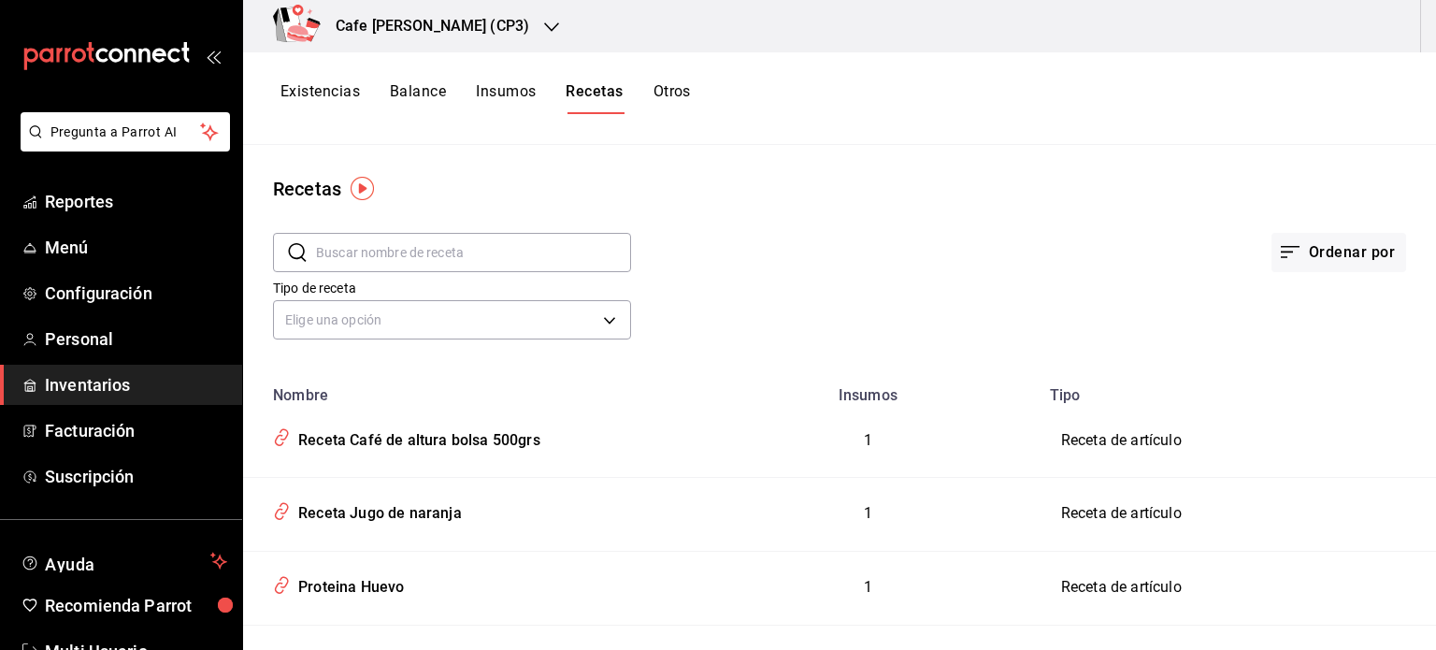
click at [324, 89] on button "Existencias" at bounding box center [320, 98] width 79 height 32
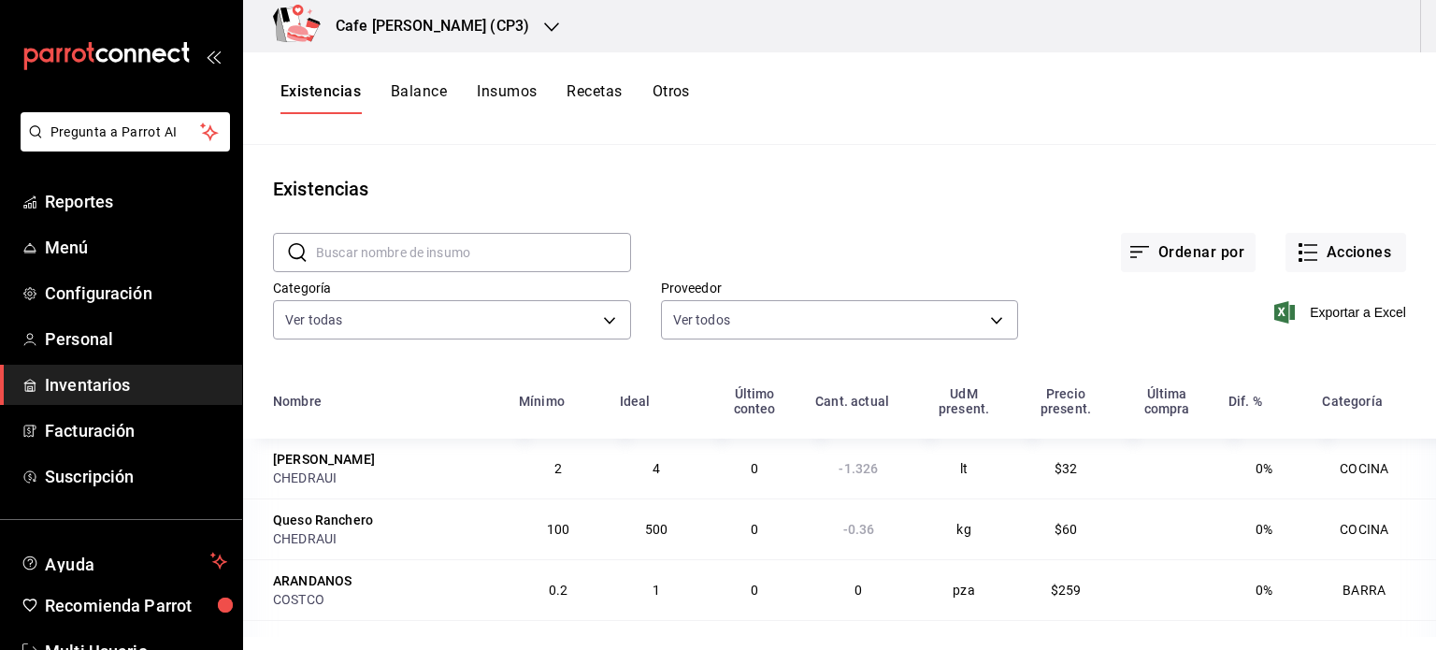
click at [544, 24] on icon "button" at bounding box center [551, 27] width 15 height 15
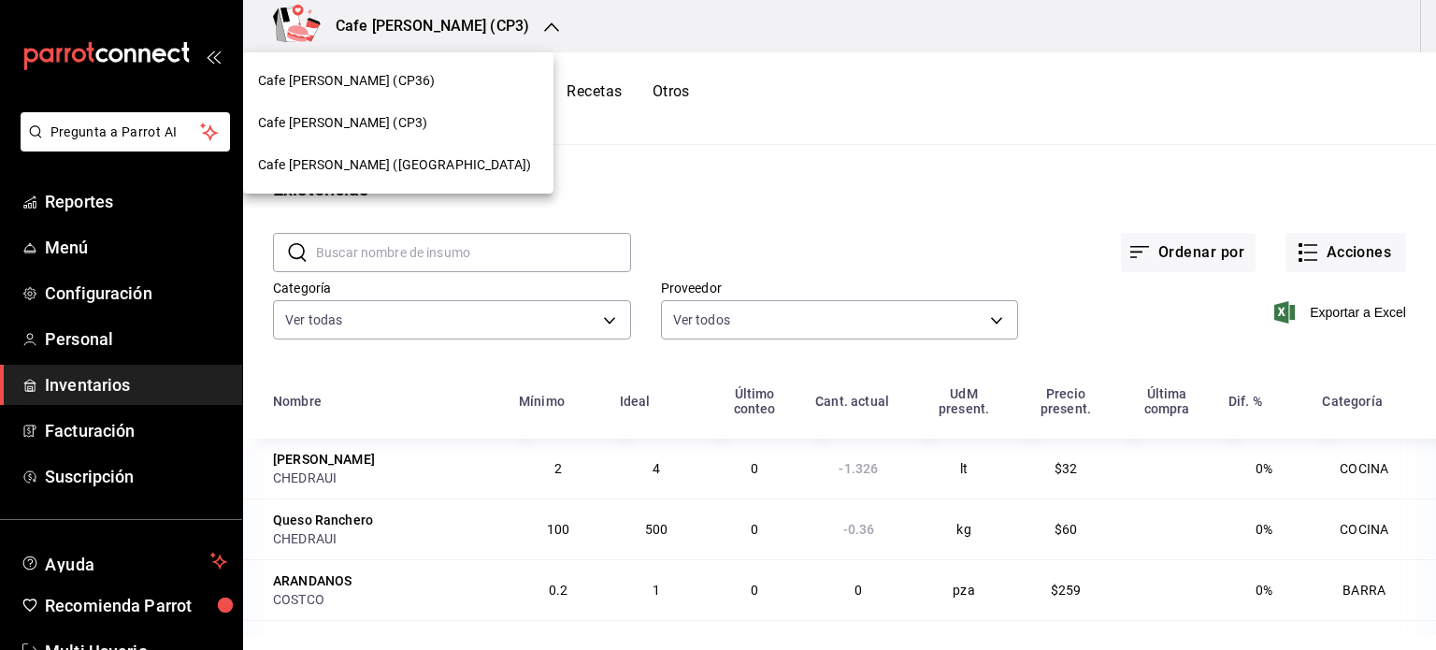
click at [359, 159] on span "Cafe Moretto (Plaza Crystal)" at bounding box center [394, 165] width 273 height 20
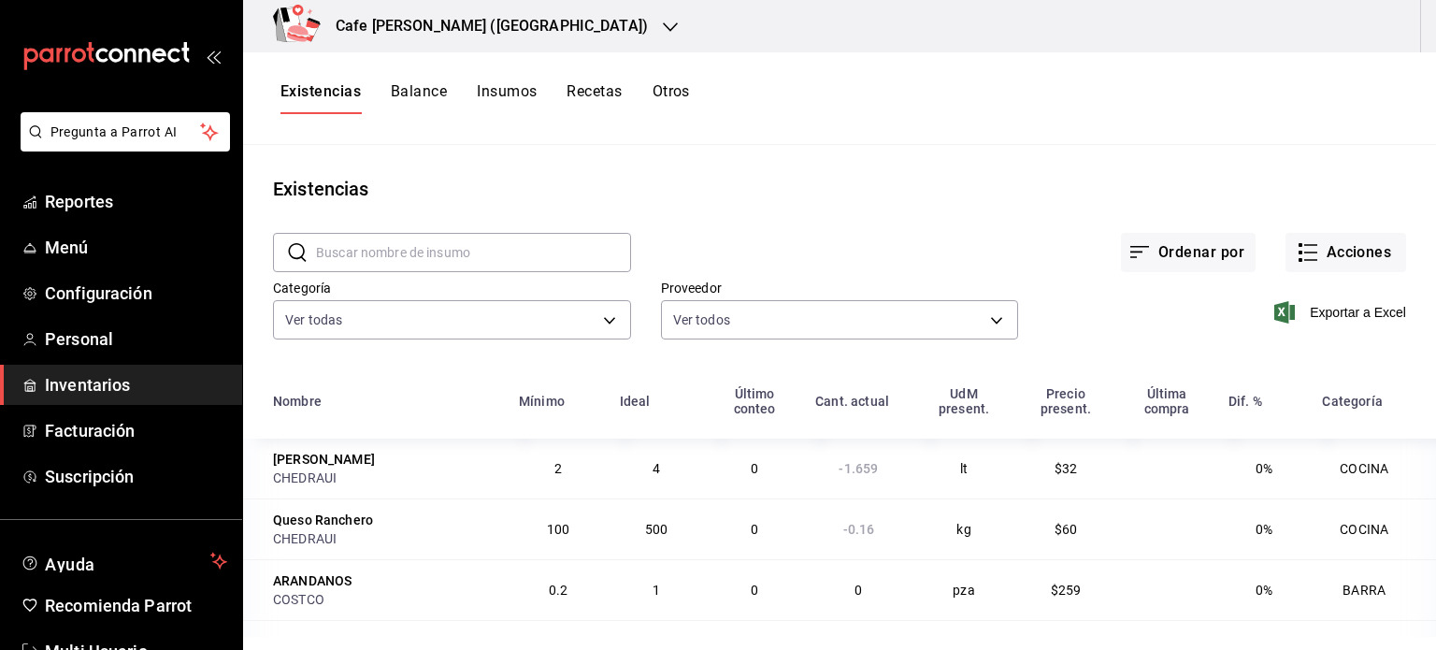
click at [97, 382] on span "Inventarios" at bounding box center [136, 384] width 182 height 25
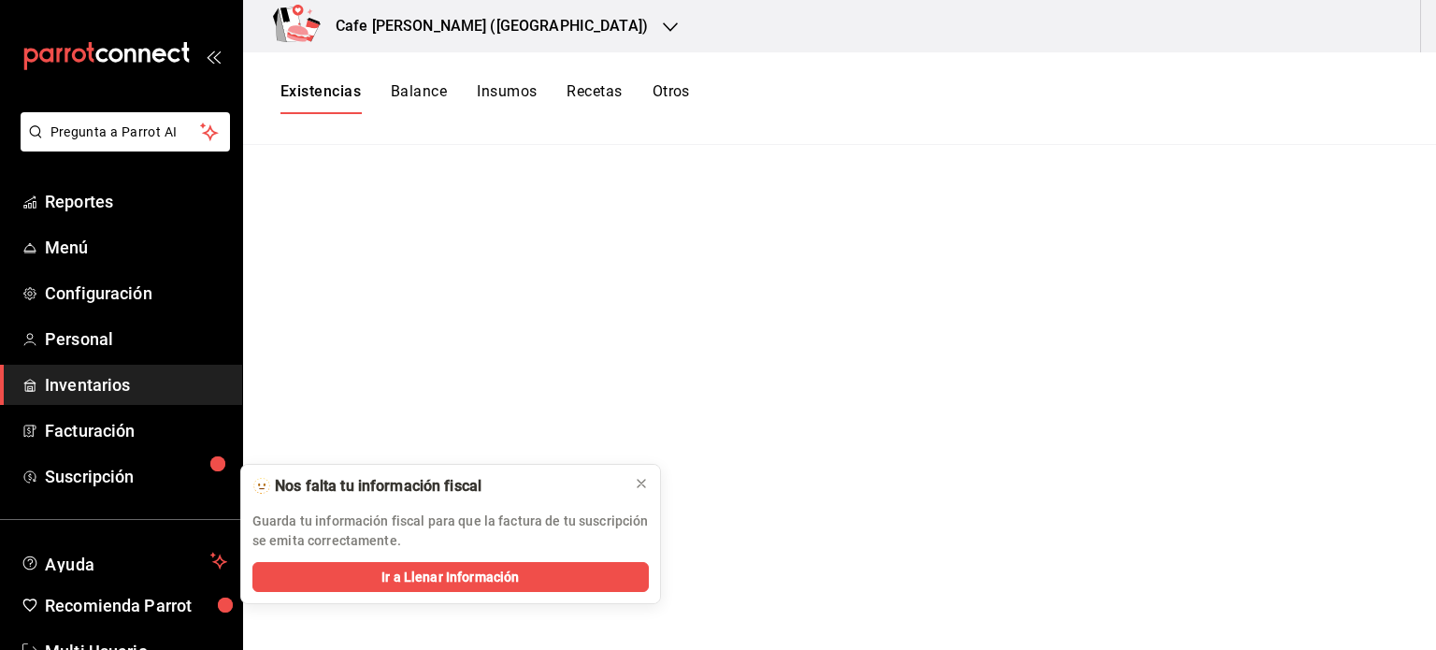
click at [60, 377] on span "Inventarios" at bounding box center [136, 384] width 182 height 25
click at [663, 17] on div at bounding box center [670, 27] width 15 height 20
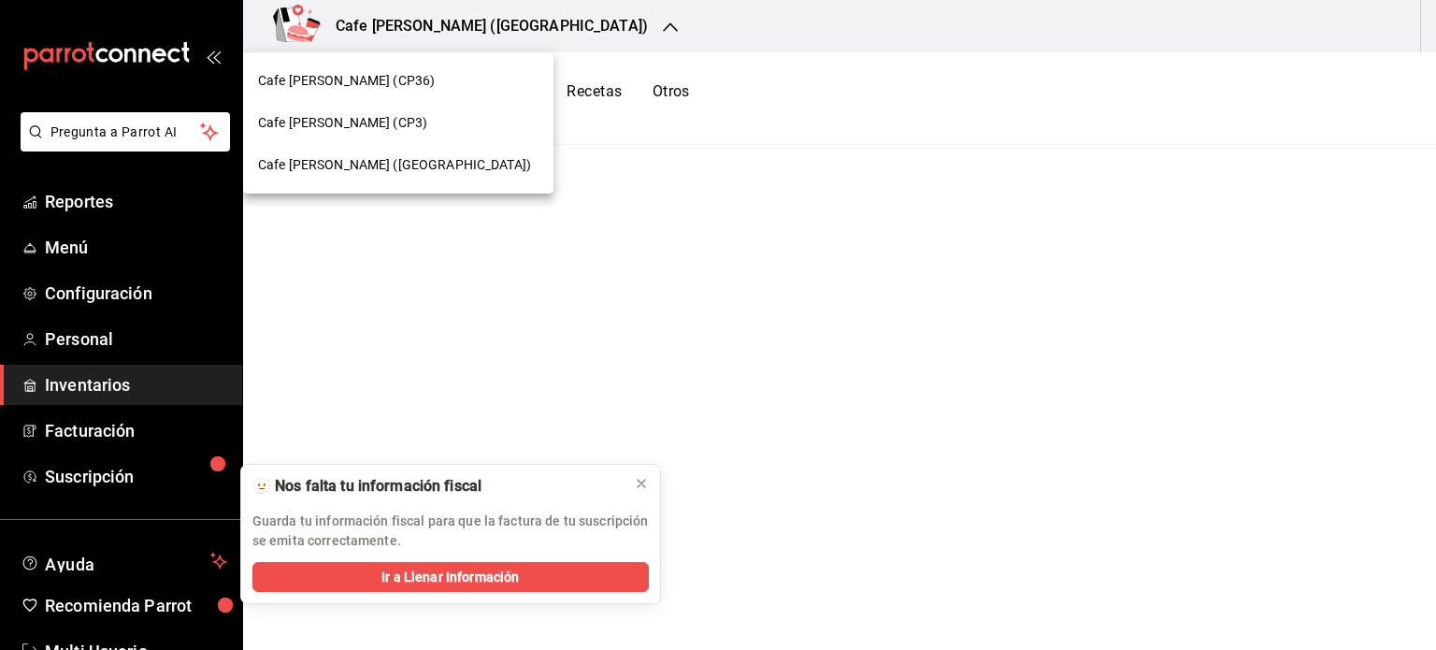
click at [355, 114] on span "Cafe [PERSON_NAME] (CP3)" at bounding box center [342, 123] width 169 height 20
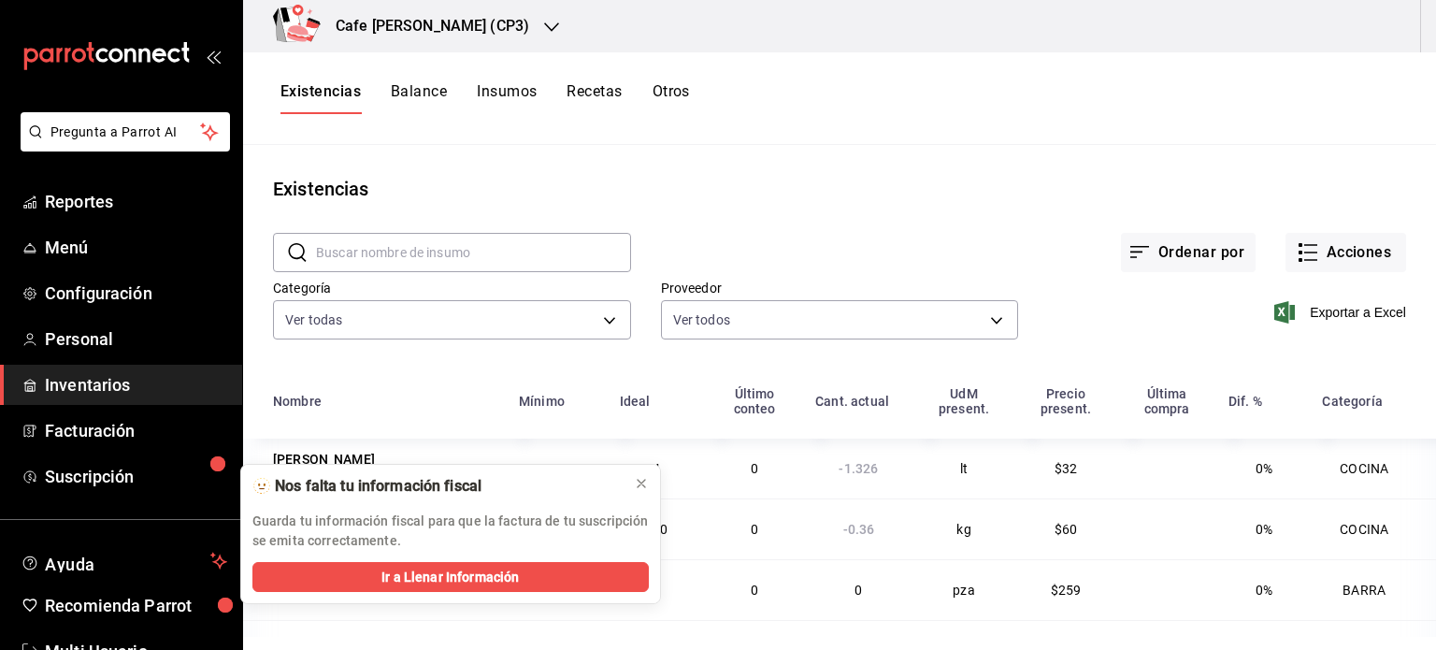
click at [595, 86] on button "Recetas" at bounding box center [594, 98] width 55 height 32
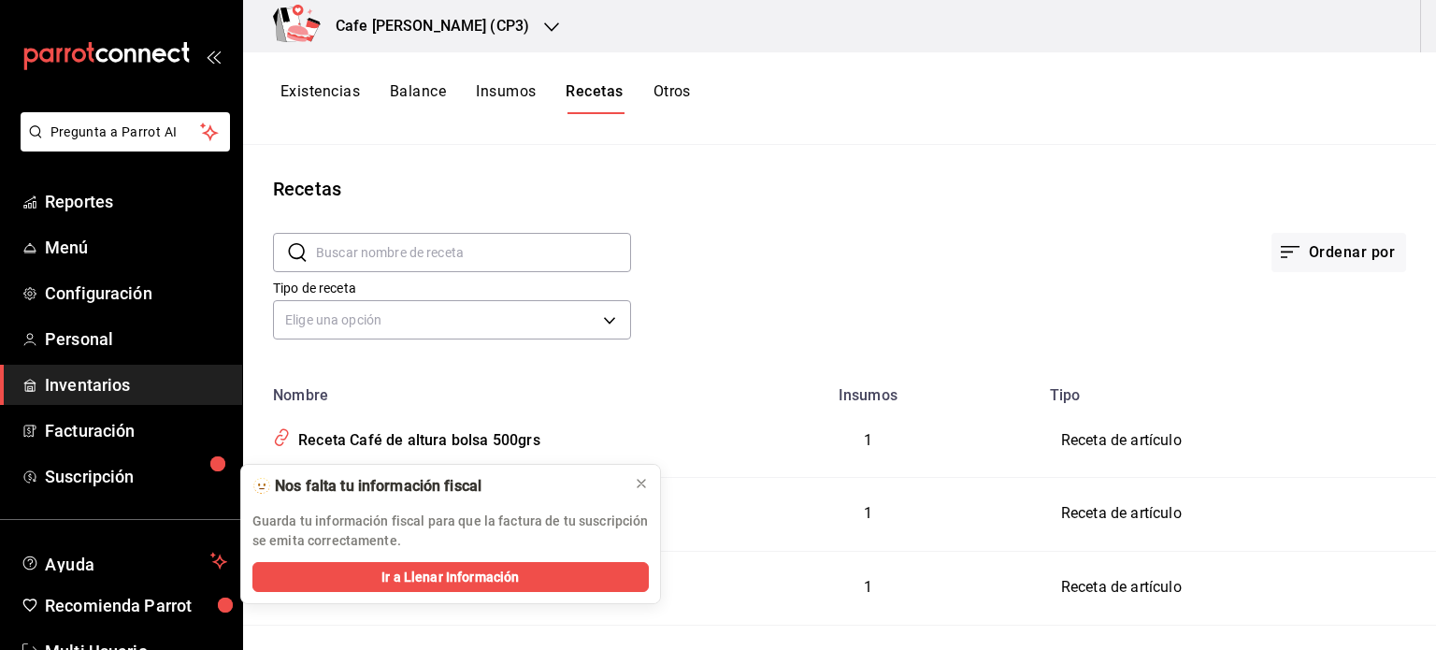
click at [331, 93] on button "Existencias" at bounding box center [320, 98] width 79 height 32
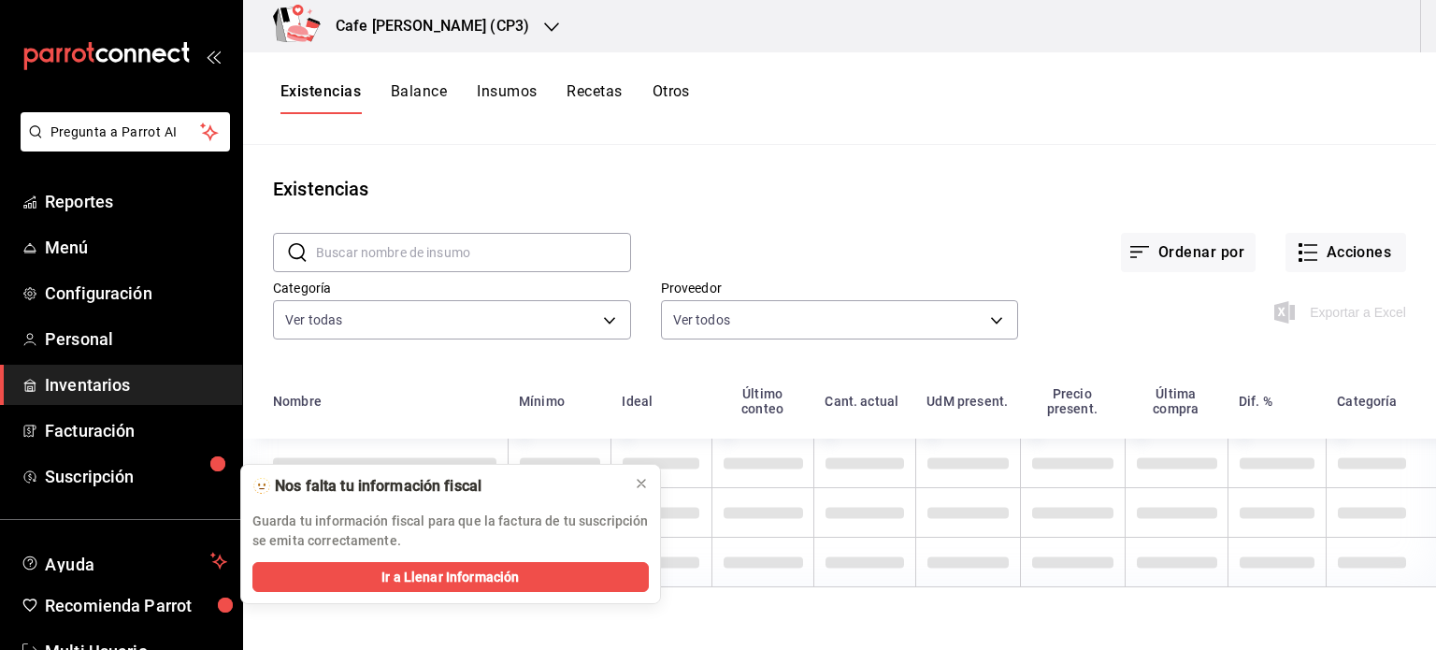
click at [423, 89] on button "Balance" at bounding box center [419, 98] width 56 height 32
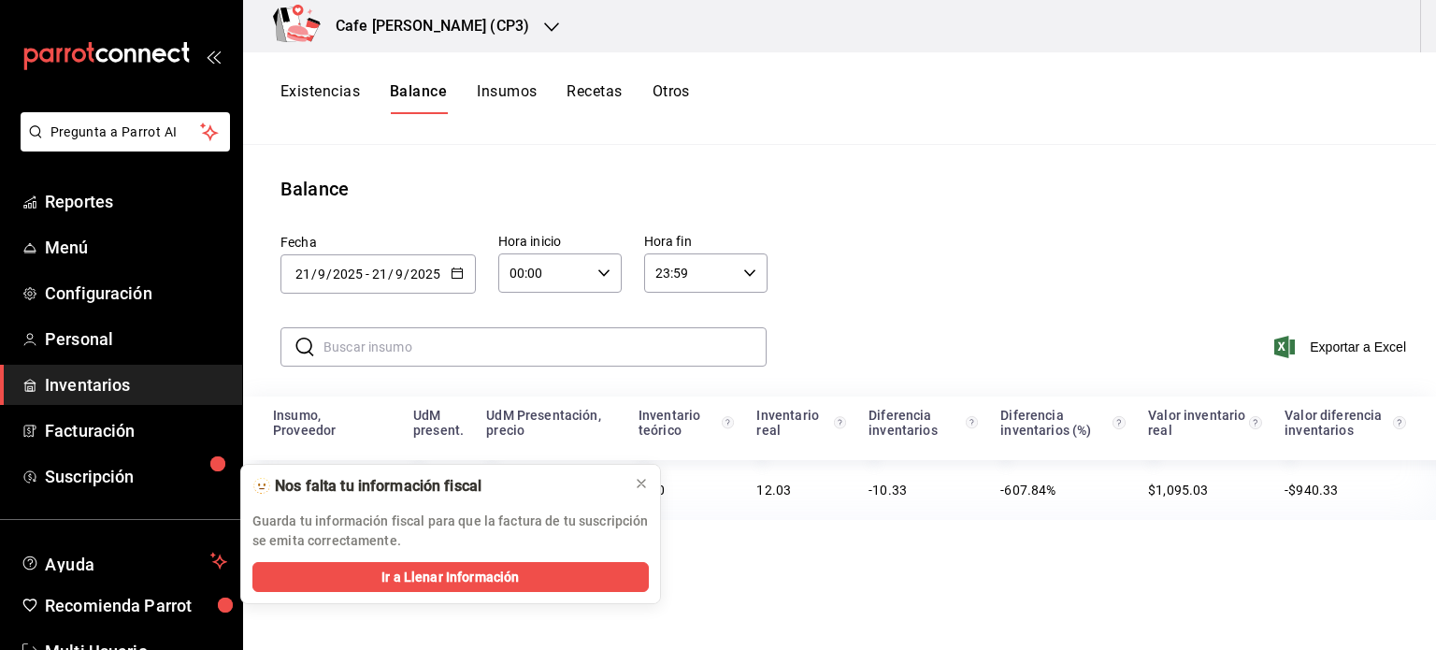
click at [511, 93] on button "Insumos" at bounding box center [507, 98] width 60 height 32
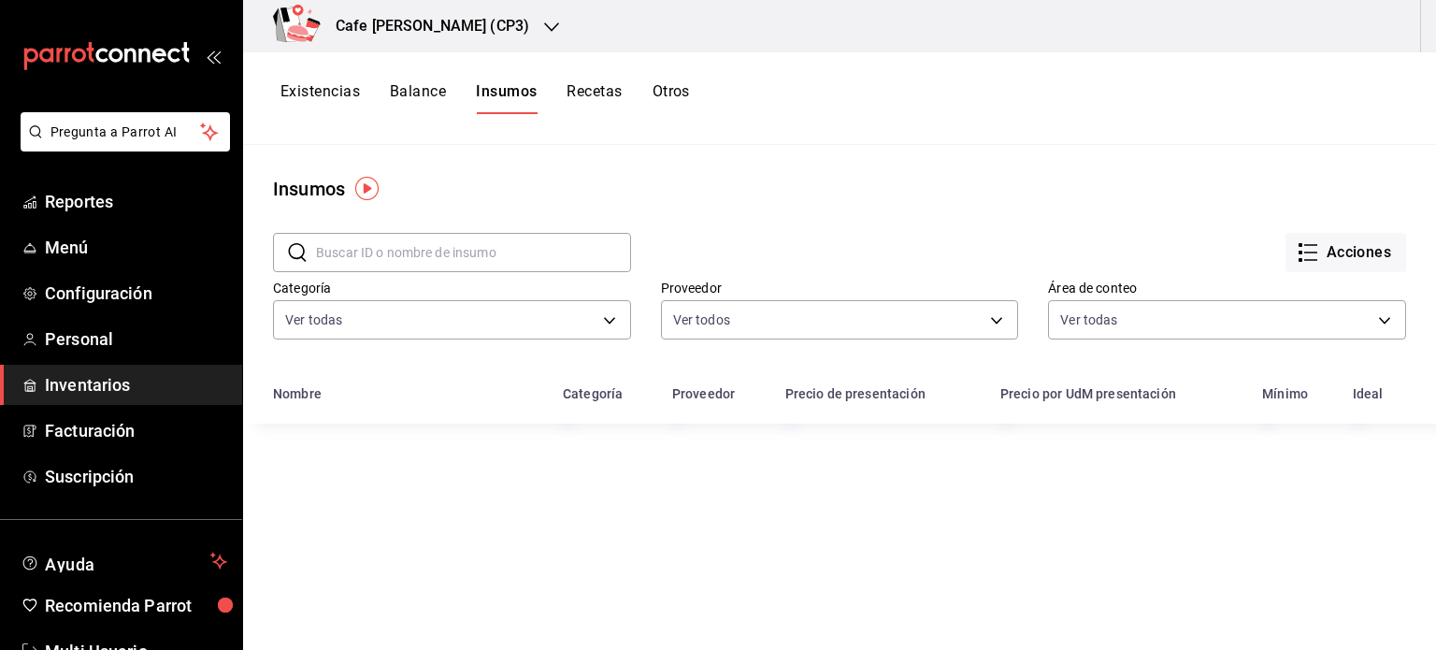
click at [611, 94] on button "Recetas" at bounding box center [594, 98] width 55 height 32
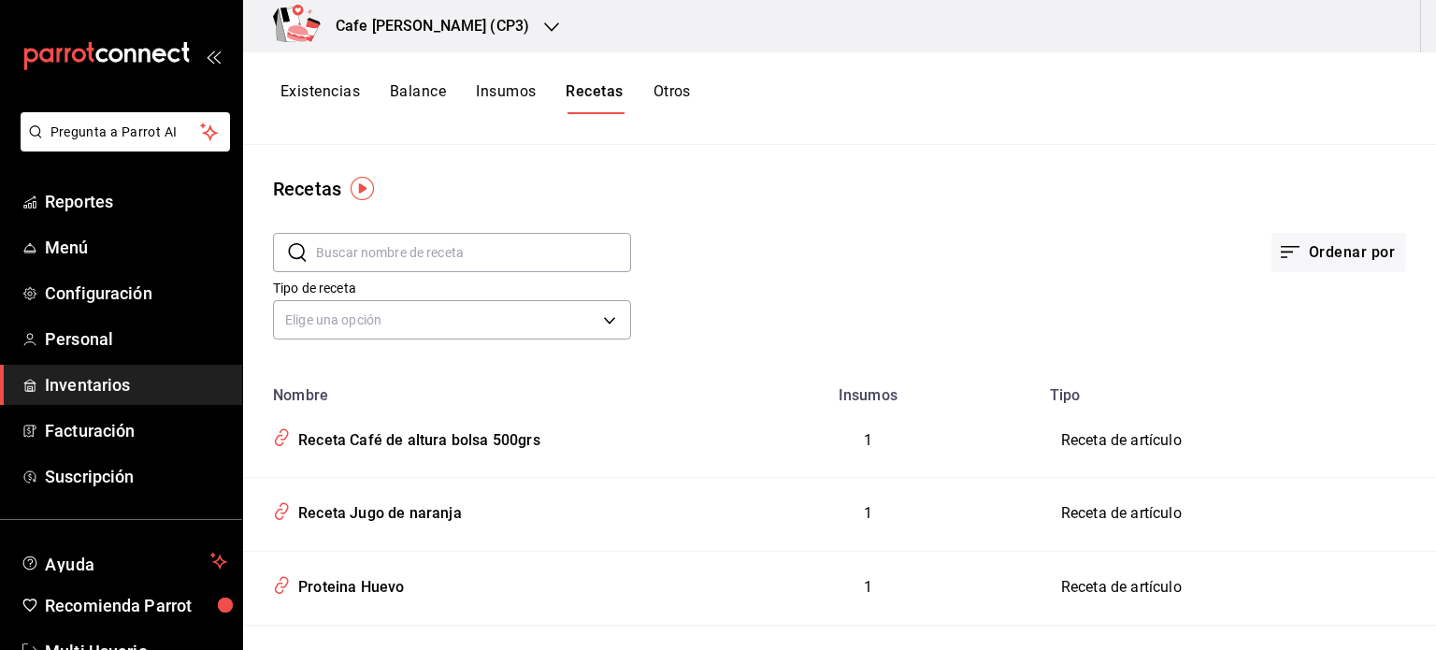
click at [675, 86] on button "Otros" at bounding box center [672, 98] width 37 height 32
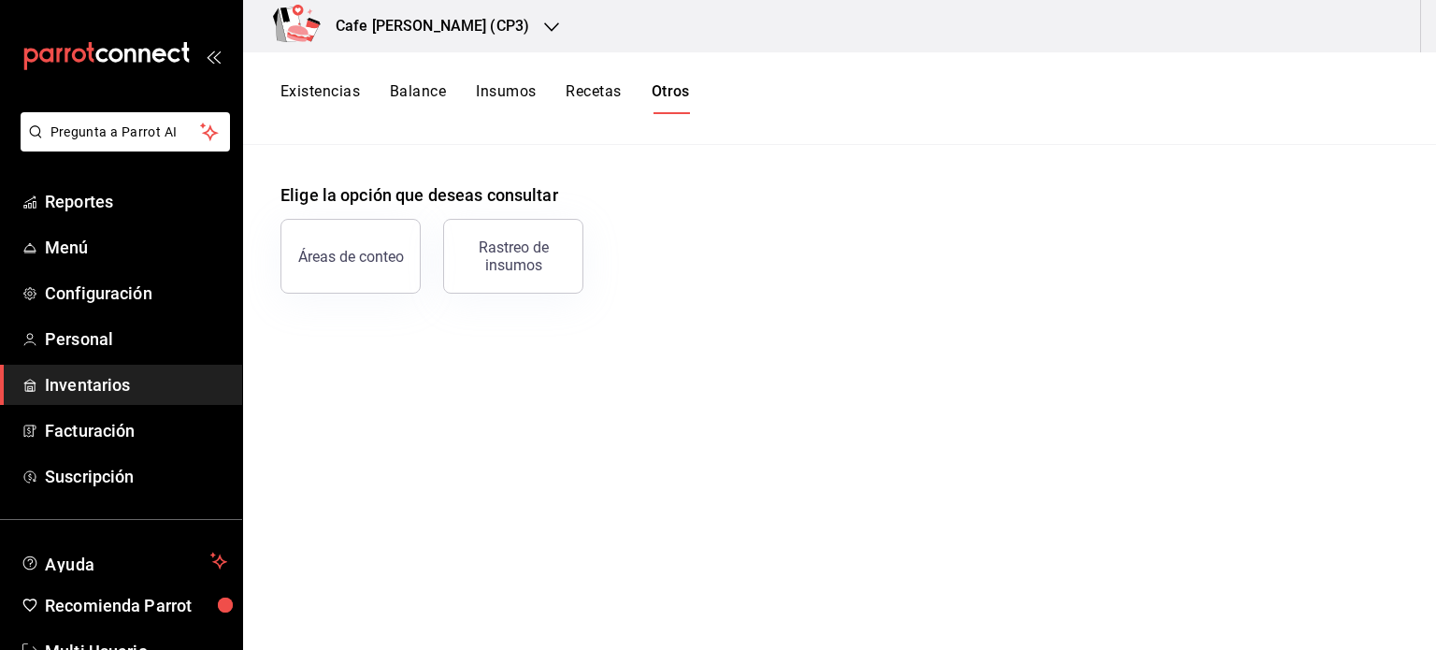
click at [72, 381] on span "Inventarios" at bounding box center [136, 384] width 182 height 25
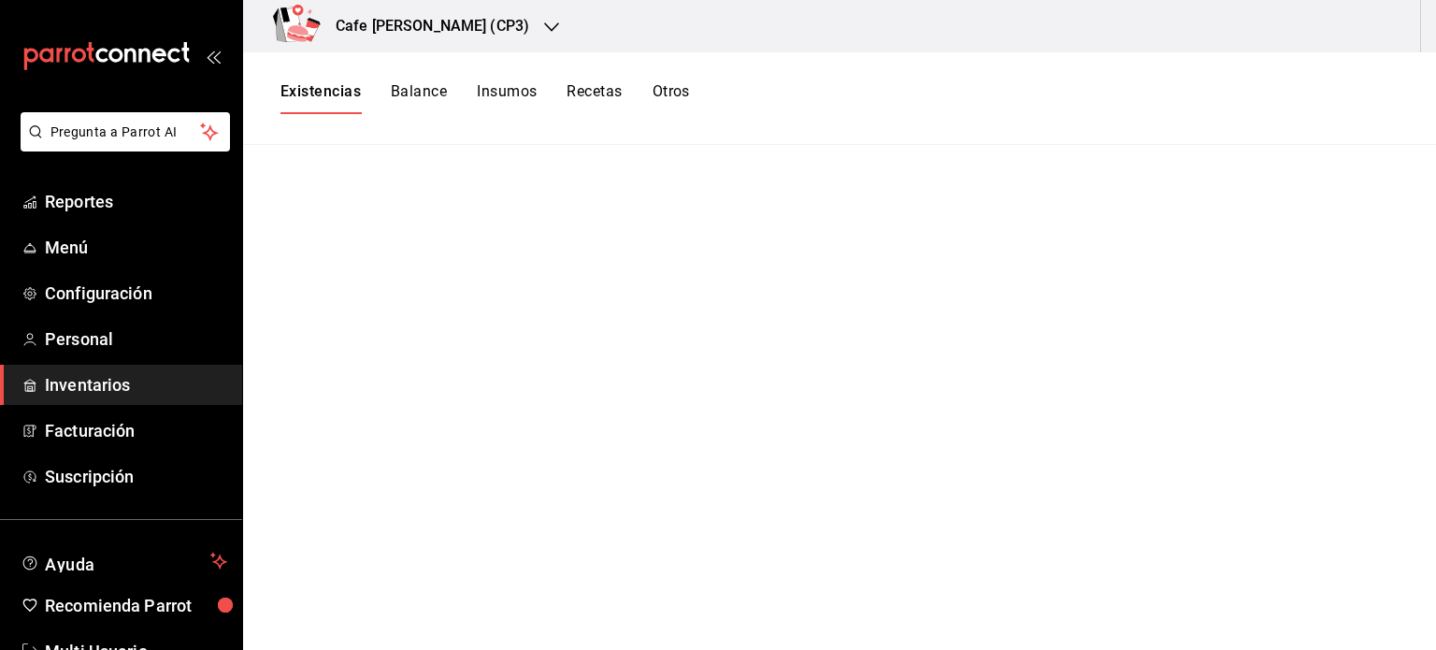
click at [591, 96] on button "Recetas" at bounding box center [594, 98] width 55 height 32
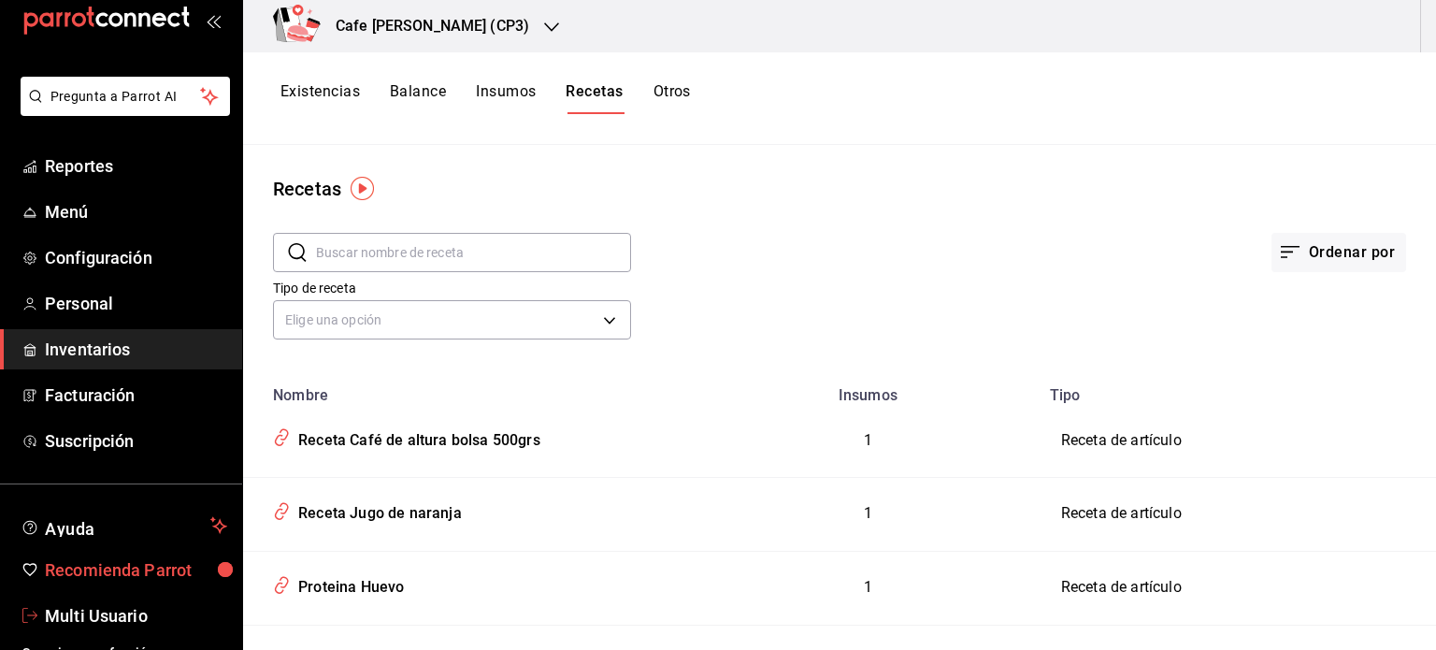
scroll to position [55, 0]
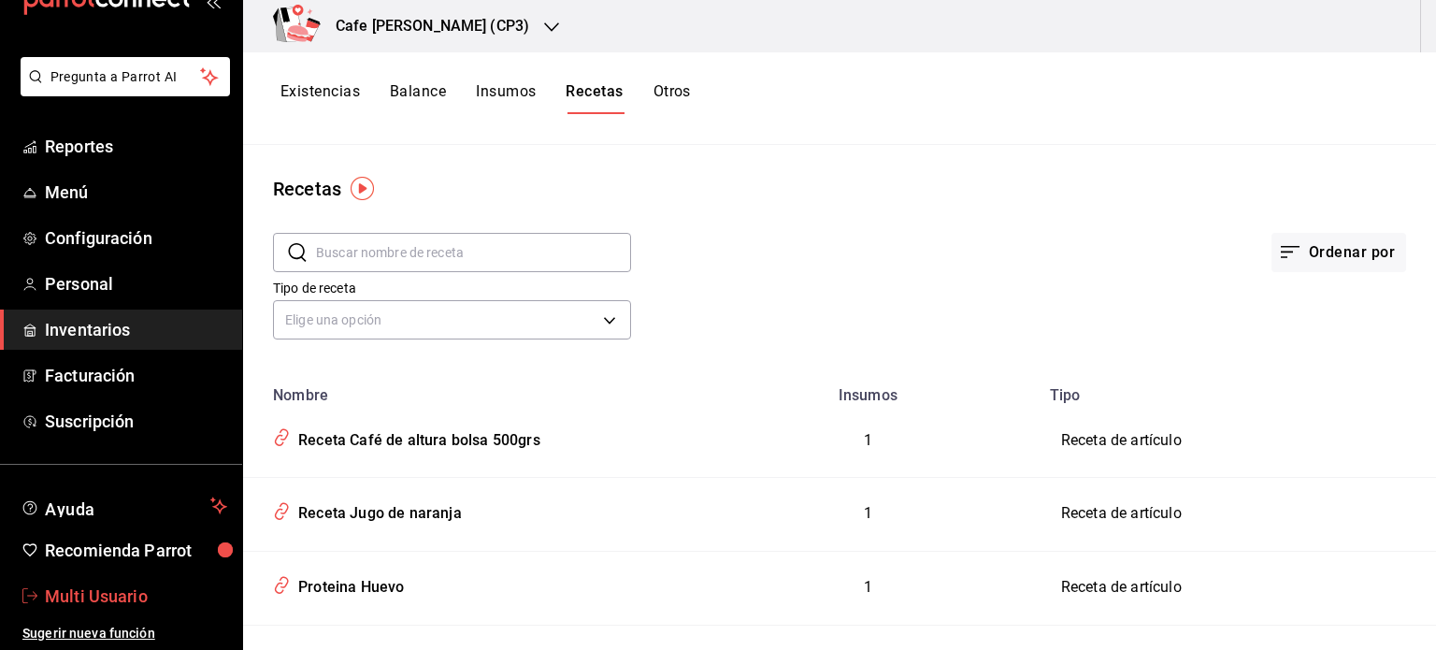
click at [108, 593] on span "Multi Usuario" at bounding box center [136, 595] width 182 height 25
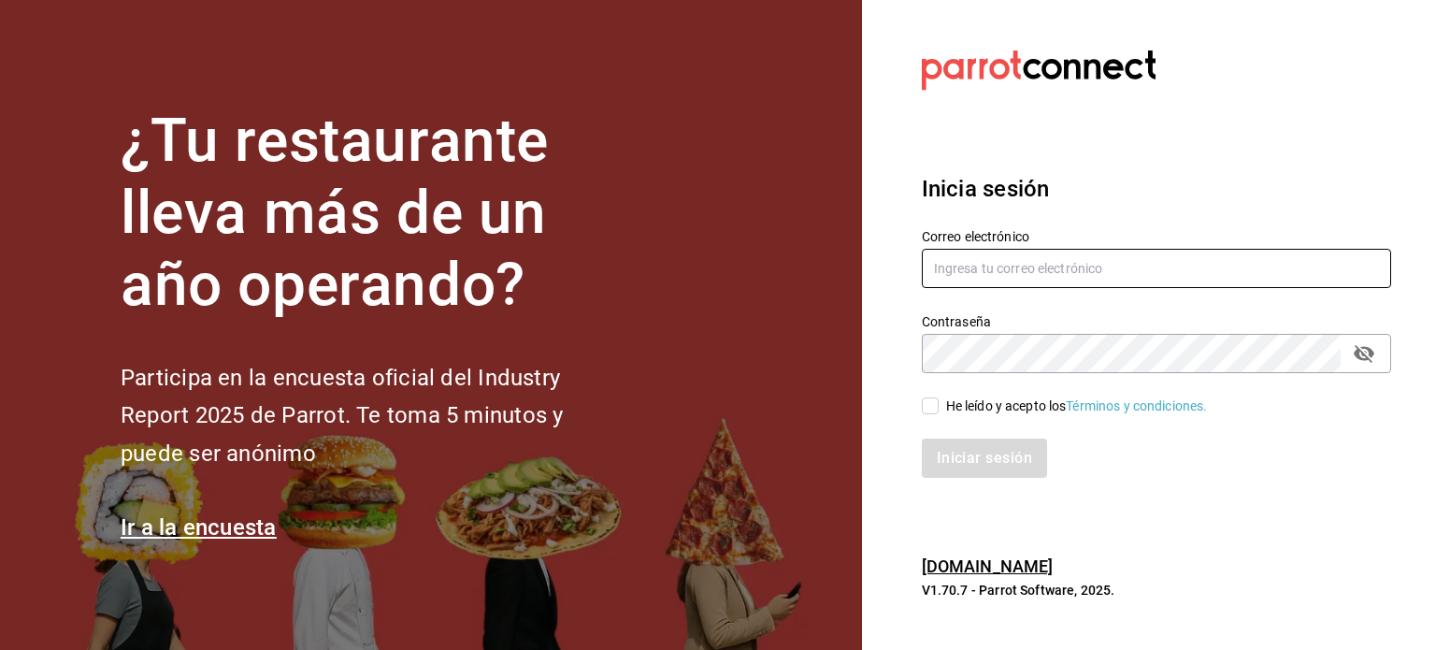
click at [966, 274] on input "text" at bounding box center [1156, 268] width 469 height 39
type input "multiusuario@cafemoreto.com"
click at [928, 416] on div "Iniciar sesión" at bounding box center [1145, 447] width 492 height 62
click at [933, 407] on input "He leído y acepto los Términos y condiciones." at bounding box center [930, 405] width 17 height 17
checkbox input "true"
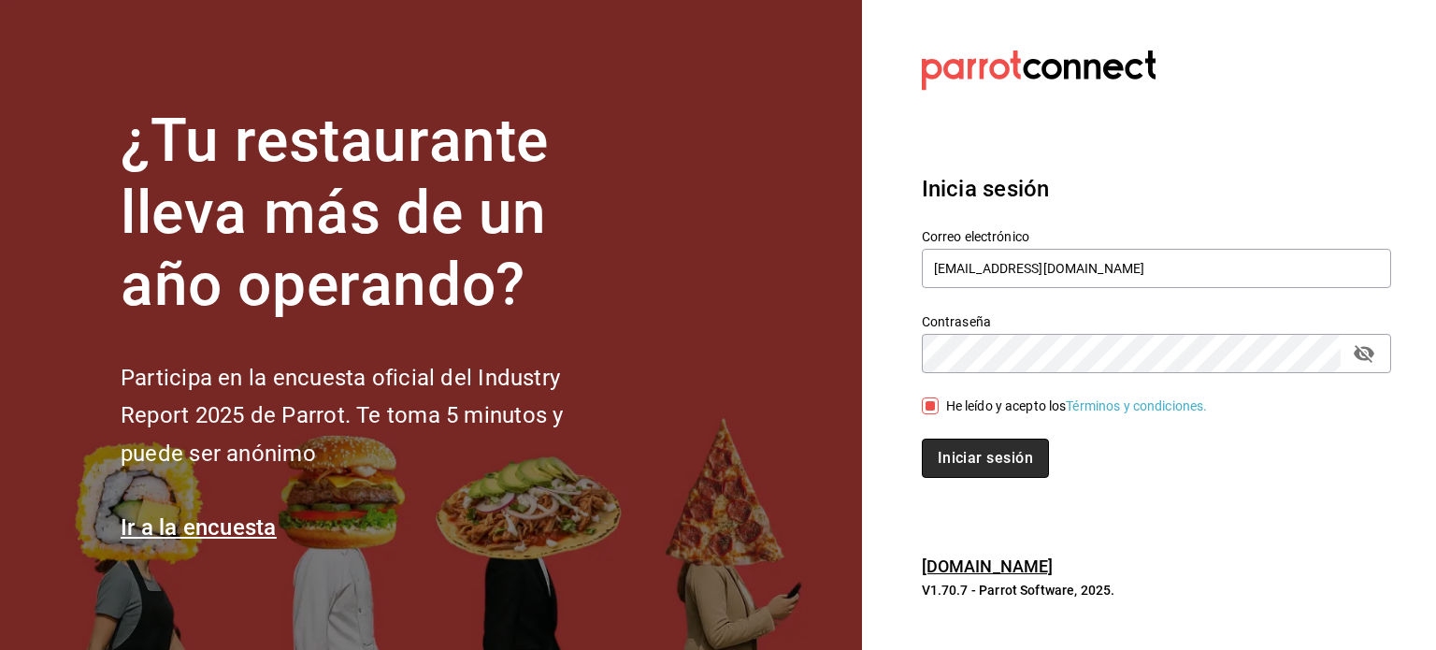
click at [982, 453] on button "Iniciar sesión" at bounding box center [985, 458] width 127 height 39
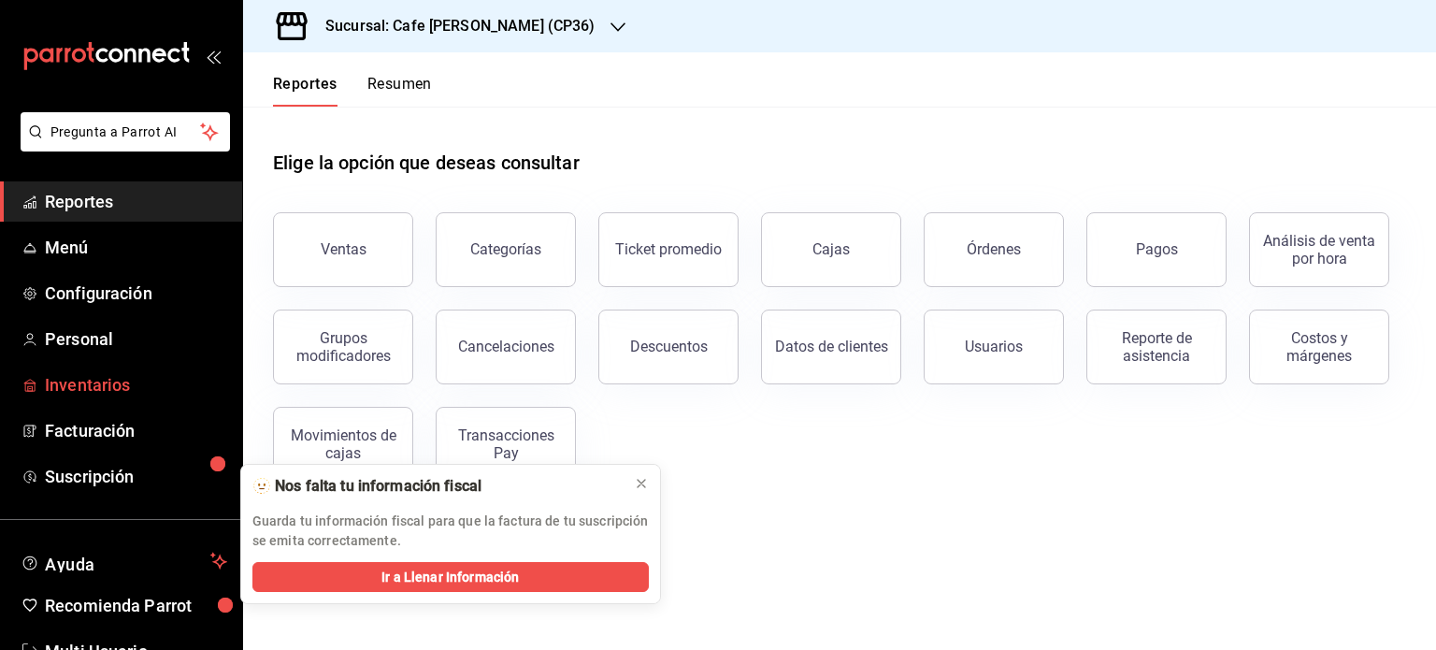
click at [108, 383] on span "Inventarios" at bounding box center [136, 384] width 182 height 25
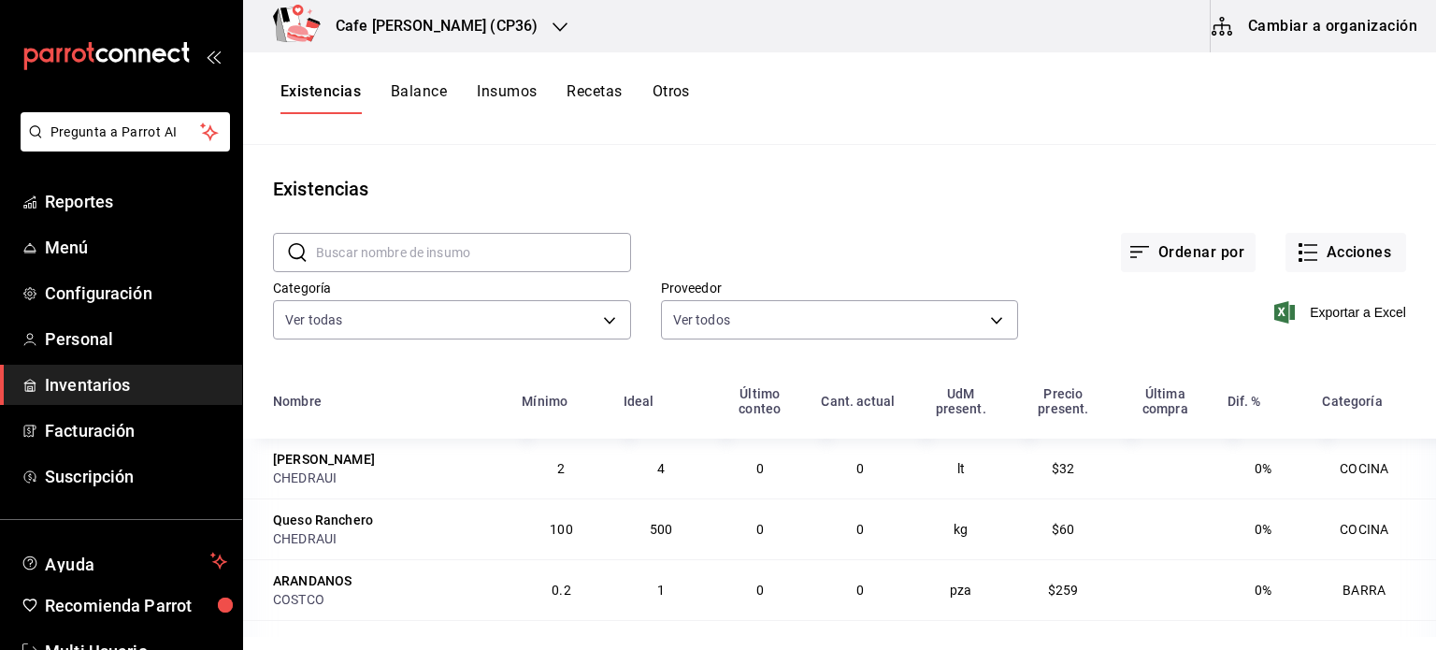
click at [553, 22] on icon "button" at bounding box center [560, 27] width 15 height 15
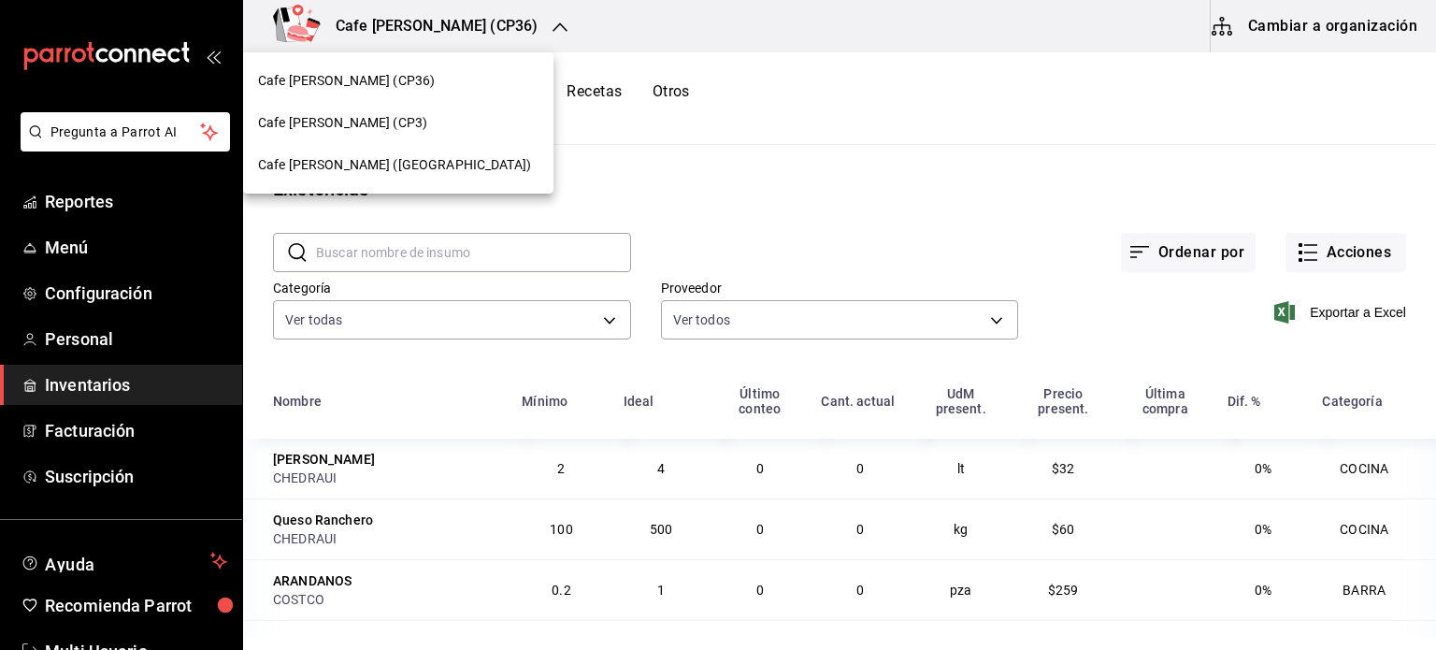
click at [374, 122] on div "Cafe [PERSON_NAME] (CP3)" at bounding box center [398, 123] width 281 height 20
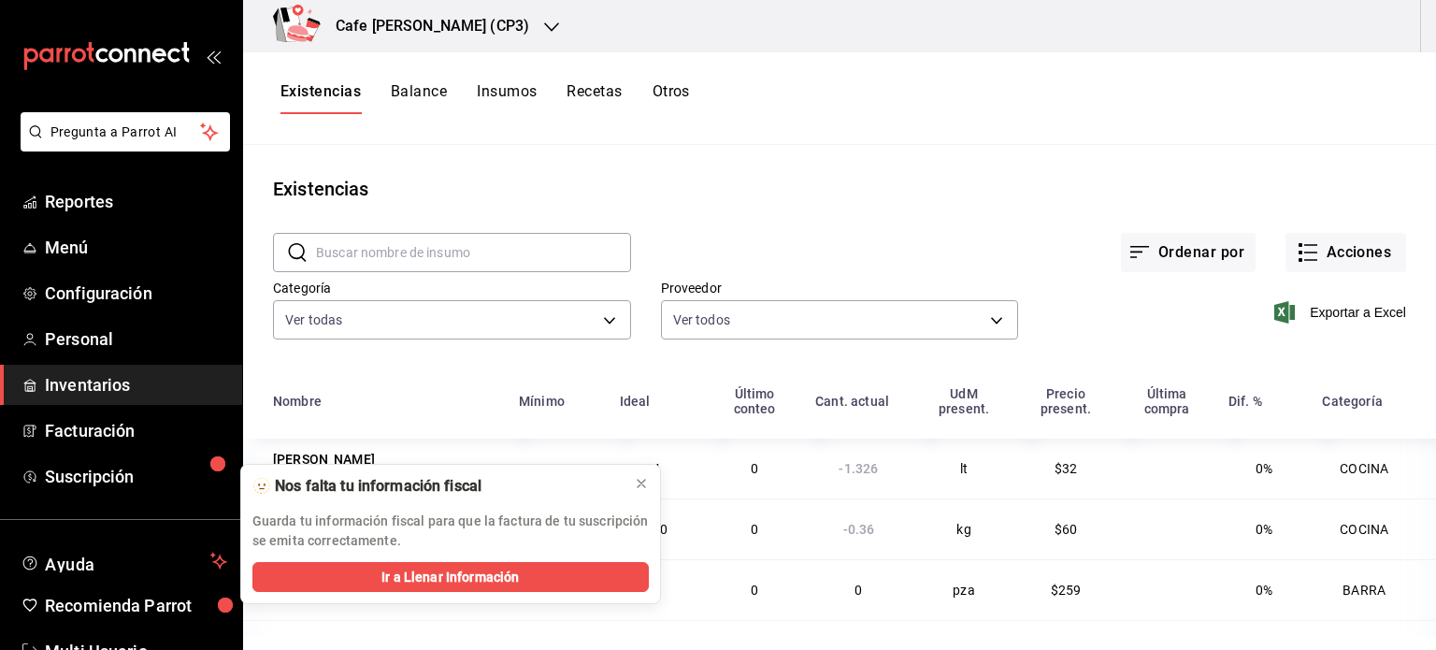
click at [480, 21] on div "Cafe [PERSON_NAME] (CP3)" at bounding box center [412, 26] width 309 height 52
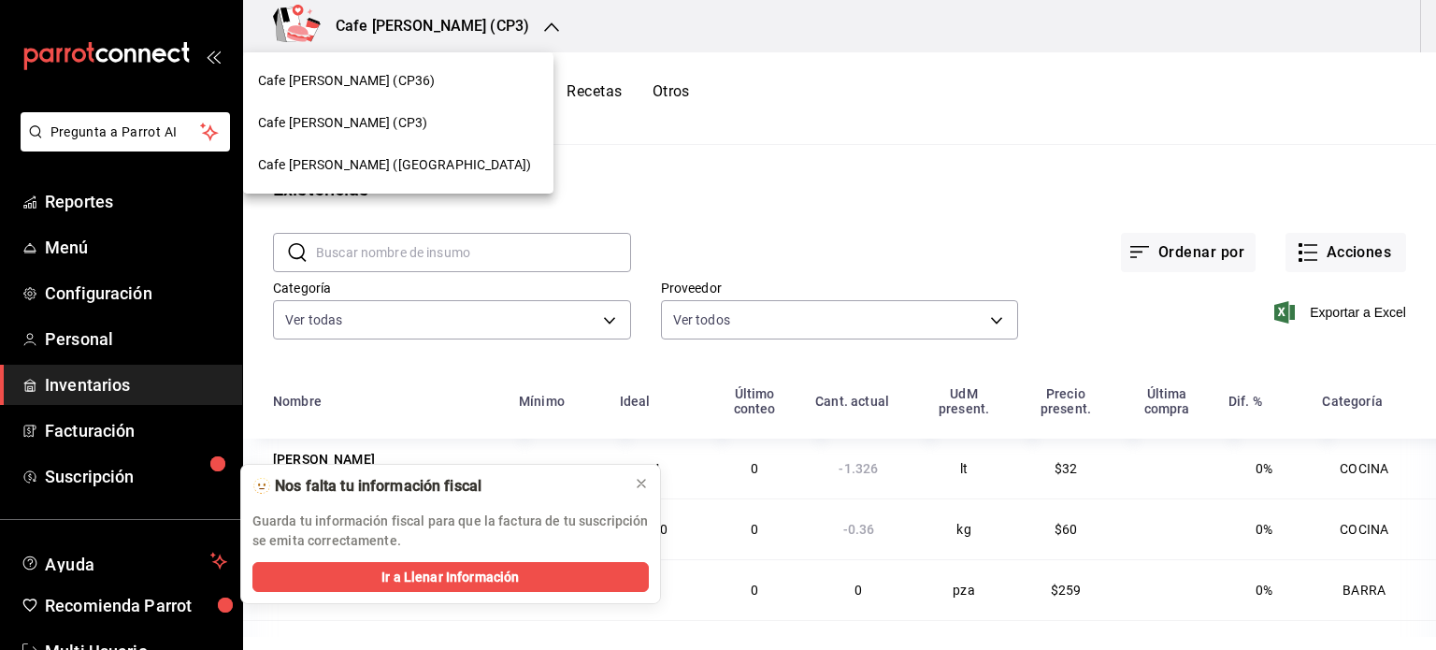
click at [388, 164] on span "Cafe [PERSON_NAME] ([GEOGRAPHIC_DATA])" at bounding box center [394, 165] width 273 height 20
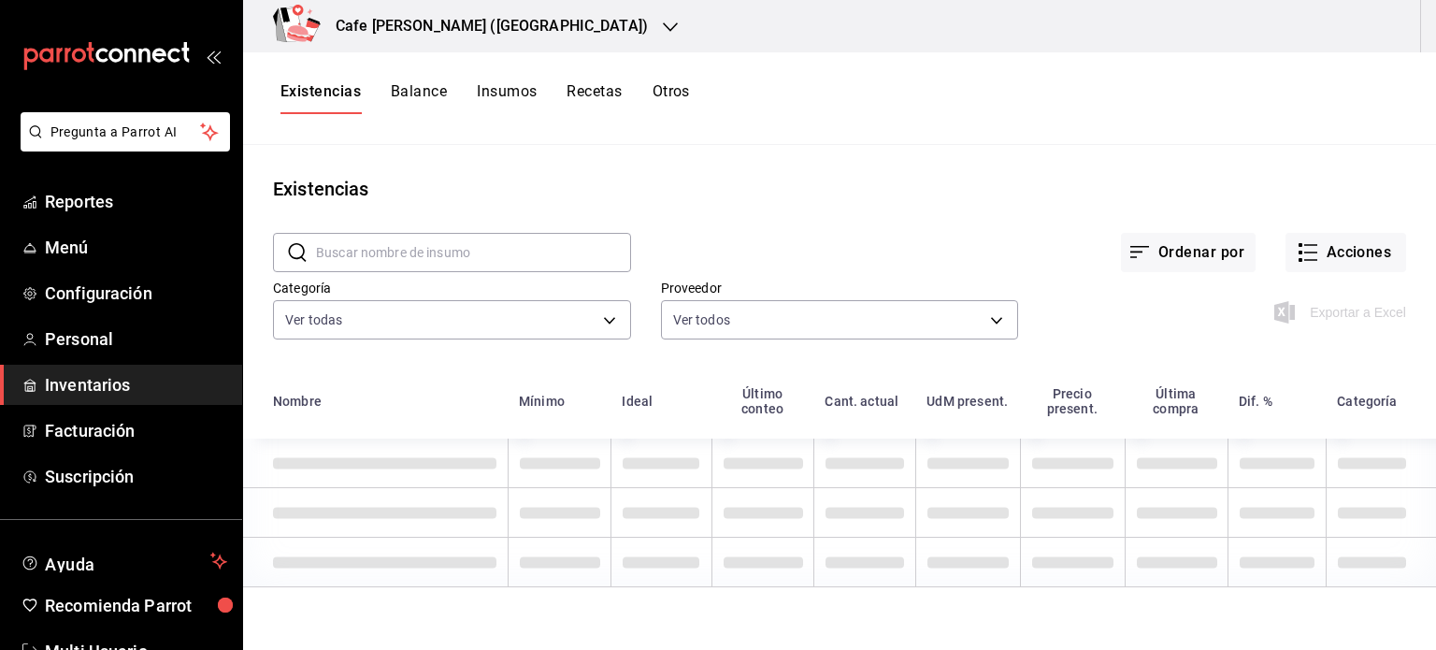
click at [522, 21] on h3 "Cafe [PERSON_NAME] ([GEOGRAPHIC_DATA])" at bounding box center [484, 26] width 327 height 22
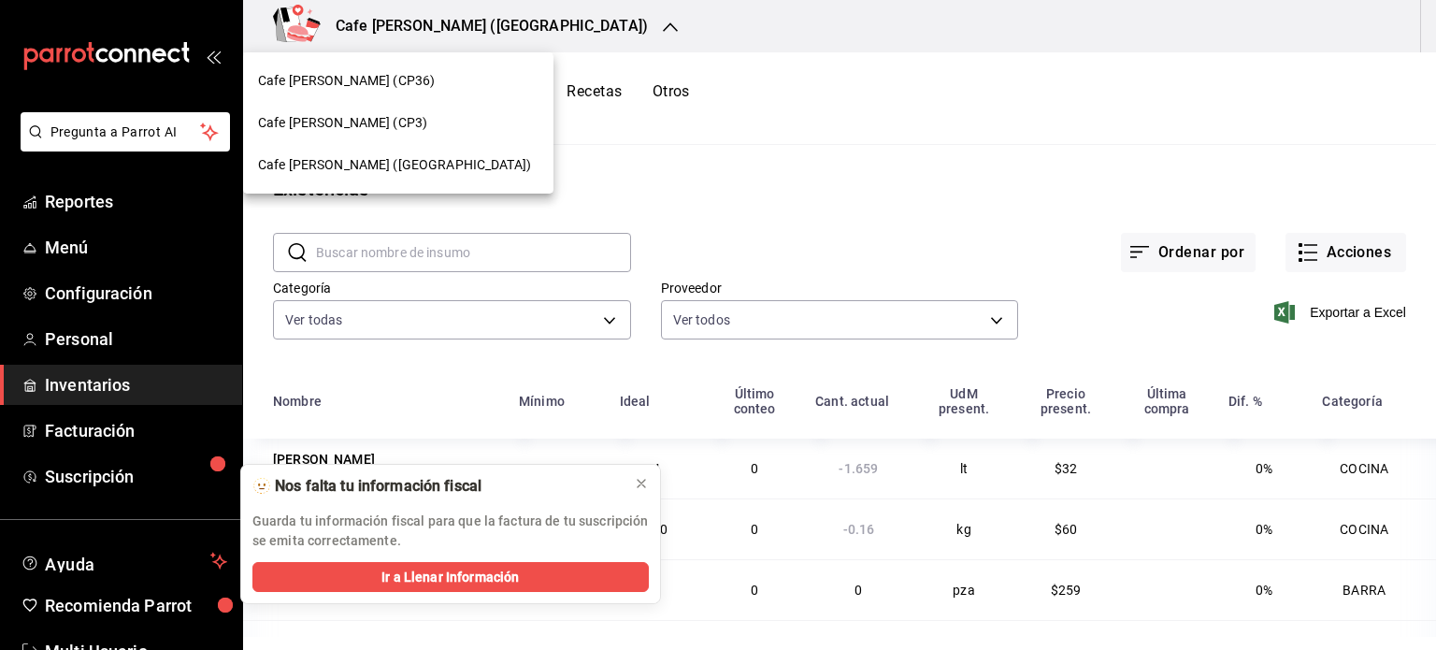
click at [334, 81] on span "Cafe [PERSON_NAME] (CP36)" at bounding box center [346, 81] width 177 height 20
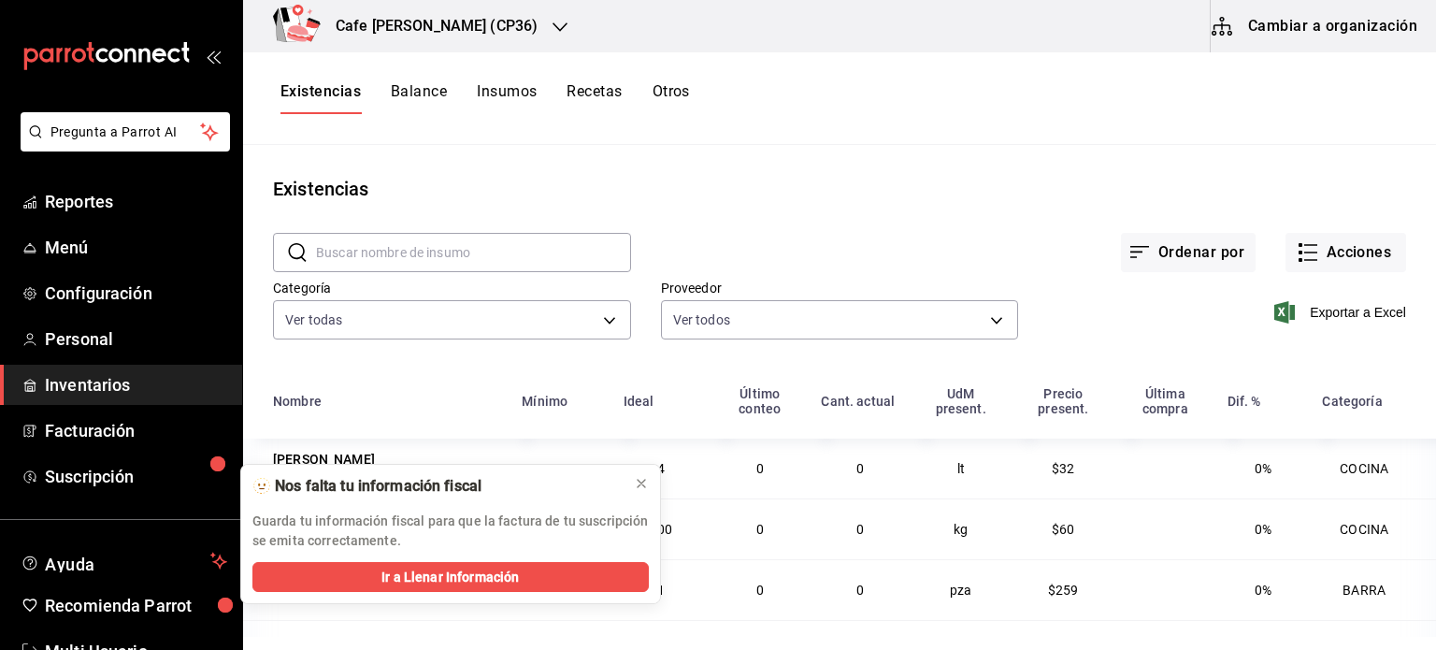
click at [553, 23] on icon "button" at bounding box center [560, 27] width 15 height 15
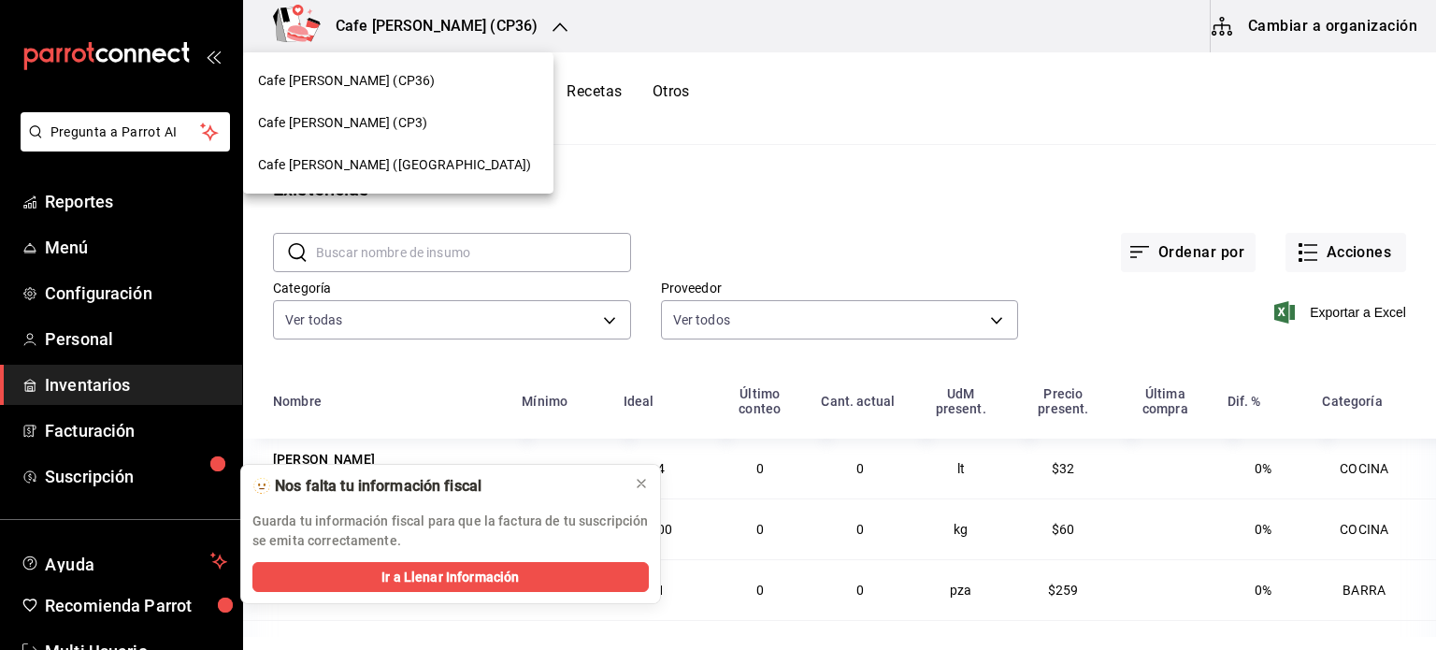
click at [370, 115] on span "Cafe [PERSON_NAME] (CP3)" at bounding box center [342, 123] width 169 height 20
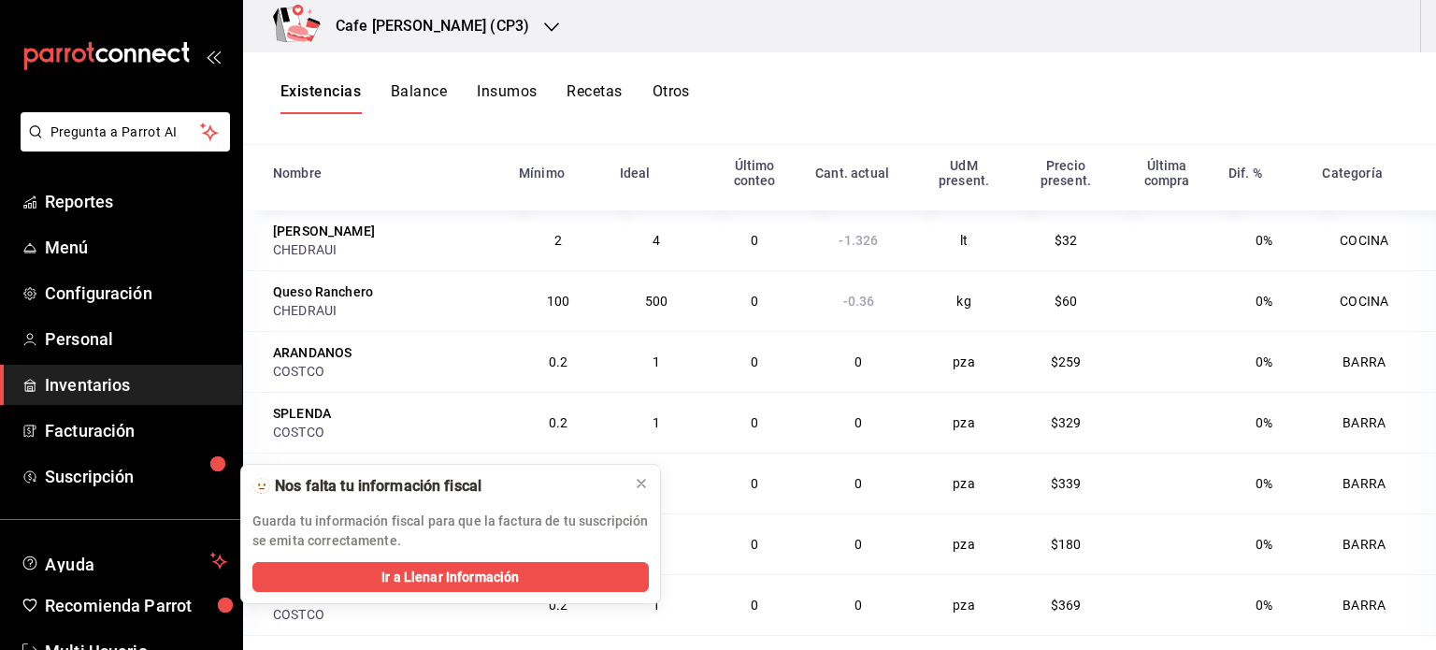
click at [462, 18] on h3 "Cafe [PERSON_NAME] (CP3)" at bounding box center [425, 26] width 209 height 22
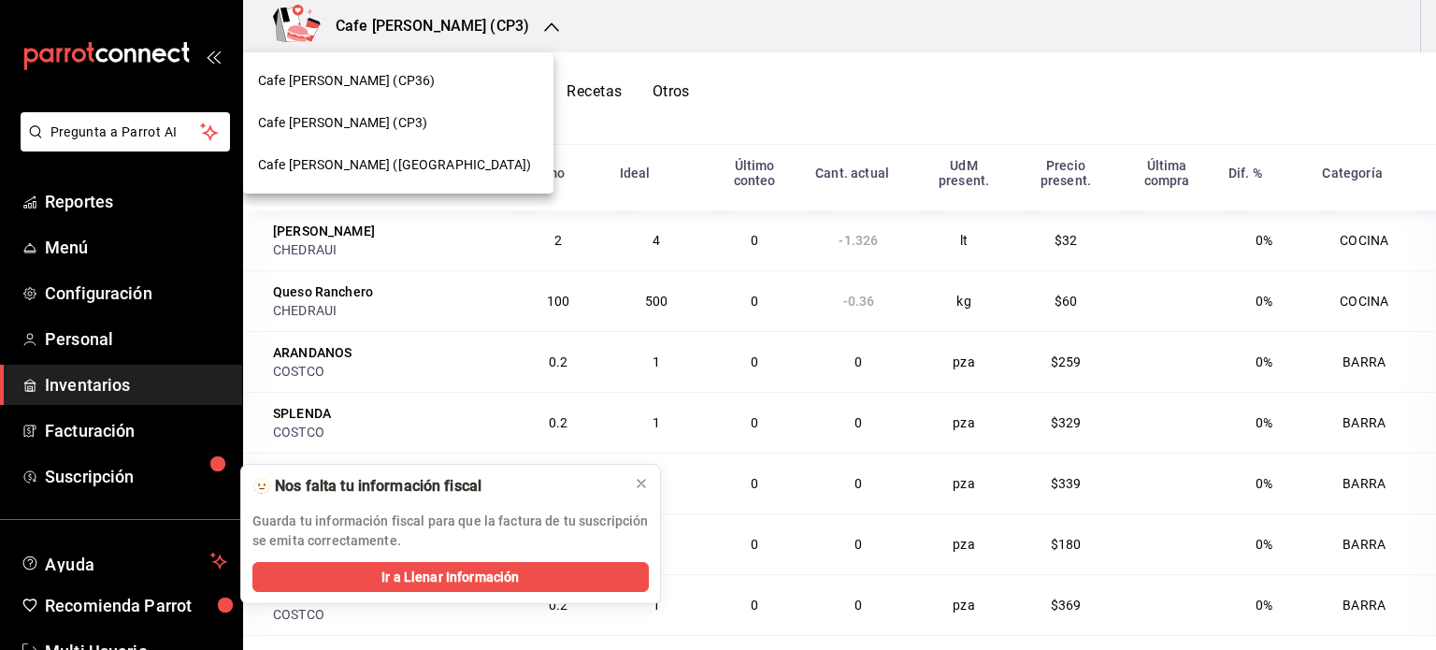
click at [348, 73] on span "Cafe [PERSON_NAME] (CP36)" at bounding box center [346, 81] width 177 height 20
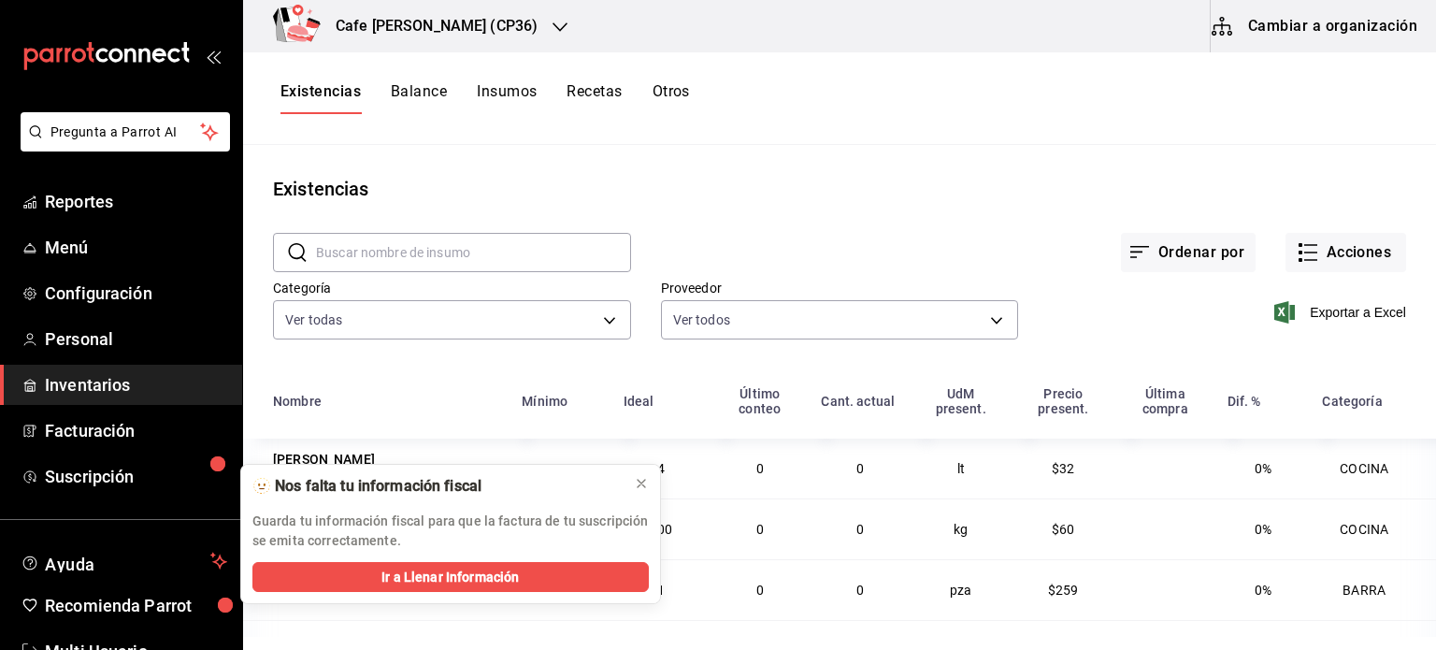
click at [1330, 27] on button "Cambiar a organización" at bounding box center [1316, 26] width 210 height 52
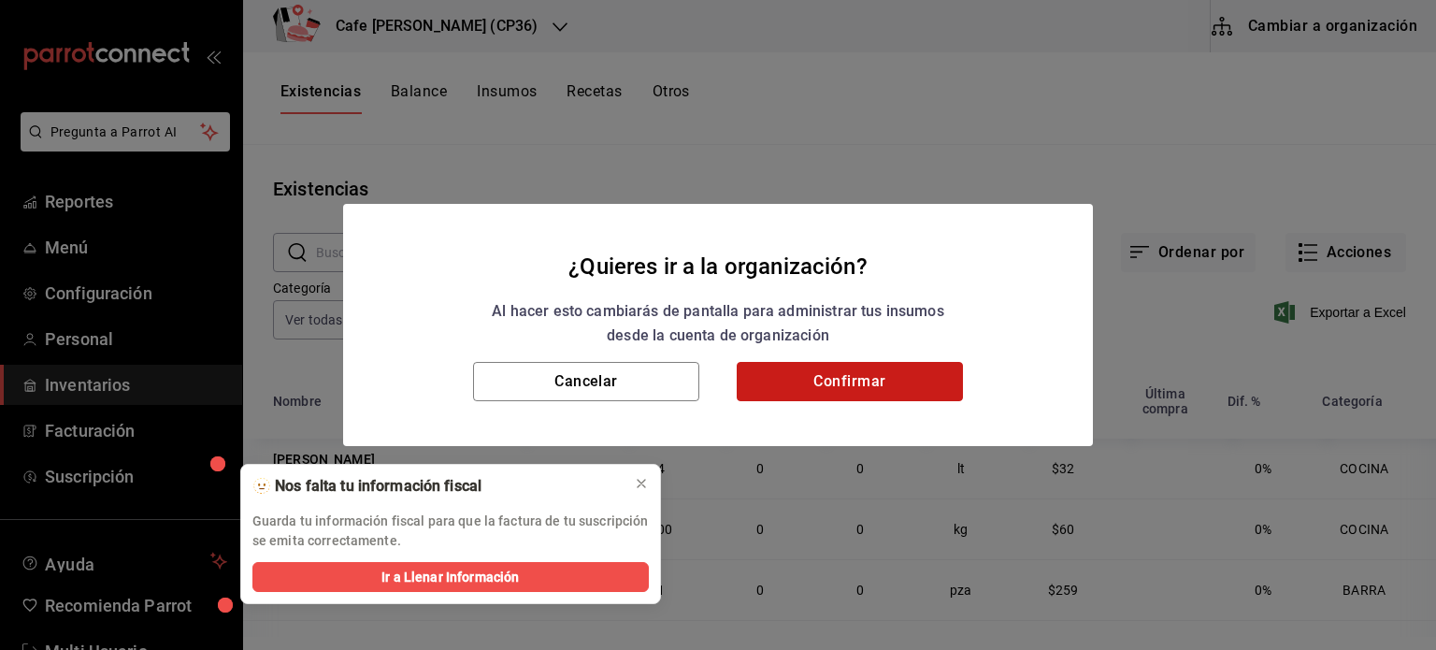
click at [834, 382] on button "Confirmar" at bounding box center [850, 381] width 226 height 39
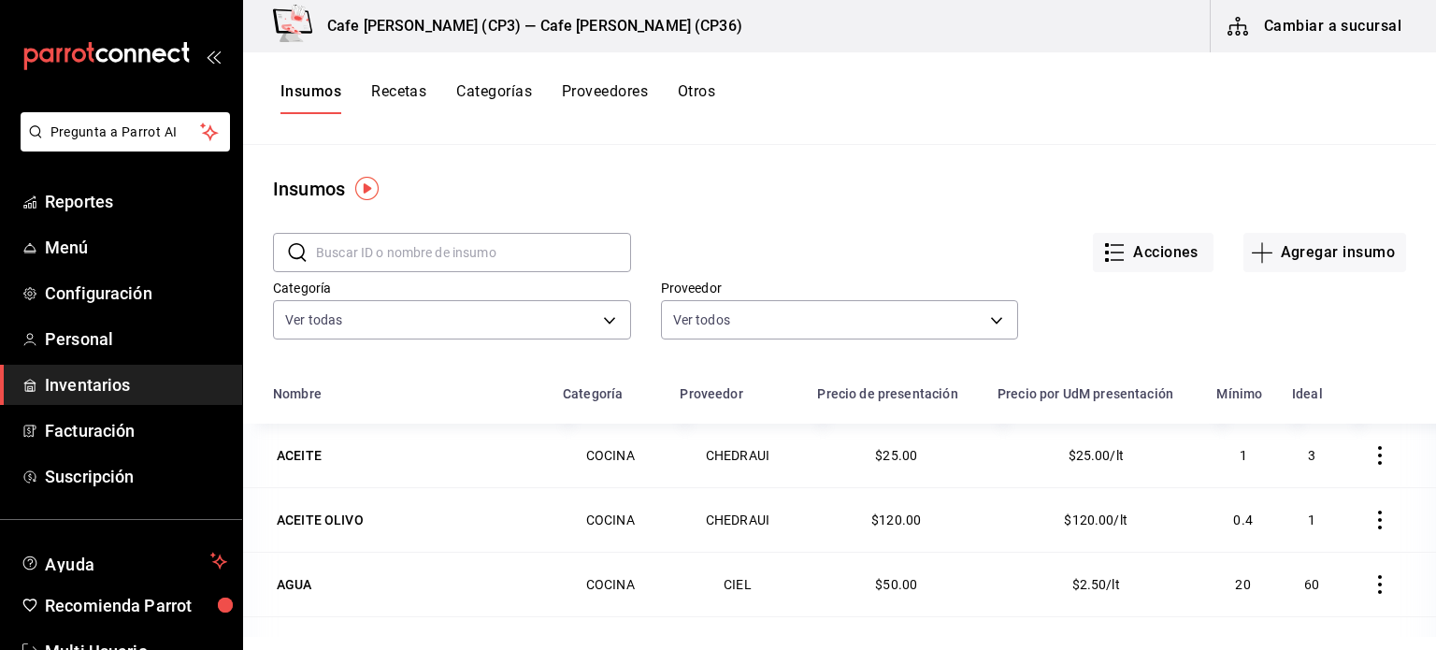
click at [314, 250] on div "​ ​" at bounding box center [452, 252] width 358 height 39
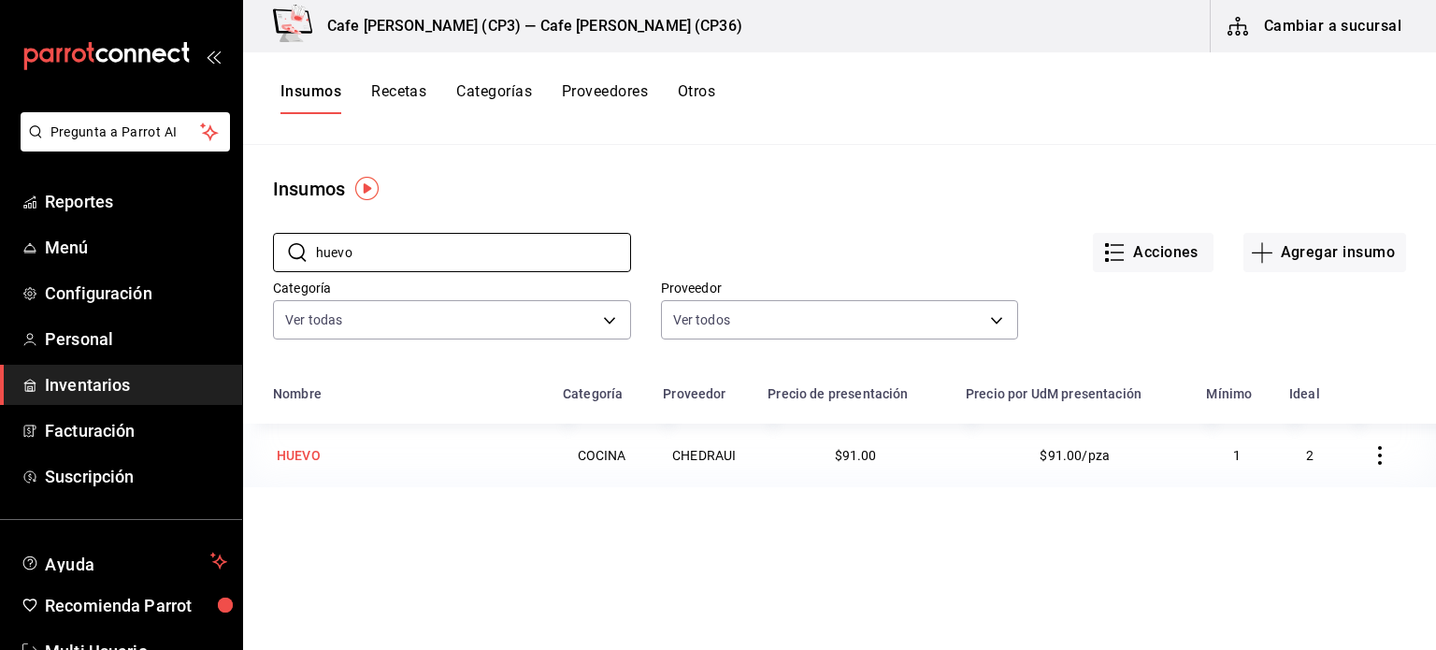
type input "huevo"
click at [291, 451] on div "HUEVO" at bounding box center [299, 455] width 44 height 19
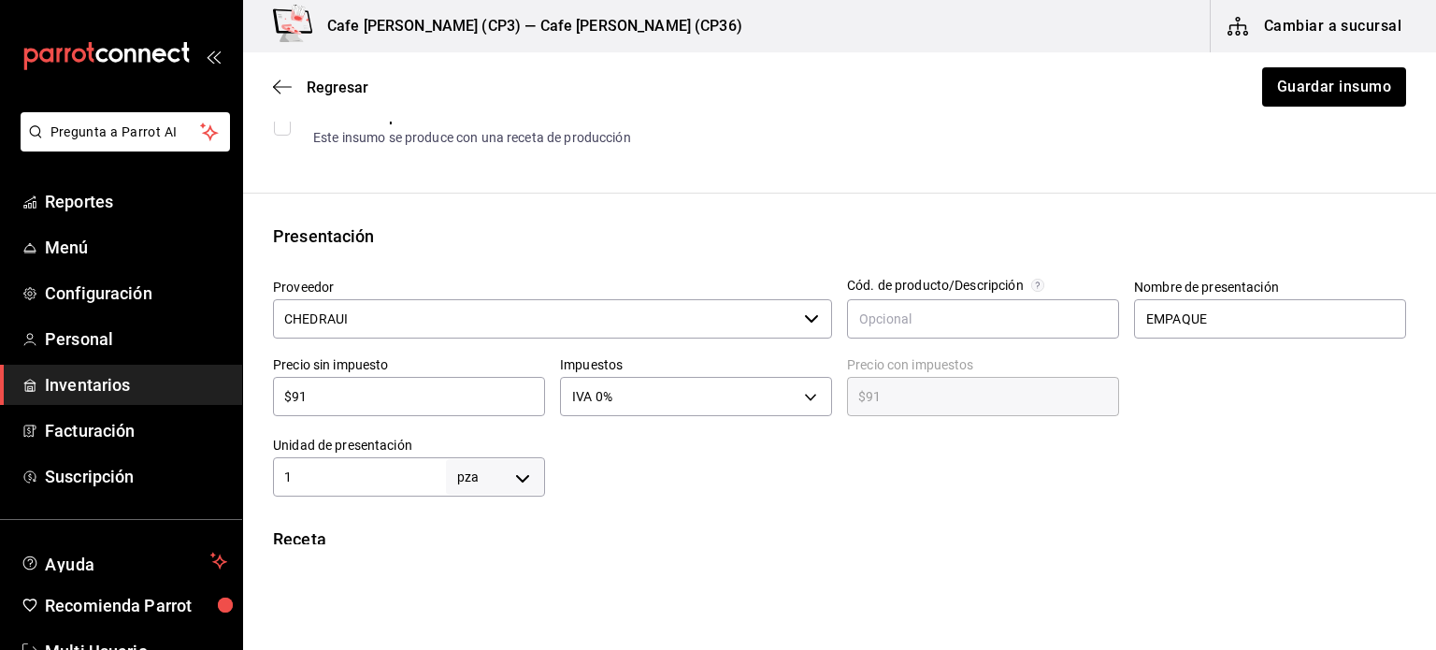
scroll to position [468, 0]
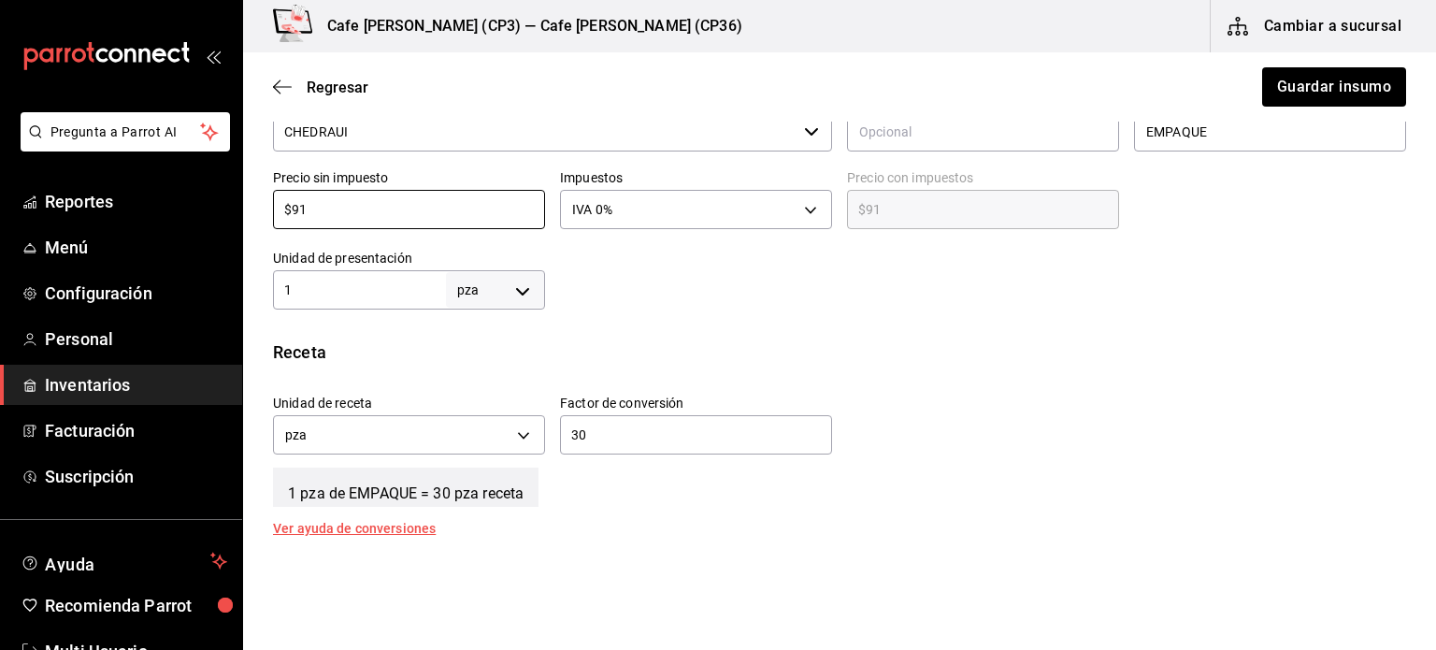
drag, startPoint x: 314, startPoint y: 209, endPoint x: 243, endPoint y: 211, distance: 71.1
click at [243, 211] on div "Presentación Proveedor CHEDRAUI ​ Cód. de producto/Descripción Nombre de presen…" at bounding box center [839, 172] width 1193 height 273
type input "$1"
type input "$1.00"
type input "$18"
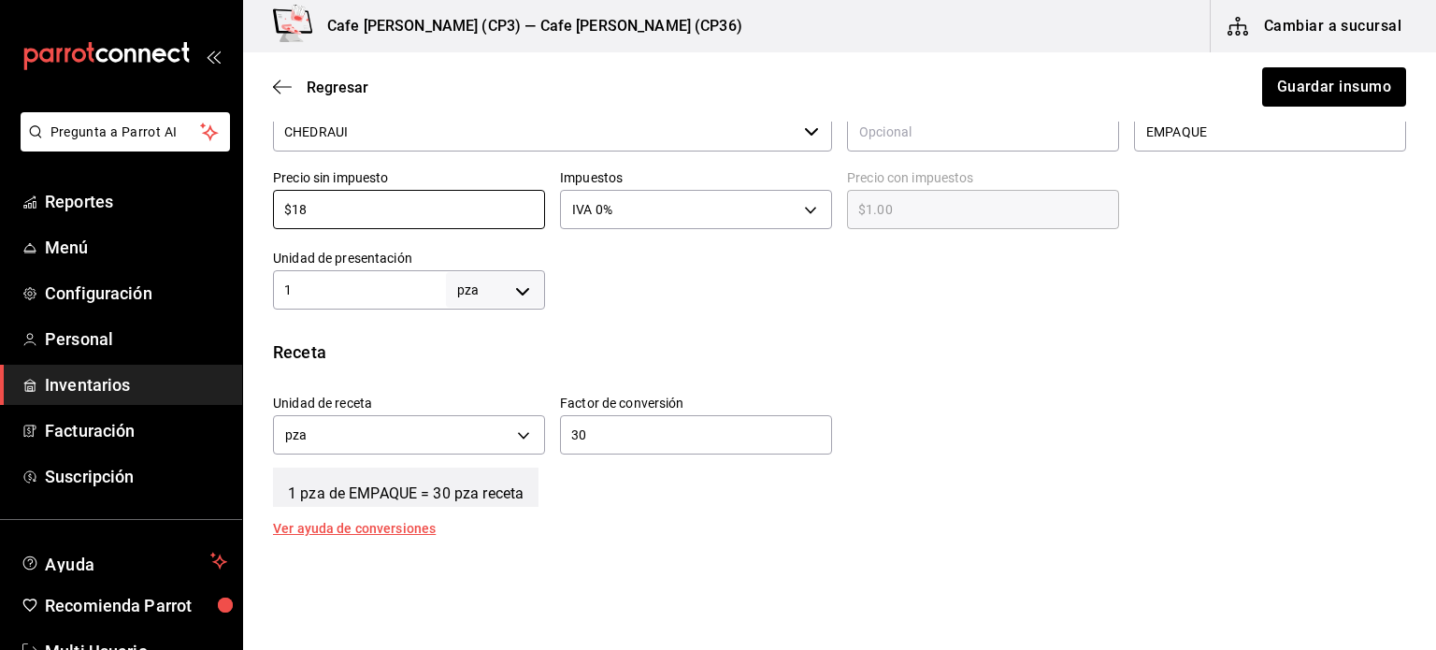
type input "$18.00"
type input "$180"
type input "$180.00"
type input "$180"
click at [1298, 381] on div "Unidad de receta pza UNIT Factor de conversión 30 ​" at bounding box center [832, 420] width 1148 height 80
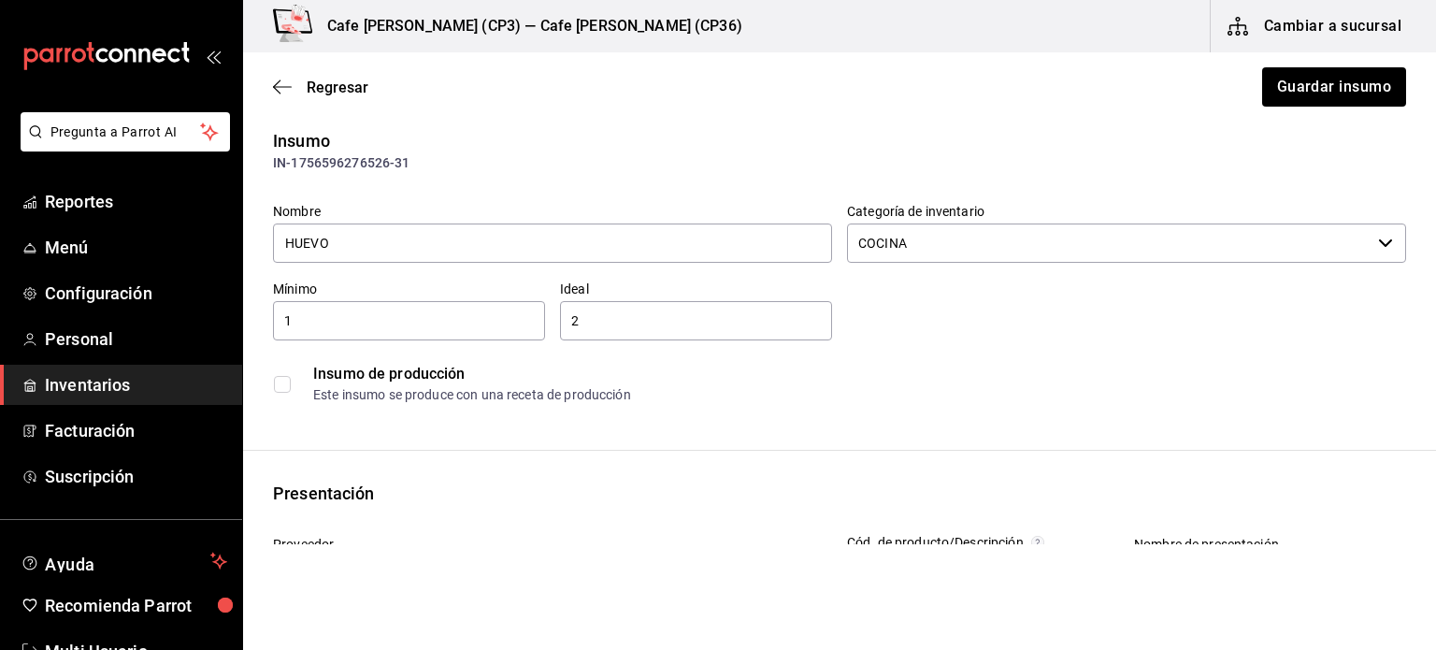
scroll to position [0, 0]
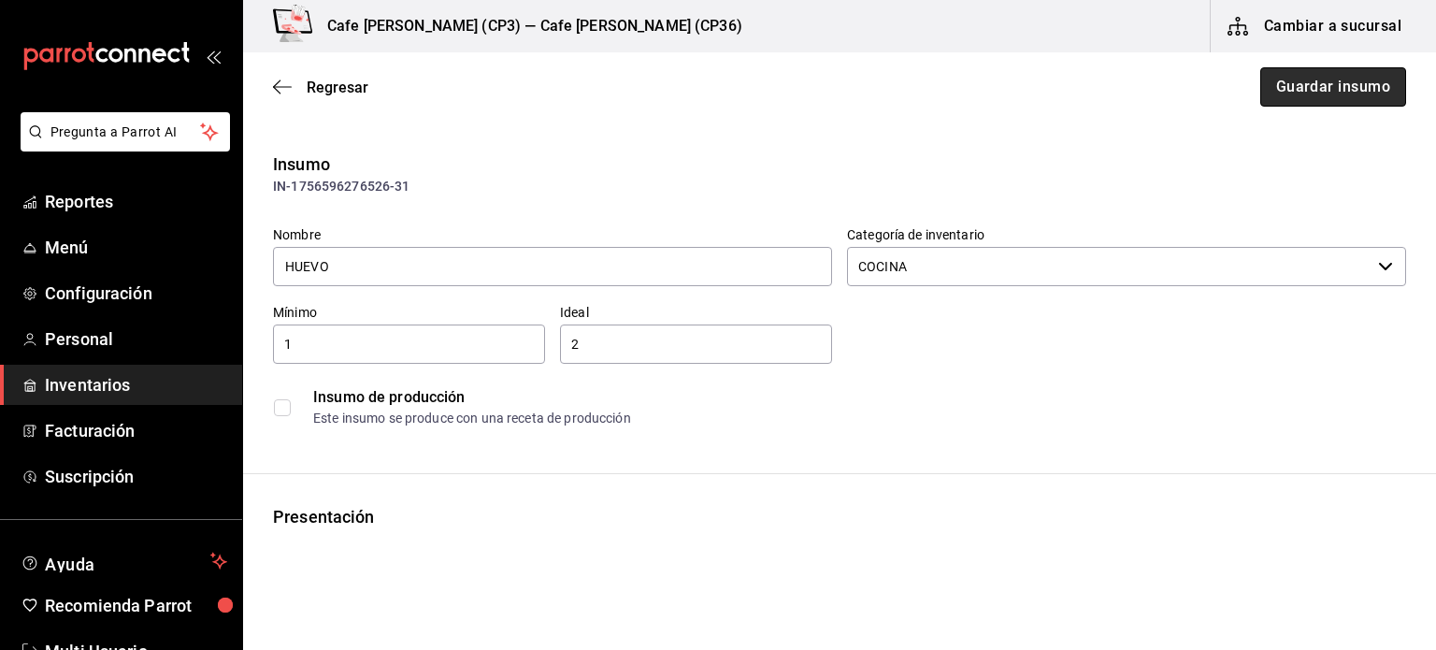
click at [1316, 90] on button "Guardar insumo" at bounding box center [1333, 86] width 146 height 39
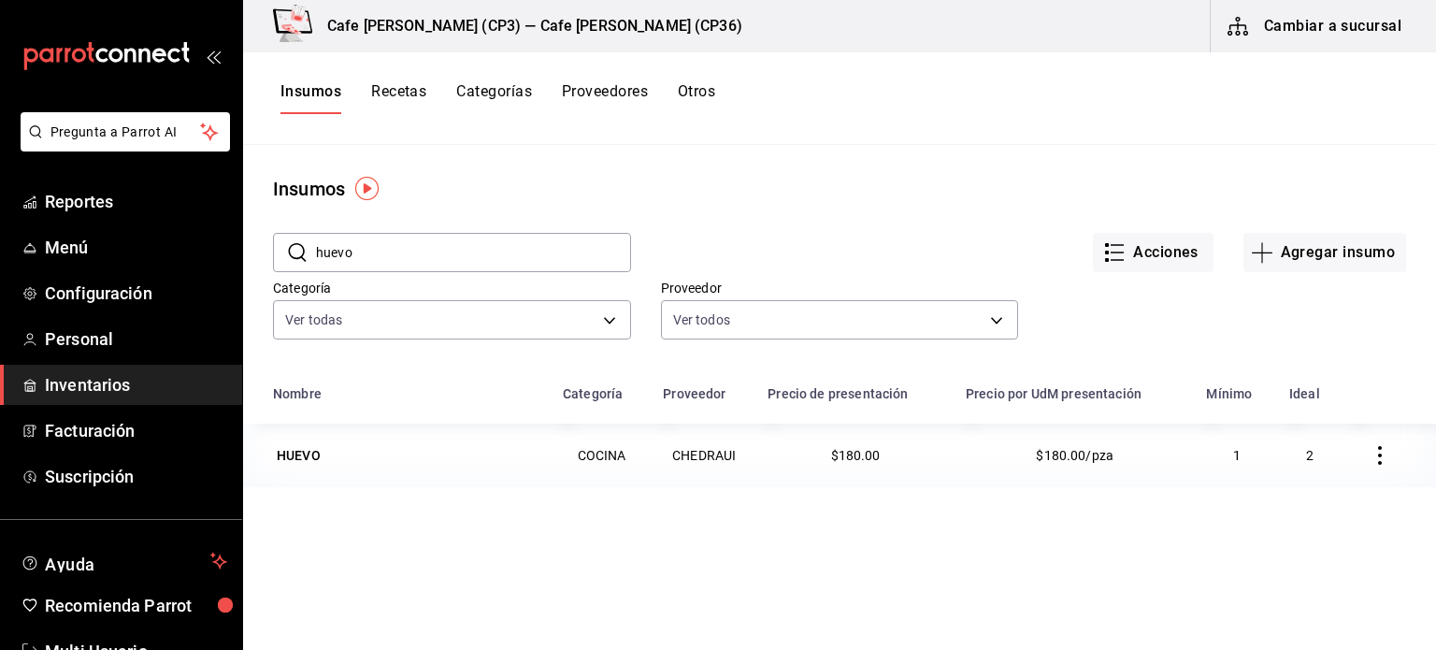
click at [1378, 454] on icon "button" at bounding box center [1380, 455] width 4 height 19
click at [881, 104] on div at bounding box center [718, 325] width 1436 height 650
click at [1136, 253] on button "Acciones" at bounding box center [1153, 252] width 121 height 39
click at [886, 95] on div at bounding box center [718, 325] width 1436 height 650
click at [1139, 248] on button "Acciones" at bounding box center [1153, 252] width 121 height 39
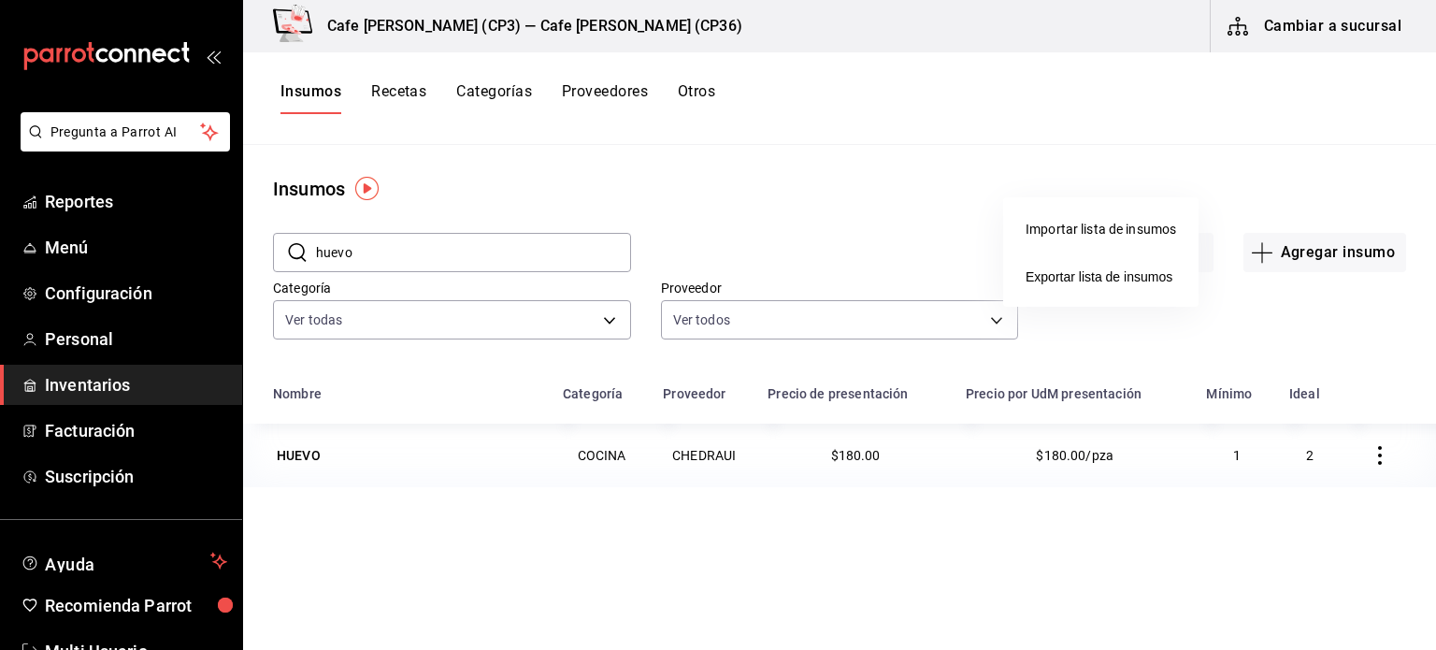
click at [982, 130] on div at bounding box center [718, 325] width 1436 height 650
click at [400, 92] on button "Recetas" at bounding box center [398, 98] width 55 height 32
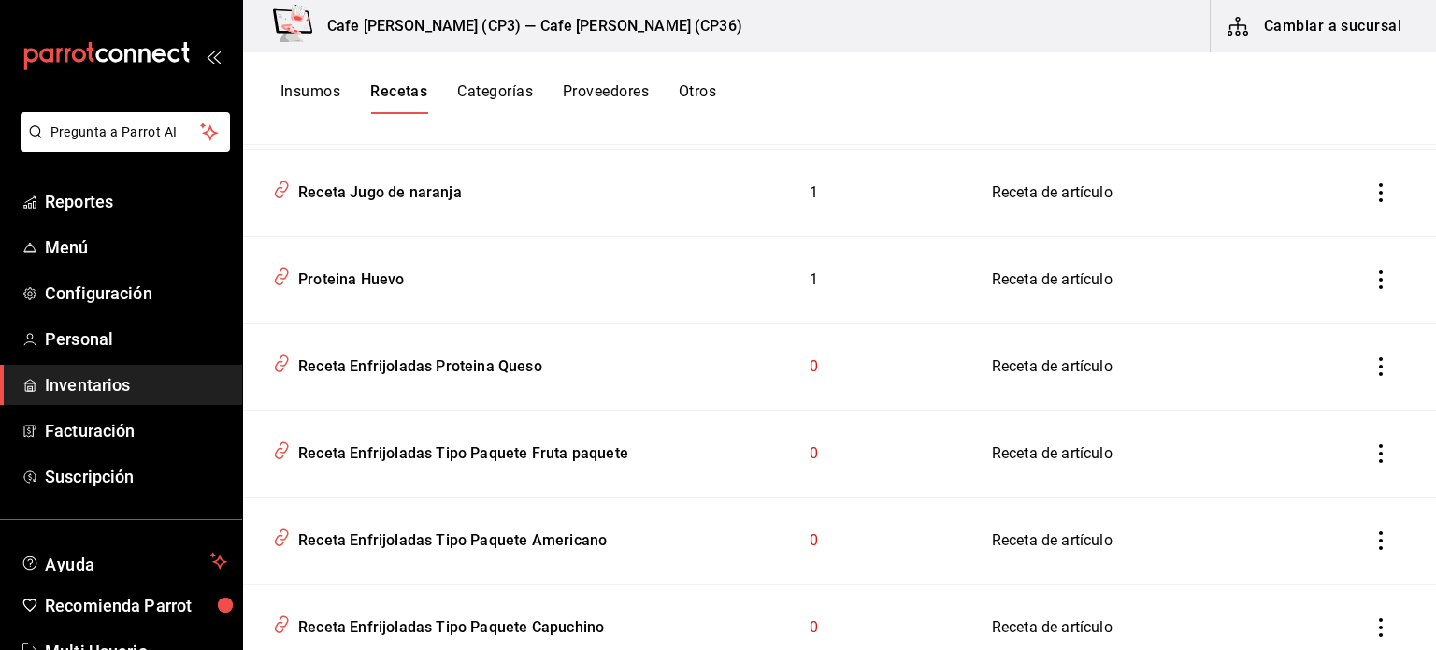
scroll to position [374, 0]
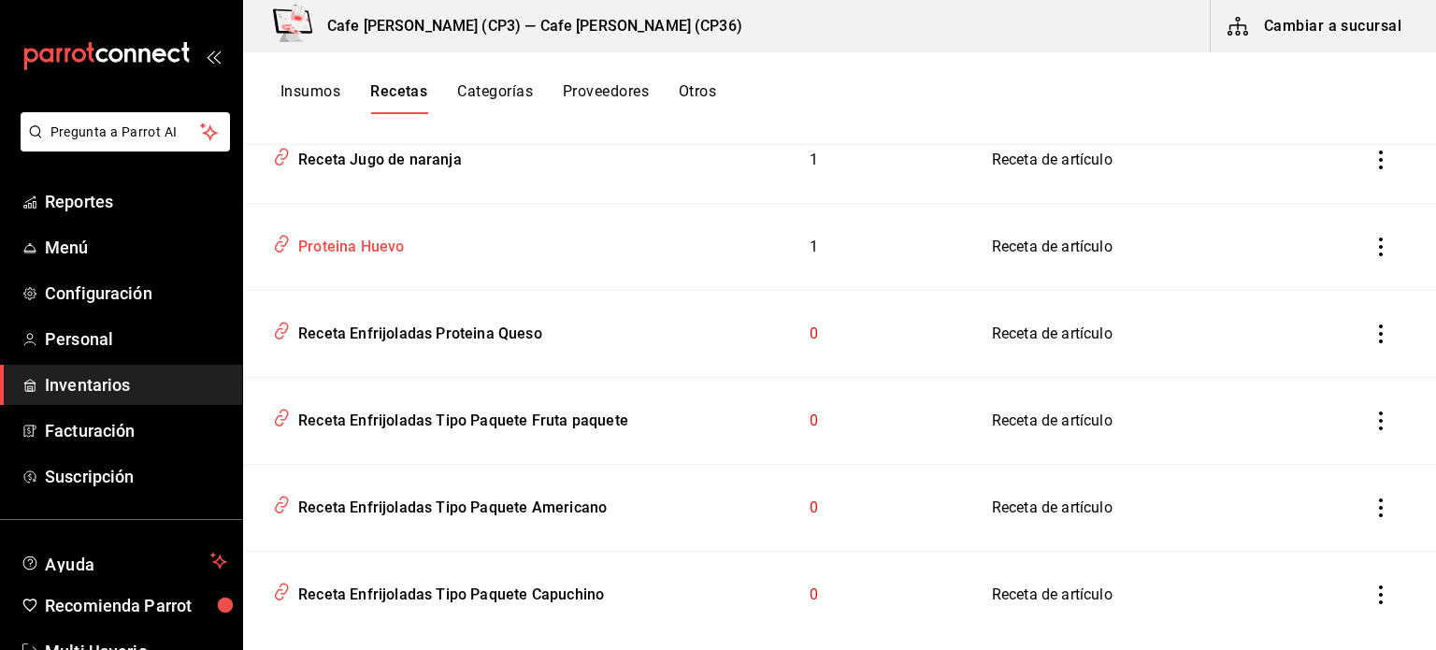
click at [355, 248] on div "Proteina Huevo" at bounding box center [347, 243] width 113 height 29
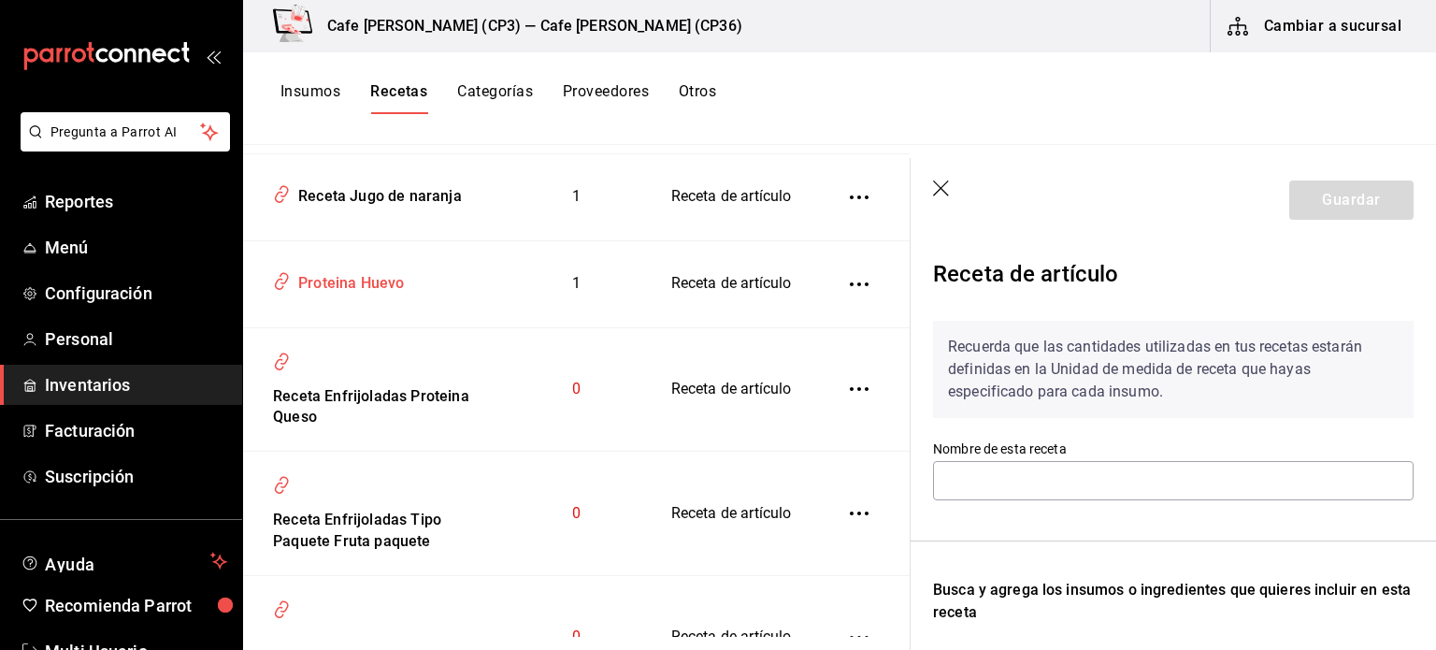
type input "Proteina Huevo"
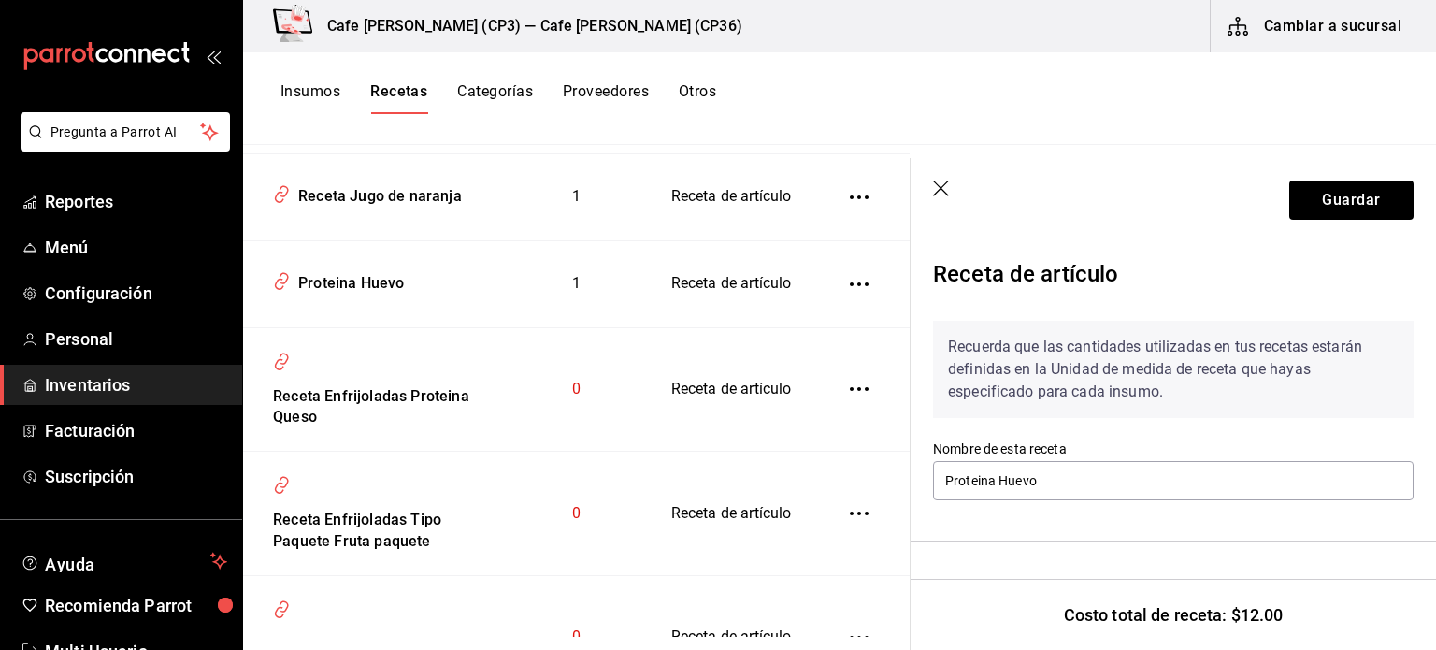
click at [298, 92] on button "Insumos" at bounding box center [311, 98] width 60 height 32
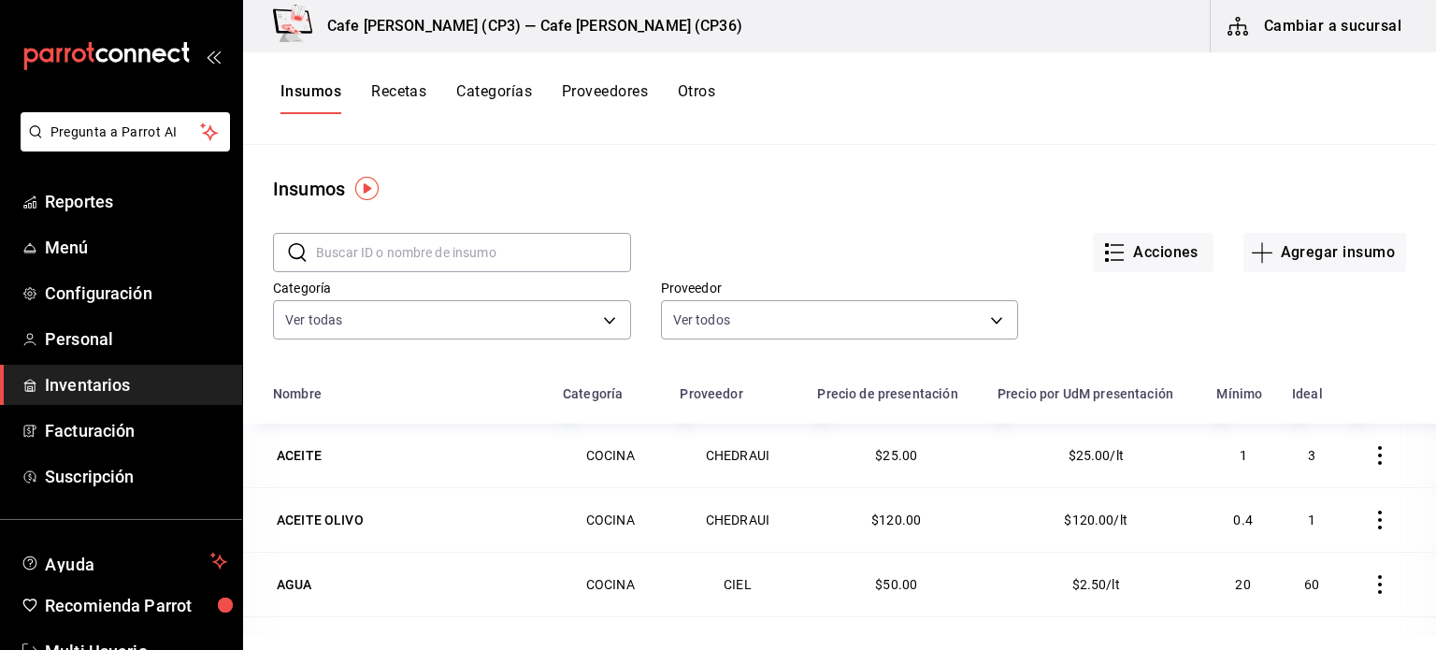
click at [357, 252] on input "text" at bounding box center [473, 252] width 315 height 37
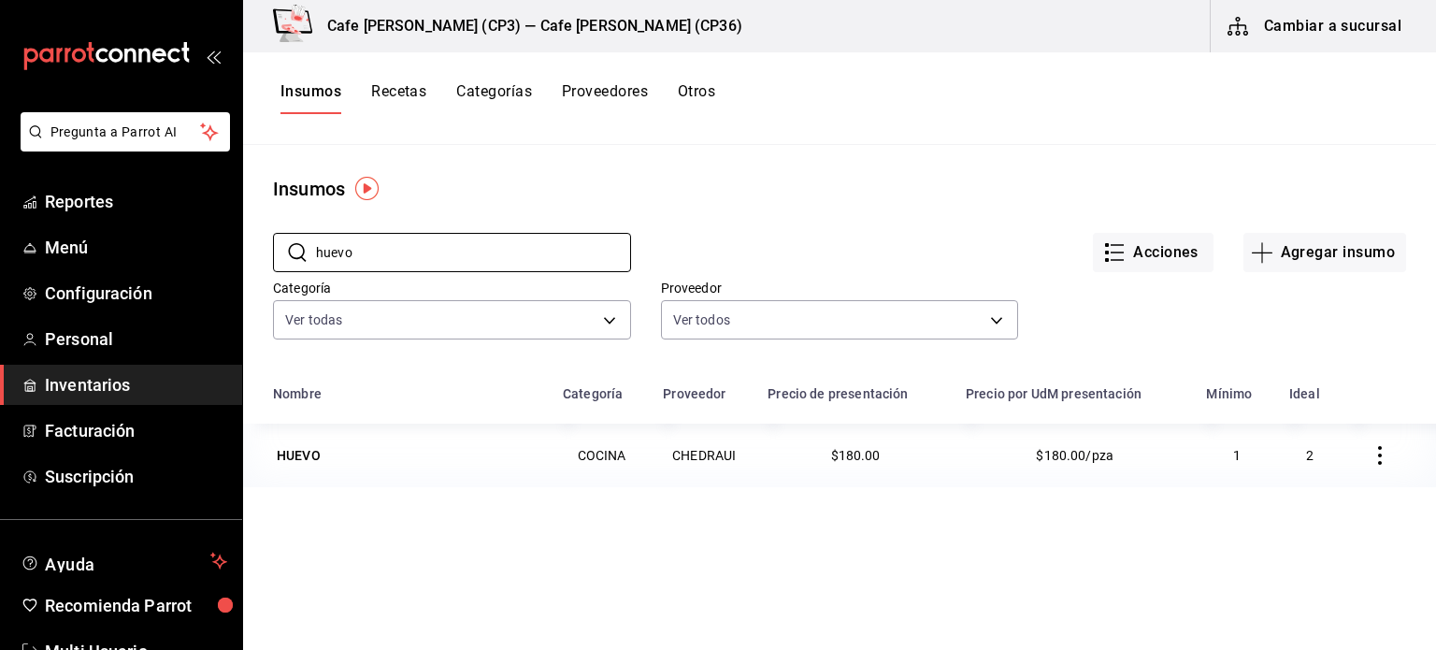
type input "huevo"
click at [1371, 457] on icon "button" at bounding box center [1380, 455] width 19 height 19
click at [1109, 250] on div at bounding box center [718, 325] width 1436 height 650
click at [1109, 249] on icon "button" at bounding box center [1114, 252] width 22 height 22
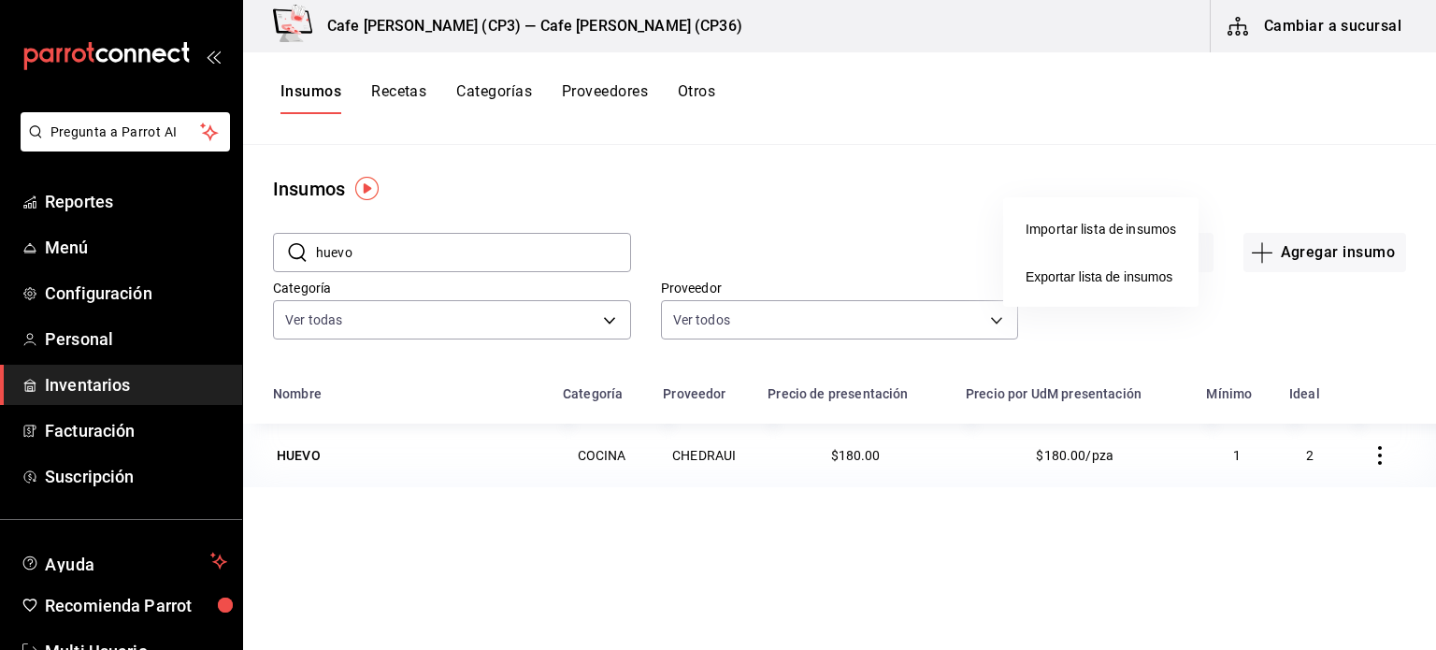
click at [407, 33] on div at bounding box center [718, 325] width 1436 height 650
click at [477, 29] on h3 "Cafe [PERSON_NAME] (CP3) — Cafe [PERSON_NAME] (CP36)" at bounding box center [527, 26] width 430 height 22
click at [1336, 29] on button "Cambiar a sucursal" at bounding box center [1316, 26] width 210 height 52
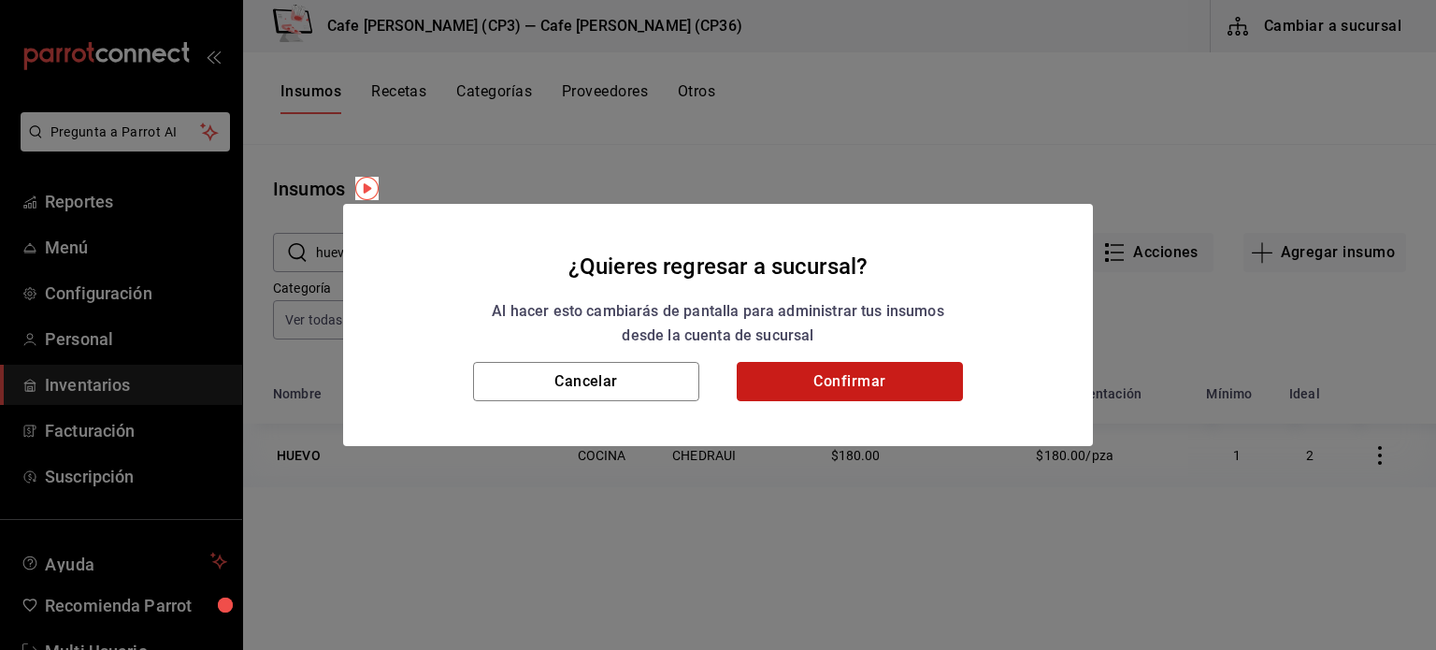
click at [860, 381] on button "Confirmar" at bounding box center [850, 381] width 226 height 39
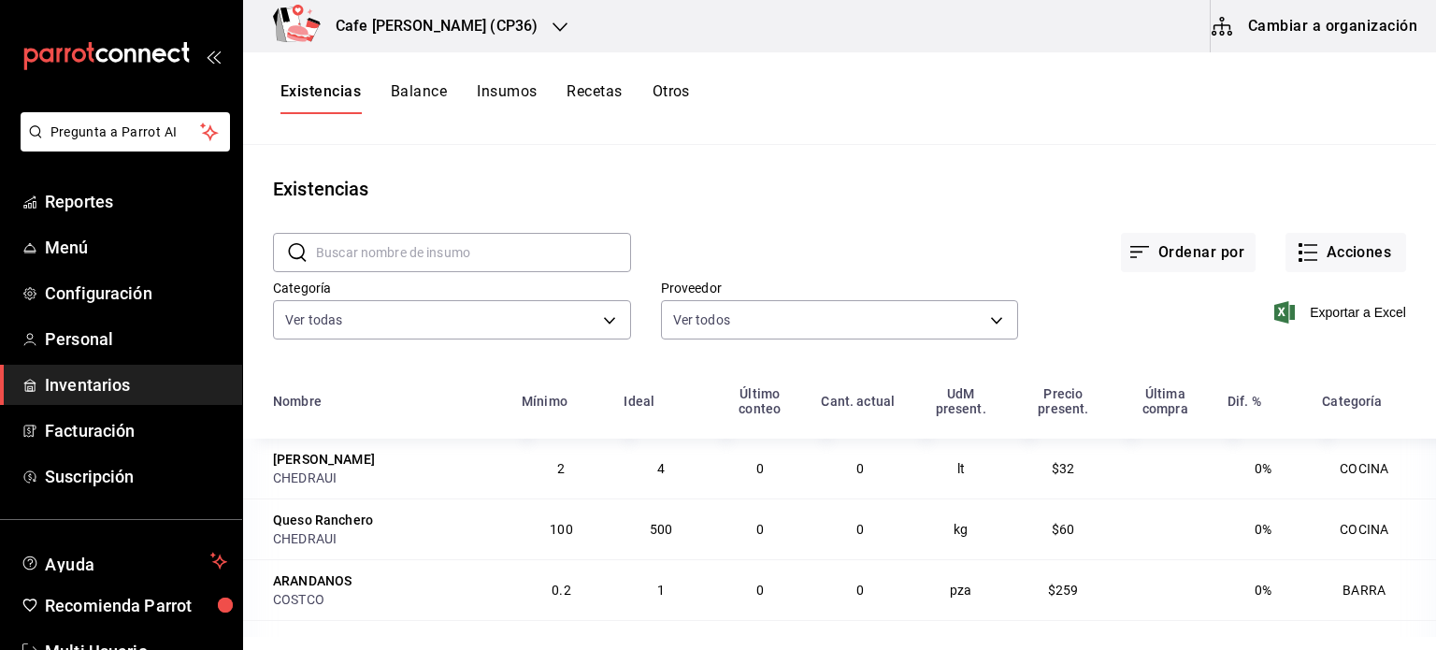
click at [451, 20] on h3 "Cafe Moretto (CP36)" at bounding box center [429, 26] width 217 height 22
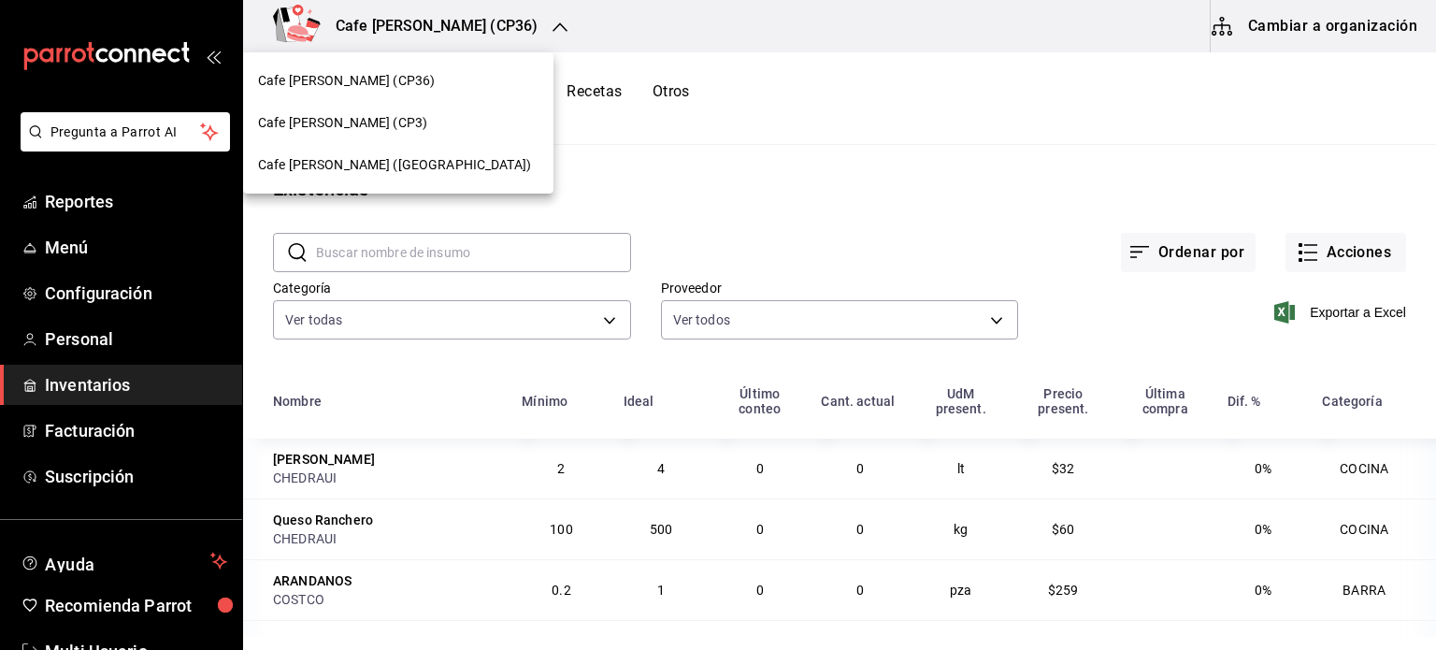
click at [381, 165] on span "Cafe Moretto (Plaza Crystal)" at bounding box center [394, 165] width 273 height 20
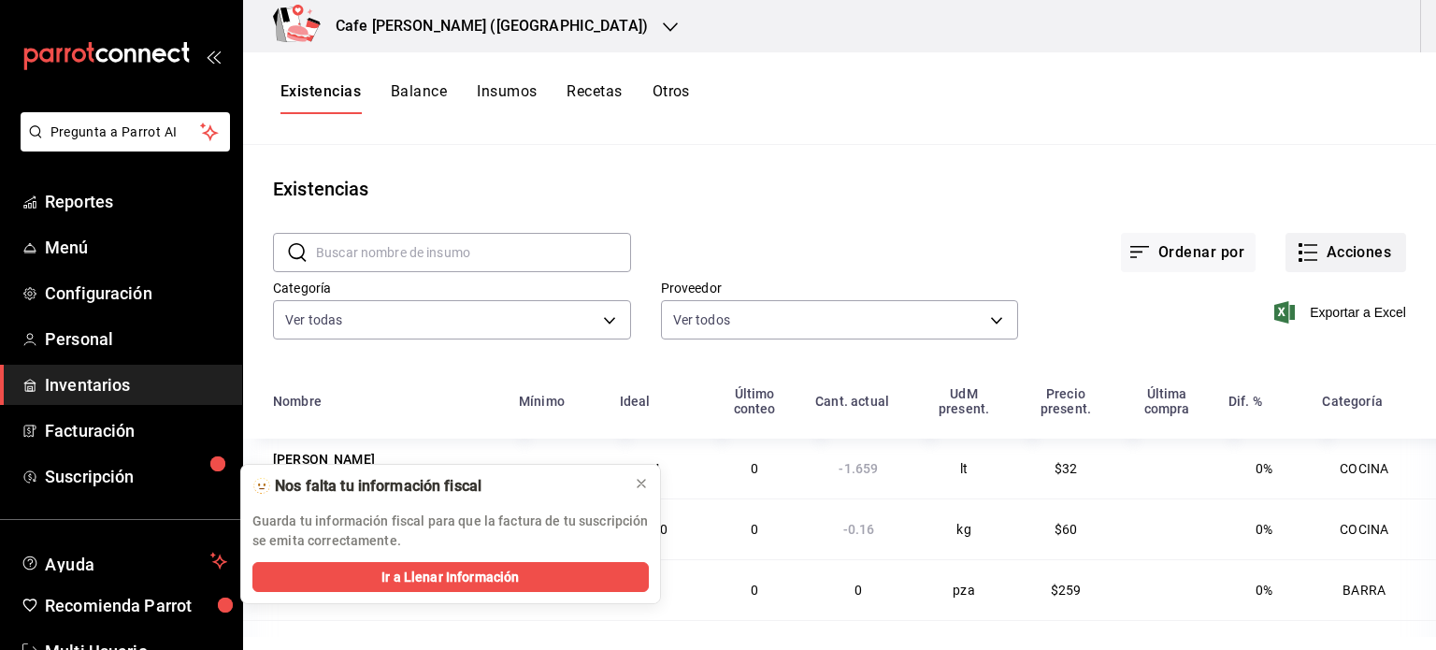
click at [1301, 253] on icon "button" at bounding box center [1308, 252] width 22 height 22
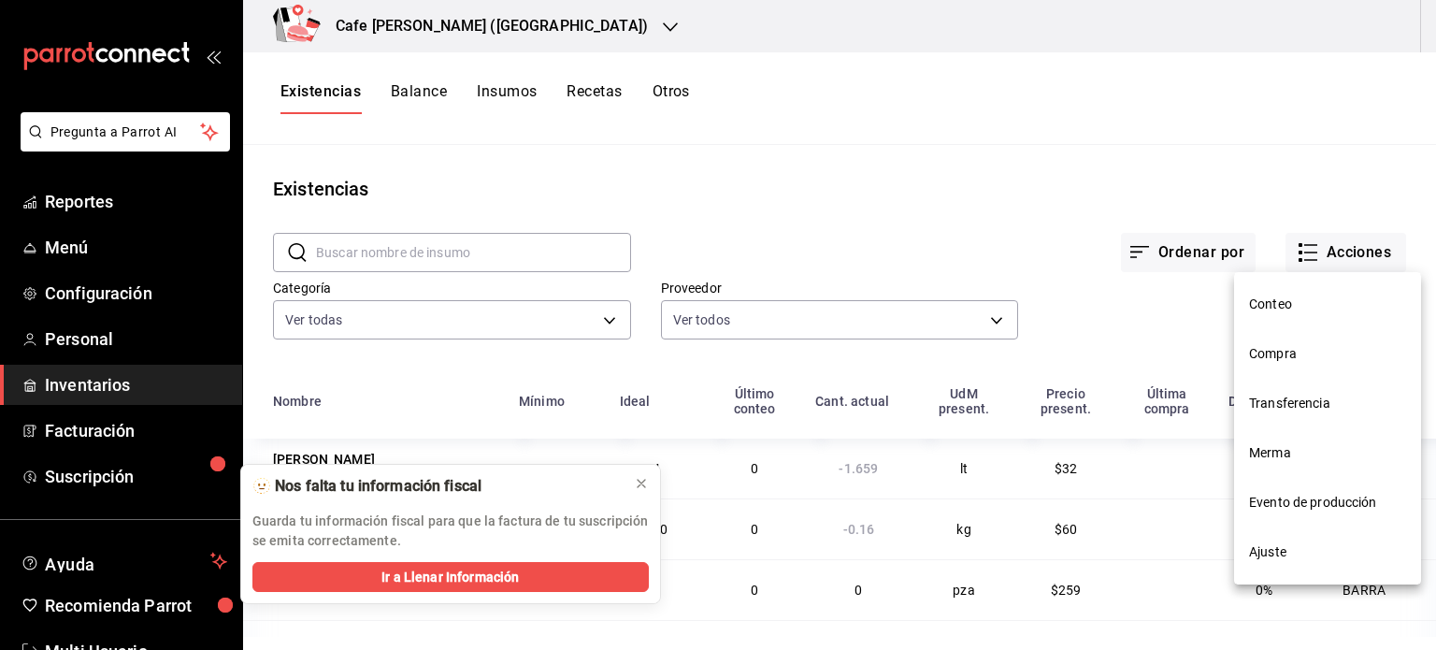
click at [1309, 346] on span "Compra" at bounding box center [1327, 354] width 157 height 20
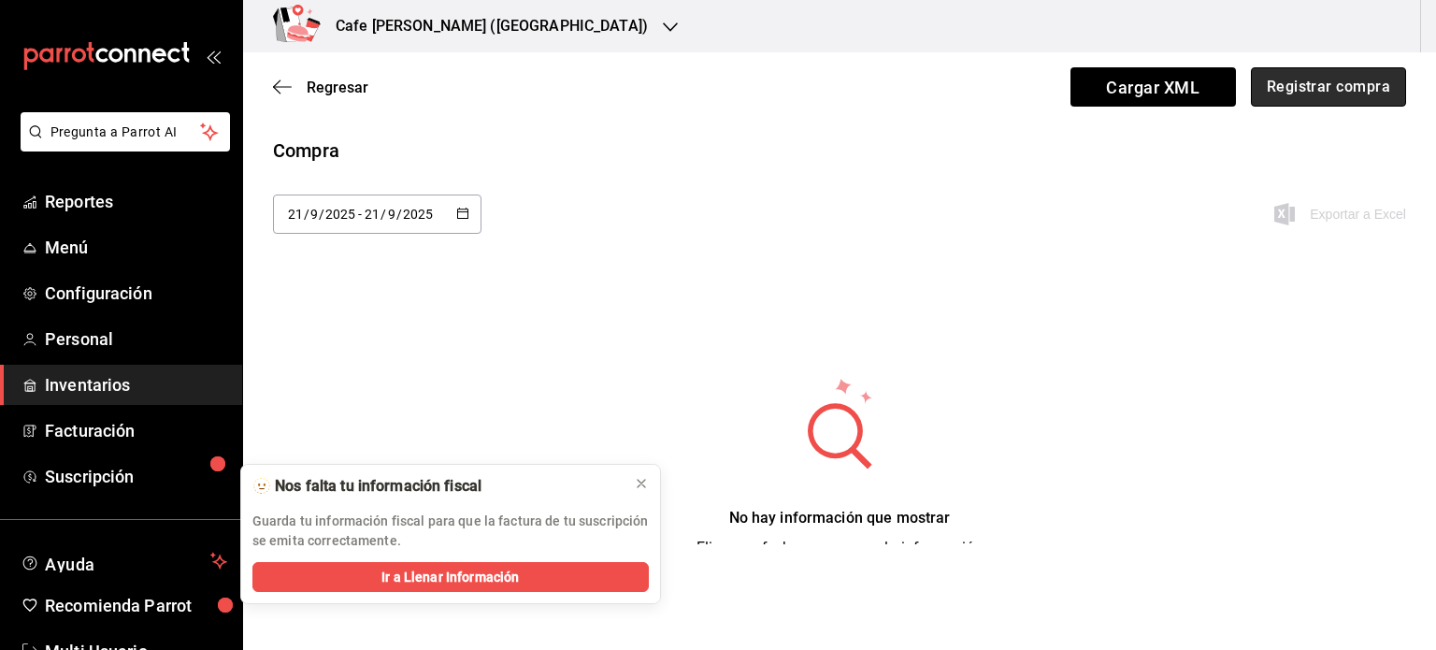
click at [1315, 80] on button "Registrar compra" at bounding box center [1328, 86] width 155 height 39
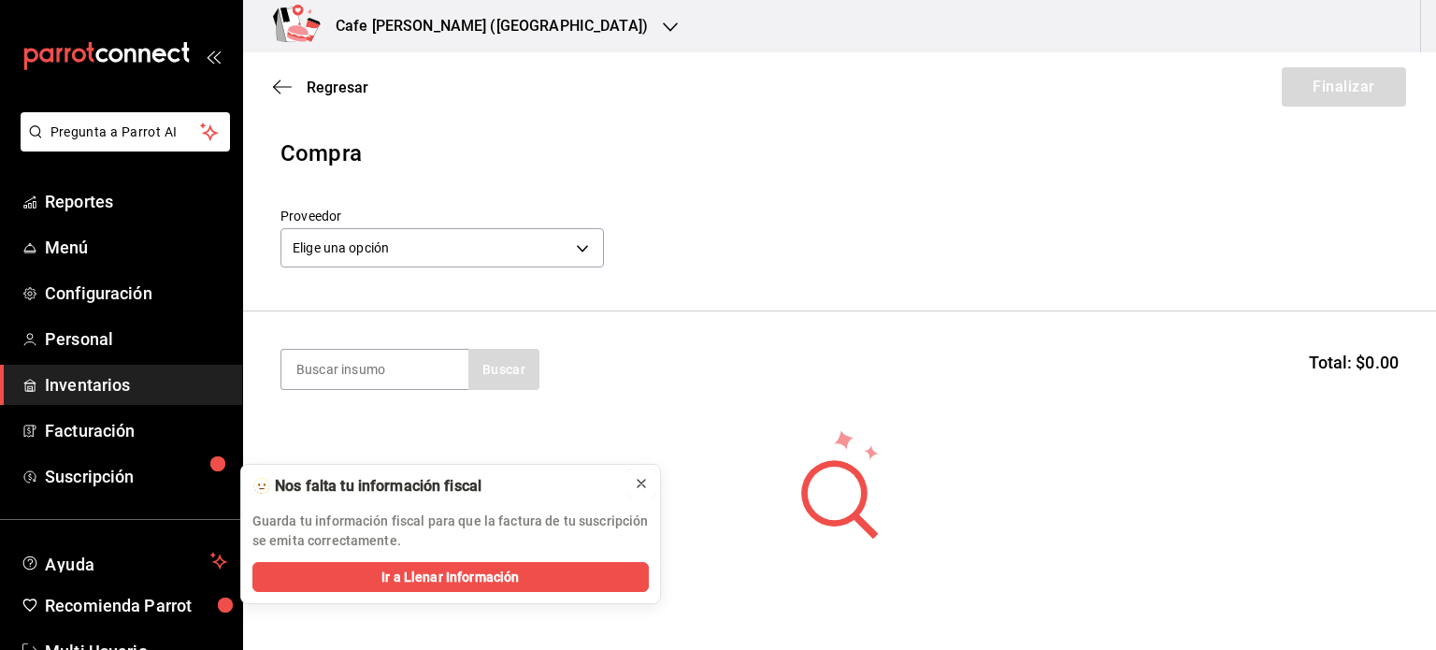
click at [642, 482] on icon at bounding box center [641, 483] width 15 height 15
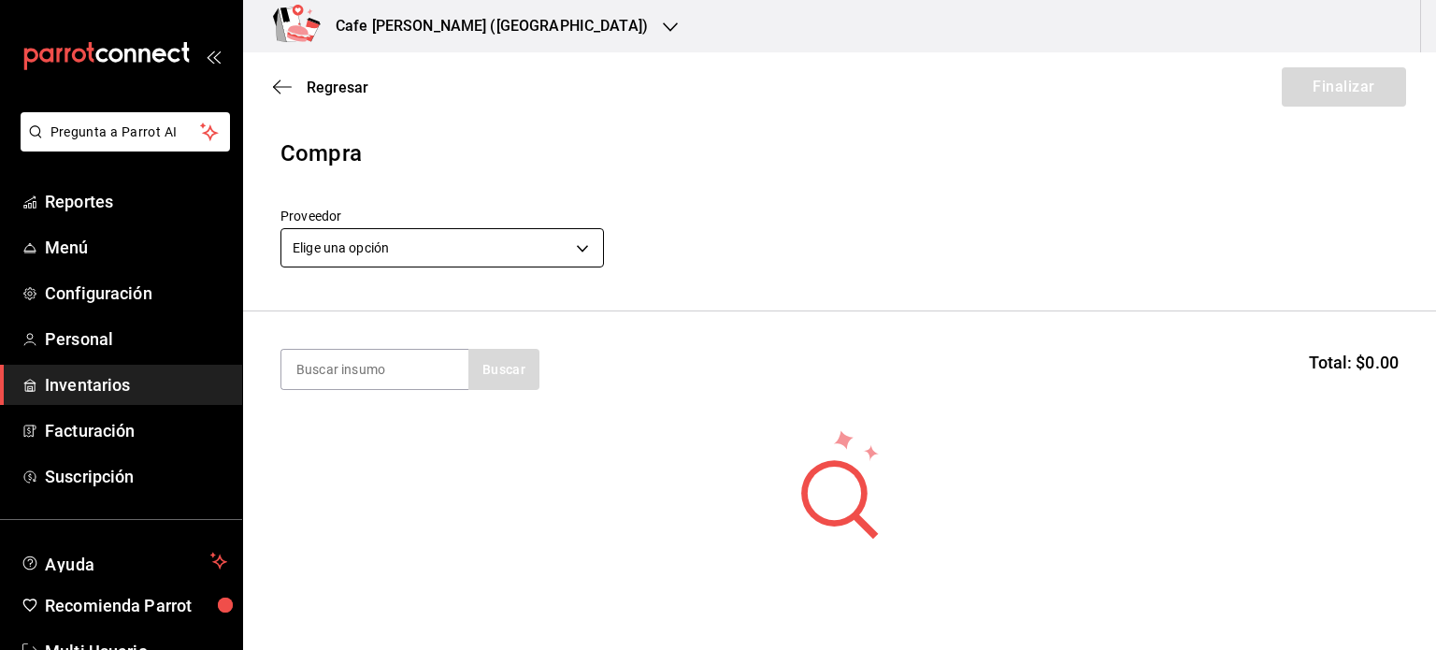
click at [580, 247] on body "Pregunta a Parrot AI Reportes Menú Configuración Personal Inventarios Facturaci…" at bounding box center [718, 272] width 1436 height 544
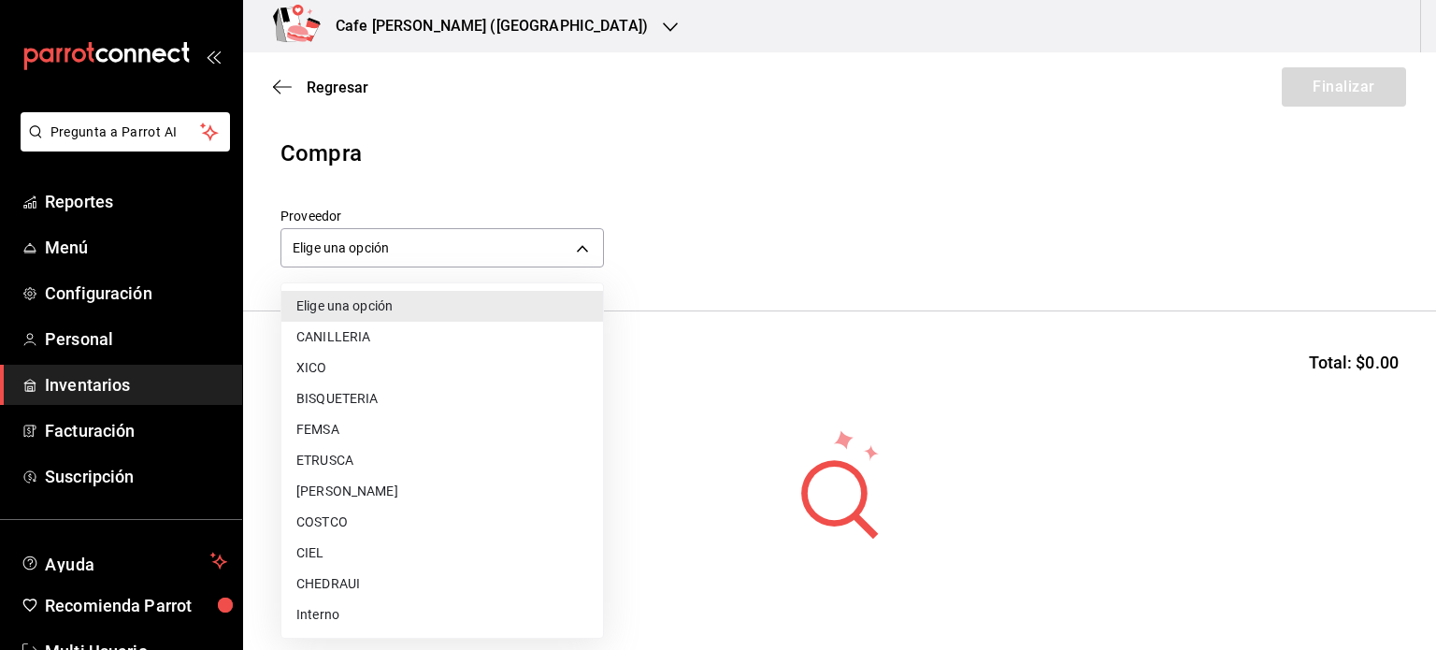
click at [367, 583] on li "CHEDRAUI" at bounding box center [442, 583] width 322 height 31
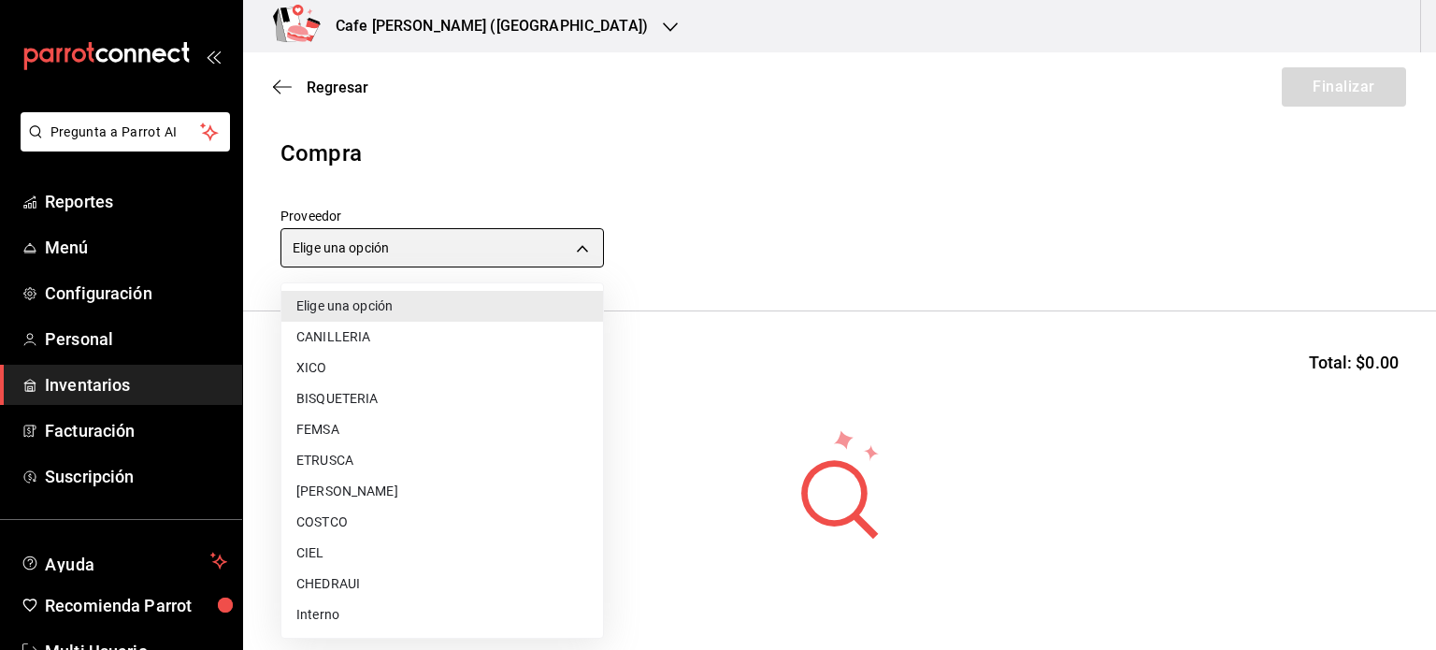
type input "ddae27de-5013-46d2-8757-043cbd1e1edf"
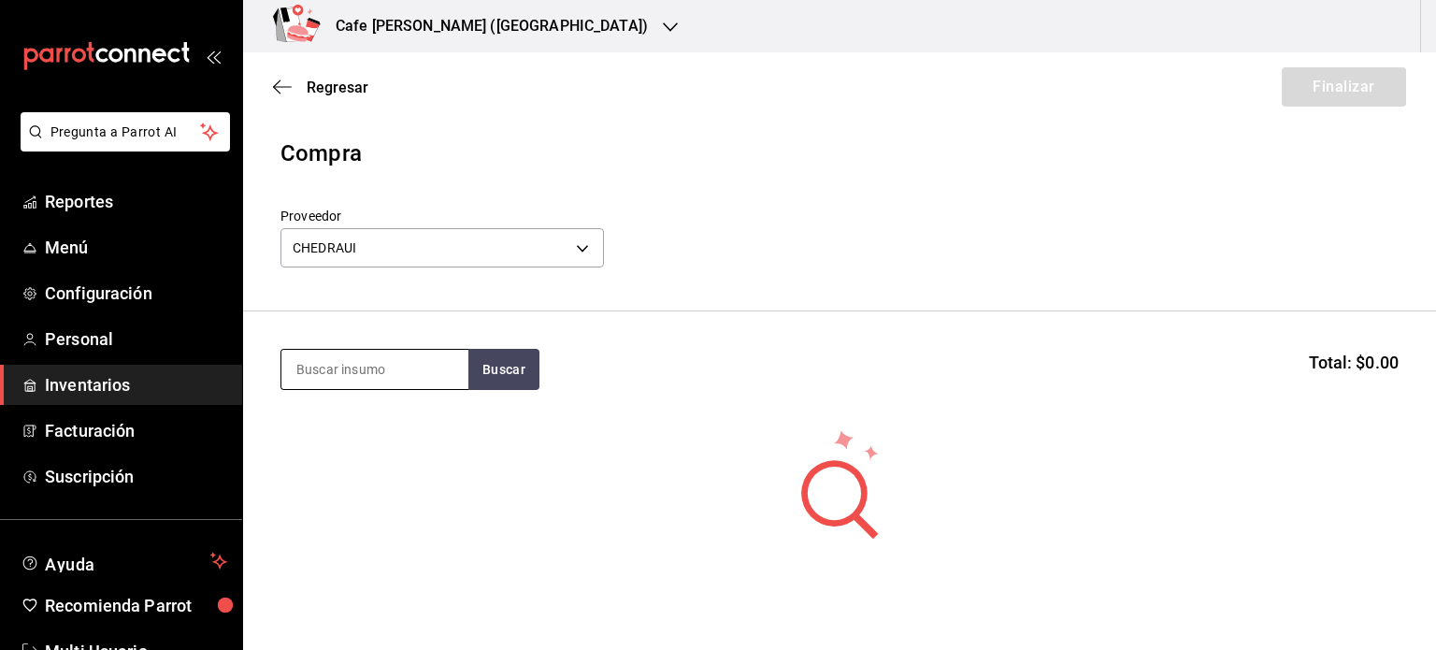
click at [368, 358] on input at bounding box center [374, 369] width 187 height 39
type input "huevo"
click at [510, 369] on button "Buscar" at bounding box center [503, 369] width 71 height 41
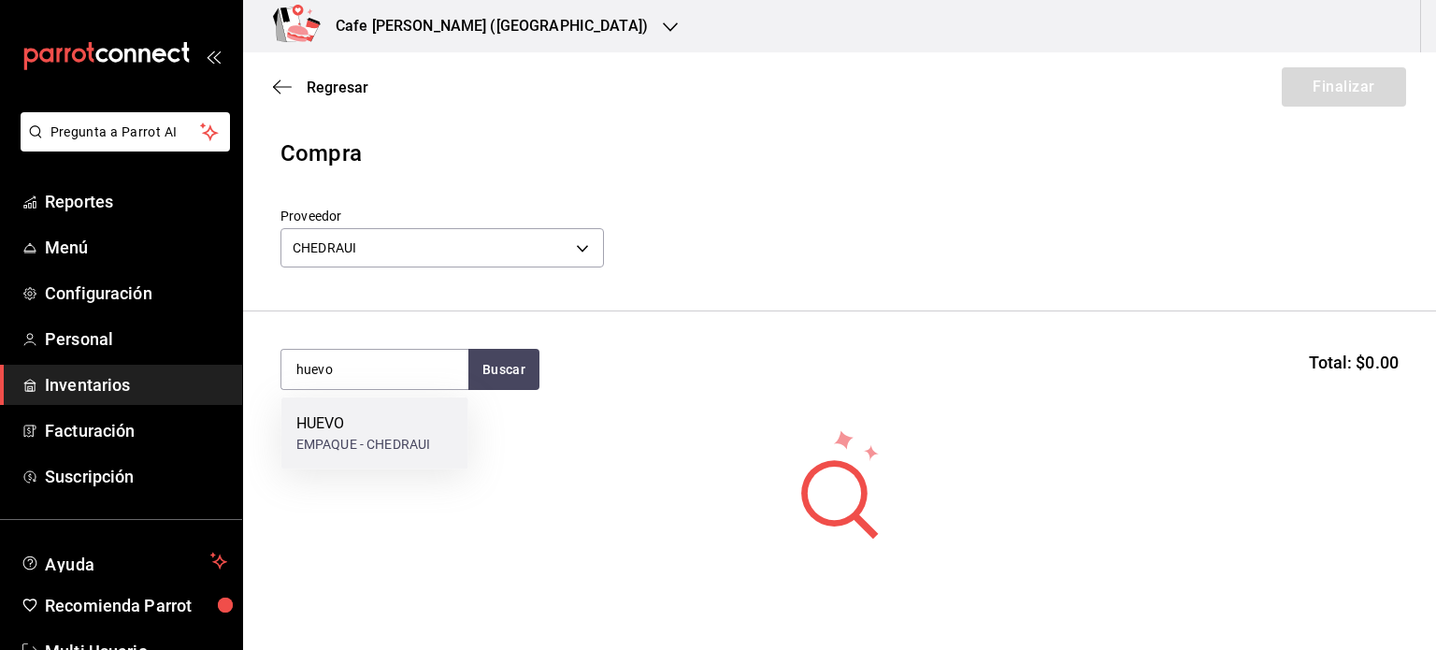
click at [400, 427] on div "HUEVO" at bounding box center [363, 423] width 134 height 22
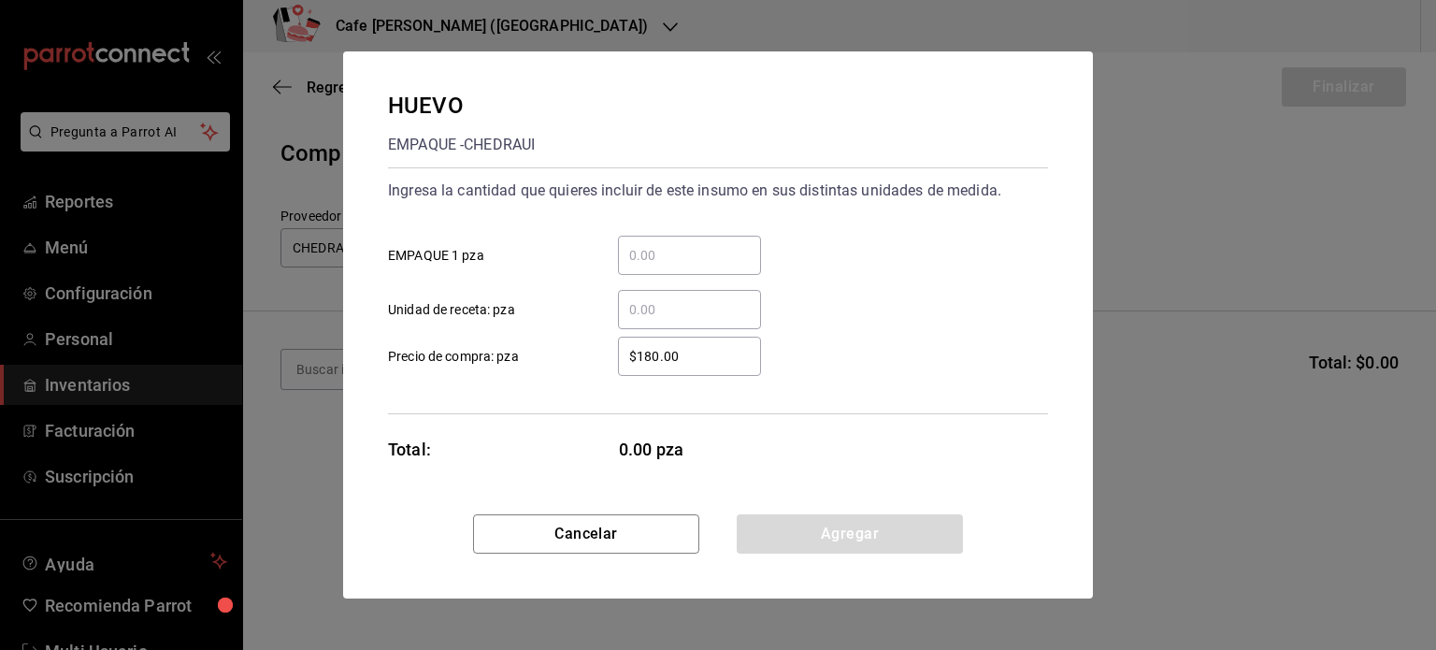
click at [677, 258] on input "​ EMPAQUE 1 pza" at bounding box center [689, 255] width 143 height 22
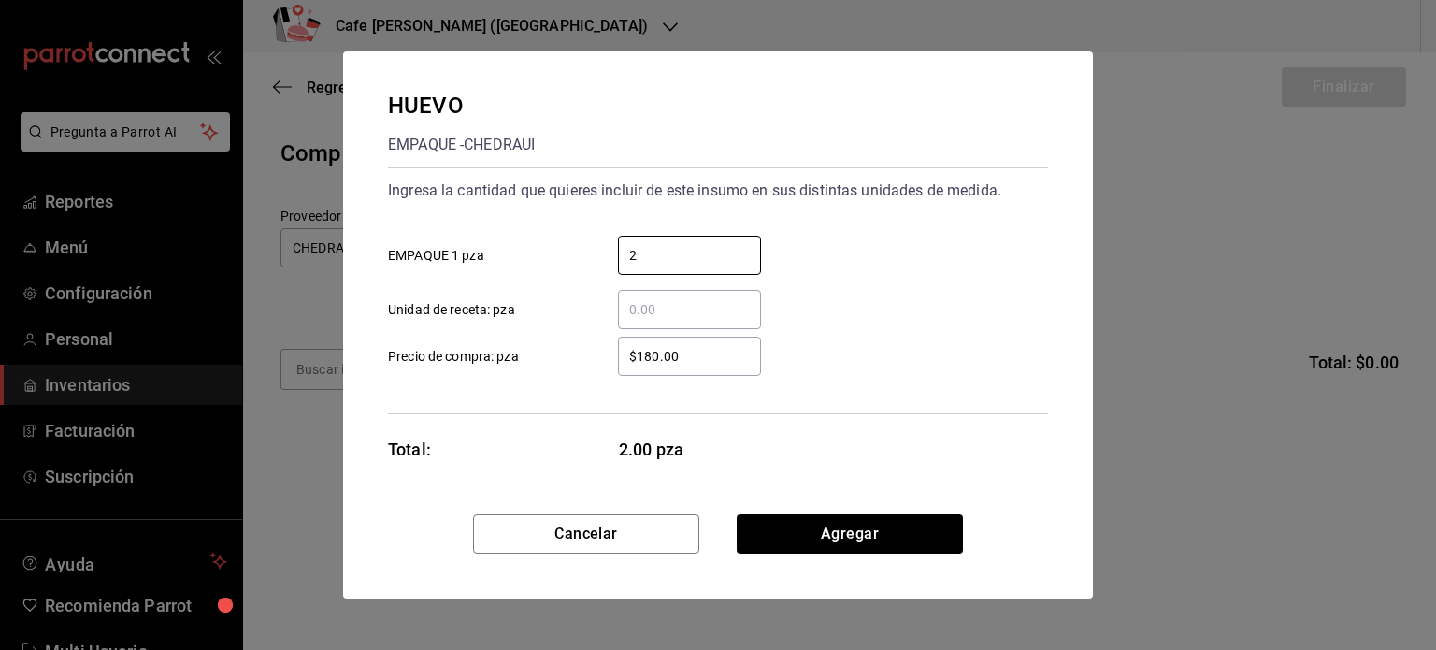
type input "2"
drag, startPoint x: 707, startPoint y: 355, endPoint x: 595, endPoint y: 355, distance: 112.2
click at [595, 355] on div "$180.00 ​" at bounding box center [674, 356] width 173 height 39
type input "$91"
click at [674, 312] on input "​ Unidad de receta: pza" at bounding box center [689, 309] width 143 height 22
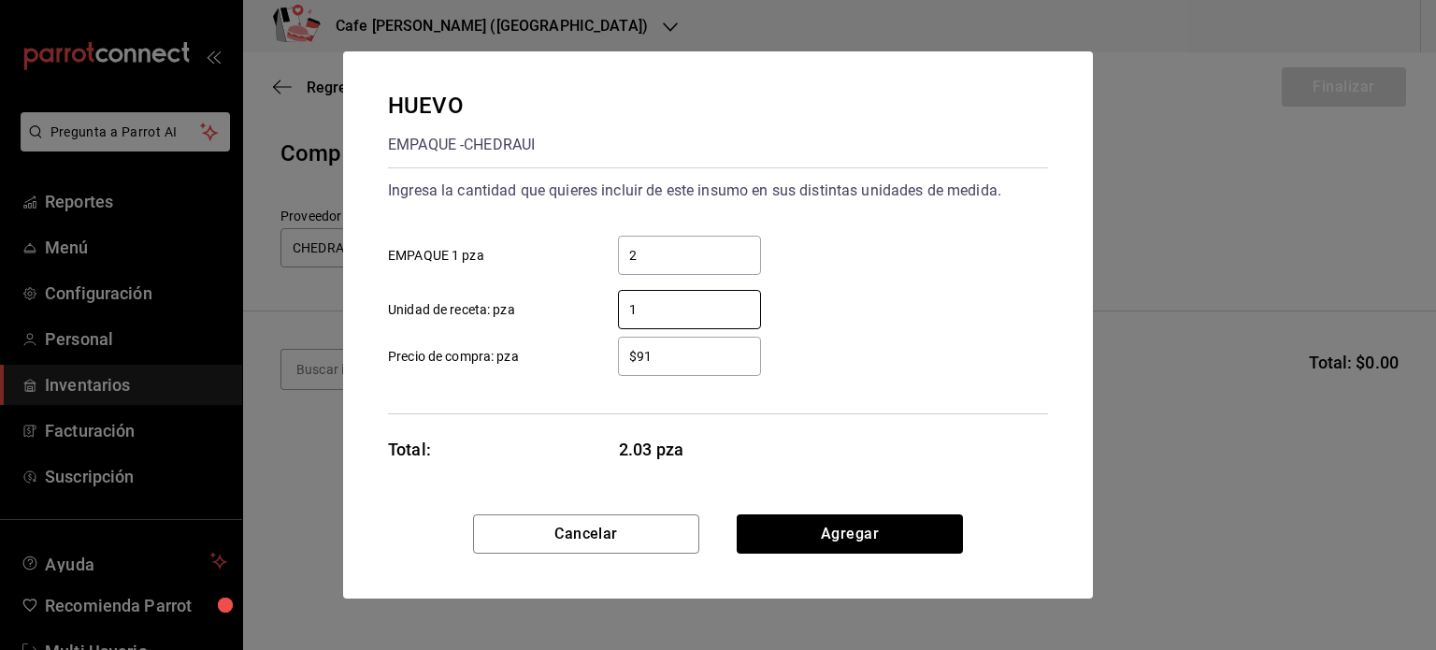
drag, startPoint x: 658, startPoint y: 309, endPoint x: 595, endPoint y: 306, distance: 63.7
click at [595, 306] on div "1 ​" at bounding box center [674, 309] width 173 height 39
type input "3"
type input "1"
drag, startPoint x: 658, startPoint y: 257, endPoint x: 593, endPoint y: 248, distance: 66.1
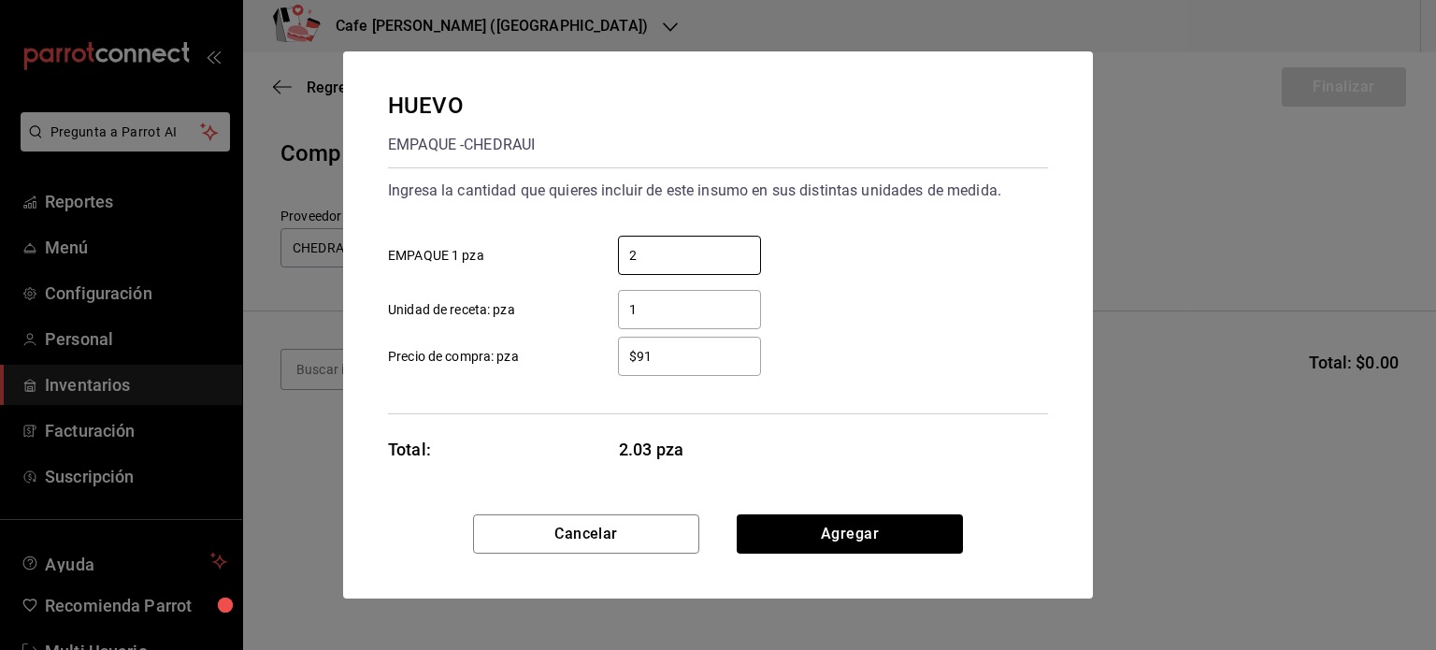
click at [593, 248] on div "2 ​" at bounding box center [674, 255] width 173 height 39
type input "1"
drag, startPoint x: 658, startPoint y: 315, endPoint x: 595, endPoint y: 315, distance: 63.6
click at [595, 315] on div "1 ​" at bounding box center [674, 309] width 173 height 39
type input "30"
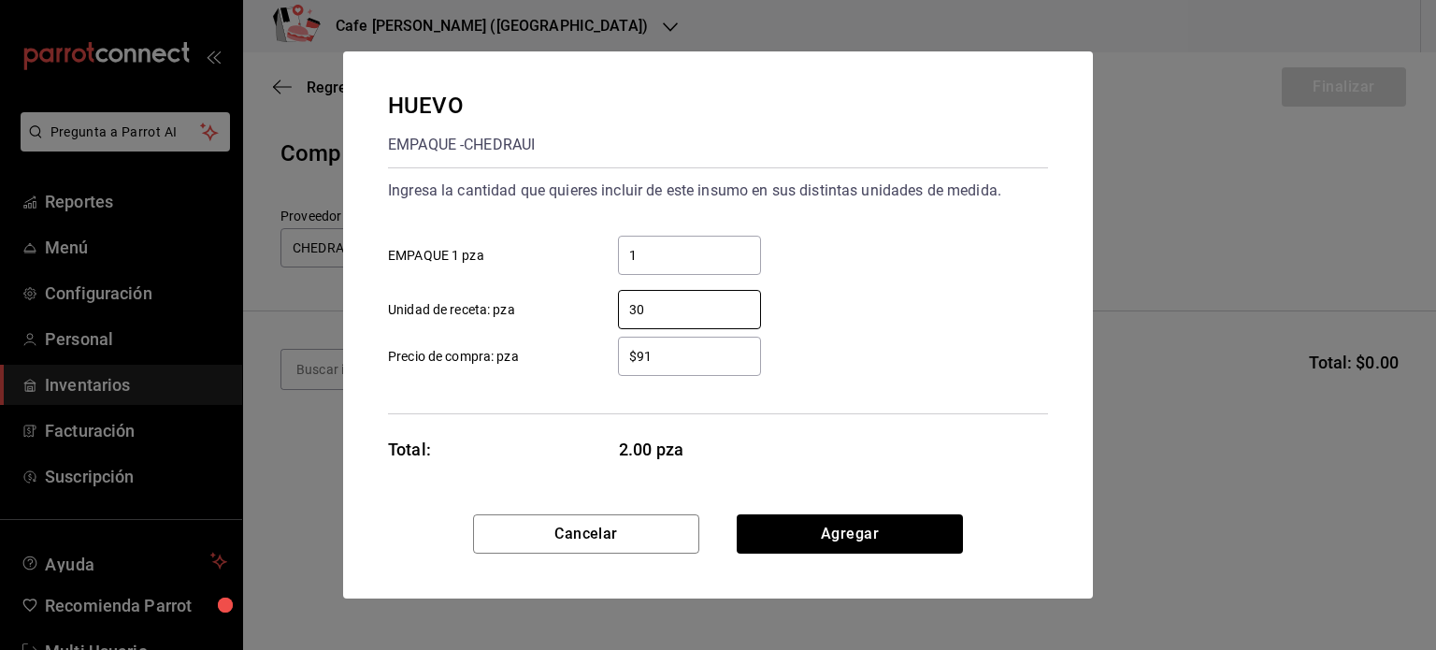
click at [776, 364] on div "$91 ​ Precio de compra: pza" at bounding box center [710, 349] width 675 height 54
click at [816, 533] on button "Agregar" at bounding box center [850, 533] width 226 height 39
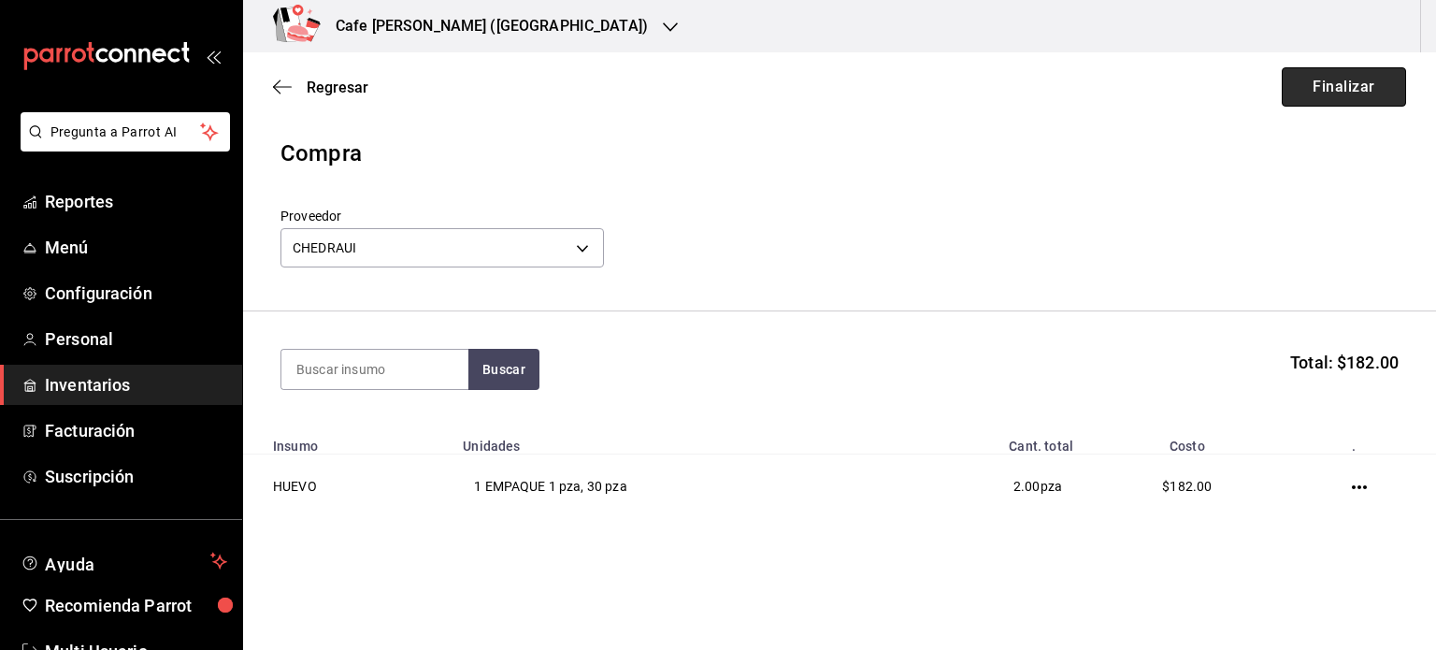
click at [1331, 92] on button "Finalizar" at bounding box center [1344, 86] width 124 height 39
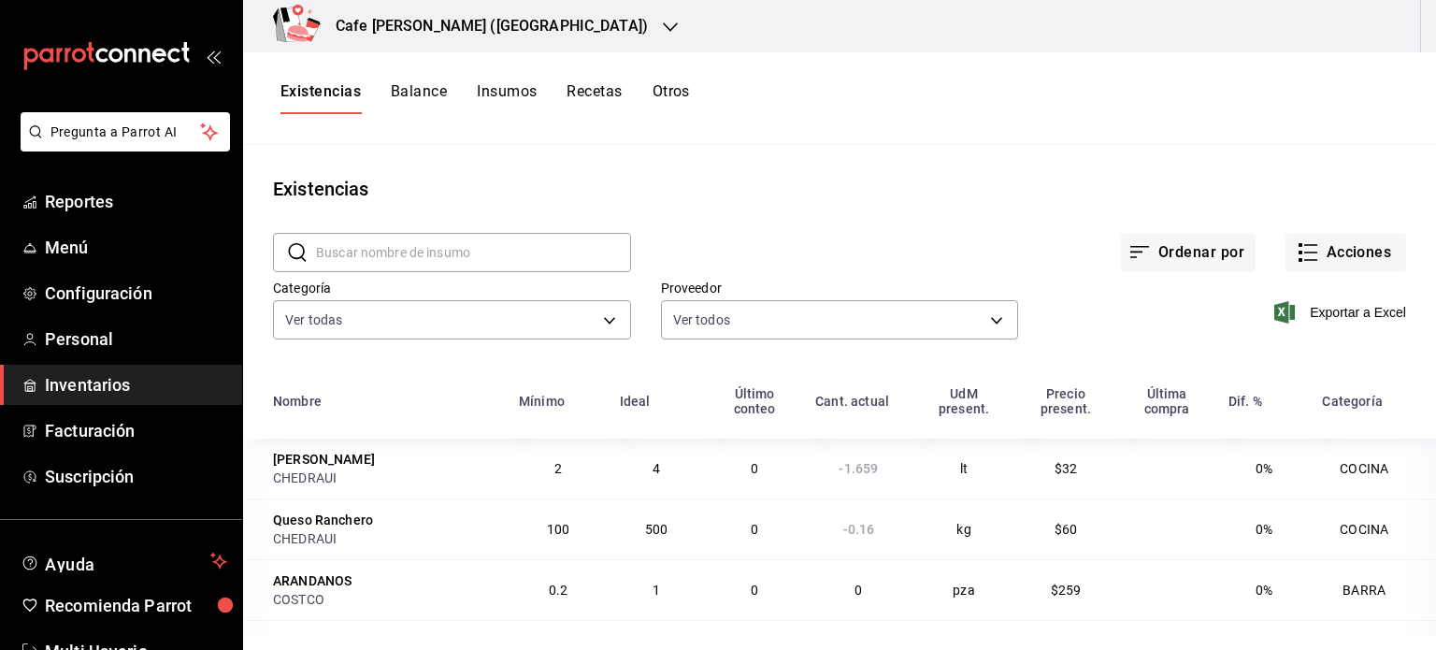
click at [663, 18] on div at bounding box center [670, 27] width 15 height 20
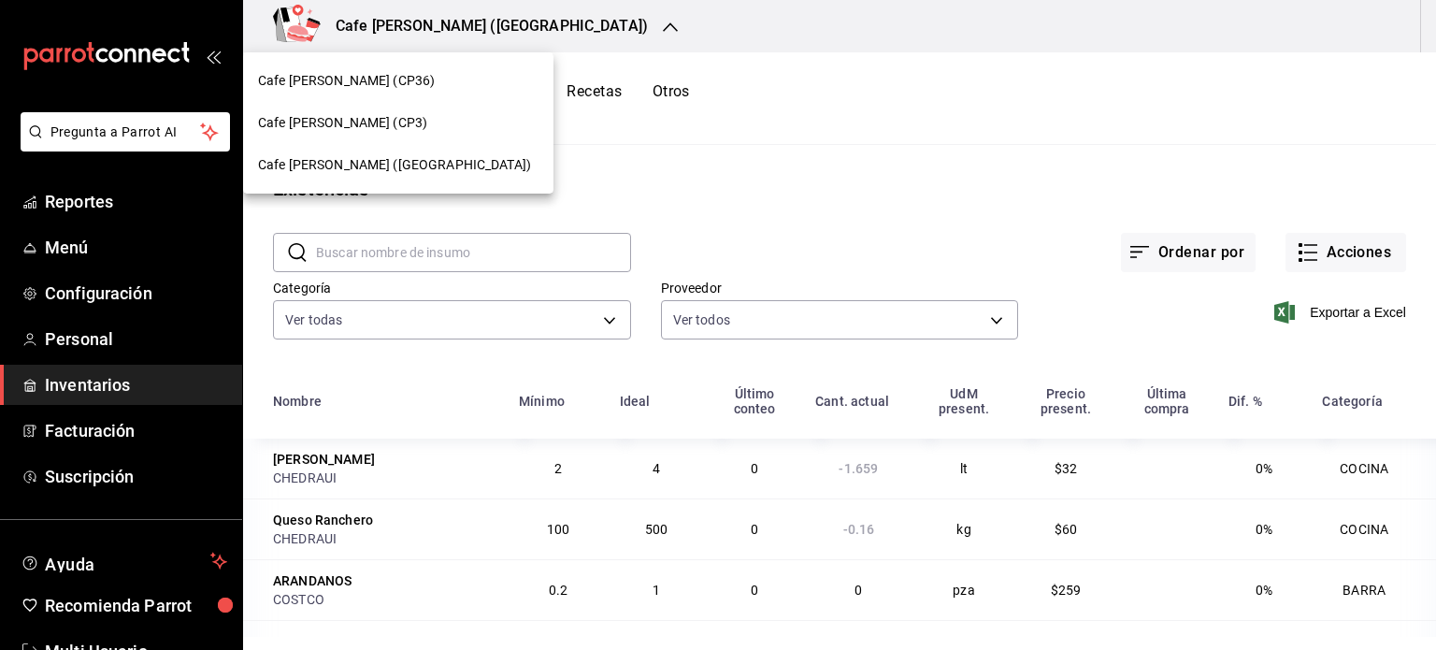
click at [370, 122] on span "Cafe Moretto (CP3)" at bounding box center [342, 123] width 169 height 20
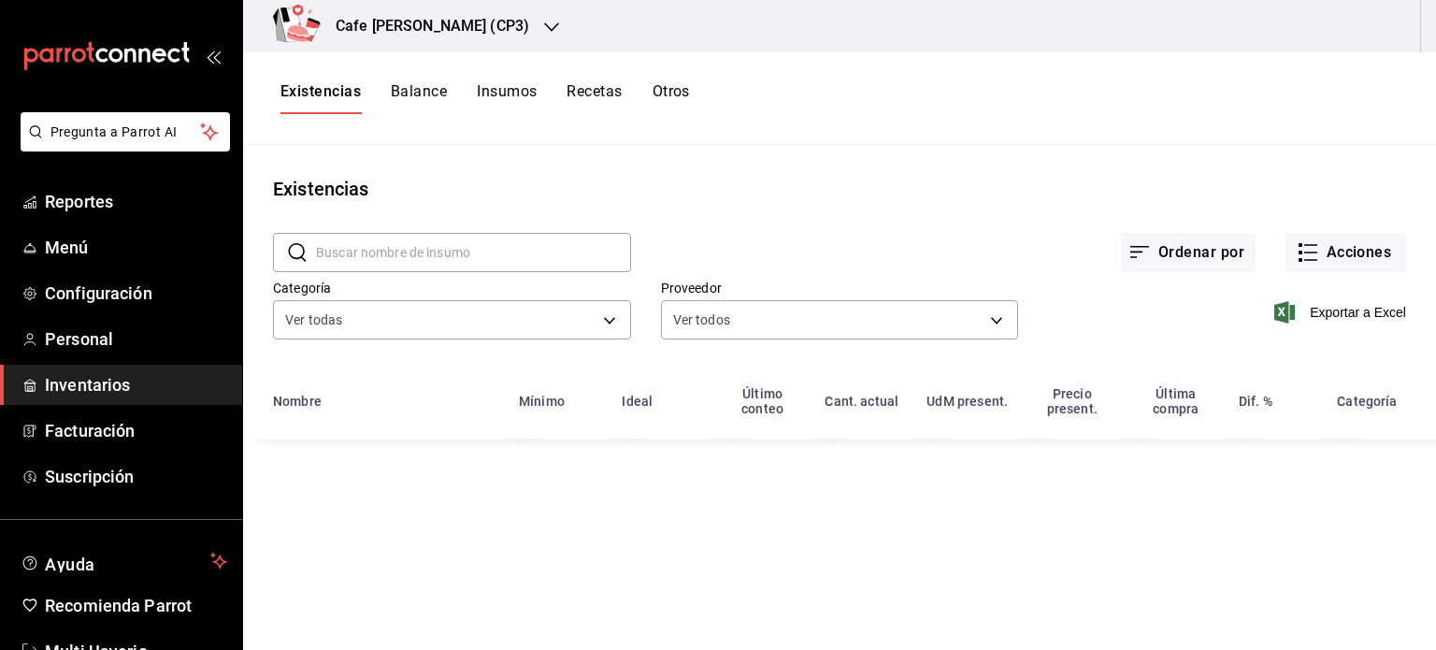
click at [544, 22] on icon "button" at bounding box center [551, 27] width 15 height 15
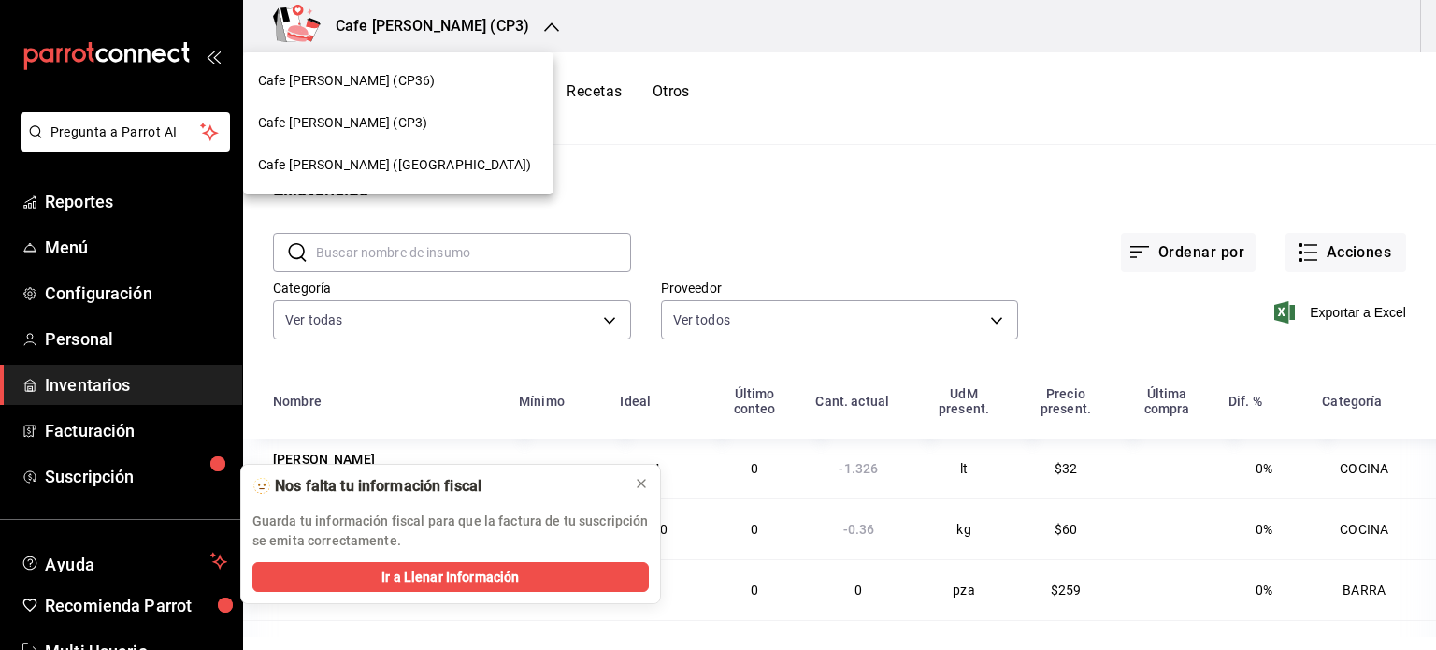
click at [393, 82] on div "Cafe [PERSON_NAME] (CP36)" at bounding box center [398, 81] width 281 height 20
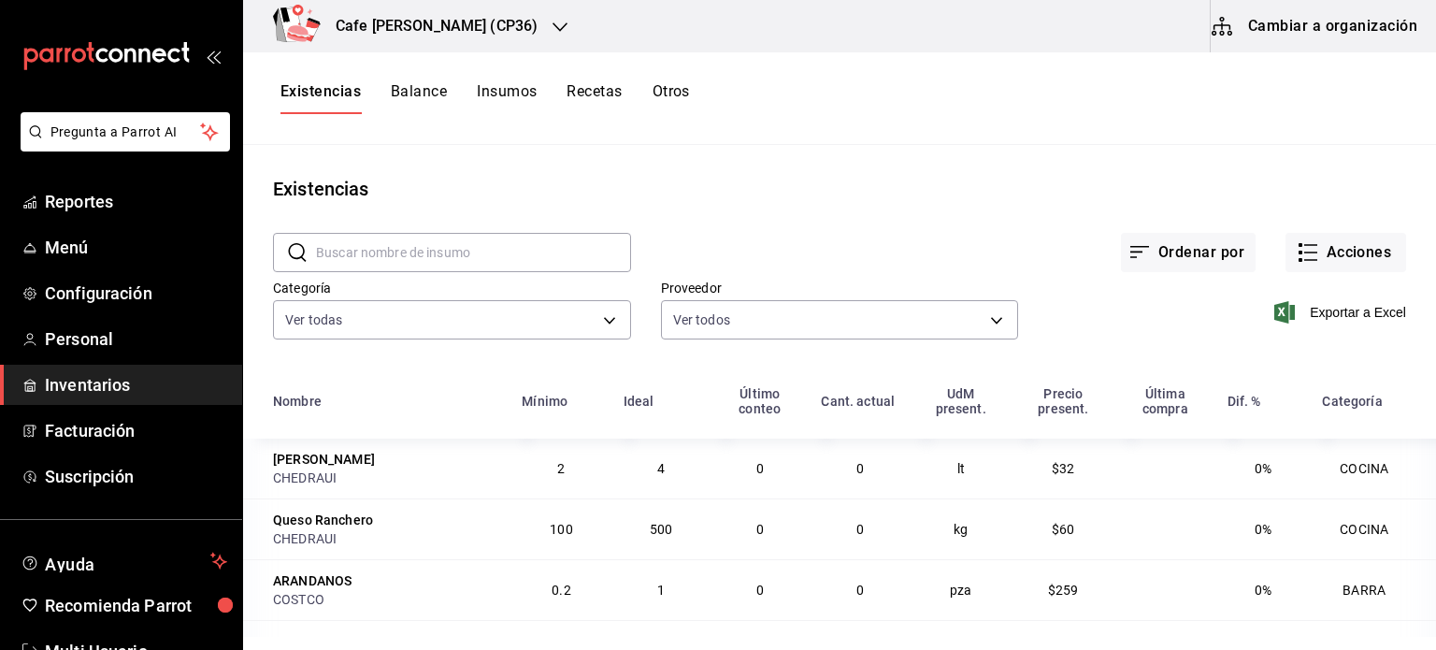
click at [1323, 30] on button "Cambiar a organización" at bounding box center [1316, 26] width 210 height 52
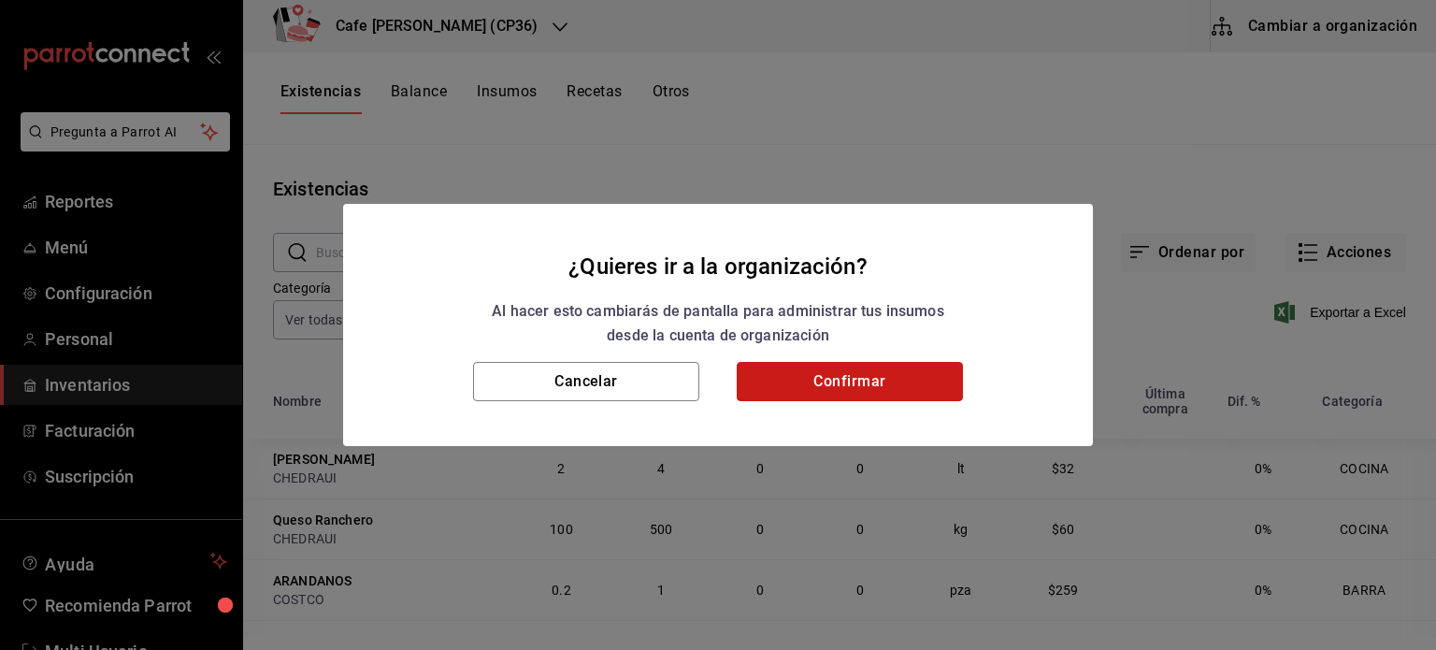
click at [875, 384] on button "Confirmar" at bounding box center [850, 381] width 226 height 39
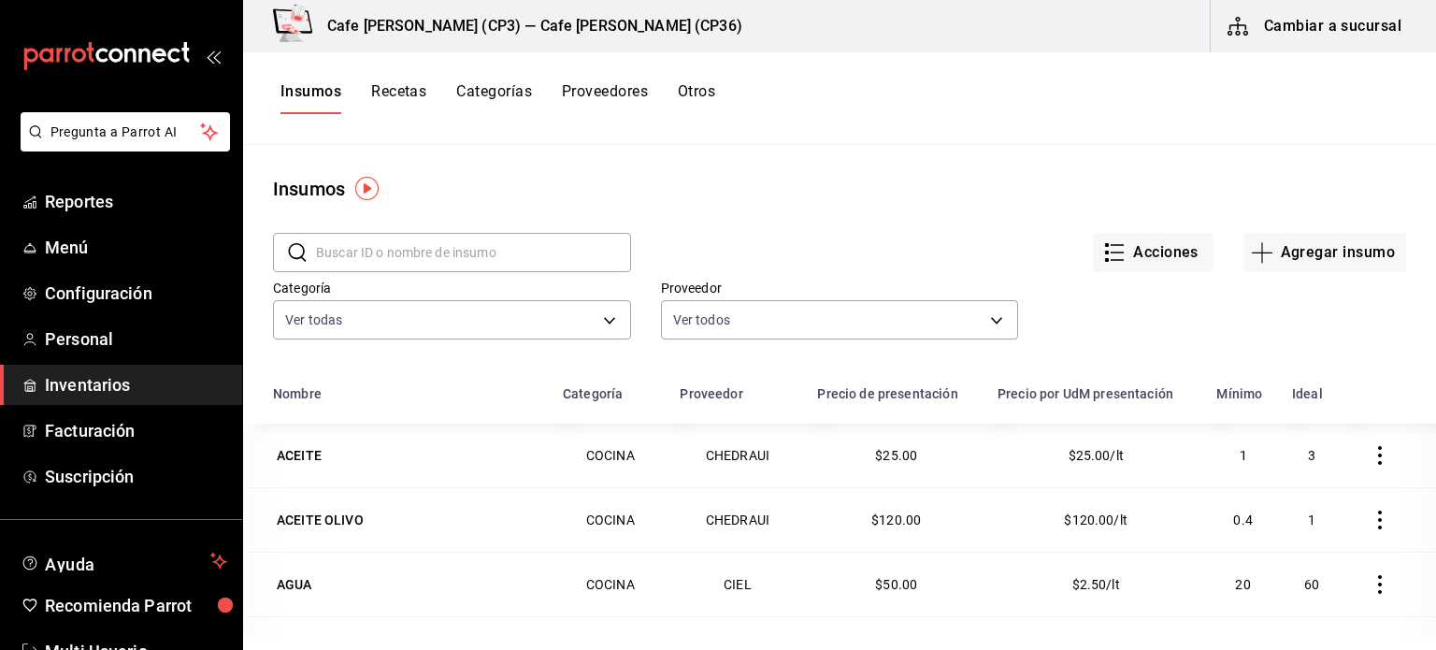
click at [325, 249] on input "text" at bounding box center [473, 252] width 315 height 37
type input "huevo"
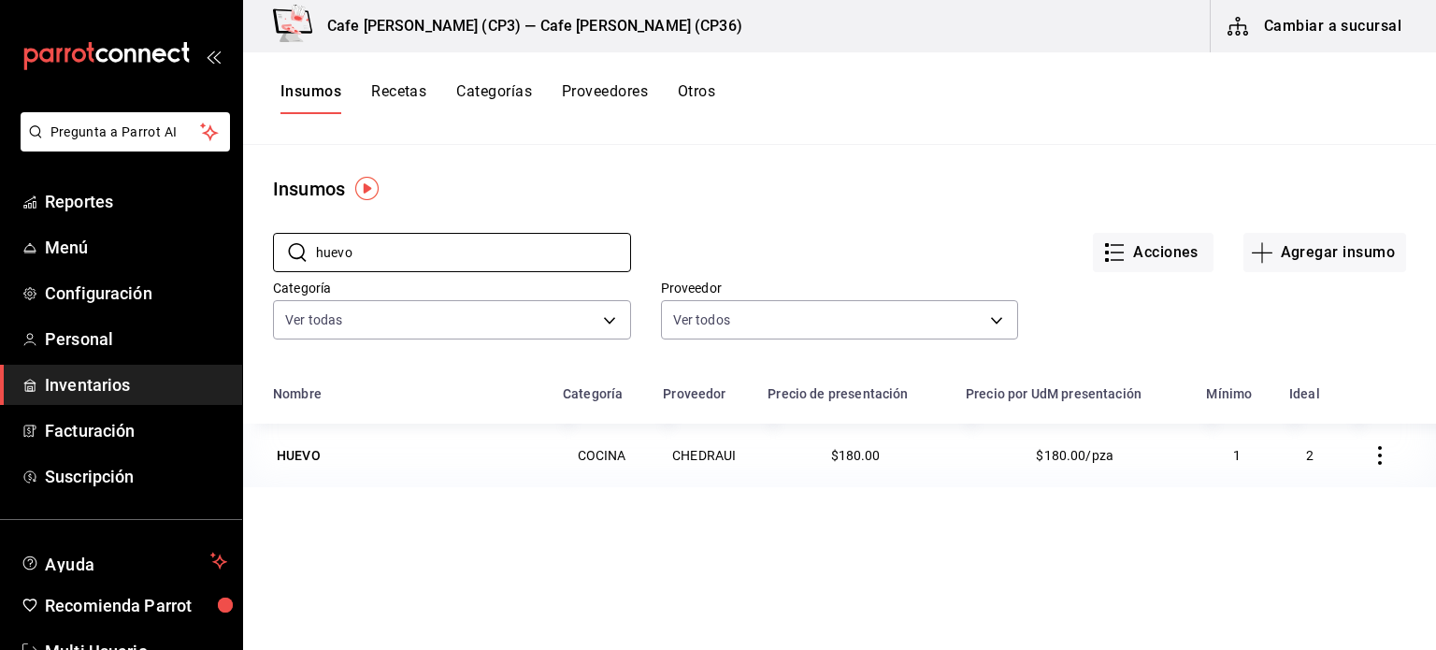
click at [400, 93] on button "Recetas" at bounding box center [398, 98] width 55 height 32
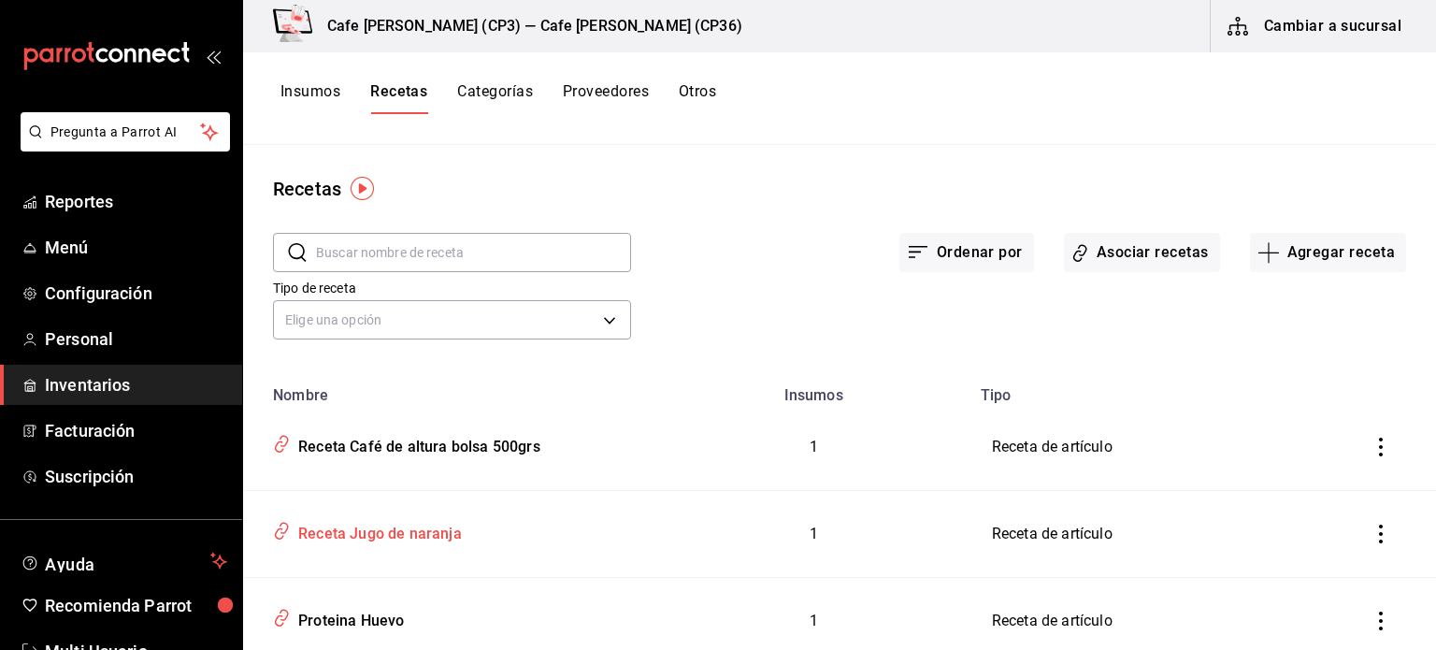
scroll to position [281, 0]
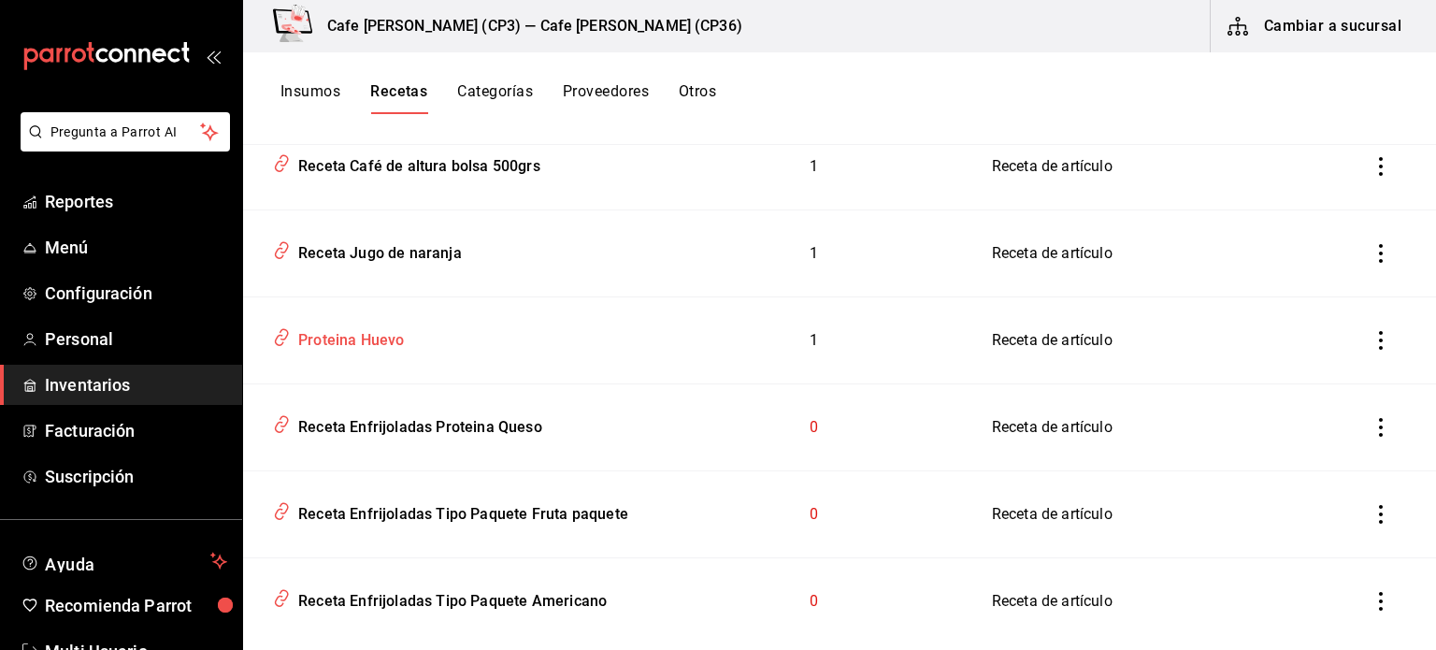
click at [356, 342] on div "Proteina Huevo" at bounding box center [347, 337] width 113 height 29
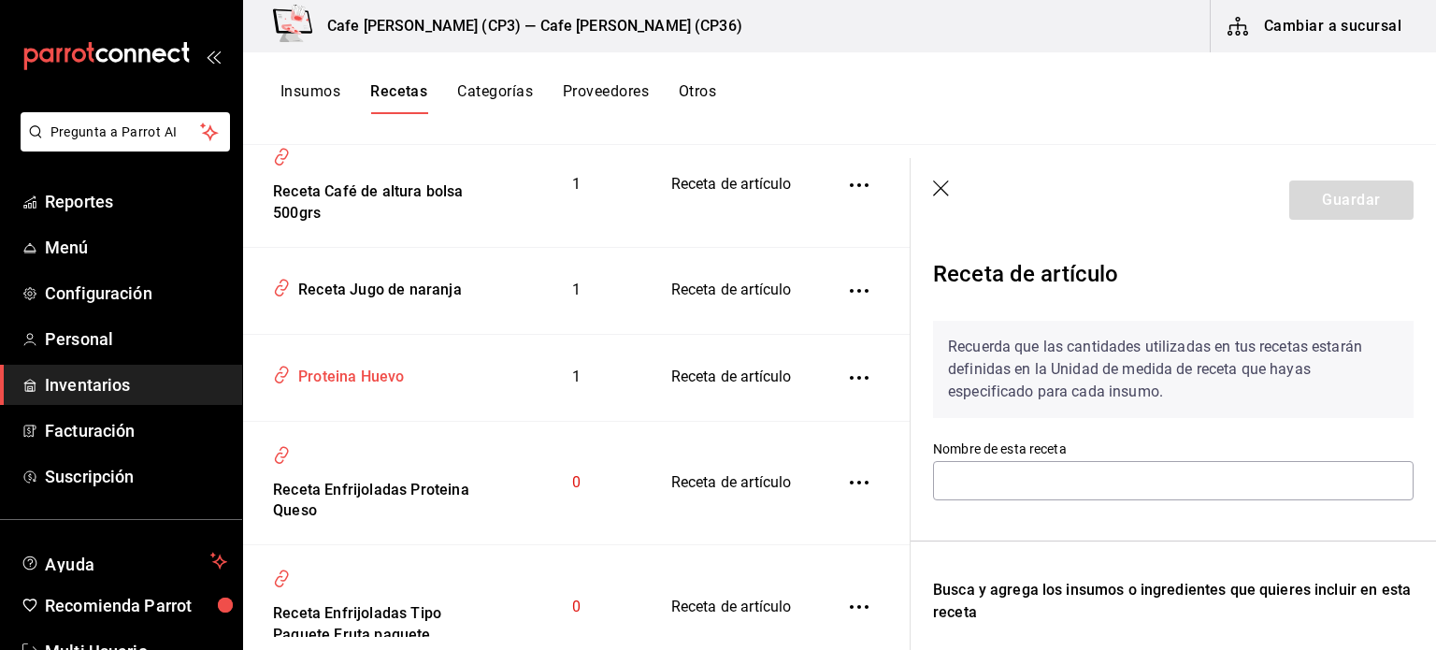
type input "Proteina Huevo"
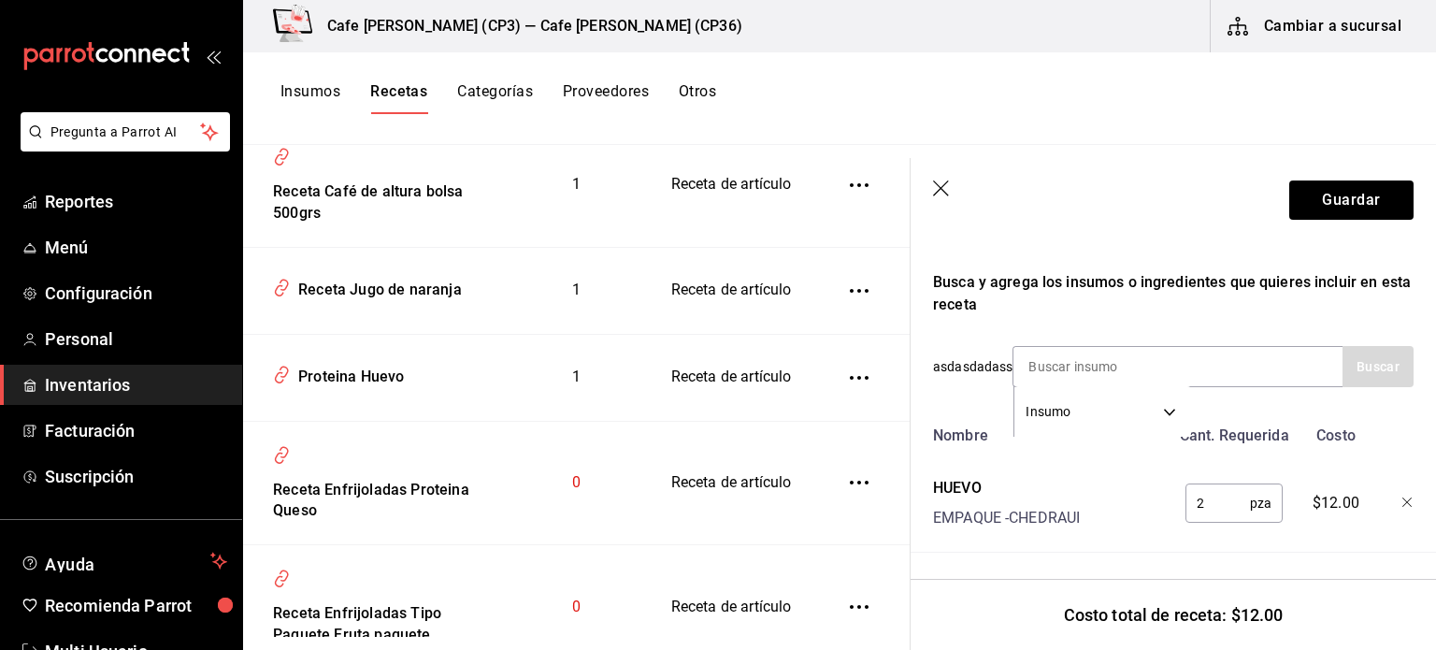
scroll to position [322, 0]
click at [942, 183] on icon "button" at bounding box center [942, 189] width 19 height 19
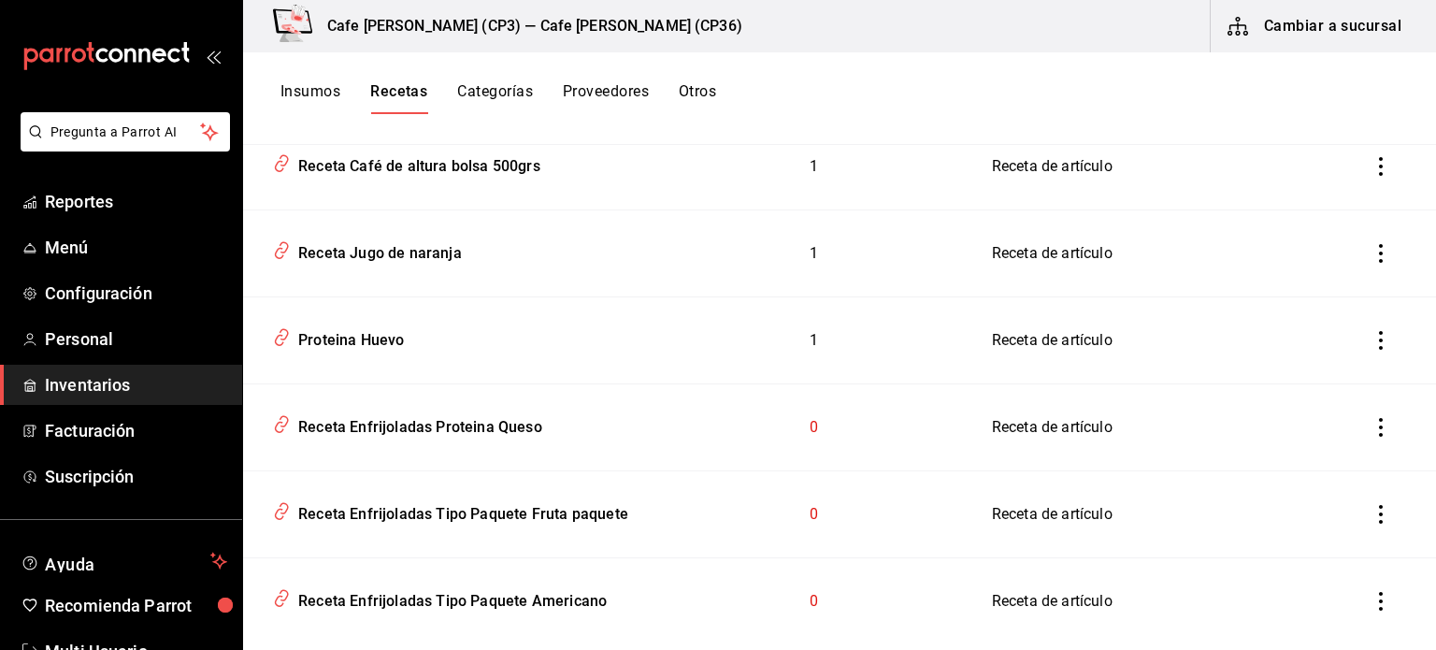
click at [311, 86] on button "Insumos" at bounding box center [311, 98] width 60 height 32
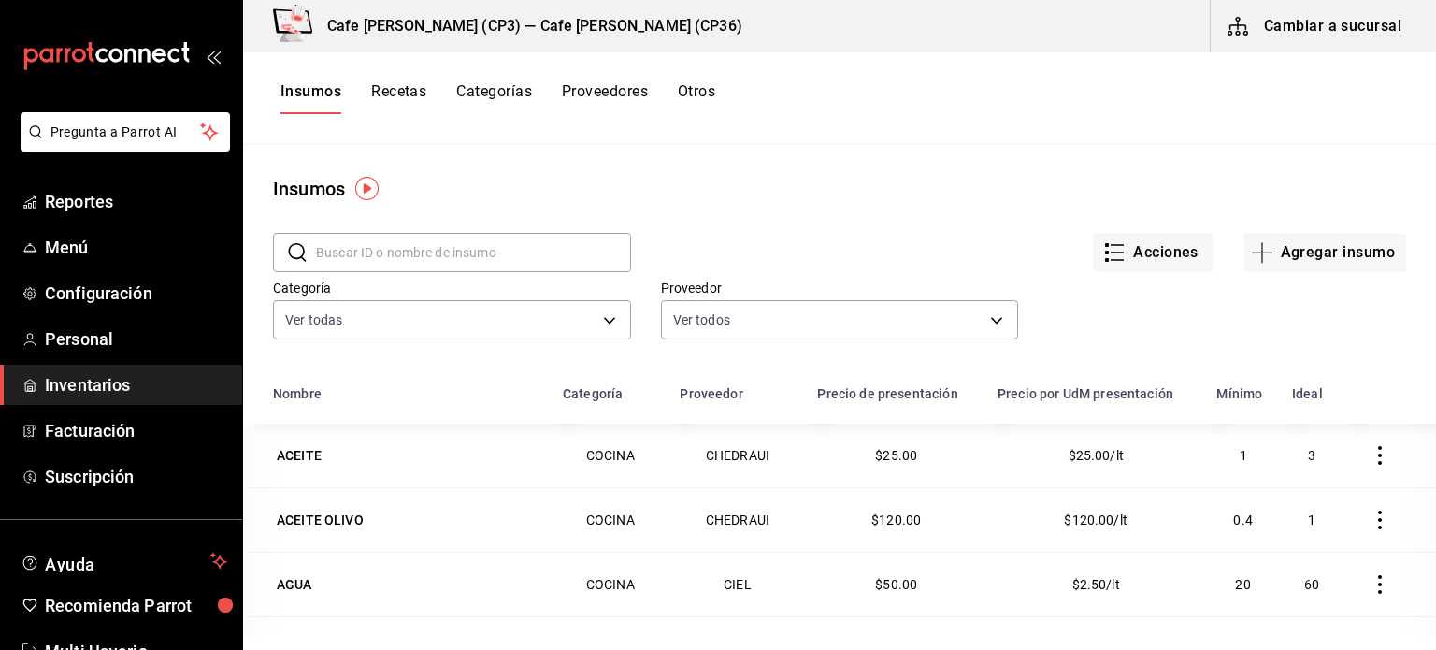
click at [323, 253] on input "text" at bounding box center [473, 252] width 315 height 37
type input "huevo"
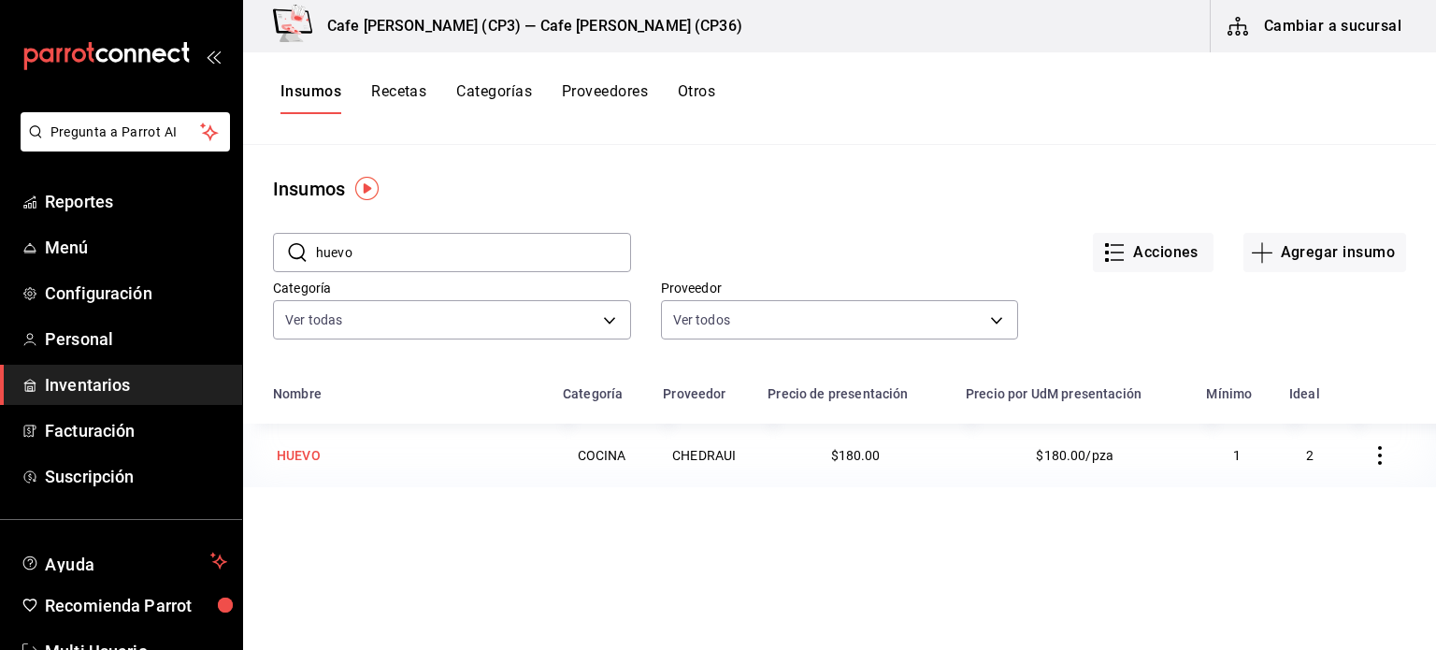
click at [298, 451] on div "HUEVO" at bounding box center [299, 455] width 44 height 19
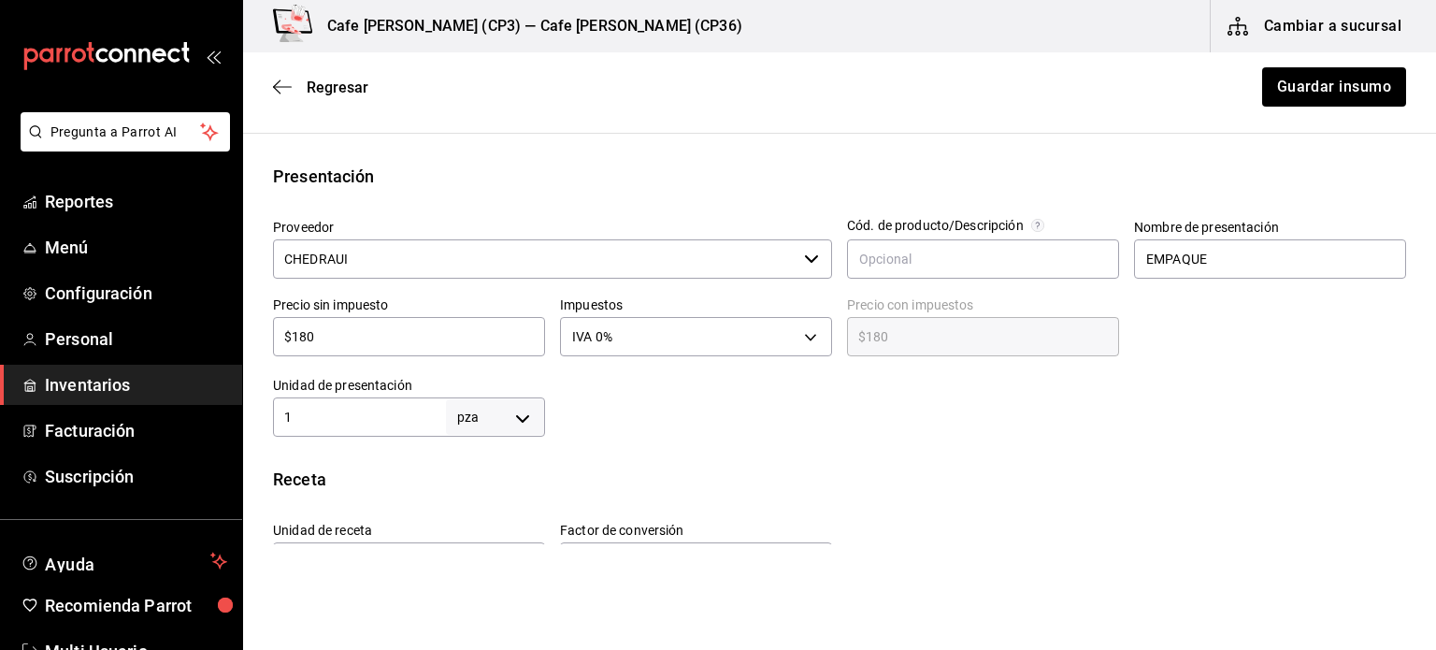
scroll to position [374, 0]
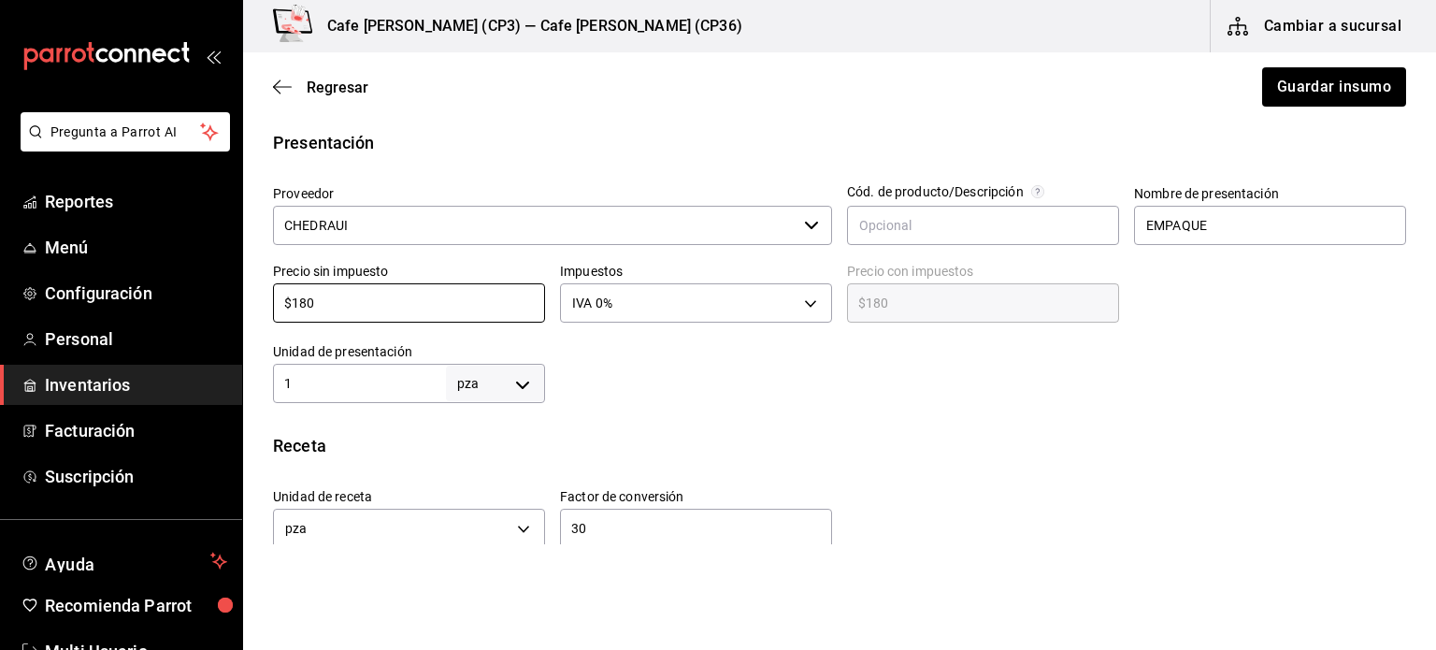
drag, startPoint x: 333, startPoint y: 303, endPoint x: 234, endPoint y: 304, distance: 99.1
click at [234, 304] on div "Pregunta a Parrot AI Reportes Menú Configuración Personal Inventarios Facturaci…" at bounding box center [718, 272] width 1436 height 544
type input "$9"
type input "$9.00"
type input "$91"
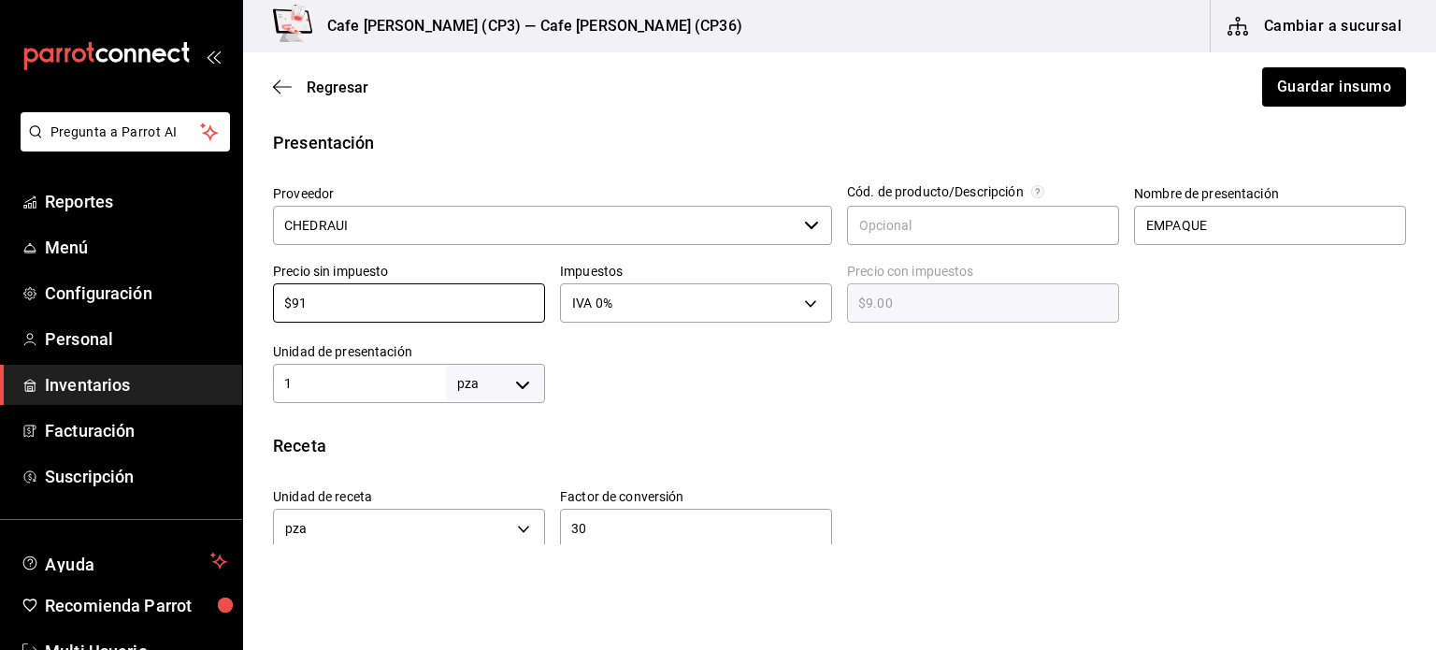
type input "$91.00"
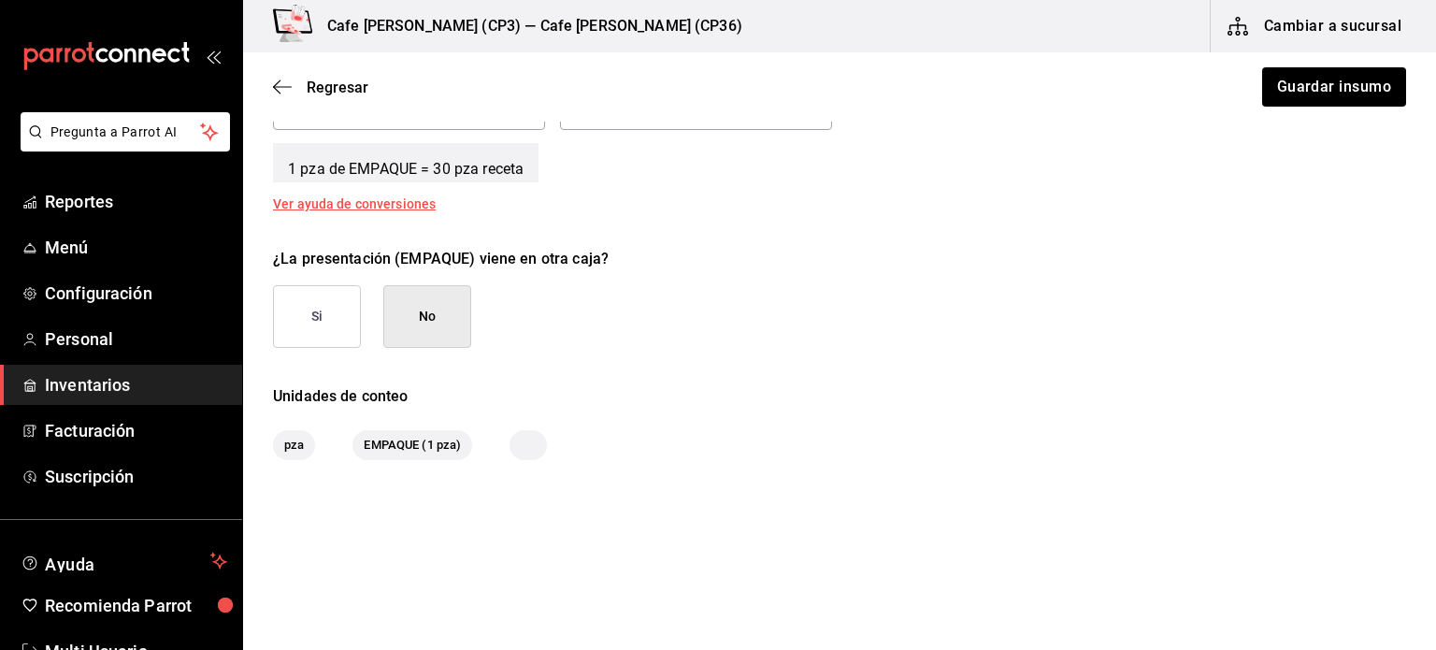
scroll to position [815, 0]
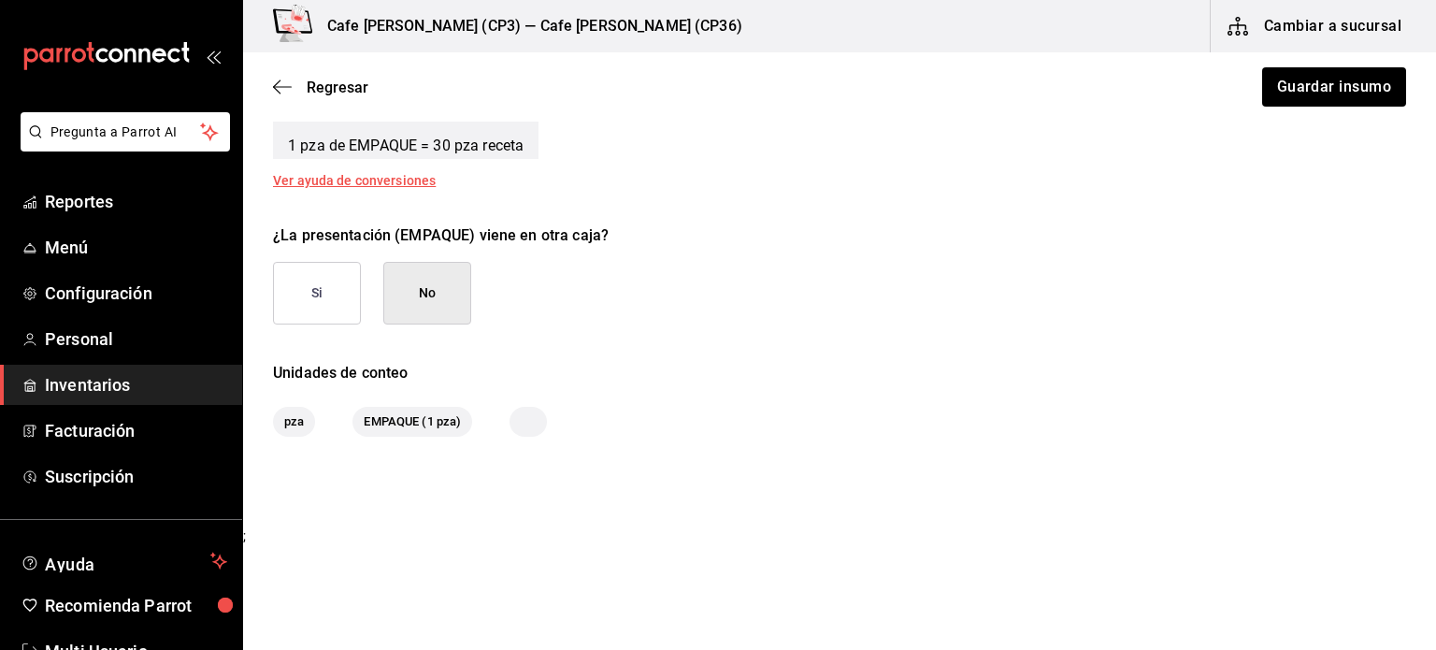
type input "$91"
click at [320, 294] on button "Si" at bounding box center [317, 293] width 88 height 63
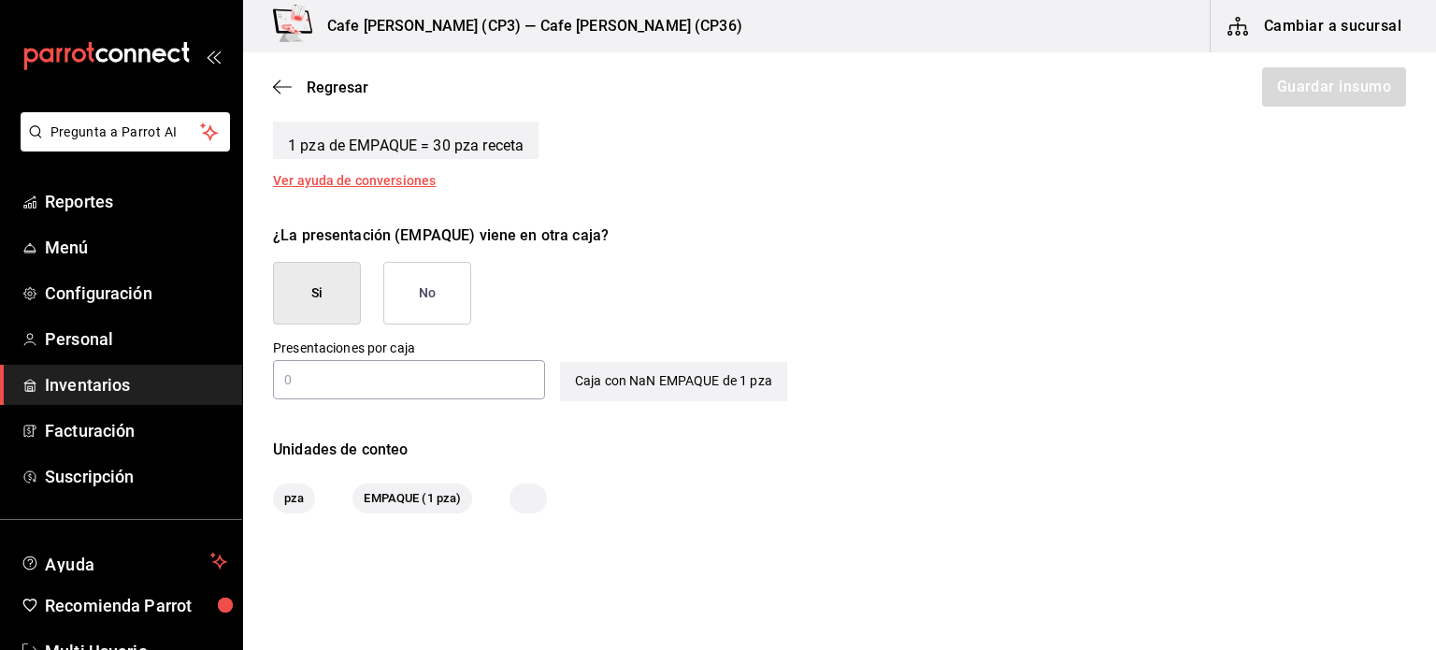
click at [448, 289] on button "No" at bounding box center [427, 293] width 88 height 63
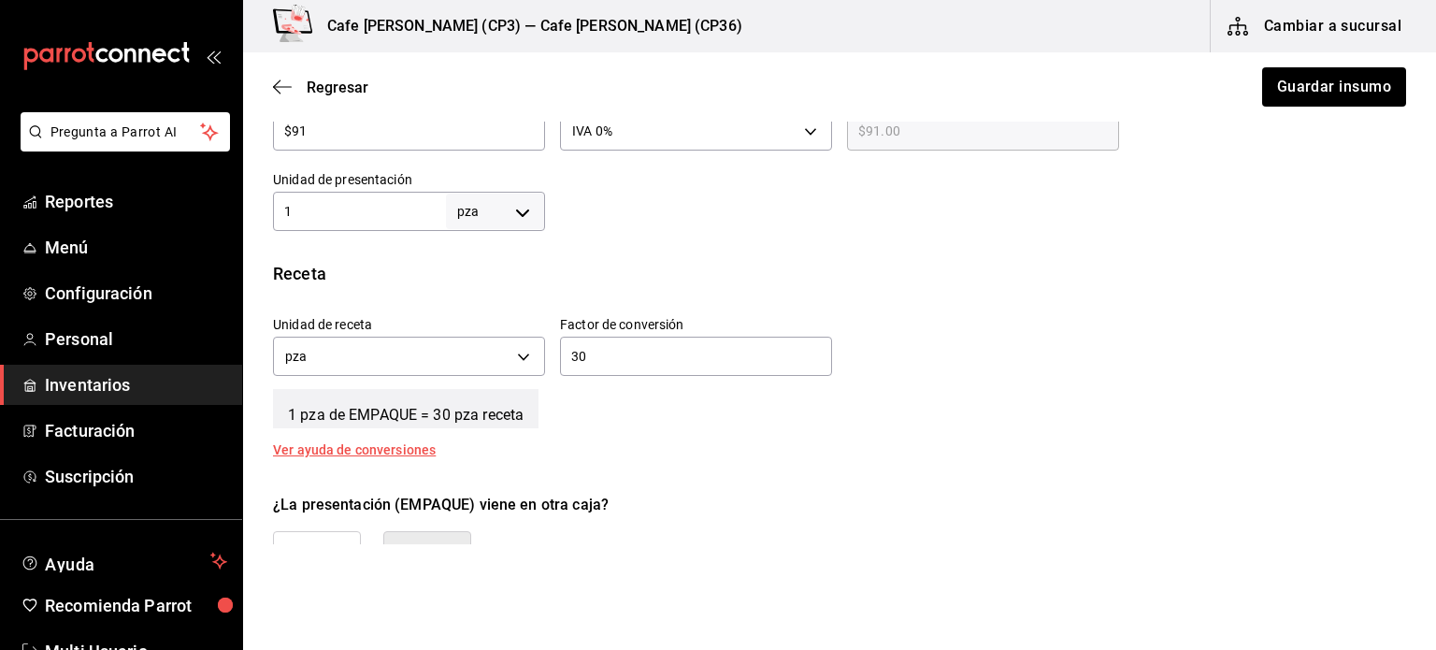
scroll to position [535, 0]
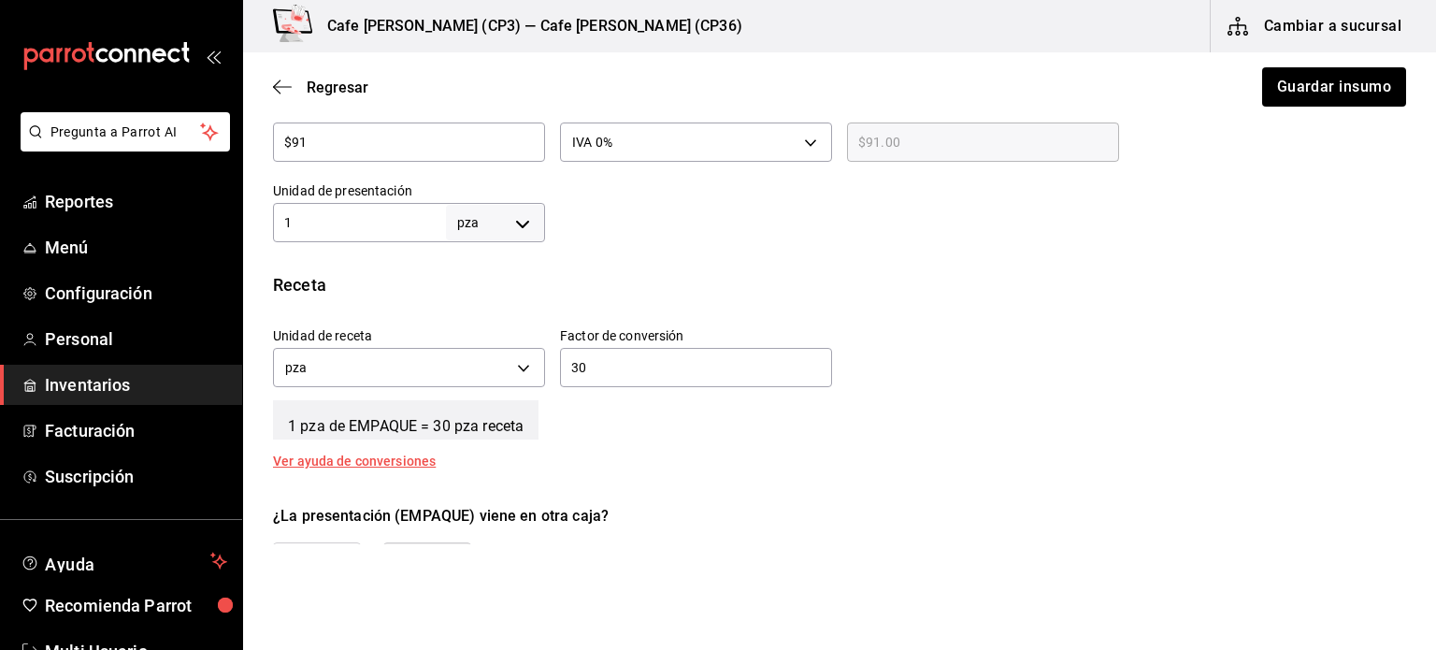
click at [386, 458] on div "Ver ayuda de conversiones" at bounding box center [365, 460] width 185 height 13
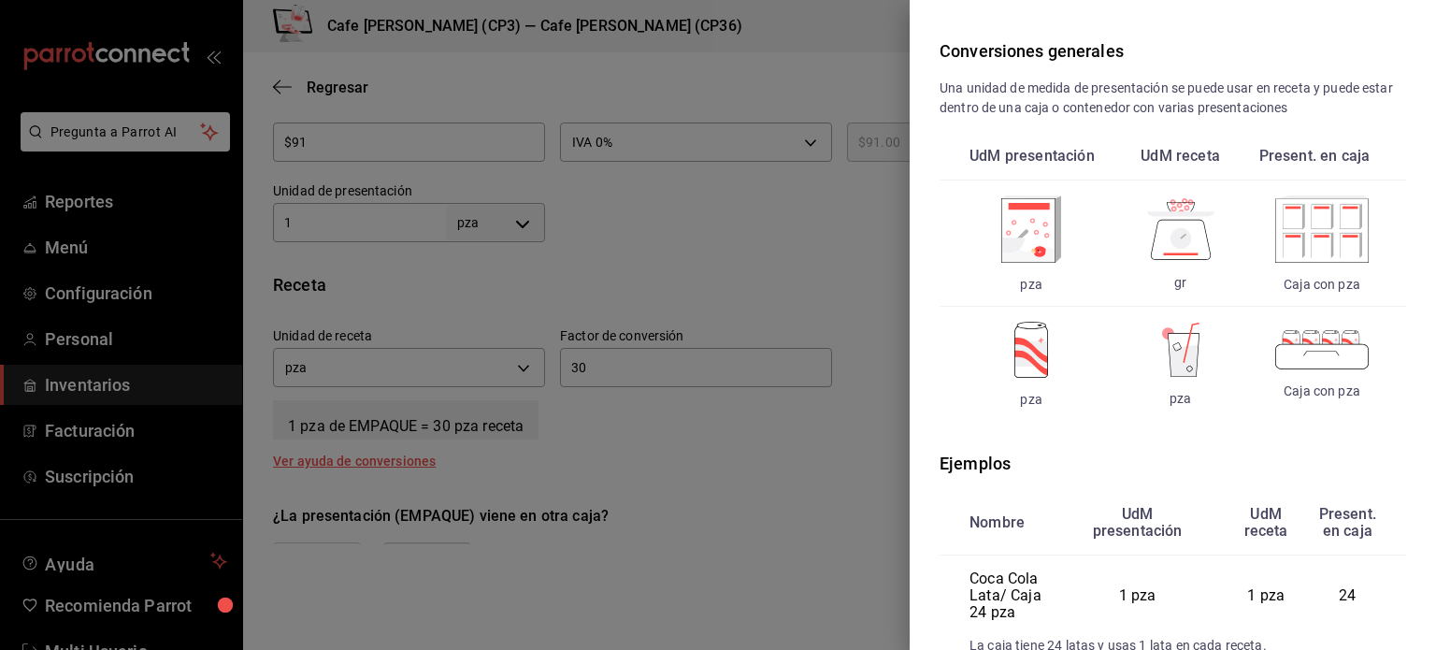
scroll to position [0, 0]
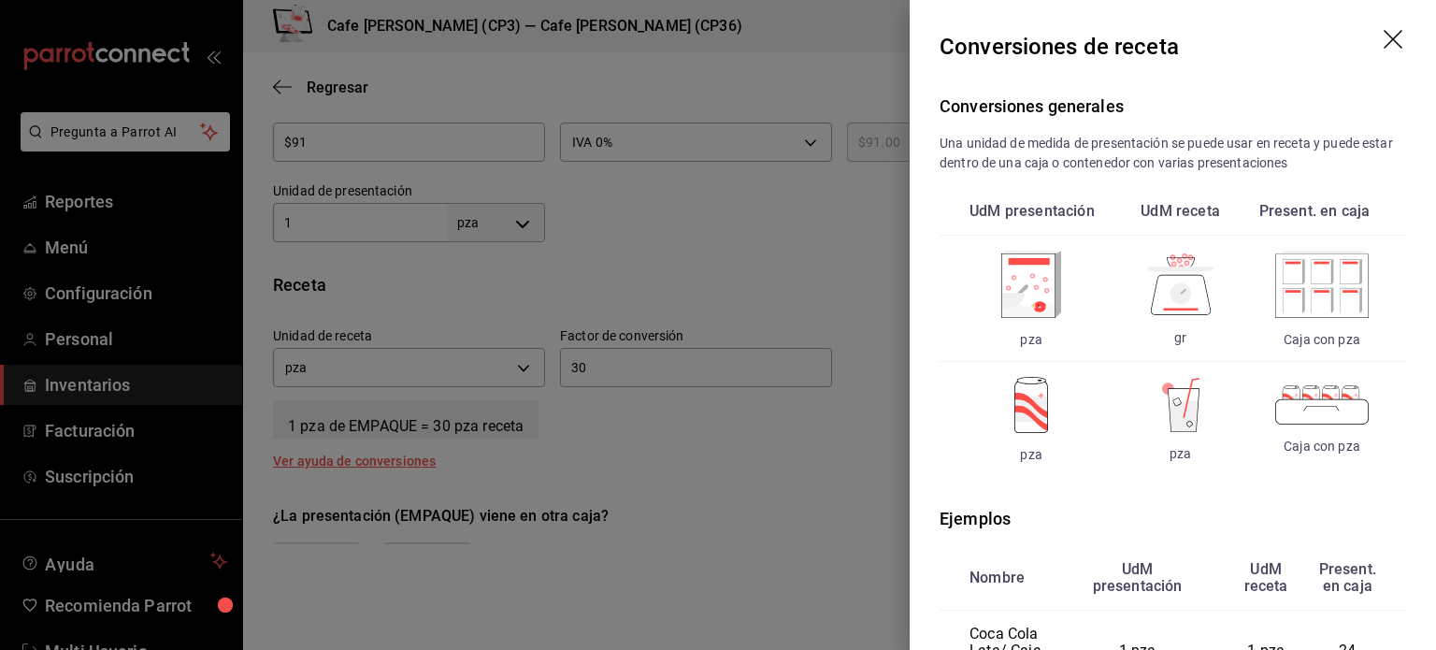
click at [1388, 36] on icon "drag" at bounding box center [1395, 41] width 22 height 22
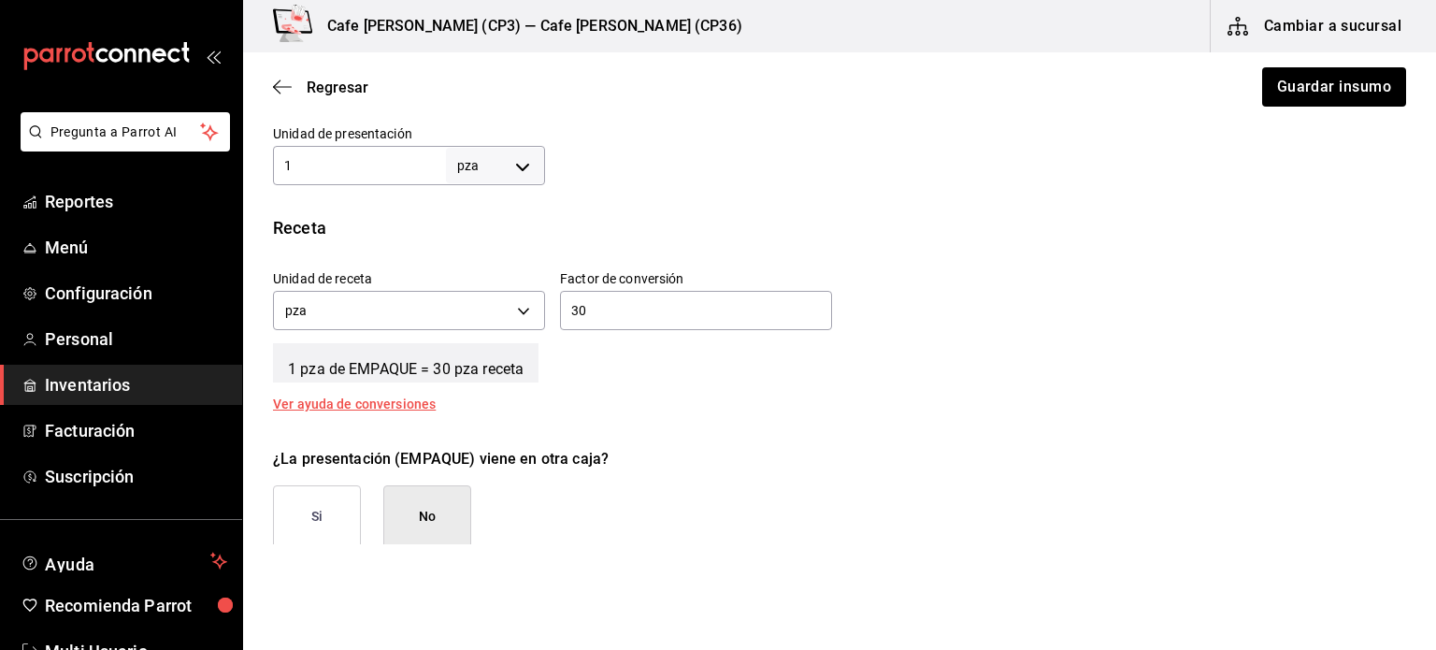
scroll to position [535, 0]
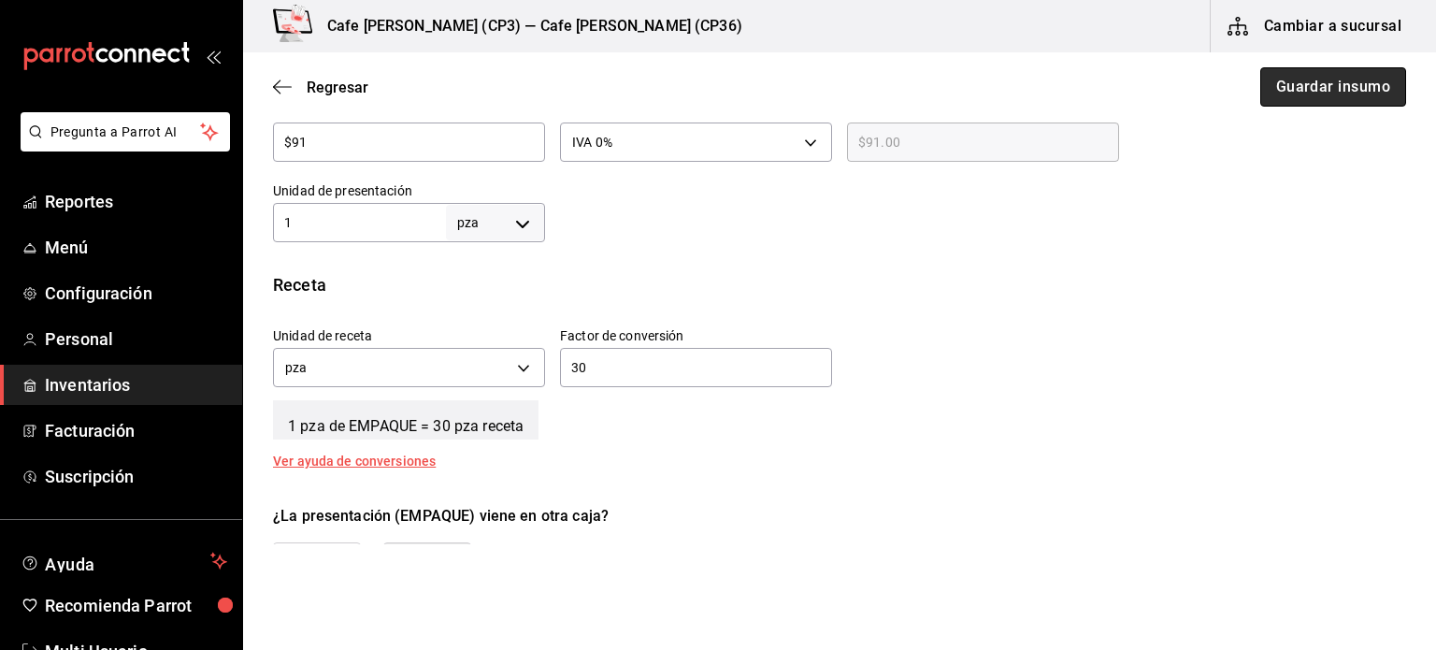
click at [1331, 88] on button "Guardar insumo" at bounding box center [1333, 86] width 146 height 39
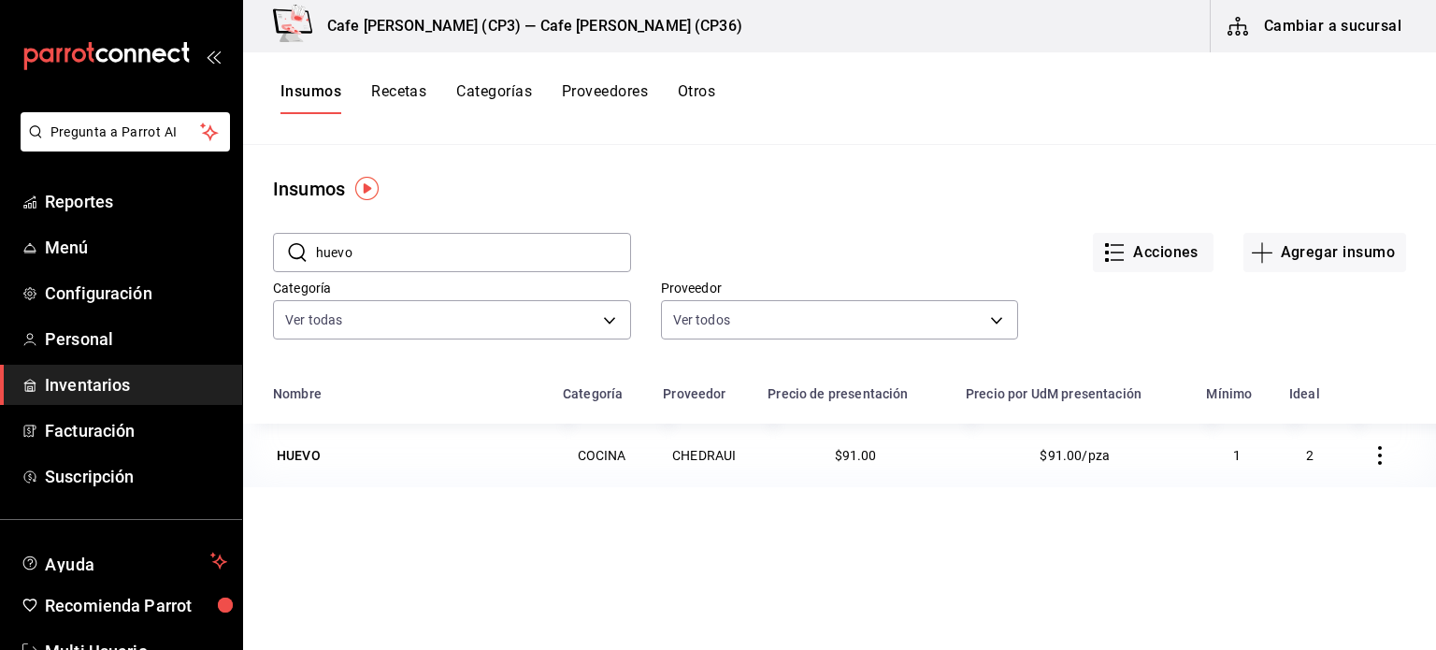
click at [409, 93] on button "Recetas" at bounding box center [398, 98] width 55 height 32
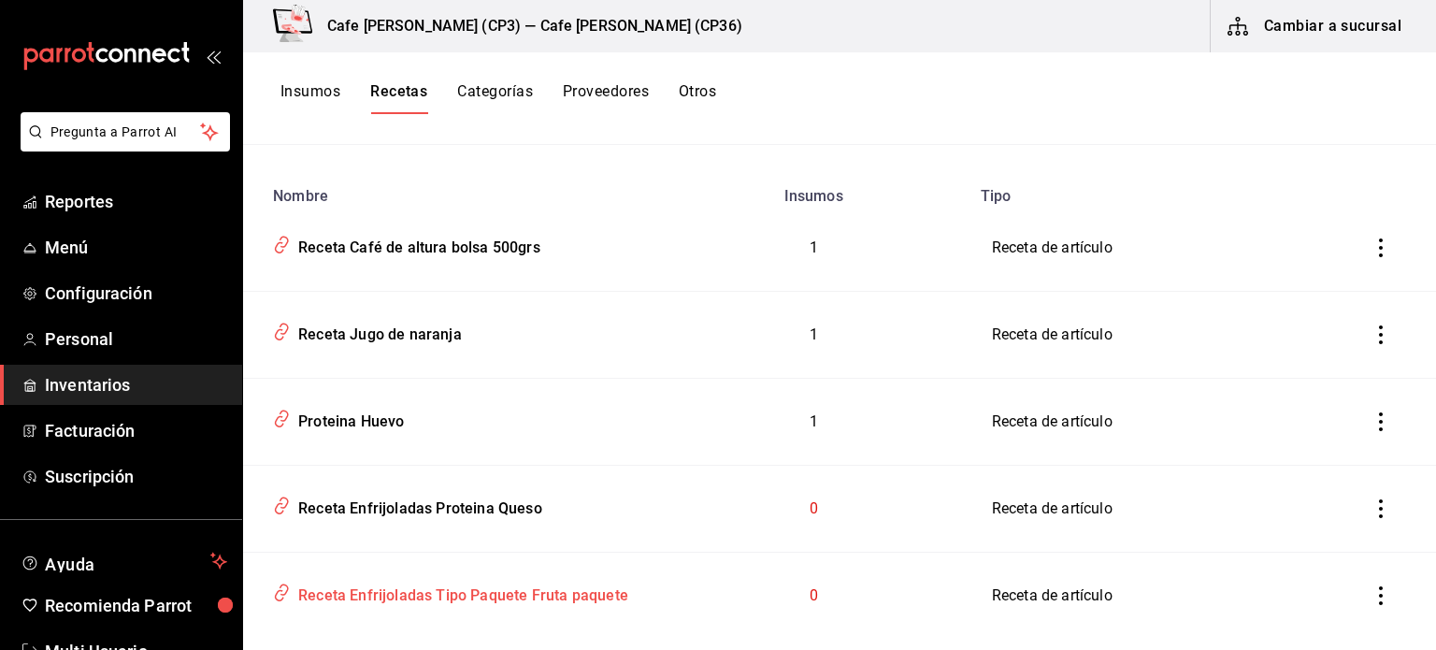
scroll to position [281, 0]
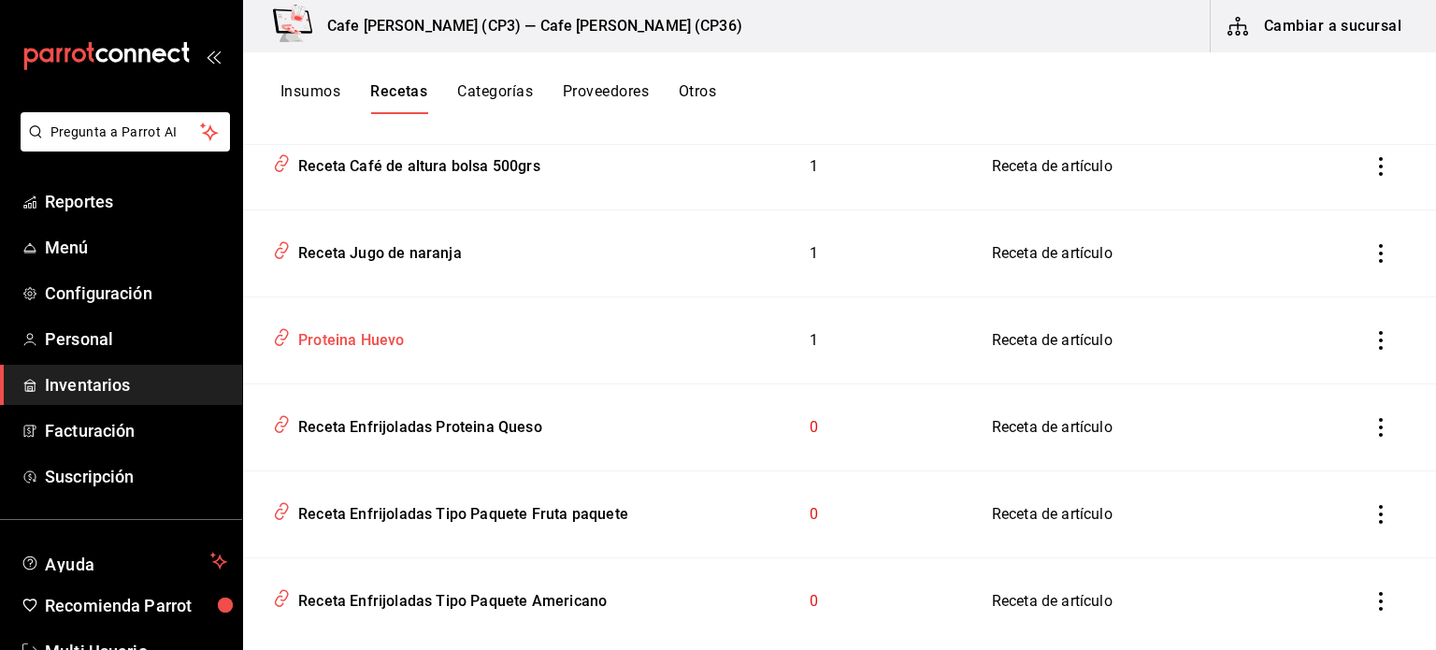
click at [372, 336] on div "Proteina Huevo" at bounding box center [347, 337] width 113 height 29
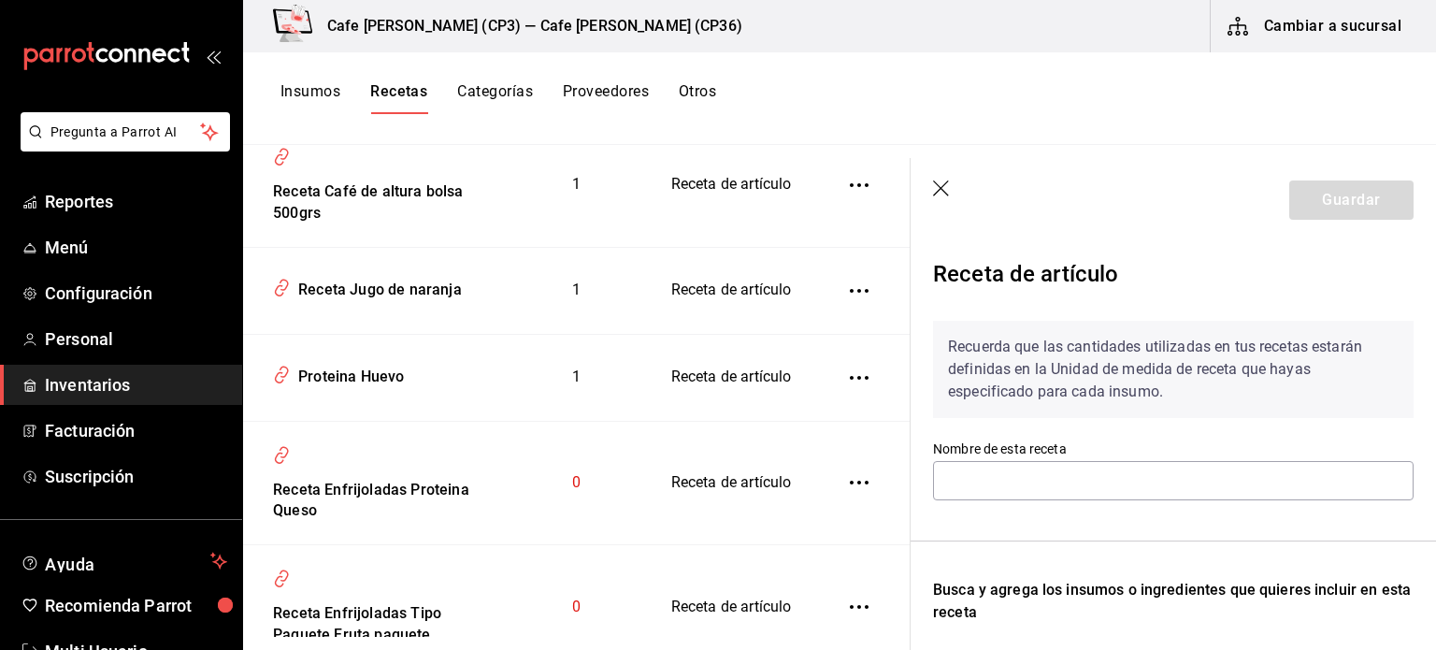
type input "Proteina Huevo"
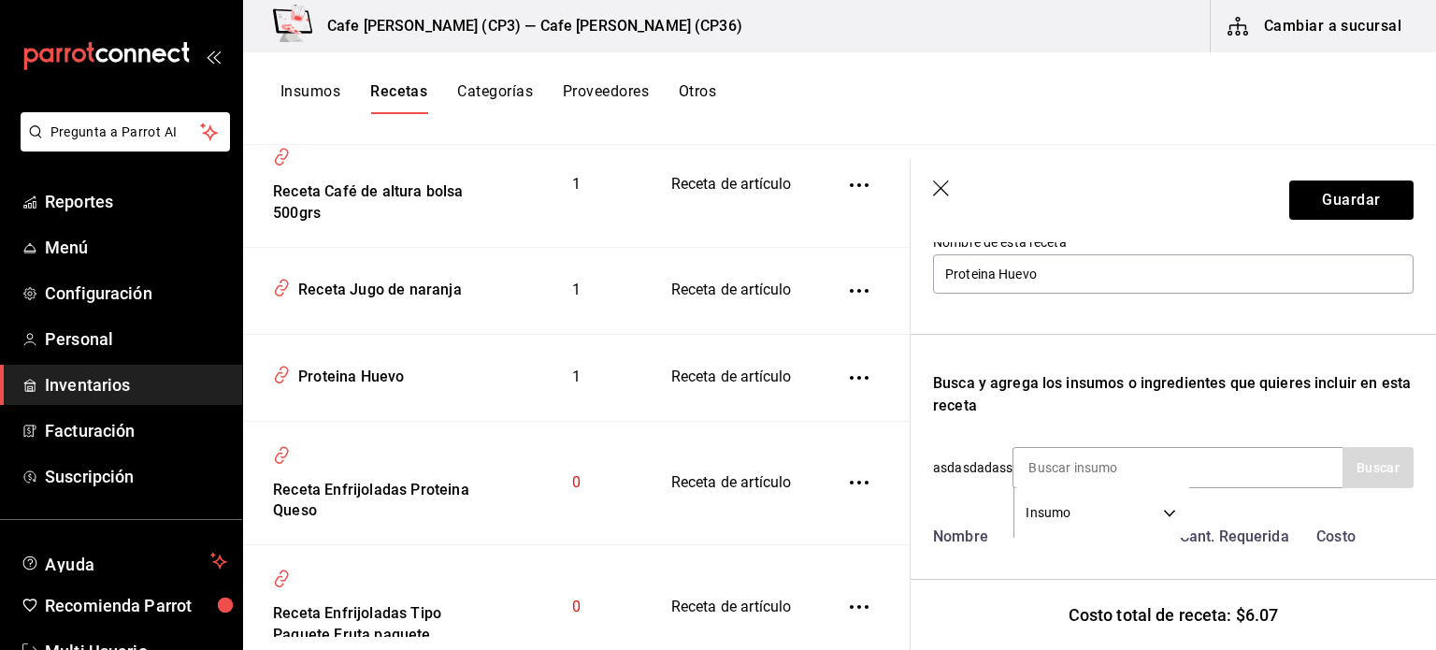
scroll to position [41, 0]
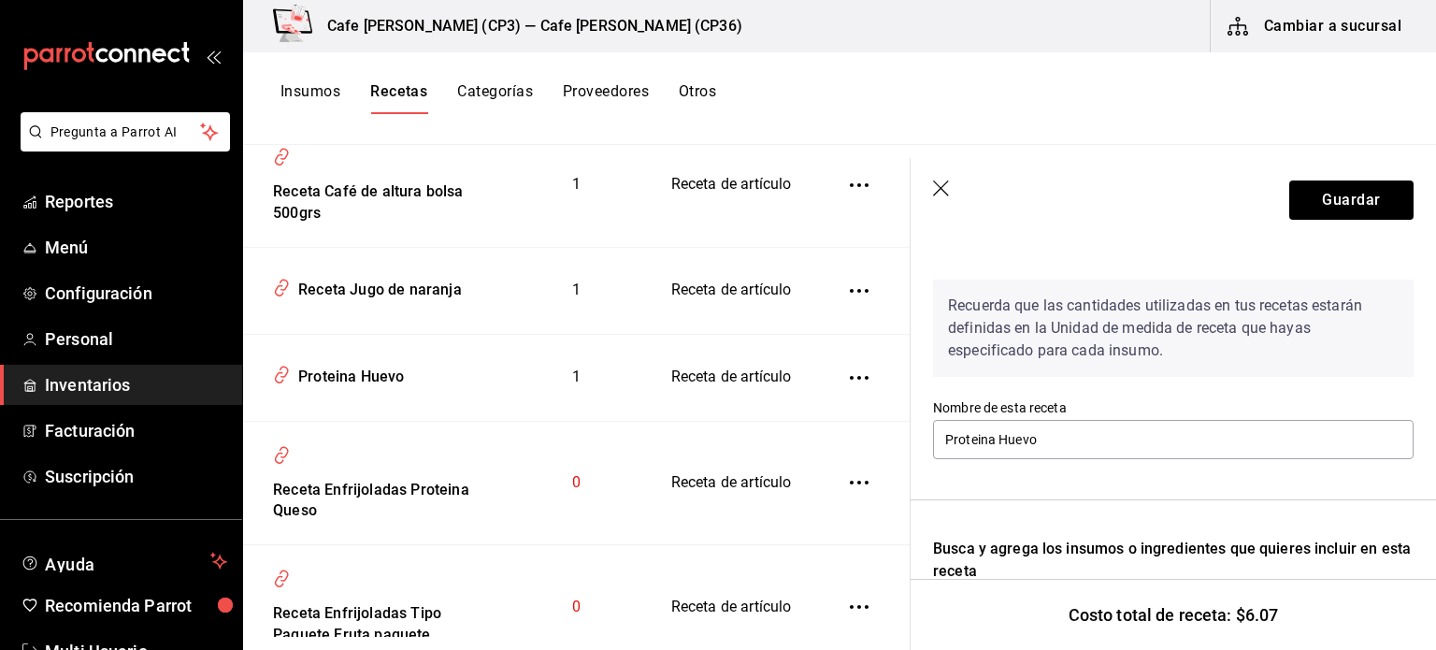
click at [940, 179] on header "Guardar" at bounding box center [1173, 200] width 525 height 84
click at [942, 184] on icon "button" at bounding box center [942, 189] width 19 height 19
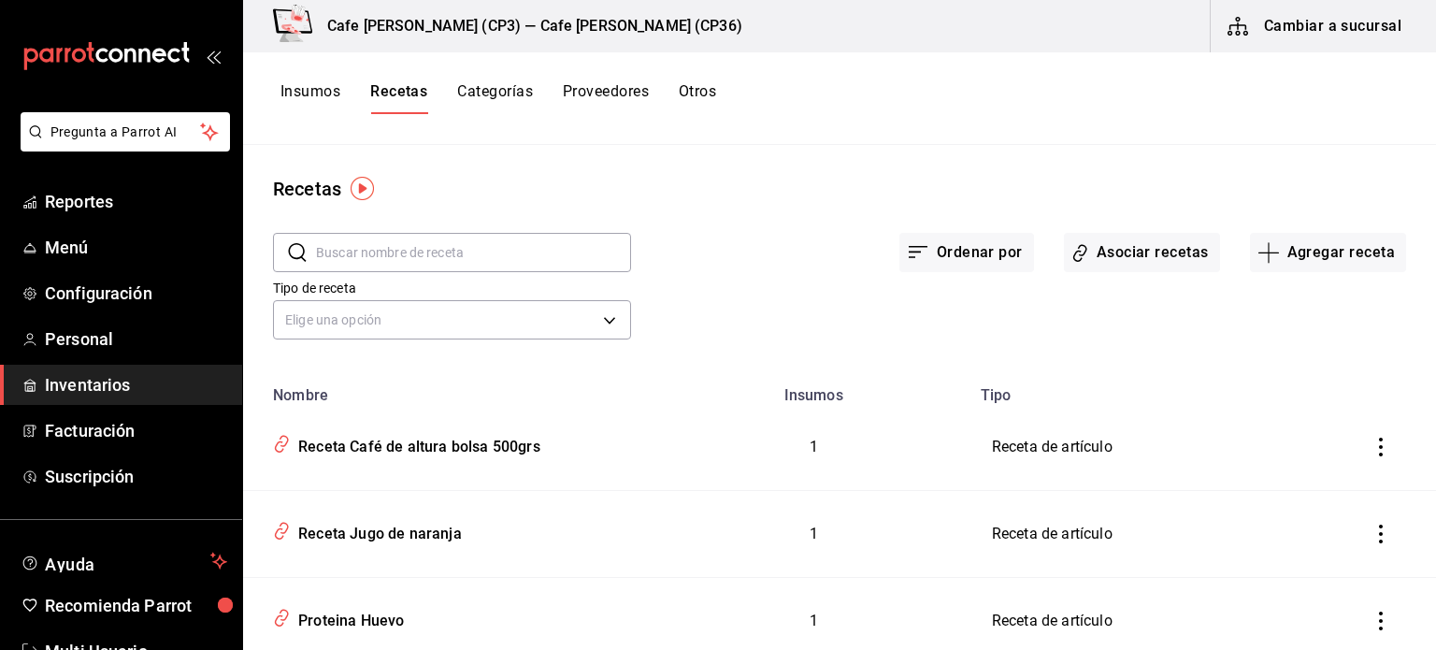
click at [1372, 448] on icon "inventoriesTable" at bounding box center [1381, 447] width 19 height 19
click at [1159, 321] on div at bounding box center [718, 325] width 1436 height 650
click at [1137, 256] on button "Asociar recetas" at bounding box center [1142, 252] width 156 height 39
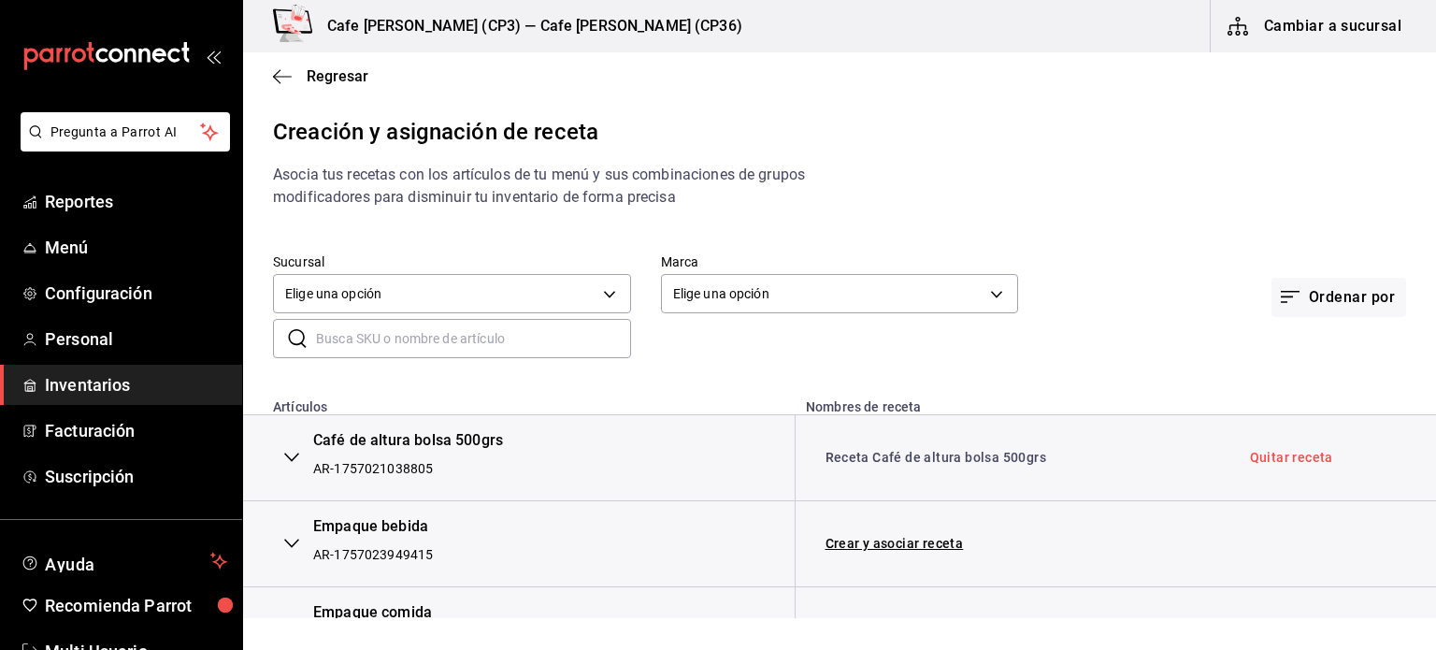
scroll to position [94, 0]
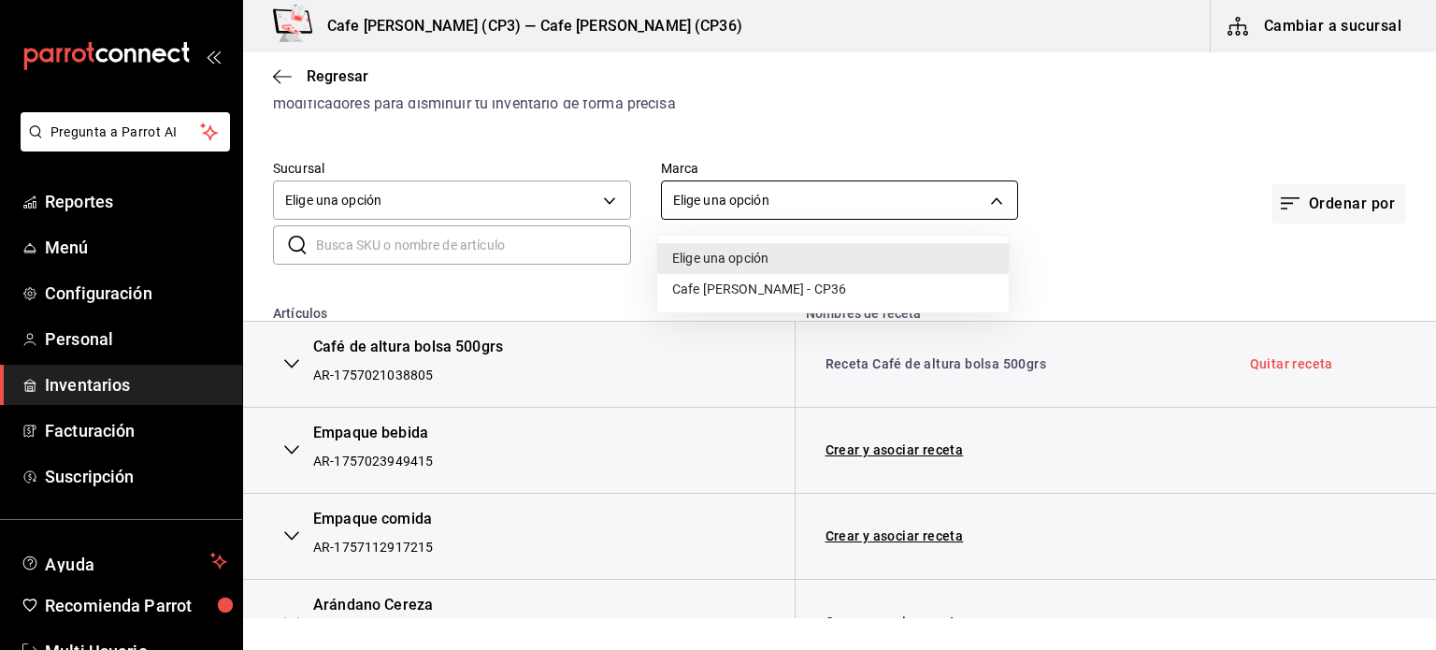
click at [992, 198] on body "Pregunta a Parrot AI Reportes Menú Configuración Personal Inventarios Facturaci…" at bounding box center [718, 309] width 1436 height 618
click at [787, 131] on div at bounding box center [718, 325] width 1436 height 650
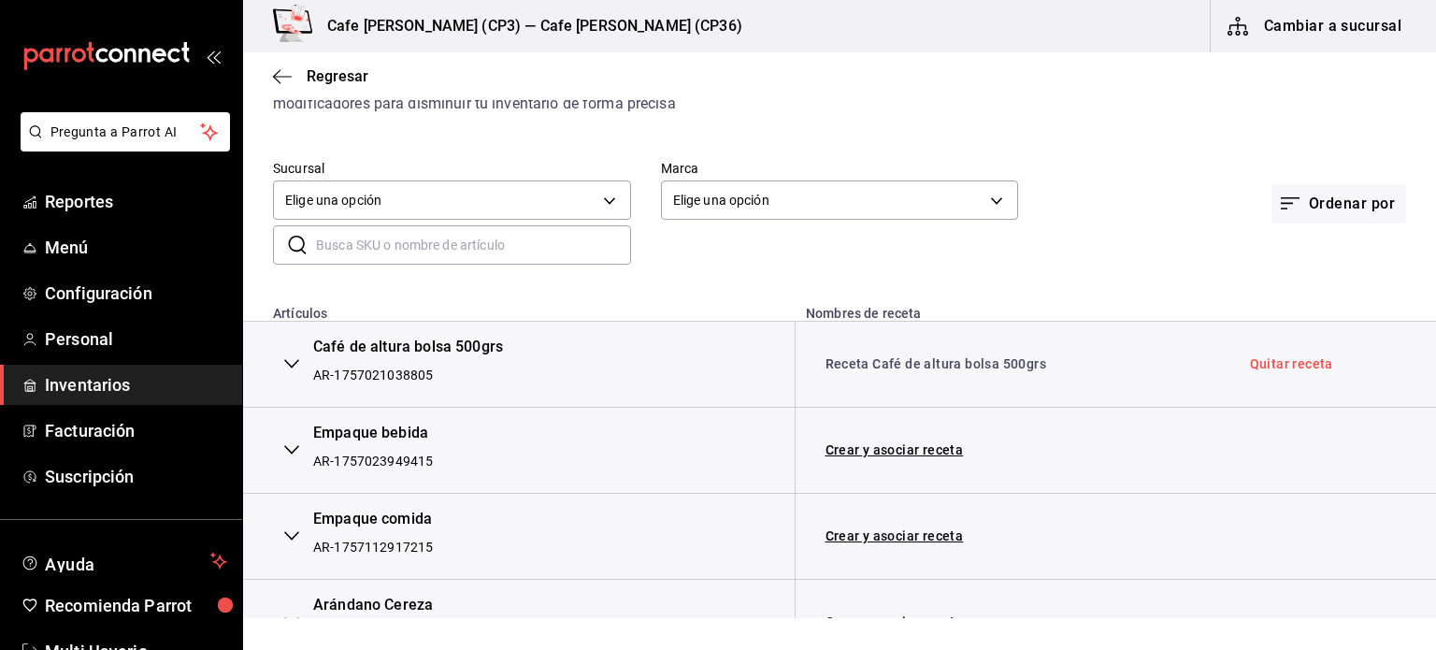
click at [316, 243] on input "text" at bounding box center [473, 244] width 315 height 37
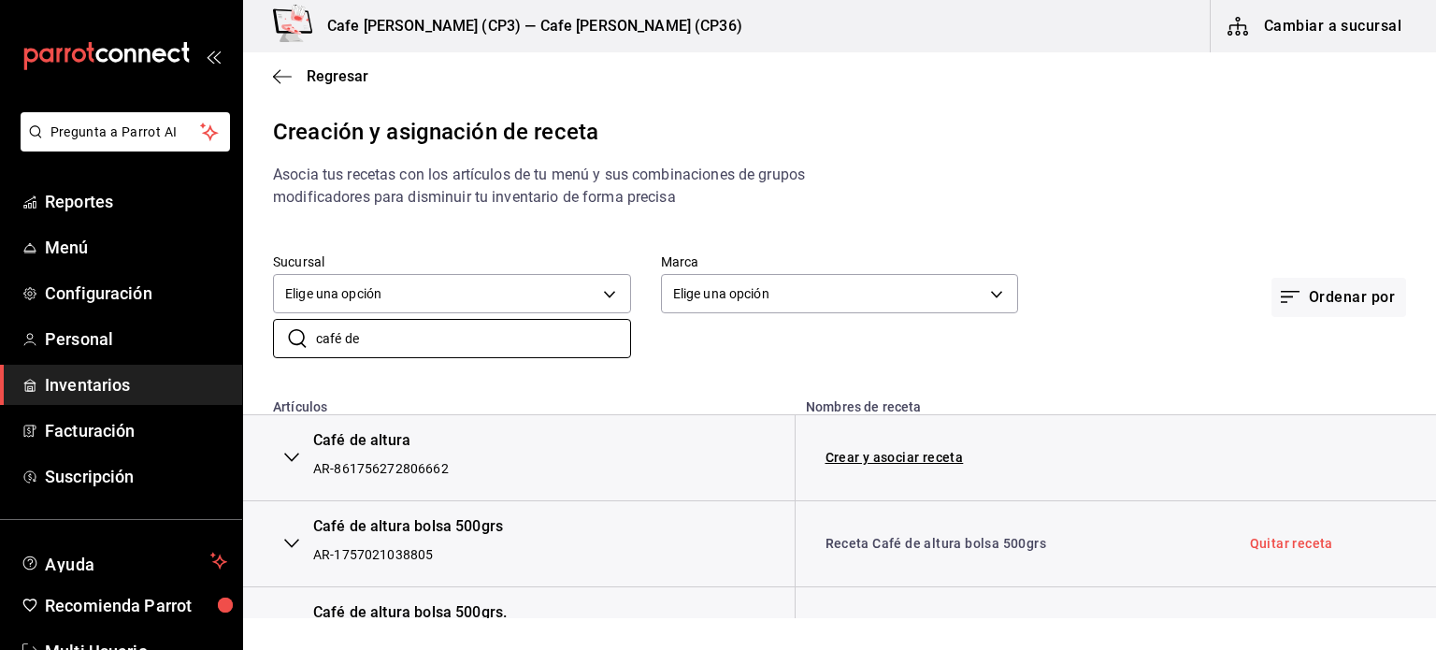
scroll to position [54, 0]
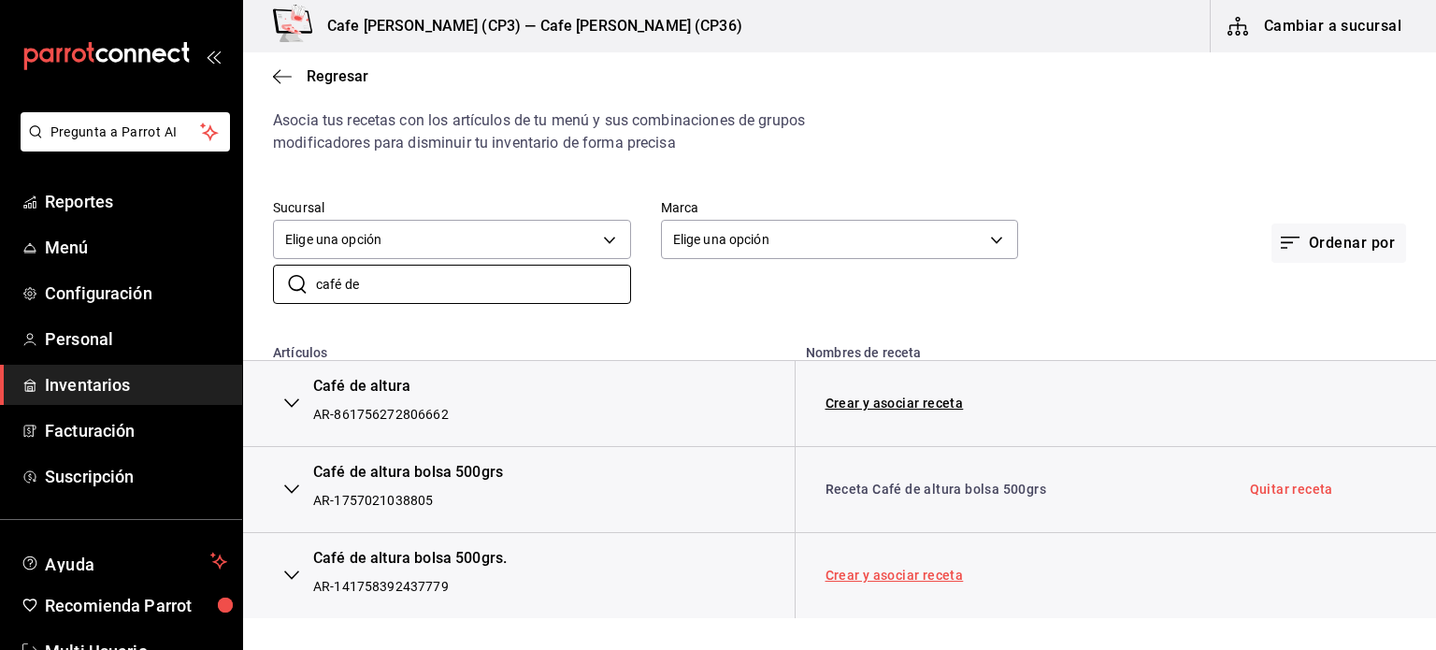
type input "café de"
click at [898, 574] on link "Crear y asociar receta" at bounding box center [895, 574] width 138 height 13
click at [940, 574] on link "Receta Café de altura bolsa 500grs." at bounding box center [938, 575] width 225 height 15
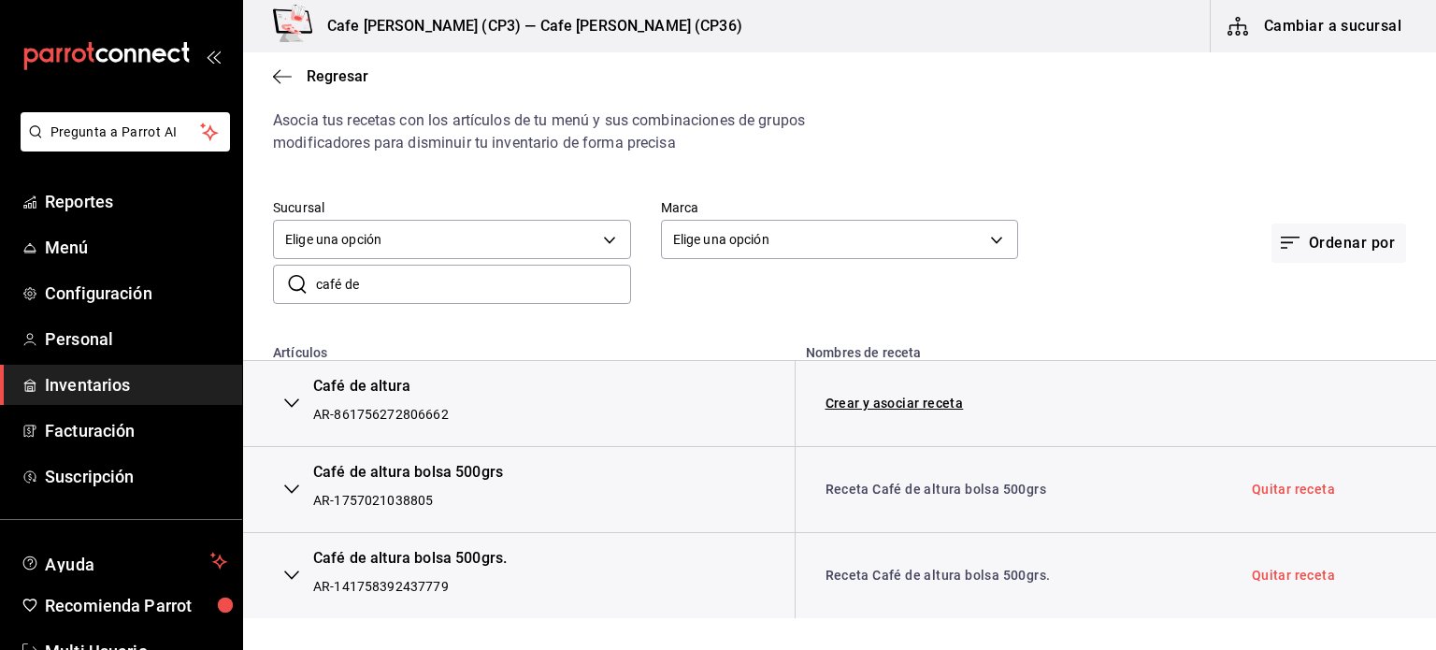
click at [288, 575] on icon "button" at bounding box center [291, 574] width 15 height 9
click at [1293, 574] on link "Quitar receta" at bounding box center [1293, 574] width 83 height 13
click at [881, 574] on link "Asociar receta" at bounding box center [872, 574] width 92 height 13
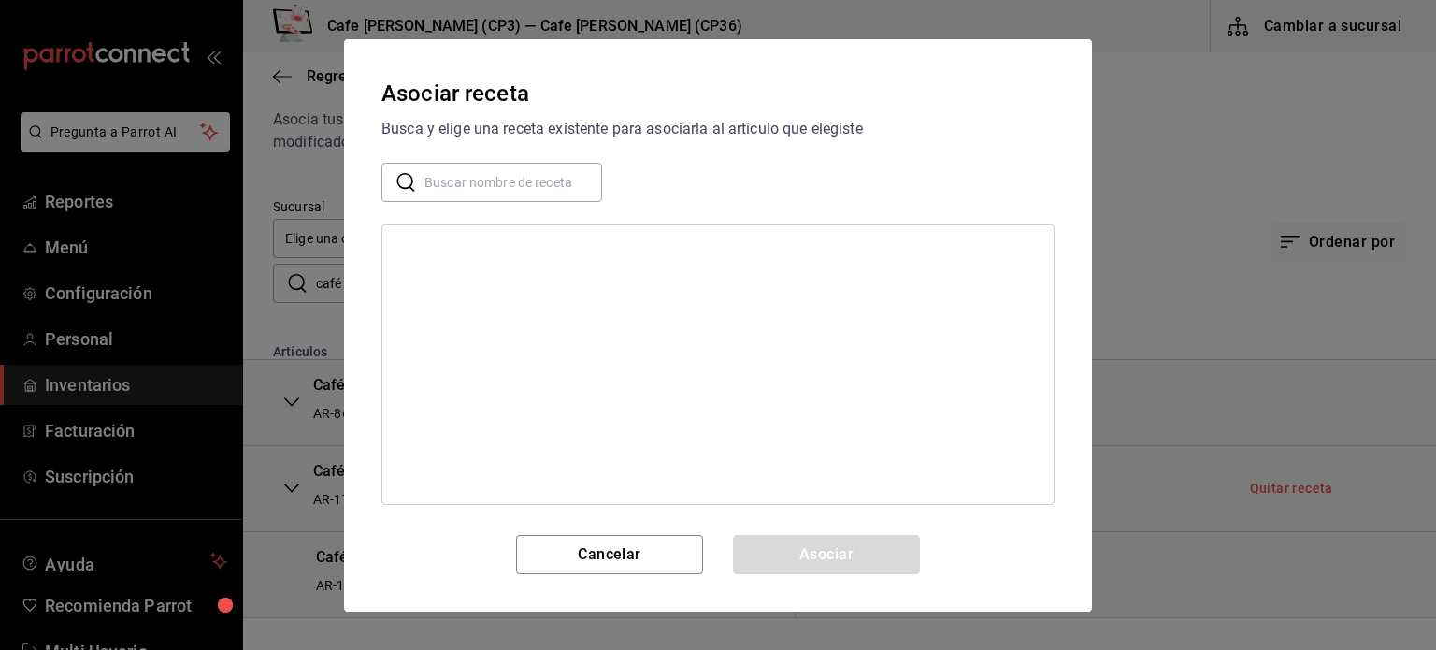
drag, startPoint x: 628, startPoint y: 66, endPoint x: 803, endPoint y: 36, distance: 177.4
click at [803, 36] on div "Asociar receta Busca y elige una receta existente para asociarla al artículo qu…" at bounding box center [718, 325] width 1436 height 650
click at [520, 242] on div at bounding box center [717, 364] width 673 height 281
click at [433, 177] on input "text" at bounding box center [513, 181] width 178 height 37
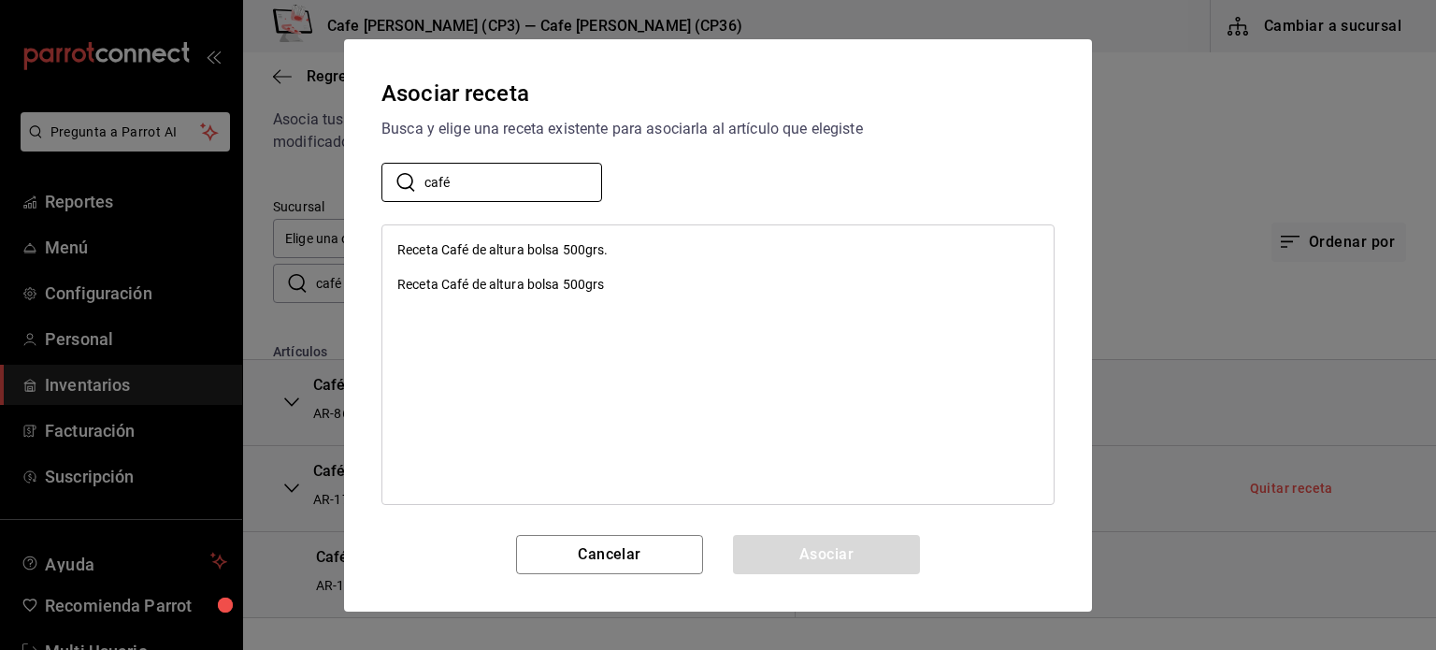
type input "café"
click at [479, 283] on div "Receta Café de altura bolsa 500grs" at bounding box center [500, 285] width 207 height 20
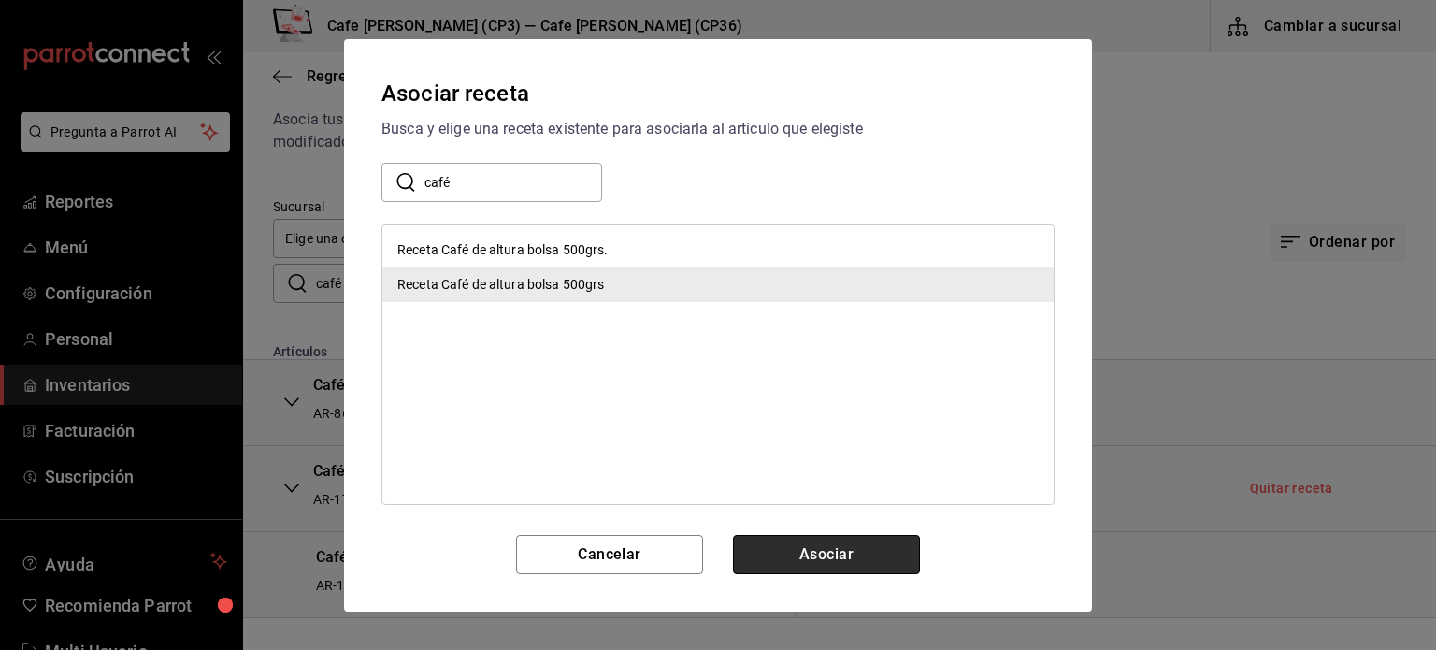
click at [851, 550] on button "Asociar" at bounding box center [826, 554] width 187 height 39
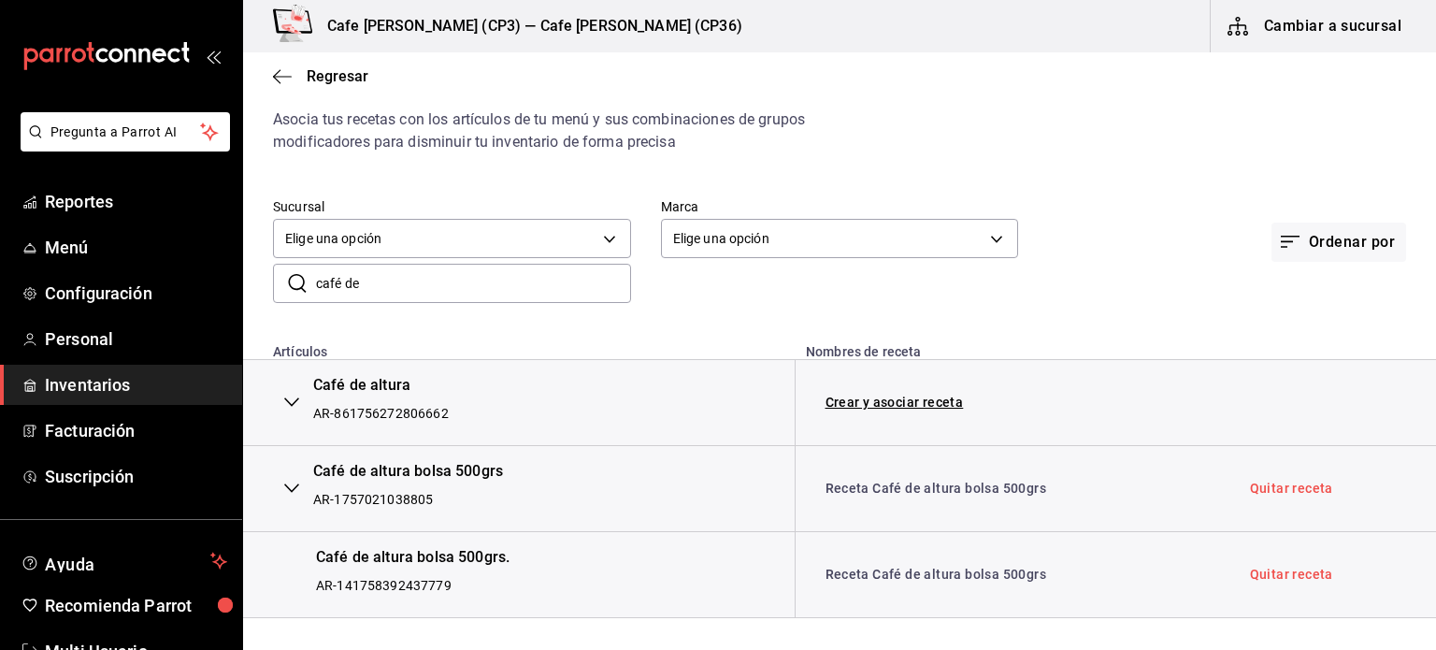
click at [287, 489] on icon "button" at bounding box center [291, 488] width 15 height 15
click at [287, 399] on icon "button" at bounding box center [291, 402] width 15 height 15
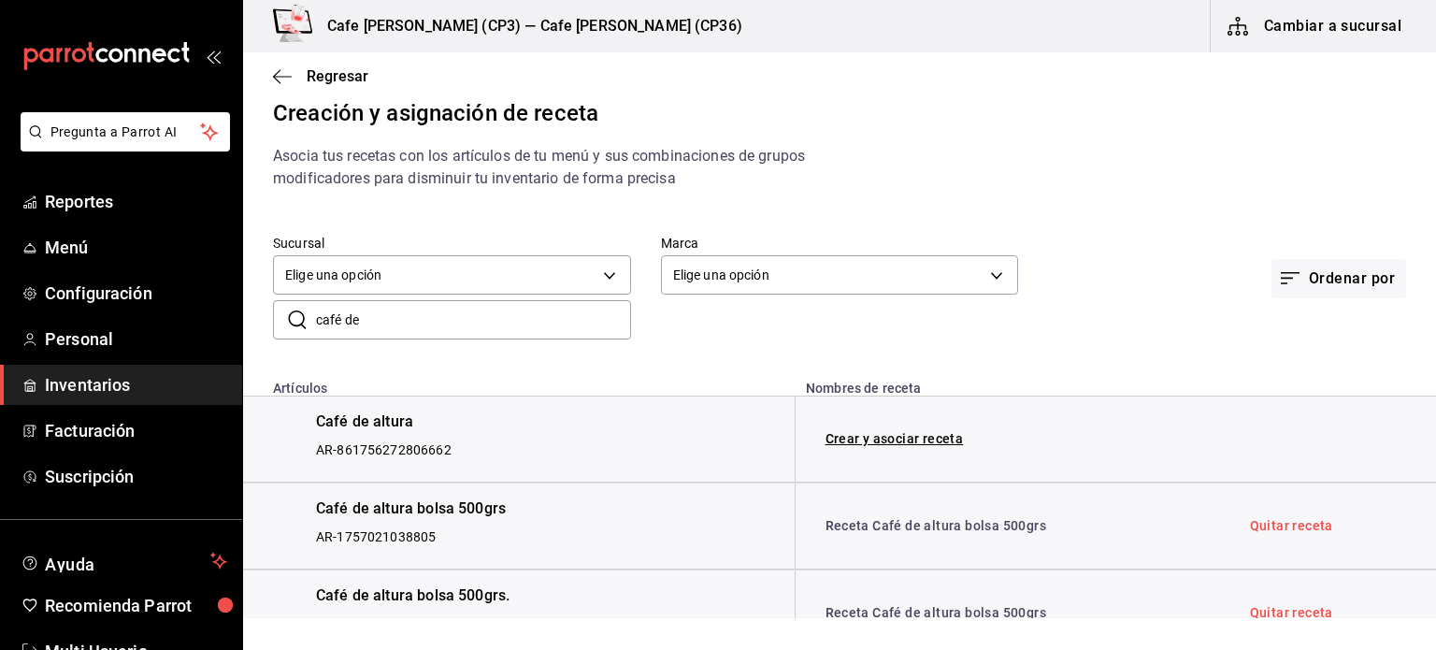
scroll to position [0, 0]
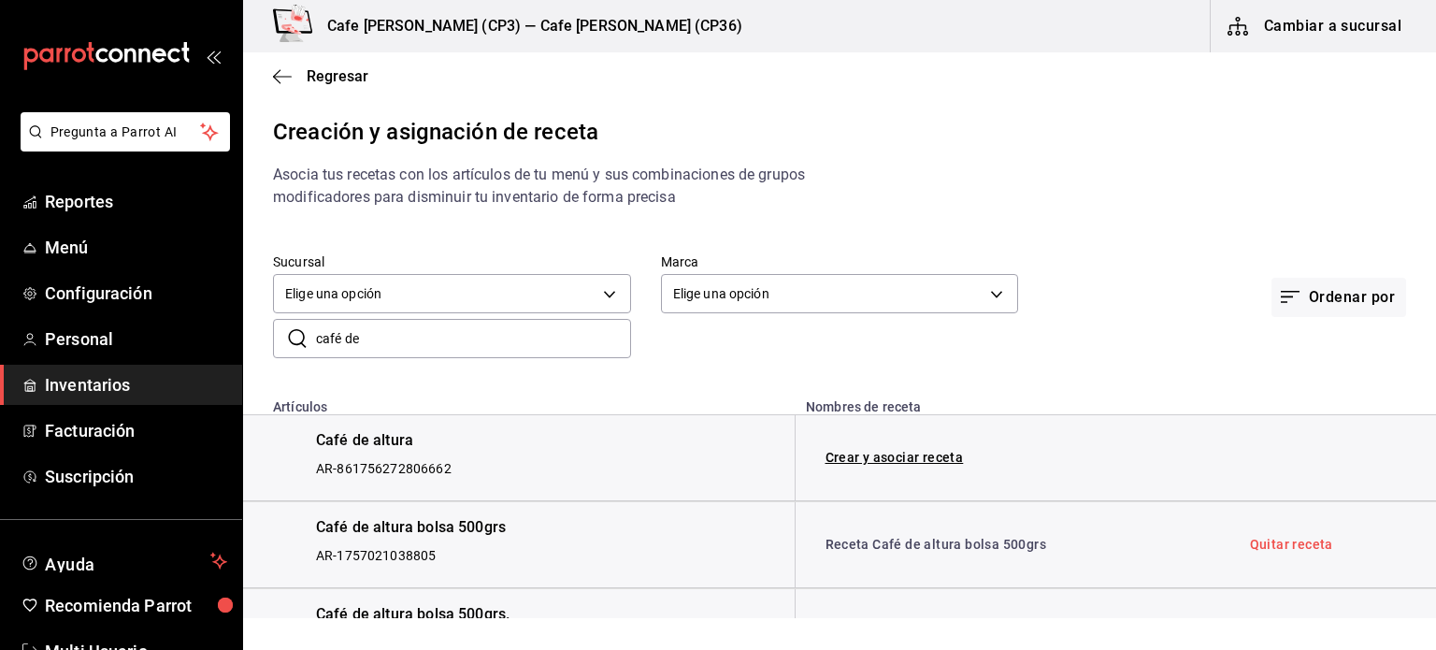
click at [393, 341] on input "café de" at bounding box center [473, 338] width 315 height 37
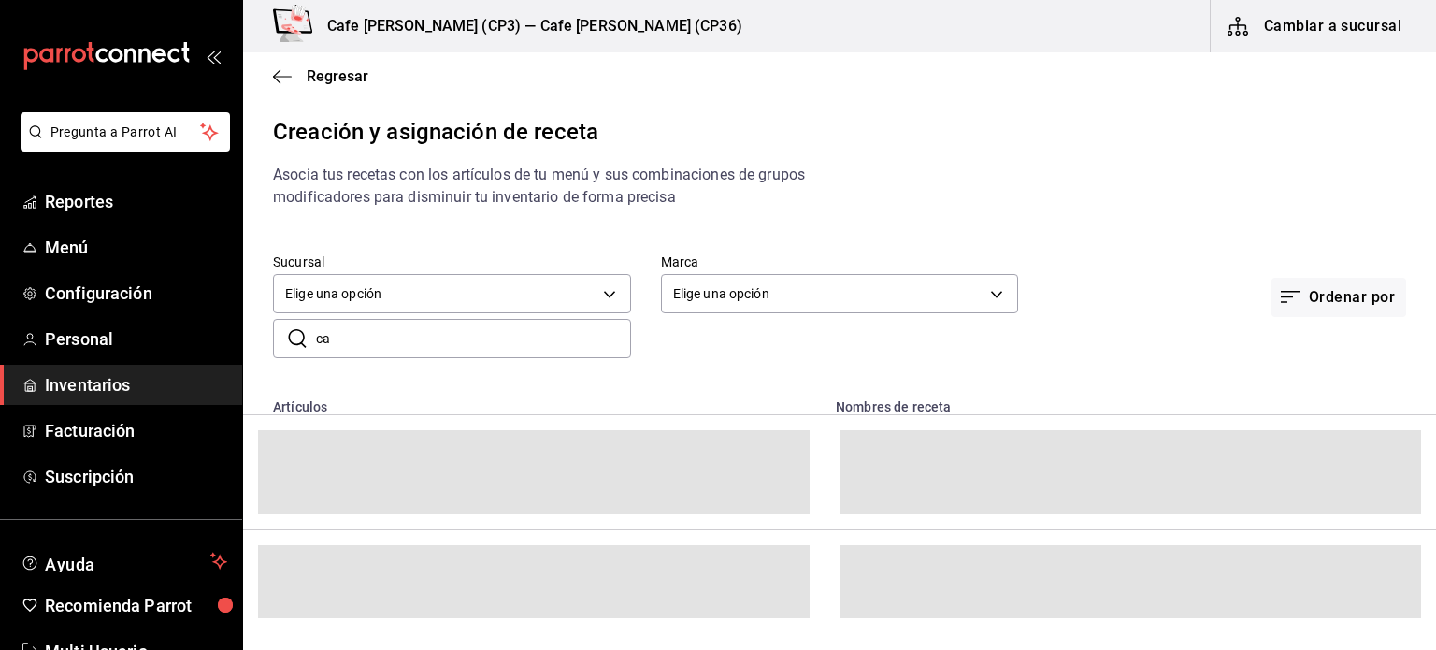
type input "c"
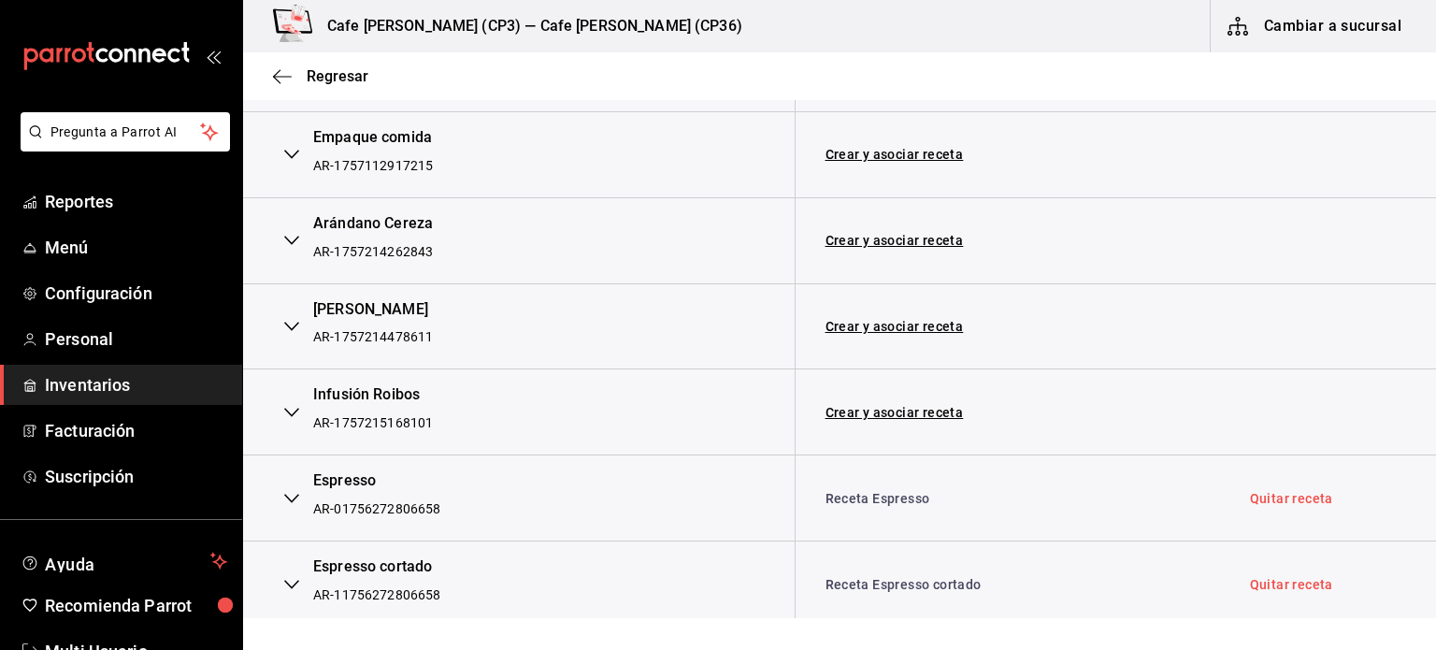
scroll to position [655, 0]
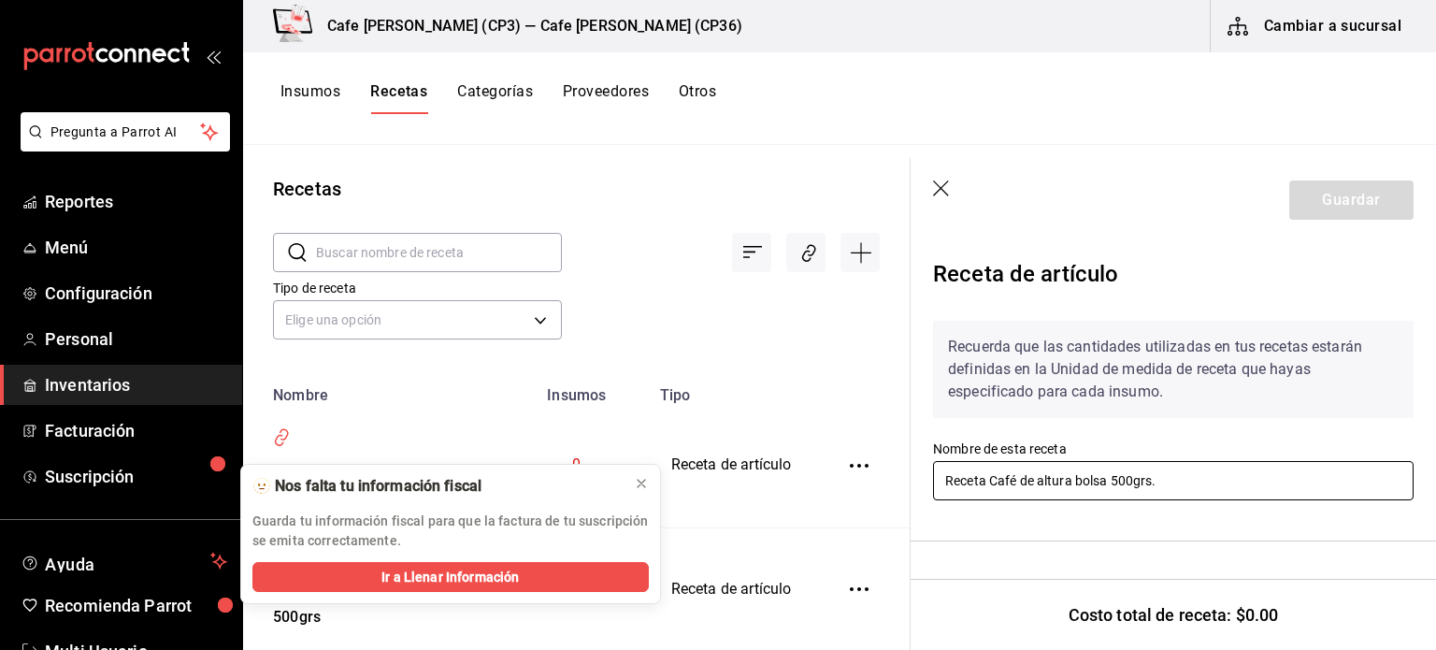
click at [1182, 478] on input "Receta Café de altura bolsa 500grs." at bounding box center [1173, 480] width 481 height 39
type input "Receta Café de altura bolsa 500grs"
click at [642, 479] on icon at bounding box center [641, 483] width 15 height 15
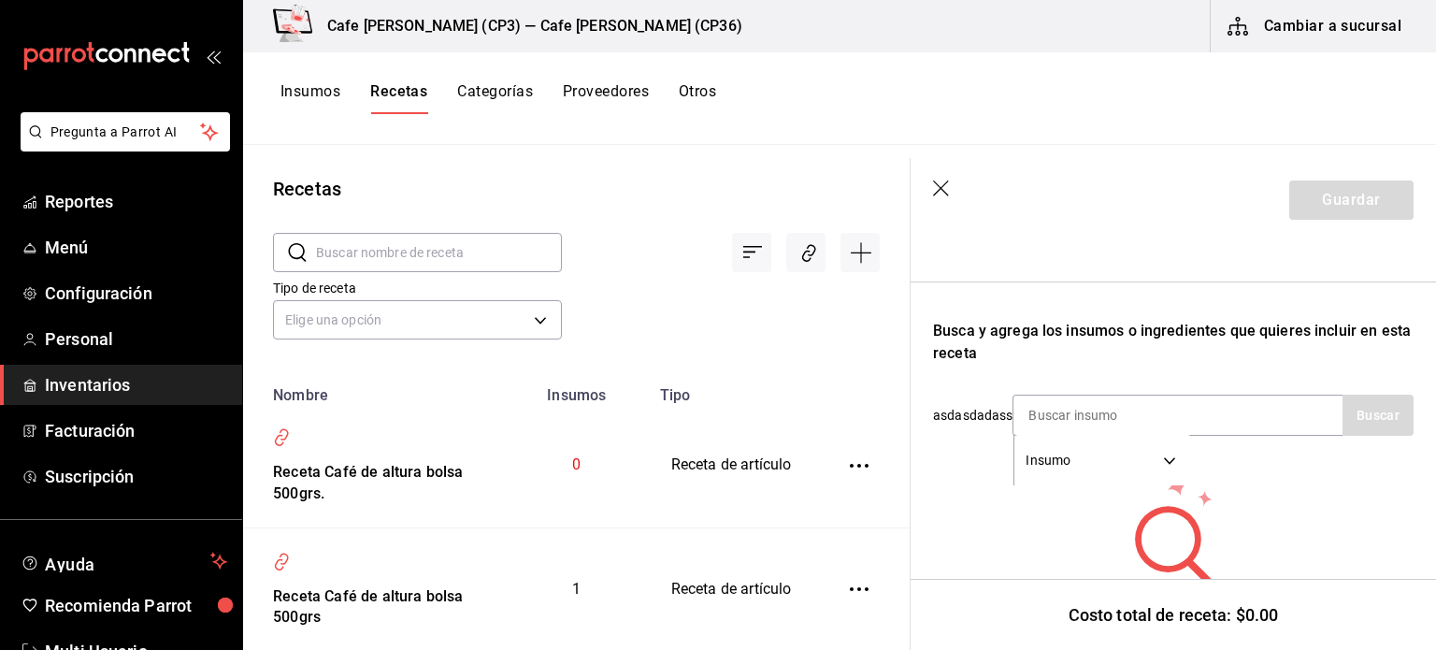
scroll to position [281, 0]
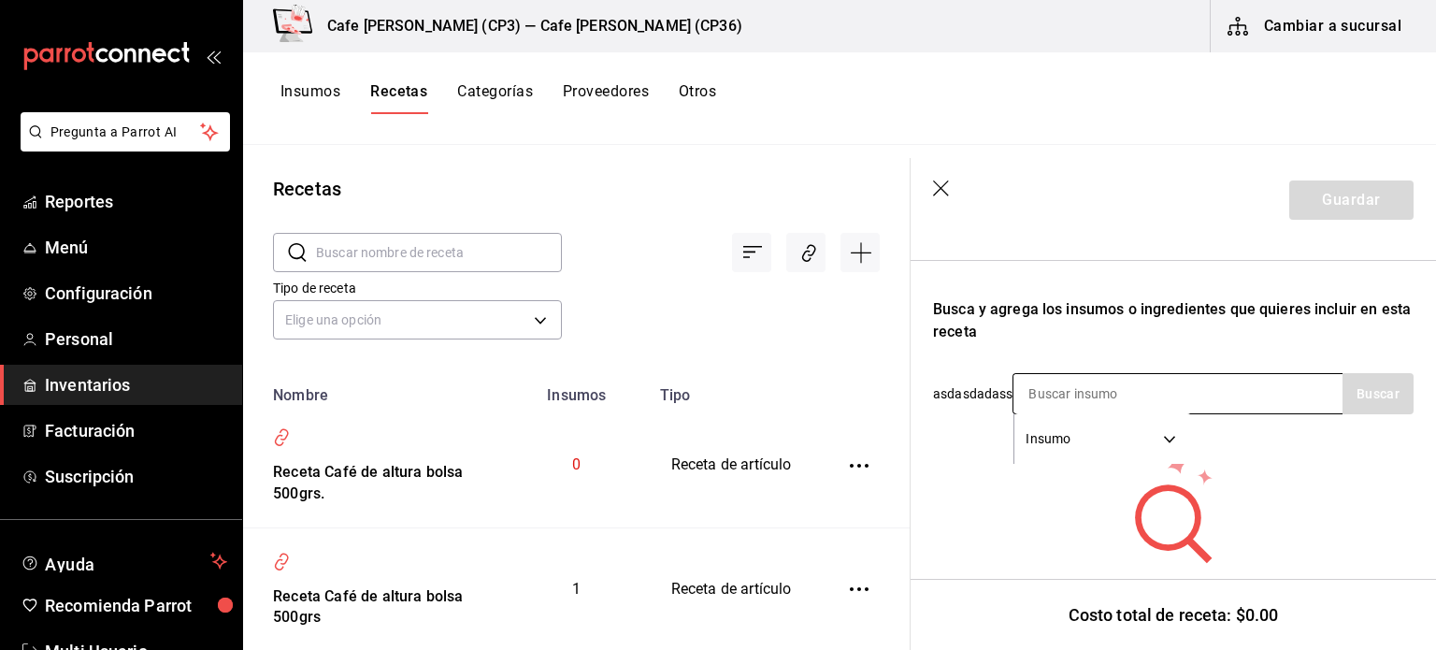
click at [1045, 439] on body "Pregunta a Parrot AI Reportes Menú Configuración Personal Inventarios Facturaci…" at bounding box center [718, 318] width 1436 height 637
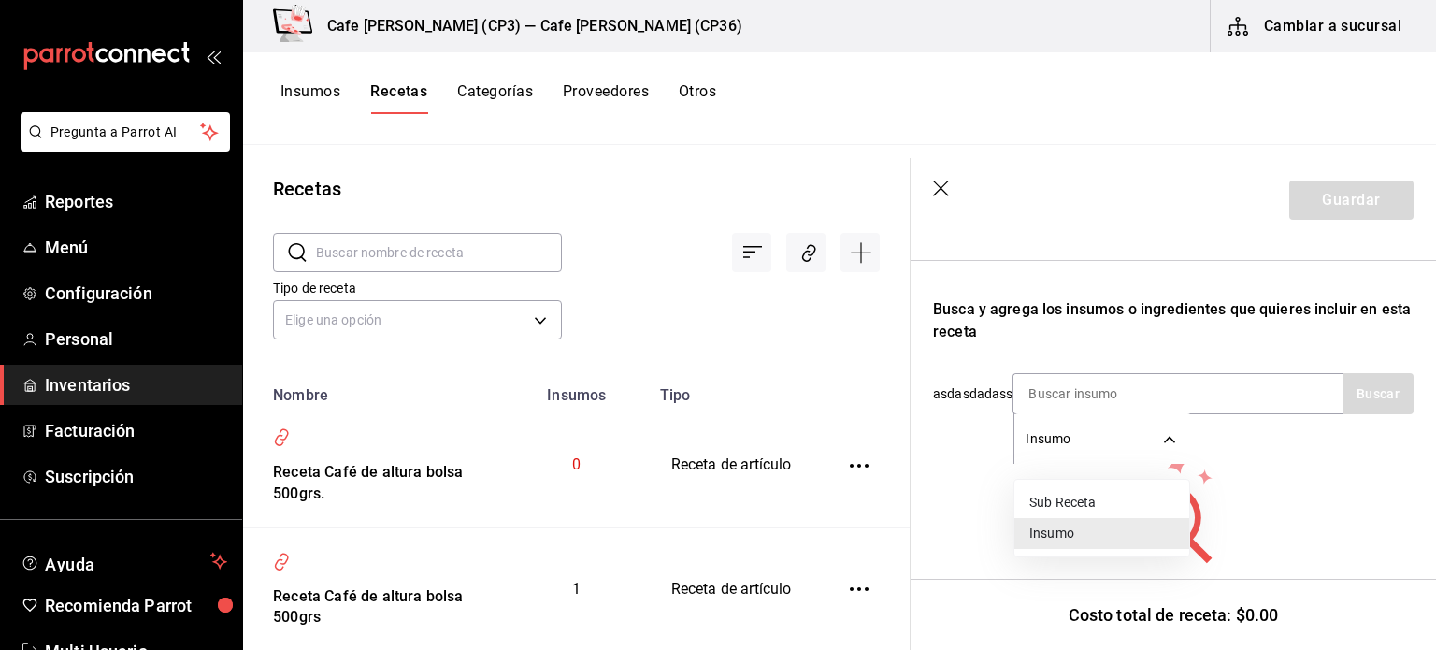
click at [951, 432] on div at bounding box center [718, 325] width 1436 height 650
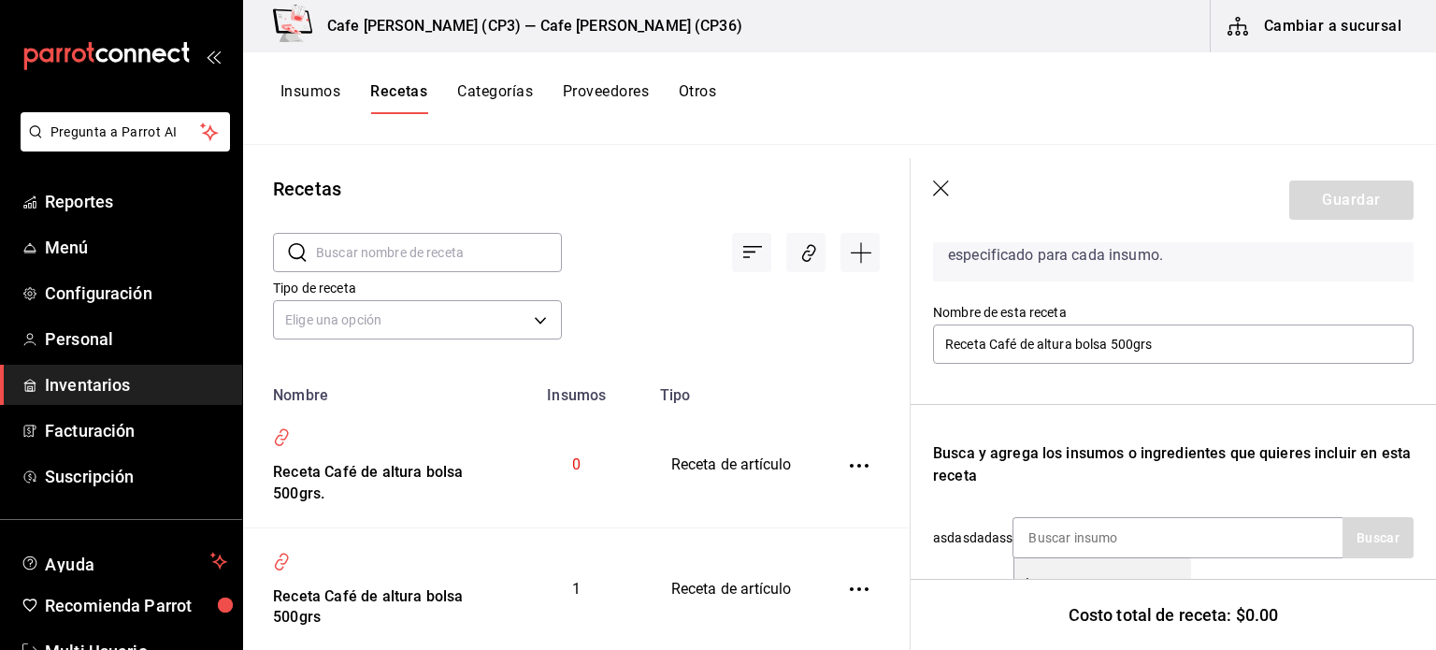
scroll to position [0, 0]
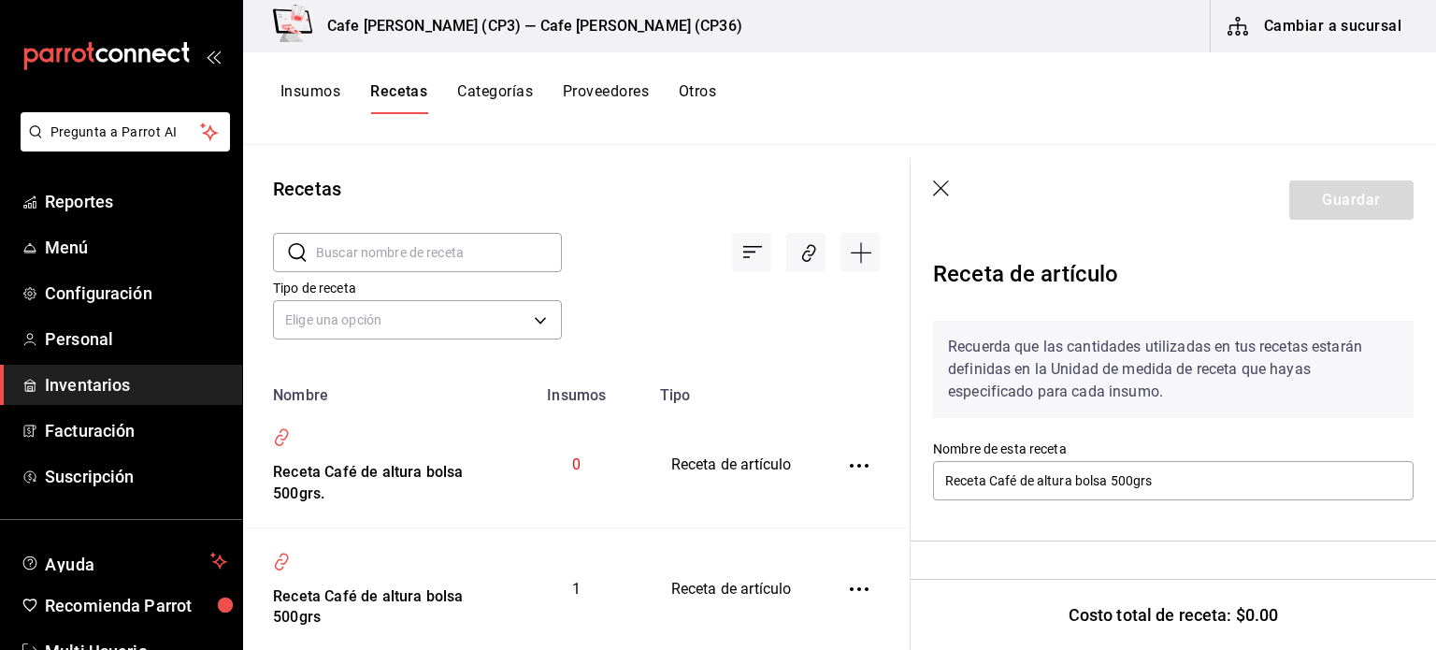
click at [942, 180] on icon "button" at bounding box center [942, 189] width 19 height 19
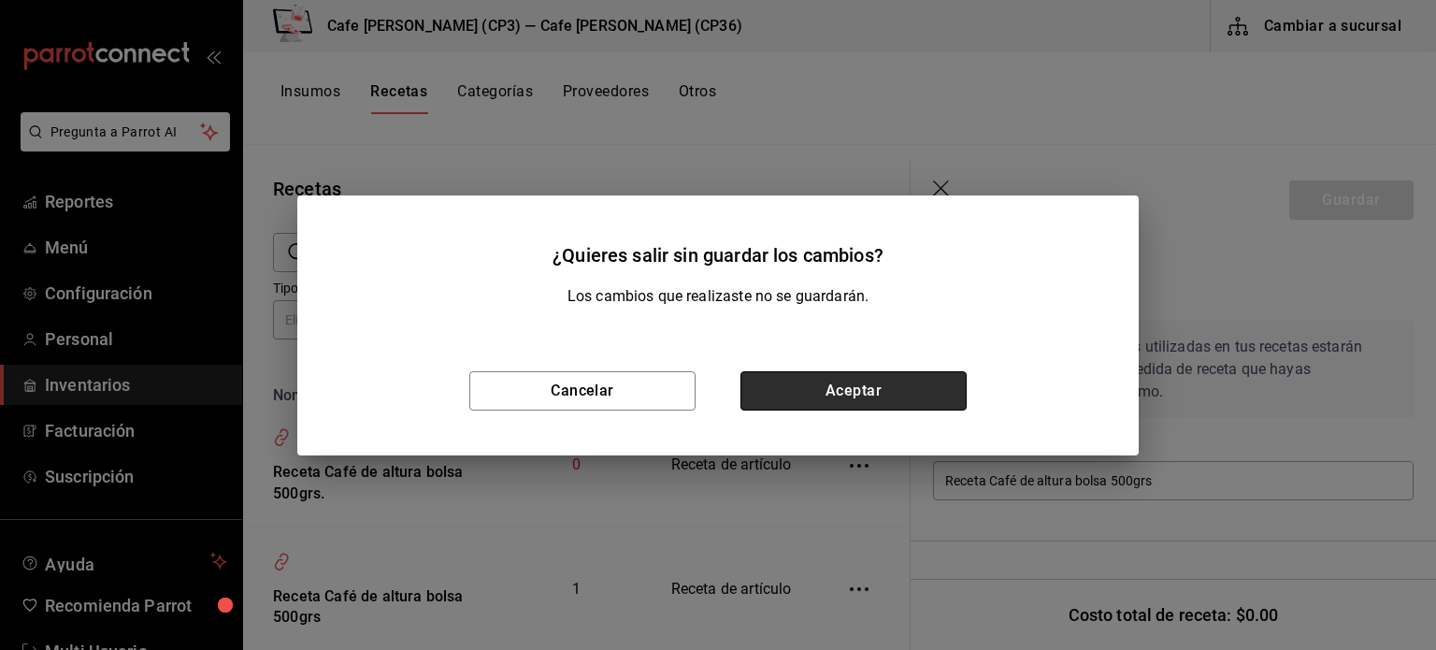
click at [875, 391] on button "Aceptar" at bounding box center [854, 390] width 226 height 39
